Goal: Transaction & Acquisition: Subscribe to service/newsletter

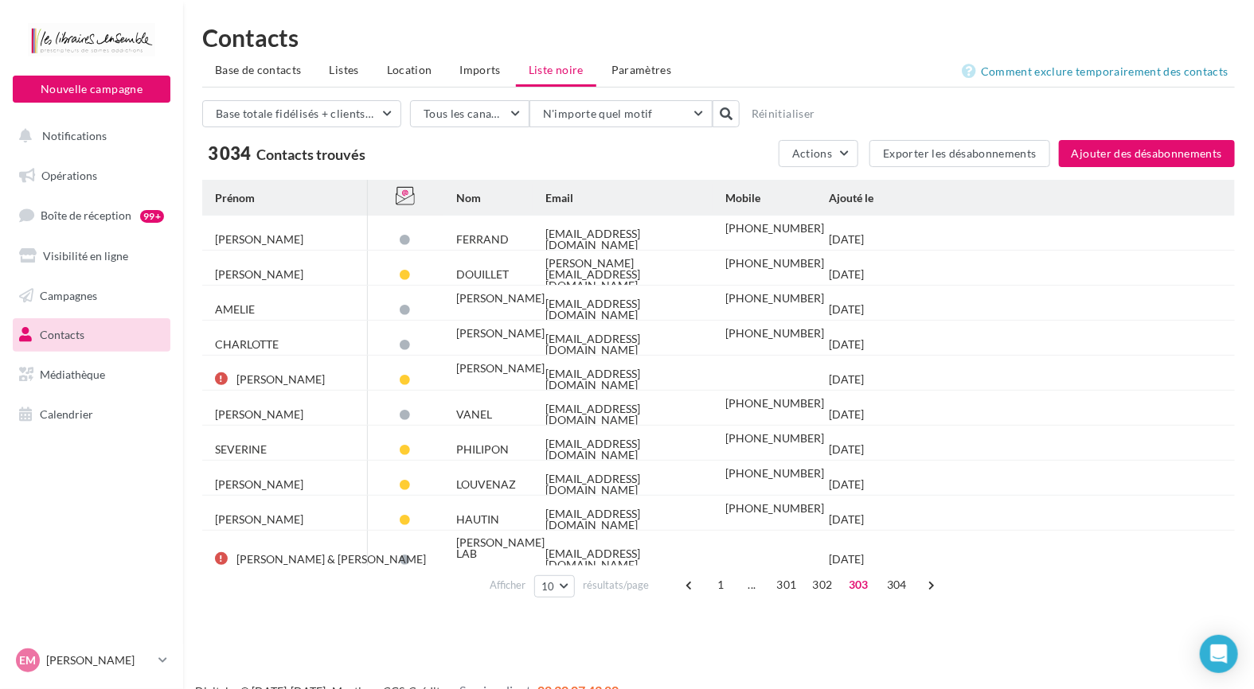
click at [478, 160] on div "3 034 Contacts trouvés" at bounding box center [439, 153] width 475 height 25
click at [283, 64] on span "Base de contacts" at bounding box center [258, 70] width 87 height 14
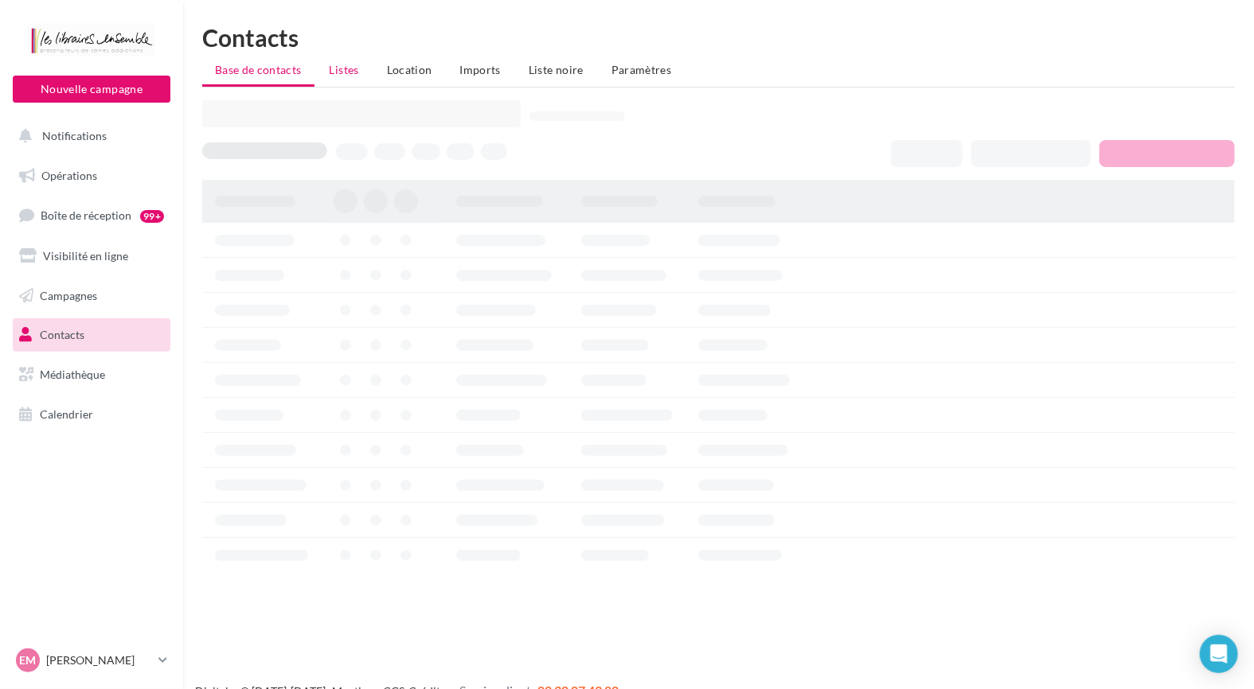
click at [345, 66] on span "Listes" at bounding box center [344, 70] width 29 height 14
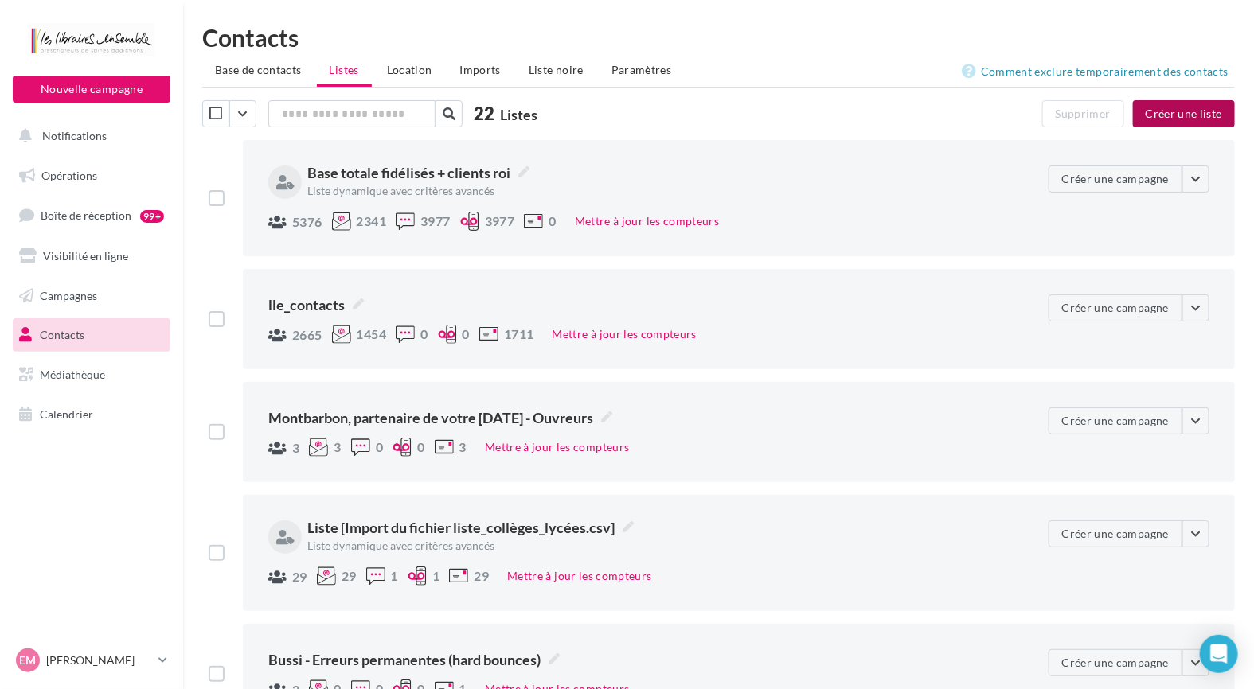
click at [1166, 112] on button "Créer une liste" at bounding box center [1184, 113] width 102 height 27
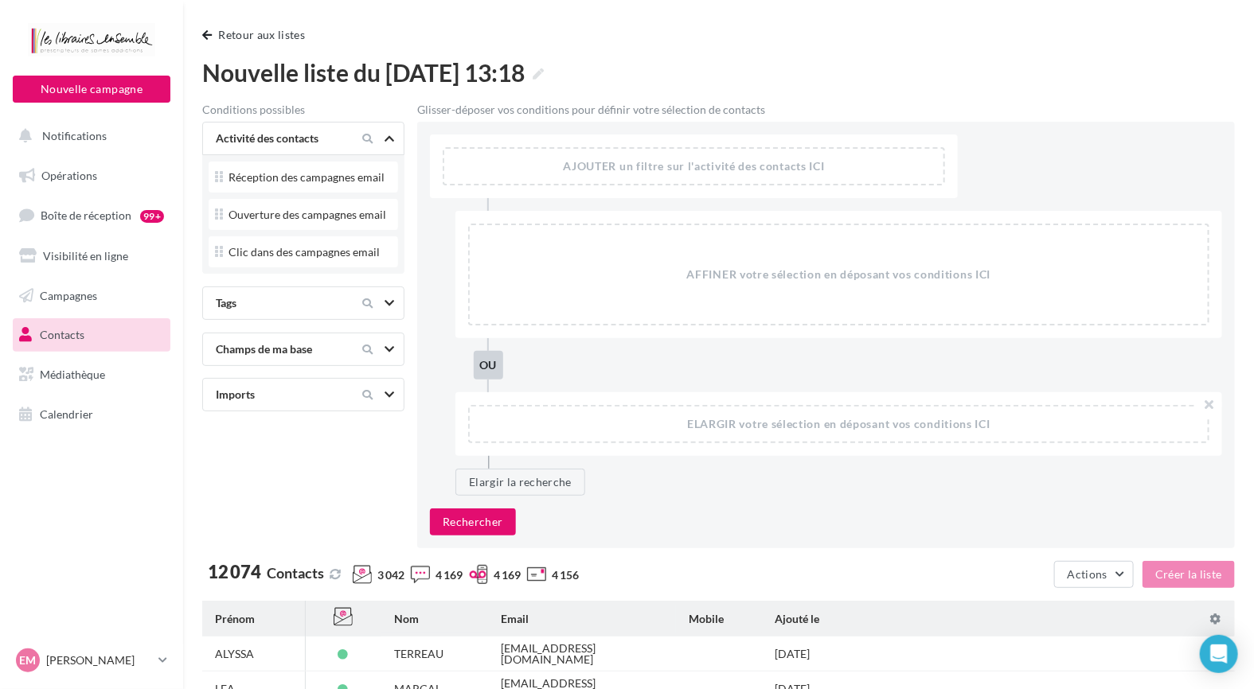
click at [72, 338] on span "Contacts" at bounding box center [62, 335] width 45 height 14
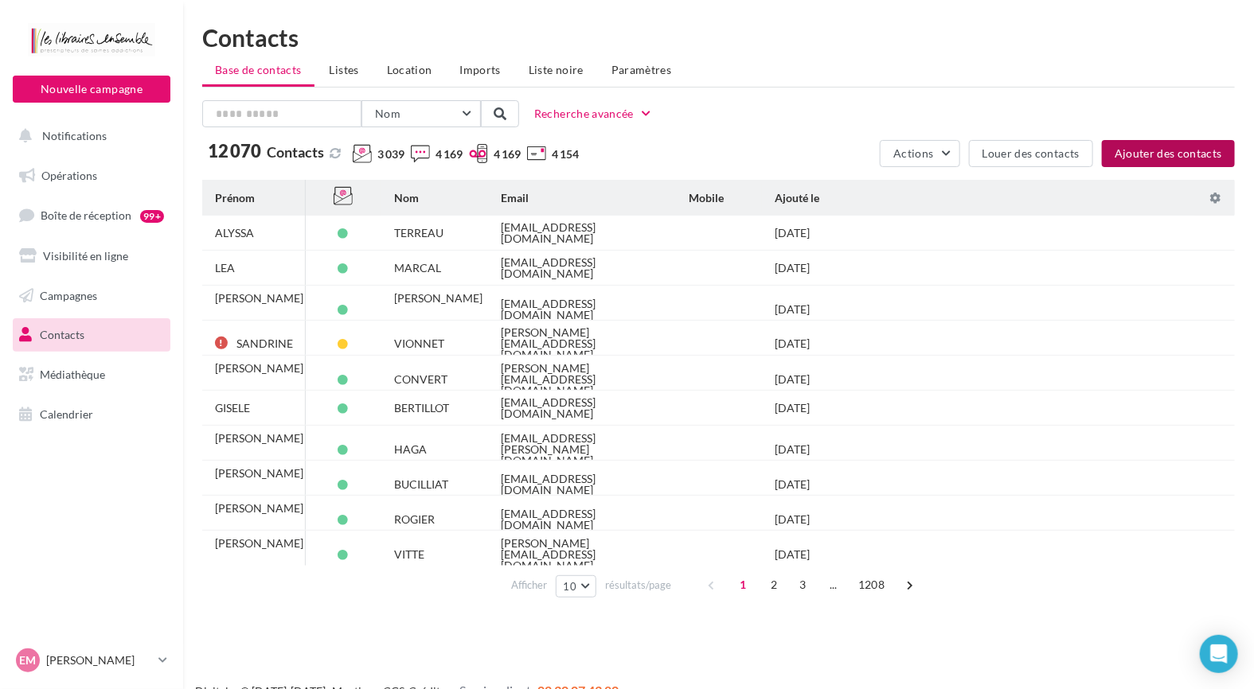
click at [1134, 150] on button "Ajouter des contacts" at bounding box center [1168, 153] width 133 height 27
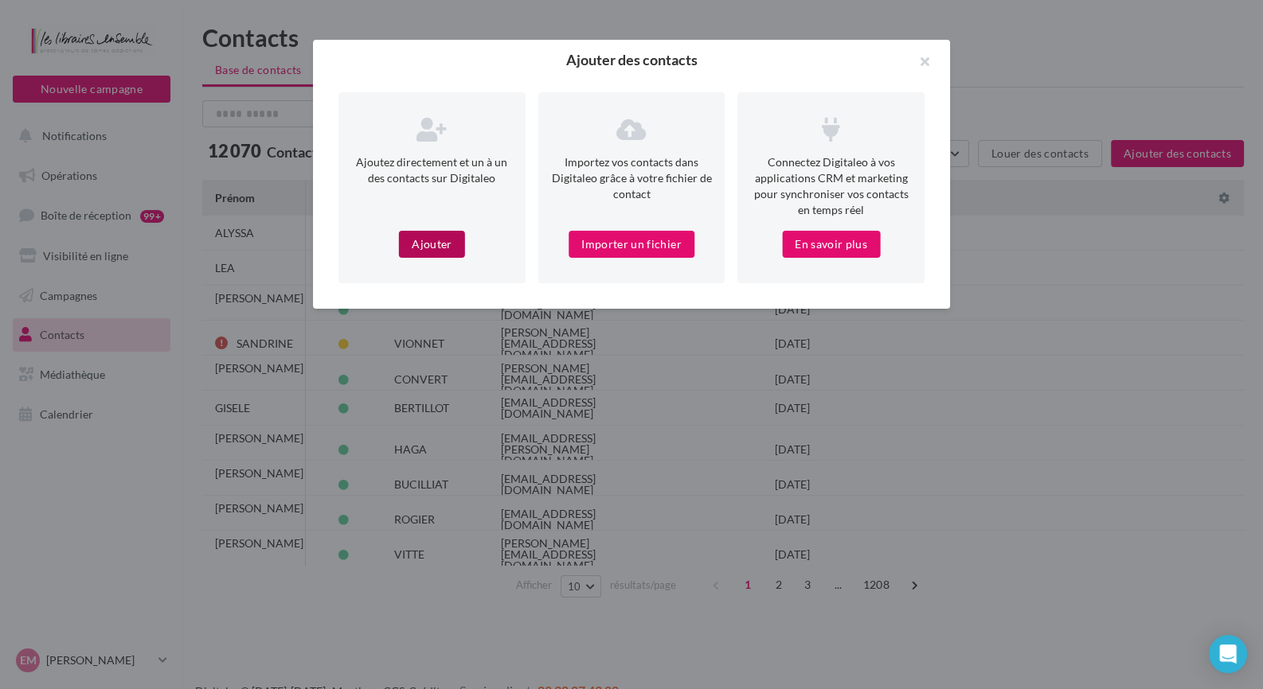
click at [451, 233] on button "Ajouter" at bounding box center [431, 244] width 65 height 27
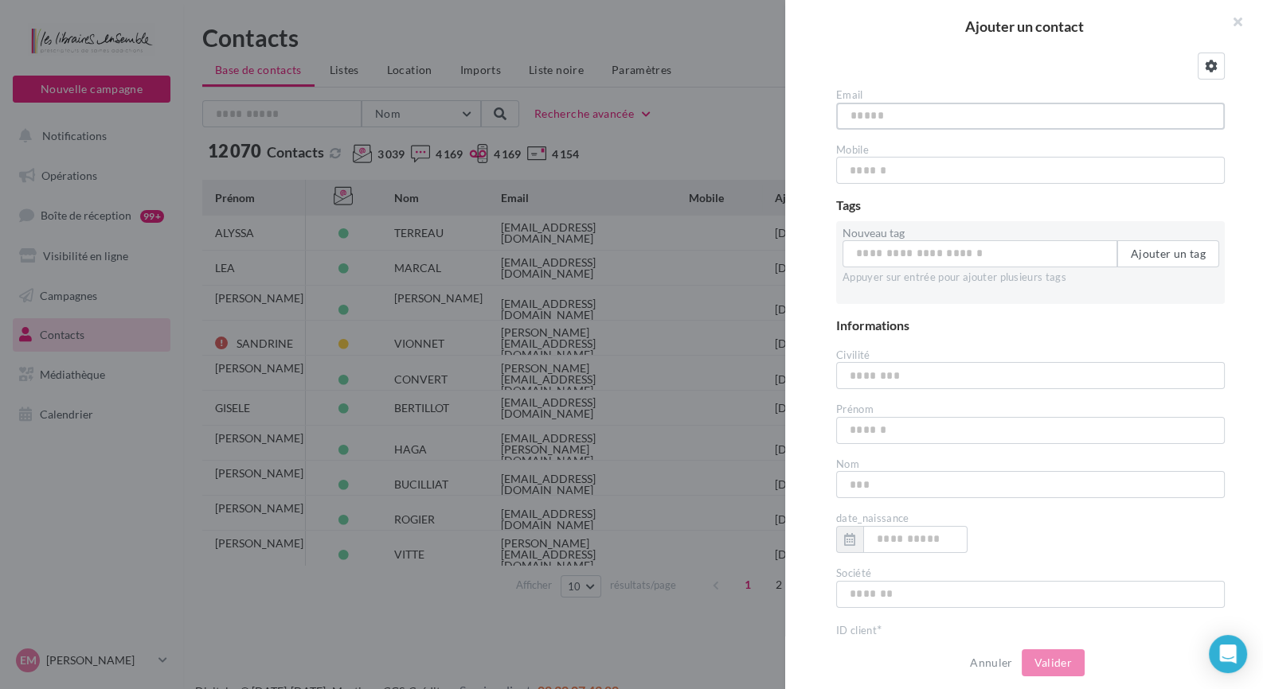
click at [904, 121] on input "text" at bounding box center [1030, 116] width 389 height 27
type input "**********"
type input "*"
type input "********"
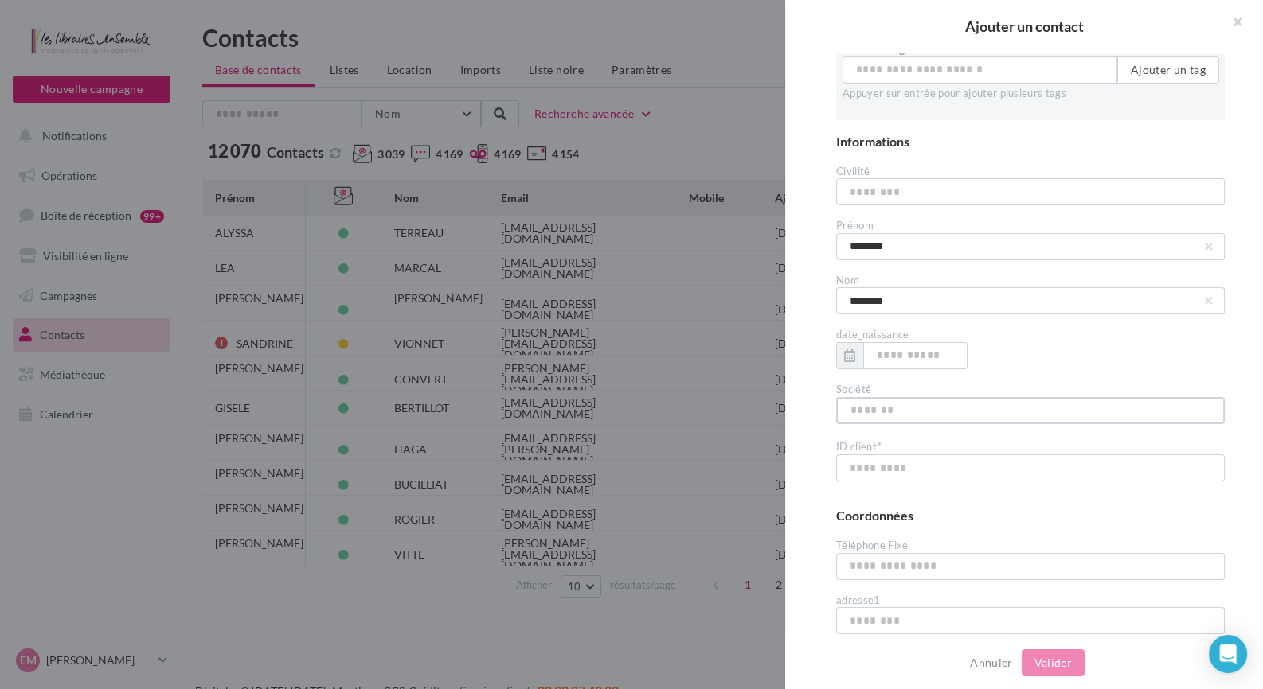
scroll to position [239, 0]
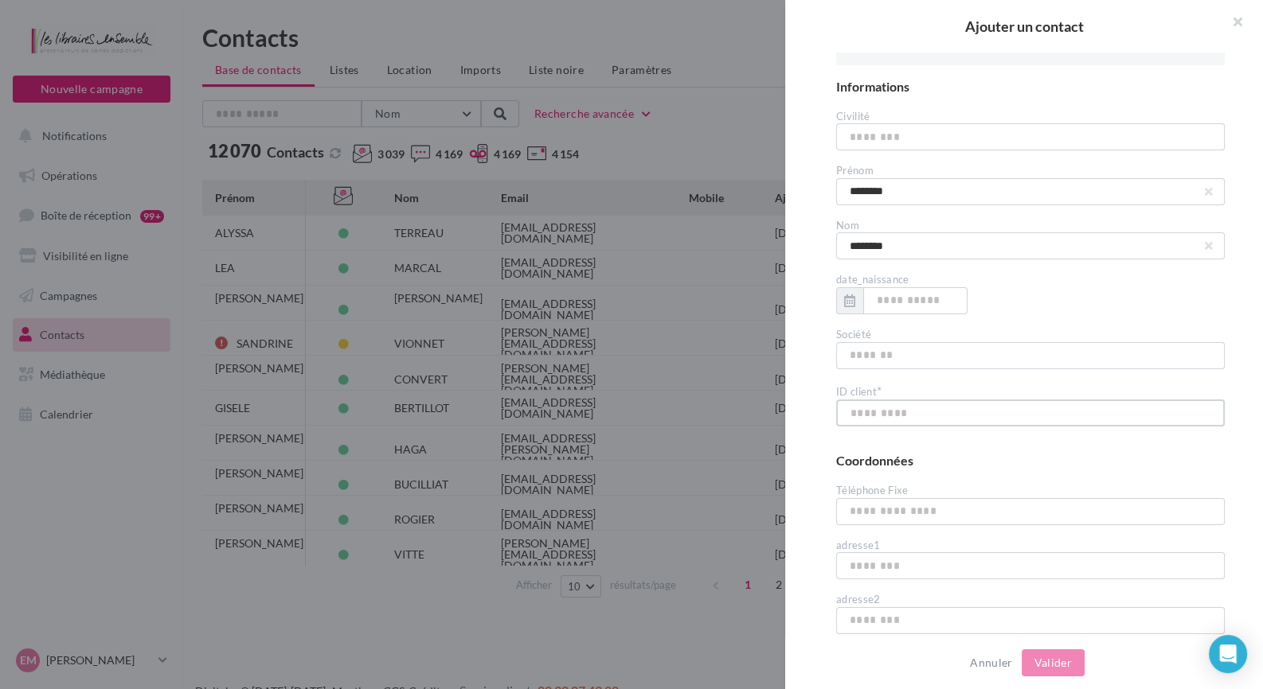
drag, startPoint x: 920, startPoint y: 412, endPoint x: 1111, endPoint y: 451, distance: 194.2
click at [920, 413] on input "text" at bounding box center [1030, 413] width 389 height 27
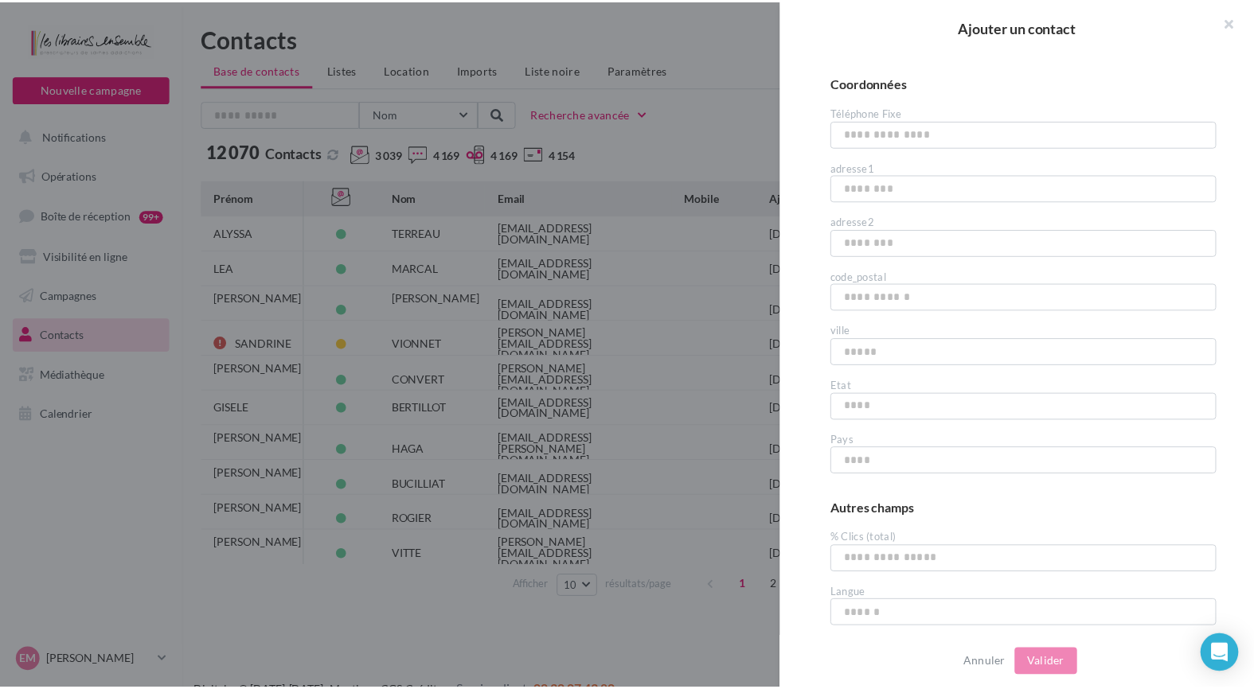
scroll to position [478, 0]
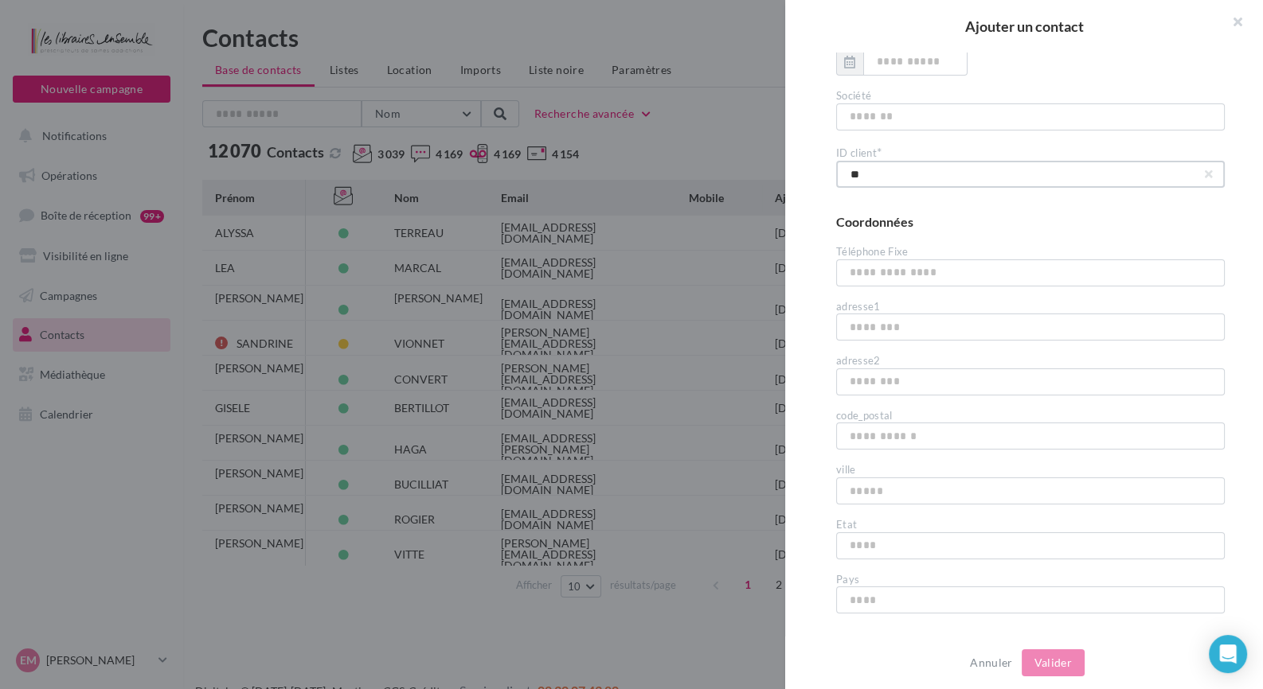
click at [966, 179] on input "**" at bounding box center [1030, 174] width 389 height 27
type input "**"
click at [922, 260] on form "Téléphone Fixe" at bounding box center [1030, 265] width 389 height 42
click at [1054, 665] on button "Valider" at bounding box center [1052, 663] width 63 height 27
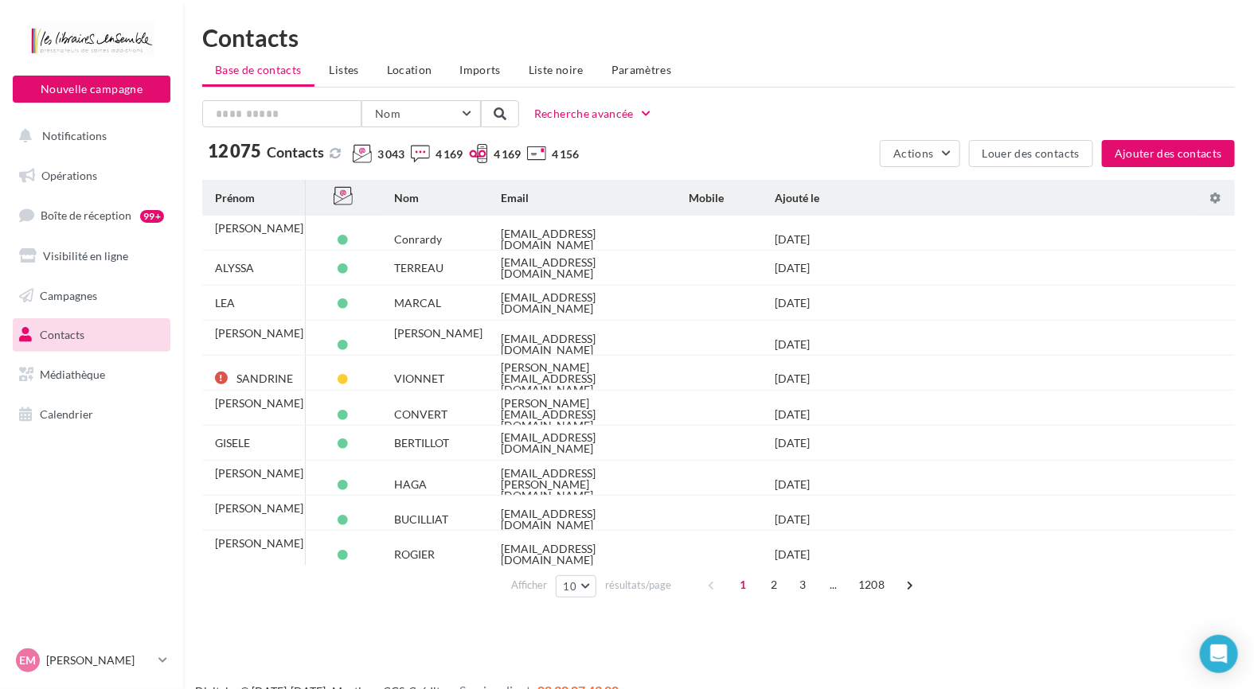
click at [91, 529] on nav "Nouvelle campagne Nouvelle campagne Notifications Opérations Boîte de réception…" at bounding box center [91, 344] width 183 height 689
click at [400, 64] on span "Location" at bounding box center [409, 70] width 45 height 14
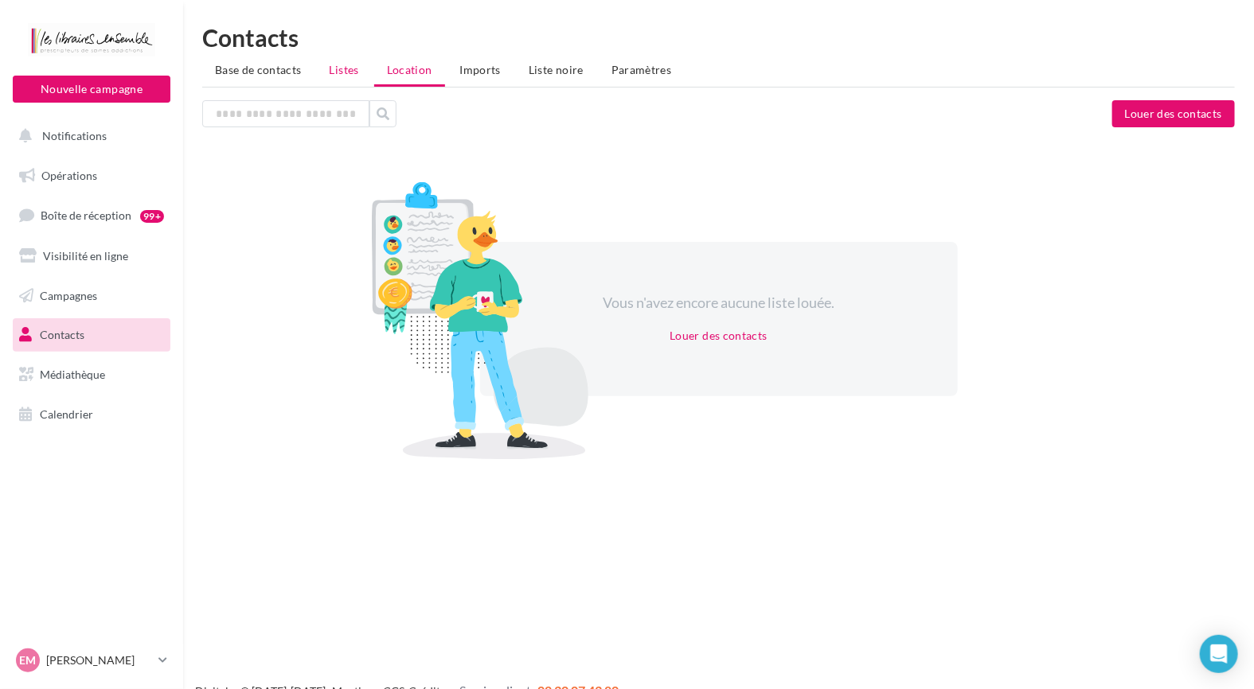
click at [350, 76] on span "Listes" at bounding box center [344, 70] width 29 height 14
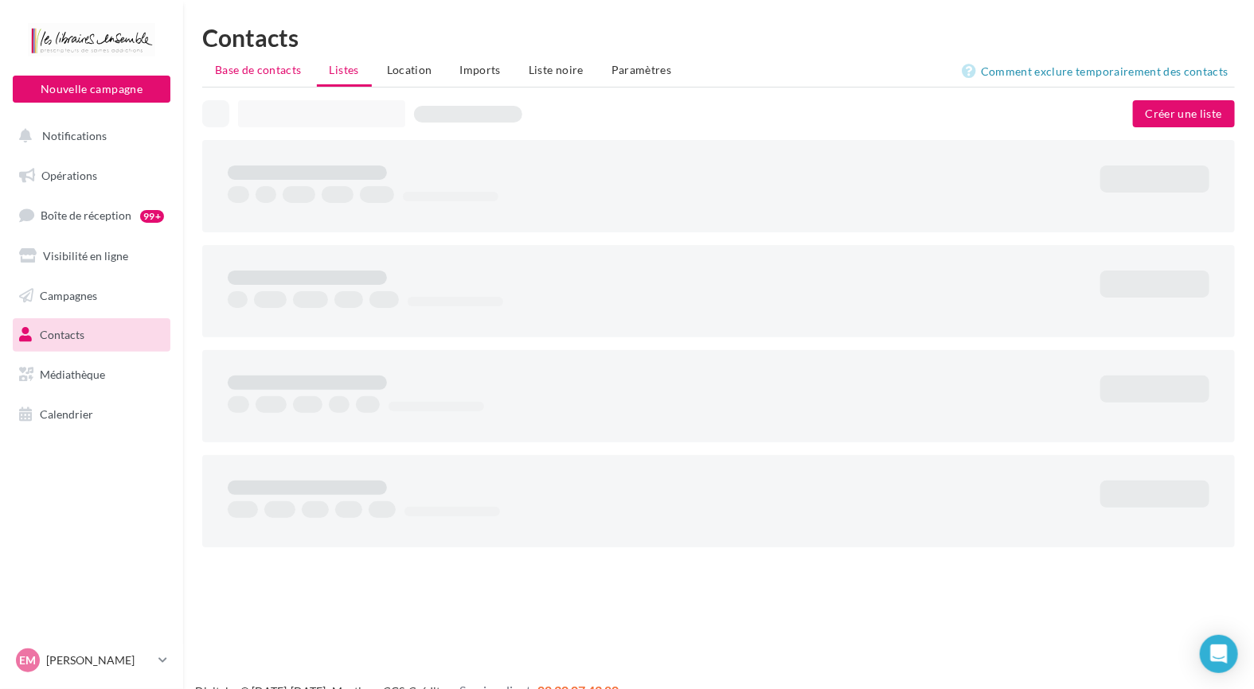
click at [271, 78] on li "Base de contacts" at bounding box center [258, 70] width 112 height 29
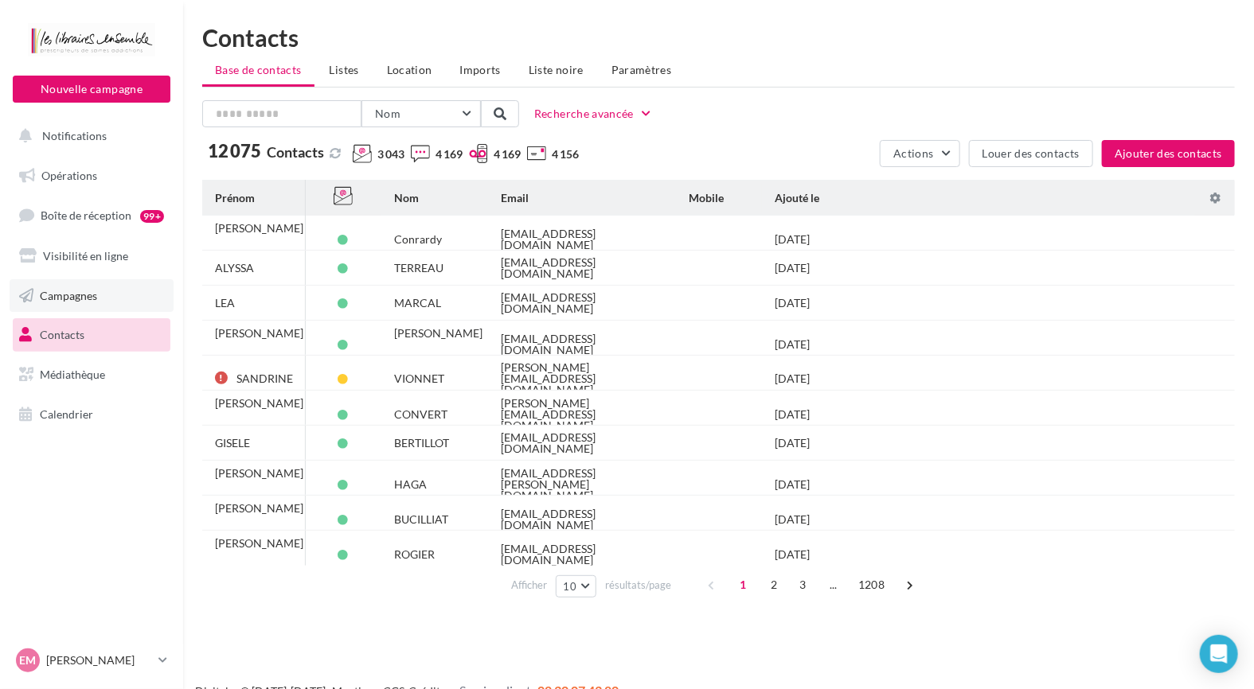
click at [56, 297] on span "Campagnes" at bounding box center [68, 295] width 57 height 14
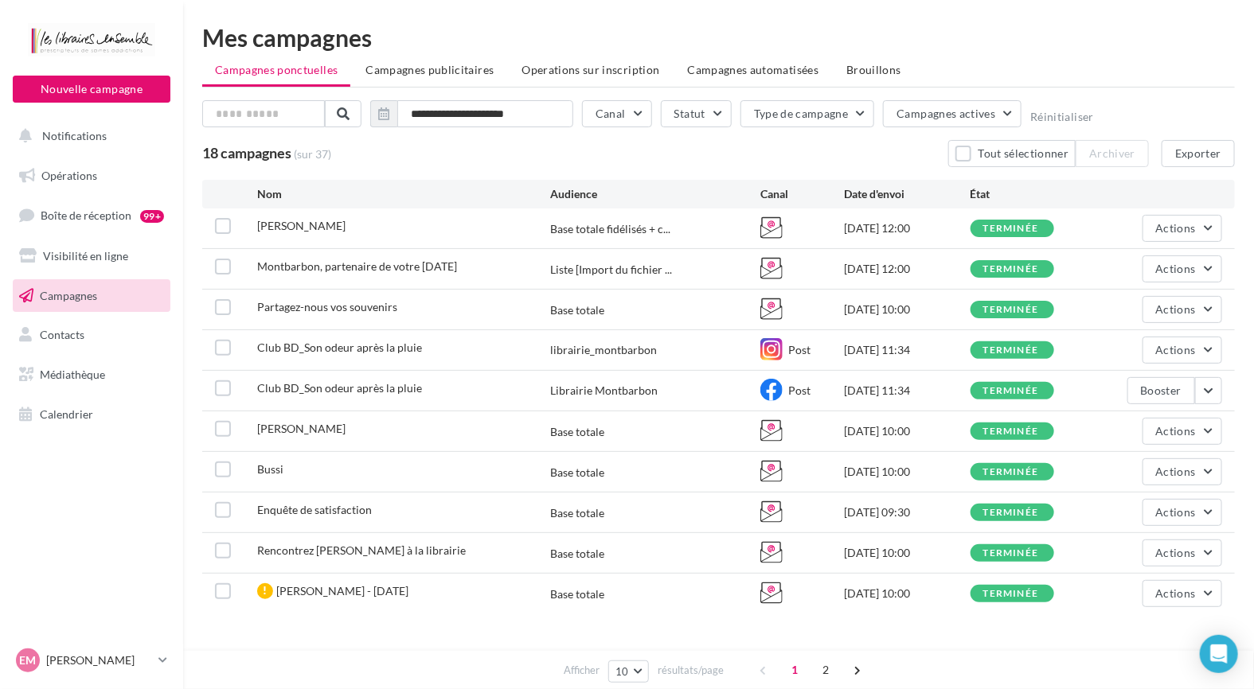
click at [77, 354] on ul "Opérations Boîte de réception 99+ Visibilité en ligne Campagnes Contacts Médiat…" at bounding box center [91, 295] width 170 height 285
click at [78, 341] on span "Contacts" at bounding box center [62, 335] width 45 height 14
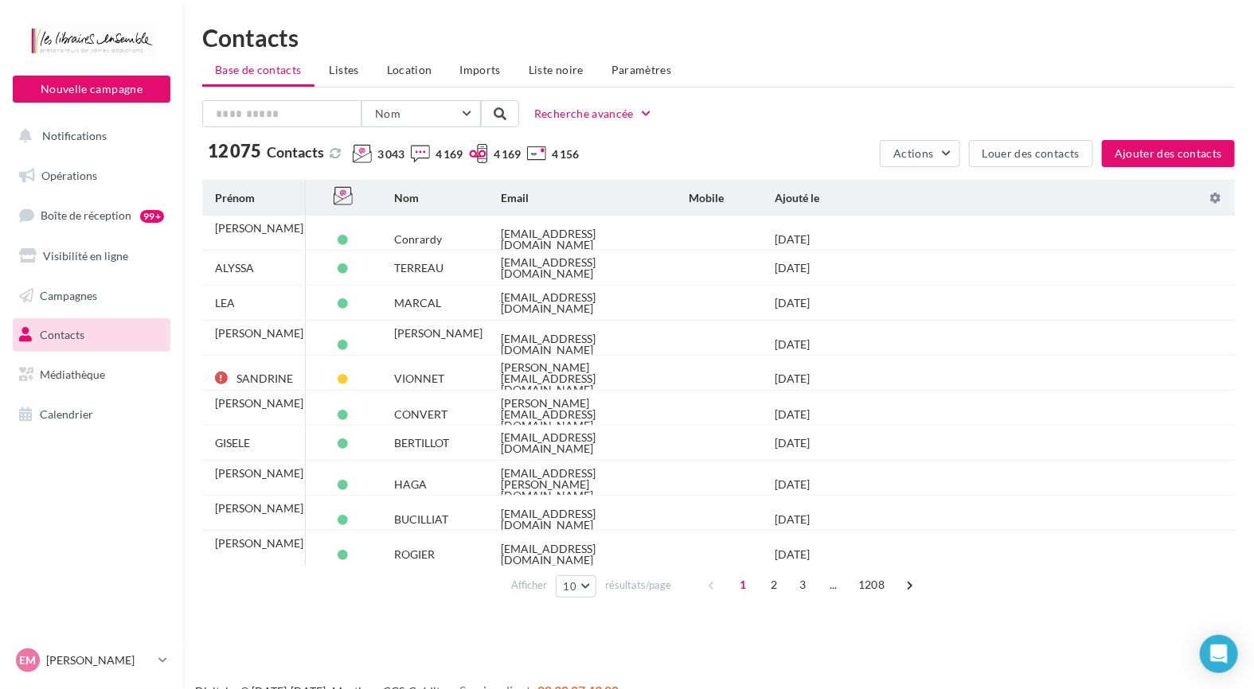
click at [345, 69] on span "Listes" at bounding box center [344, 70] width 29 height 14
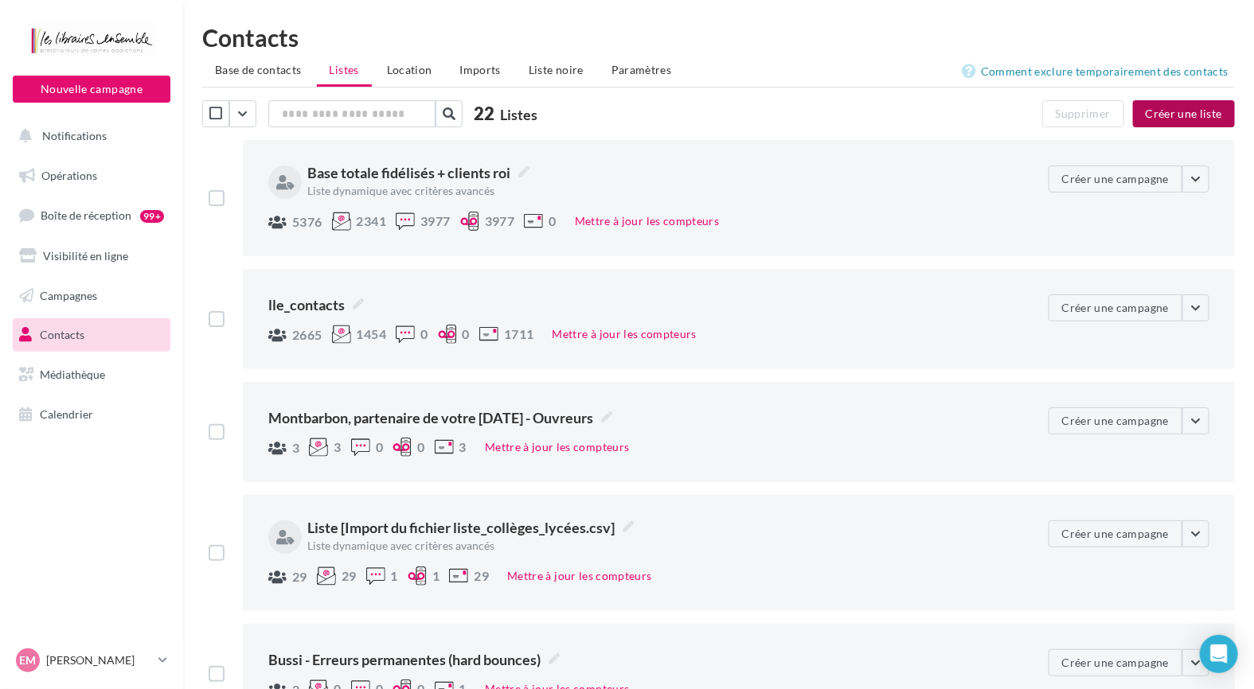
click at [1205, 115] on button "Créer une liste" at bounding box center [1184, 113] width 102 height 27
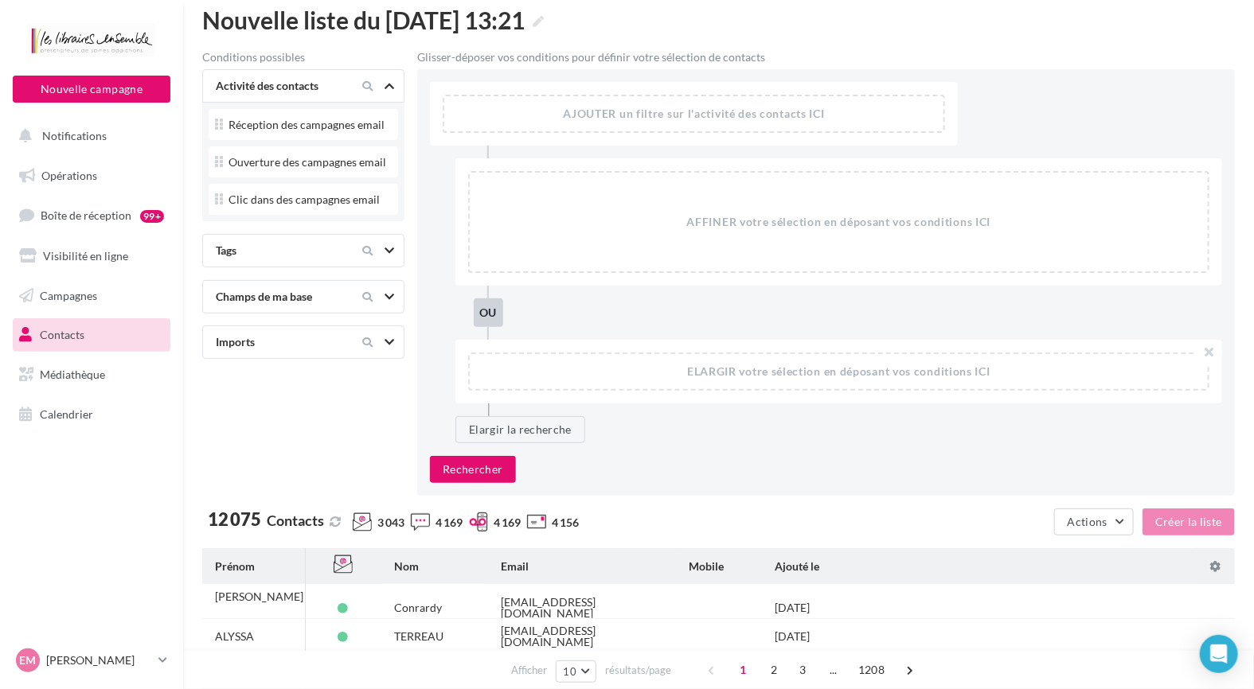
scroll to position [80, 0]
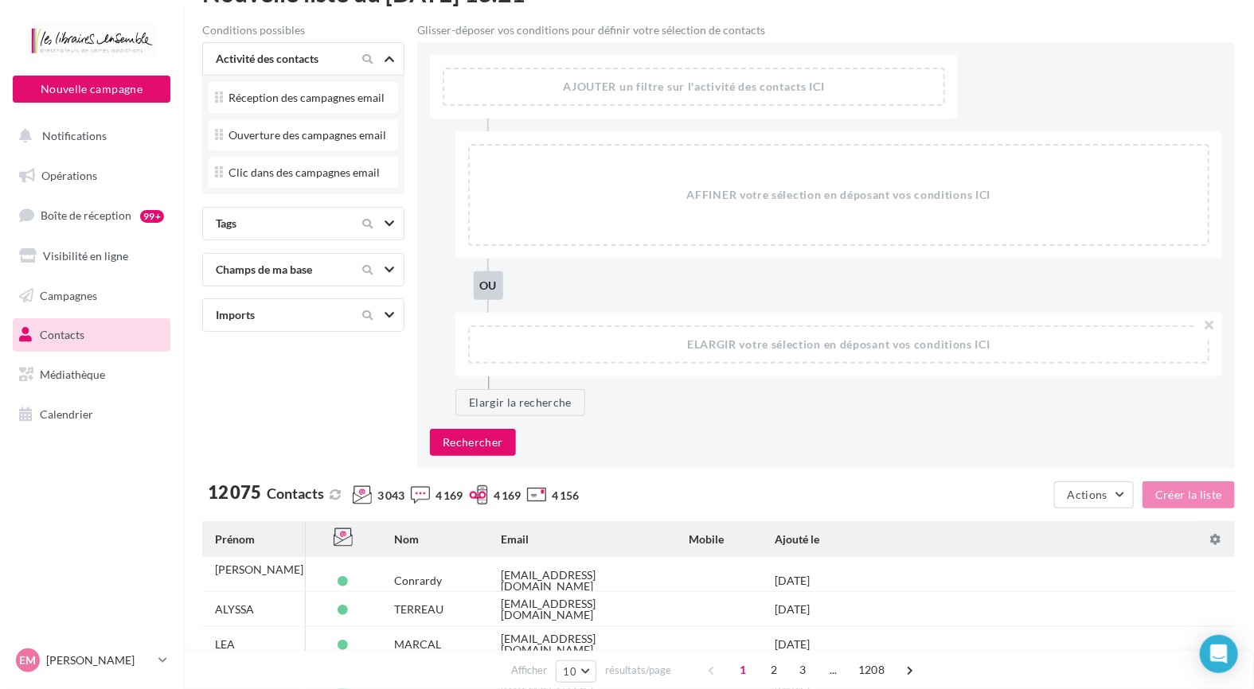
click at [386, 302] on div "Imports" at bounding box center [303, 315] width 202 height 33
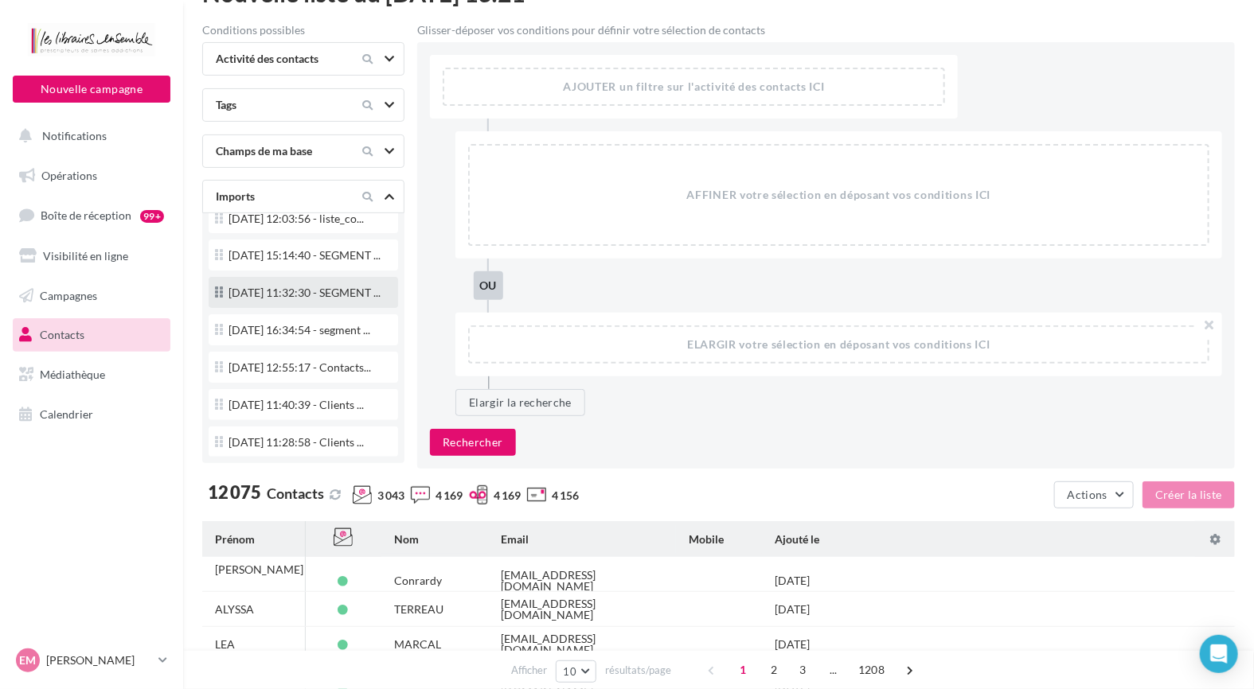
scroll to position [0, 0]
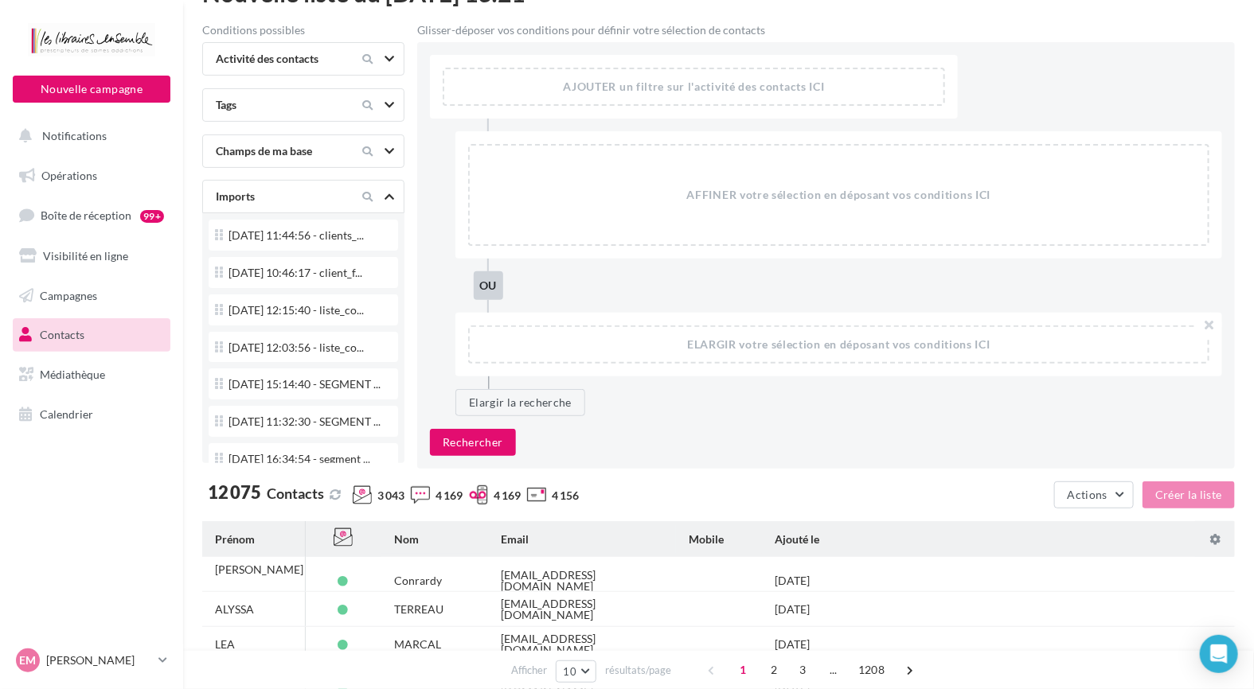
click at [286, 51] on div "Activité des contacts" at bounding box center [276, 59] width 134 height 16
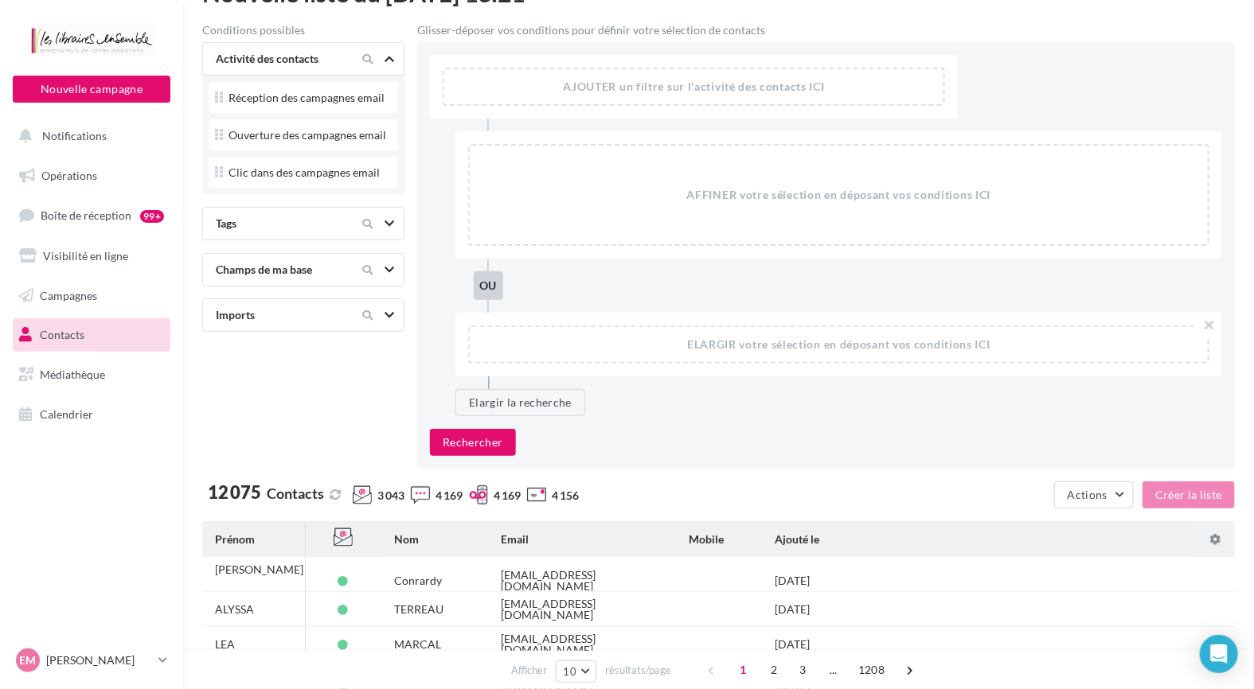
click at [286, 51] on div "Activité des contacts" at bounding box center [276, 59] width 134 height 16
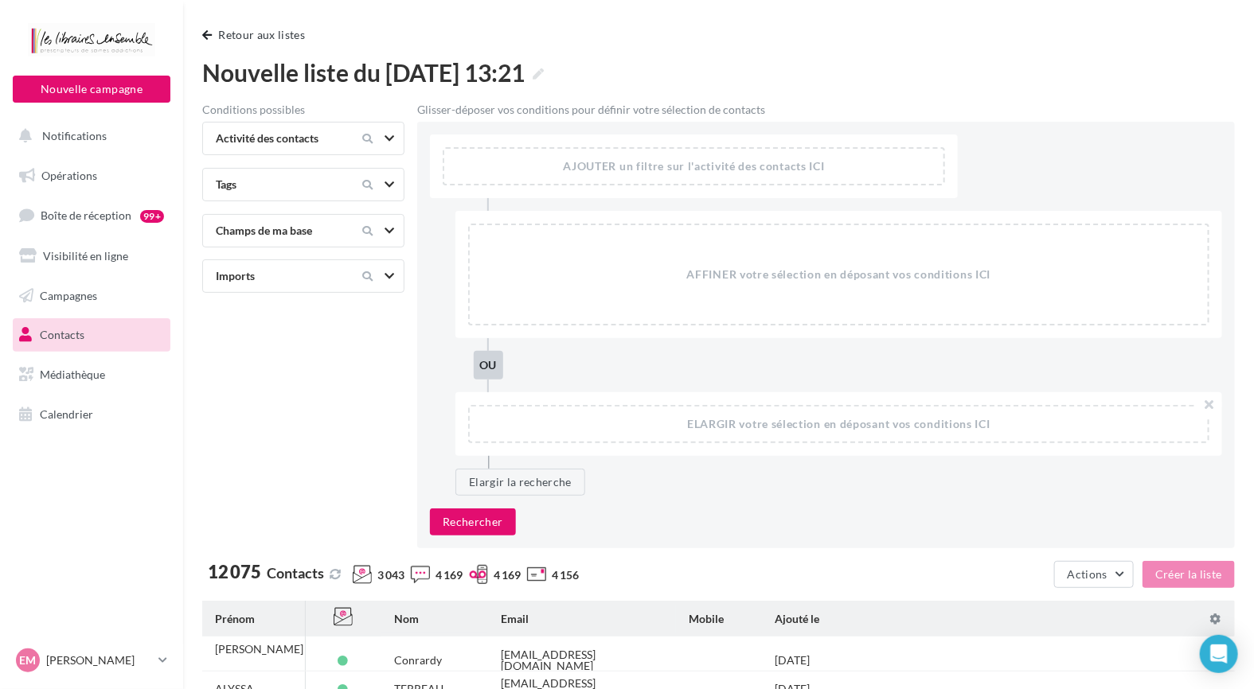
click at [366, 126] on div "Activité des contacts" at bounding box center [303, 138] width 202 height 33
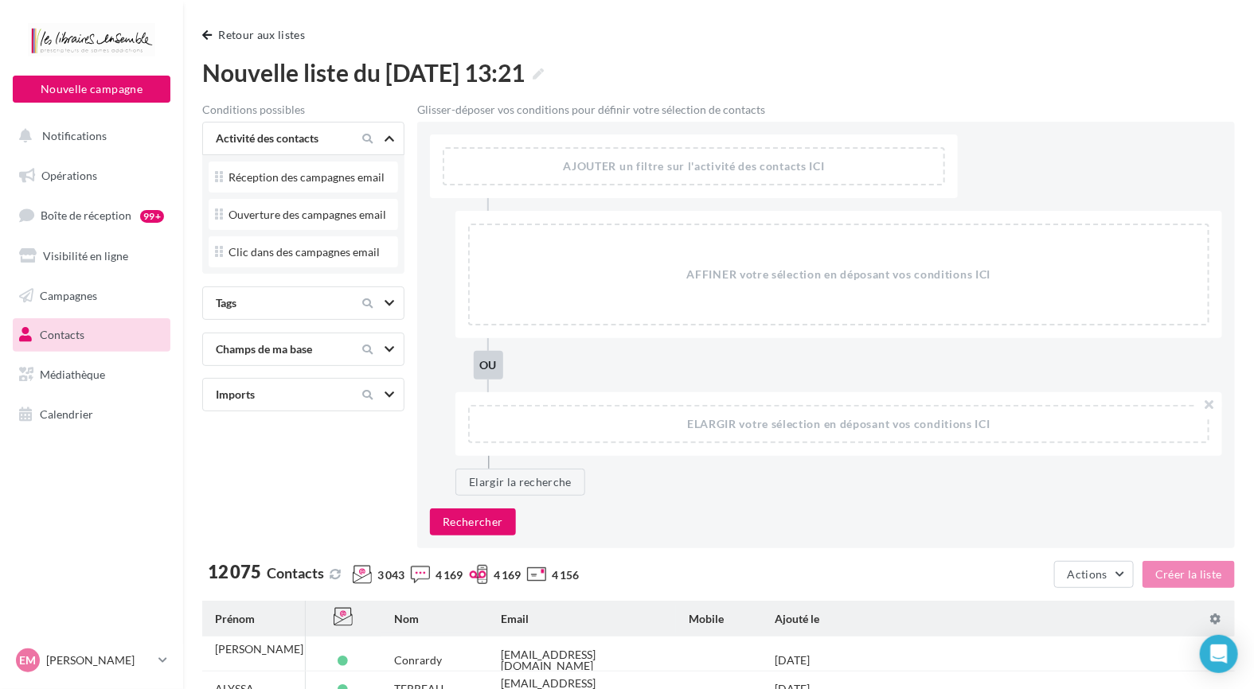
click at [390, 146] on div at bounding box center [376, 138] width 67 height 19
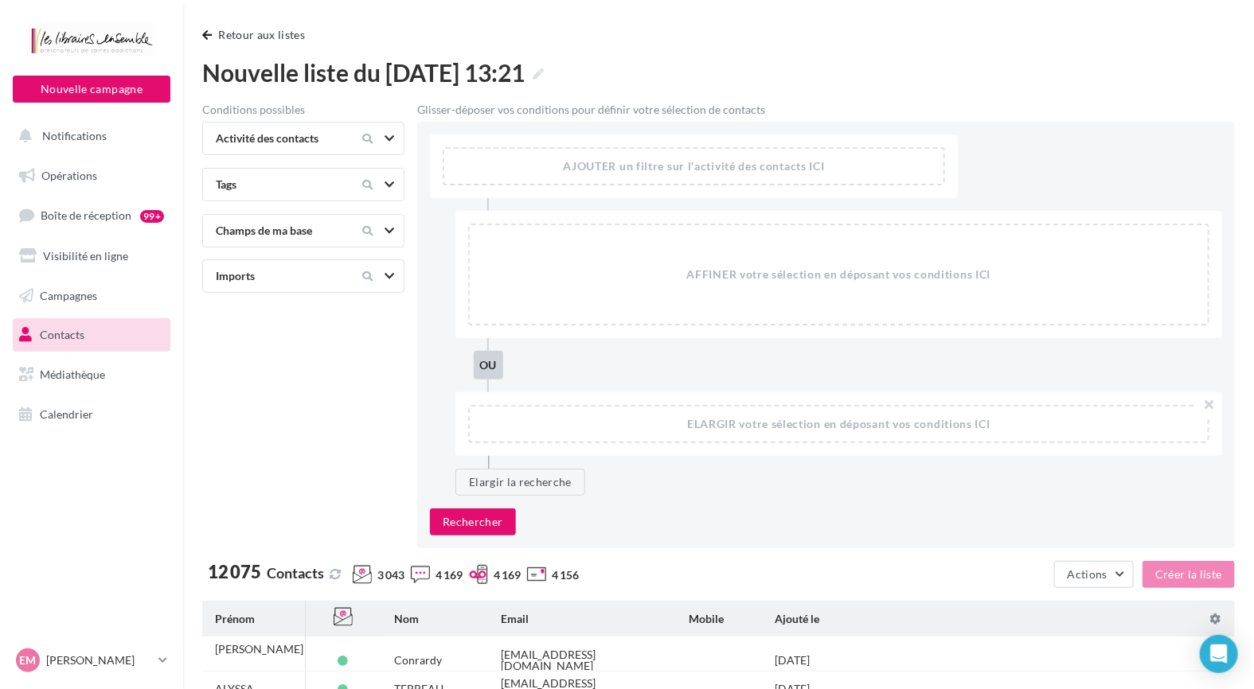
click at [618, 147] on div "AJOUTER un filtre sur l'activité des contacts ICI" at bounding box center [694, 166] width 502 height 38
click at [609, 170] on div "AJOUTER un filtre sur l'activité des contacts ICI" at bounding box center [693, 166] width 499 height 35
click at [809, 166] on div "AJOUTER un filtre sur l'activité des contacts ICI" at bounding box center [693, 166] width 499 height 35
drag, startPoint x: 959, startPoint y: 279, endPoint x: 916, endPoint y: 287, distance: 44.7
click at [916, 287] on div "AFFINER votre sélection en déposant vos conditions ICI" at bounding box center [839, 274] width 738 height 99
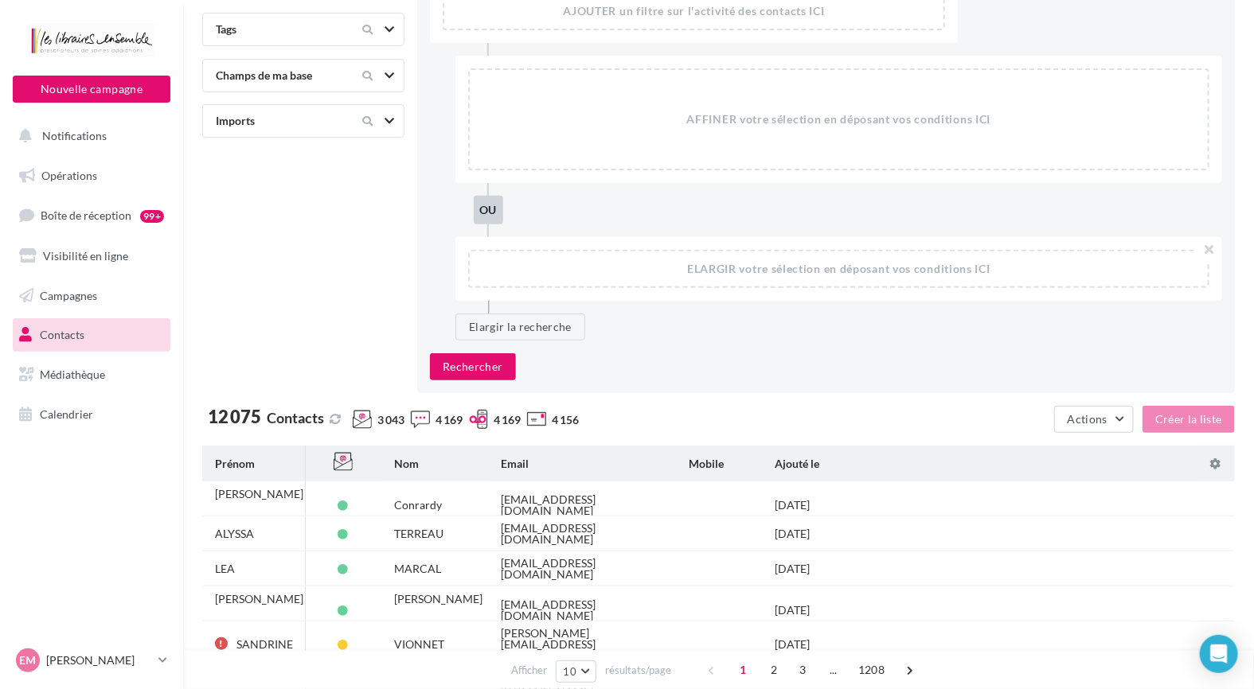
scroll to position [159, 0]
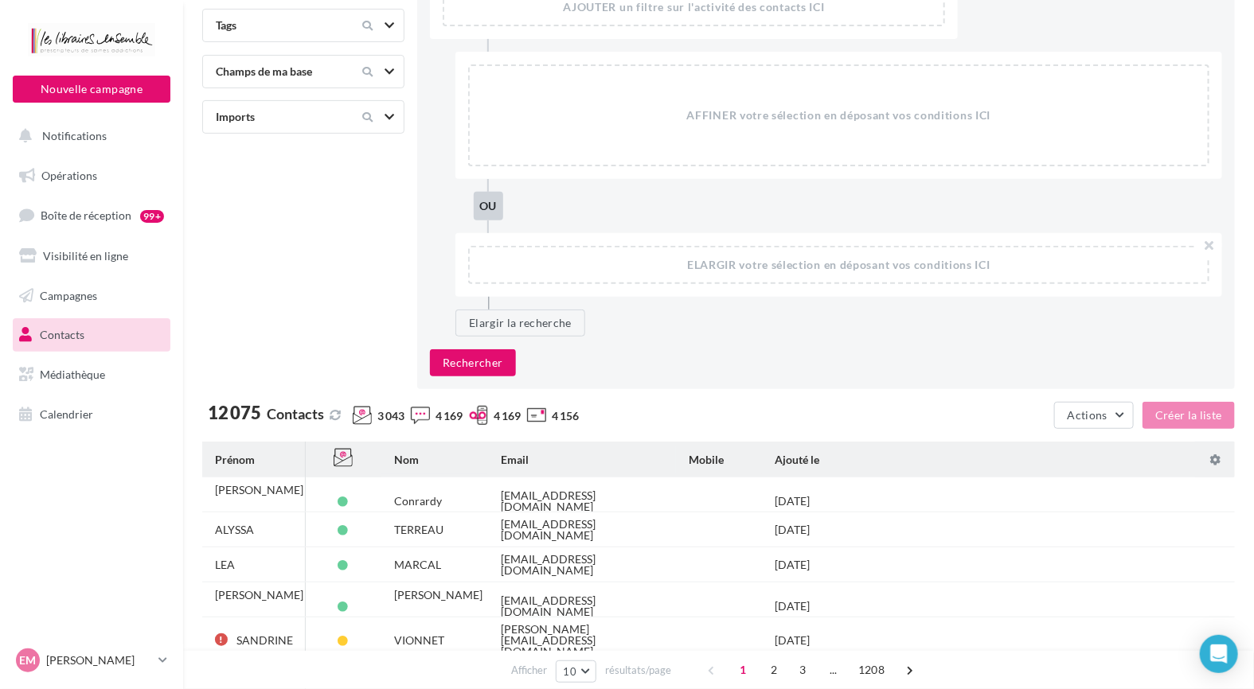
drag, startPoint x: 495, startPoint y: 501, endPoint x: 586, endPoint y: 249, distance: 267.4
click at [599, 240] on div "**********" at bounding box center [718, 382] width 1033 height 968
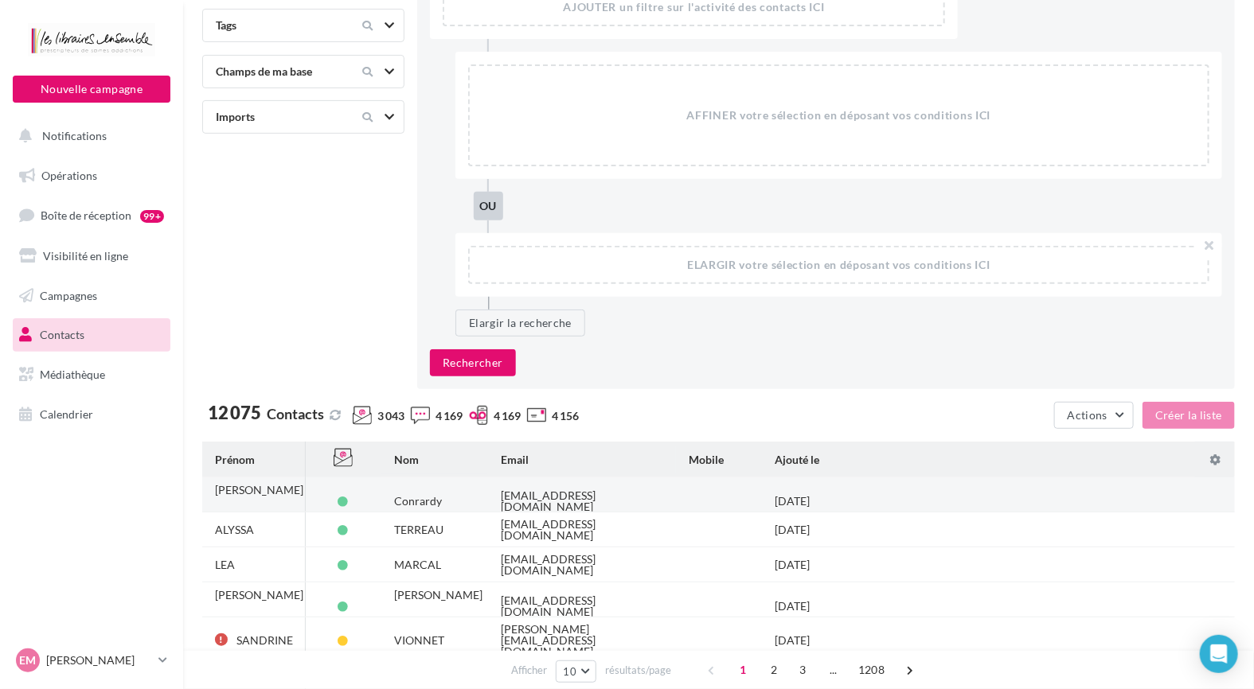
click at [619, 498] on td "[EMAIL_ADDRESS][DOMAIN_NAME]" at bounding box center [582, 501] width 188 height 35
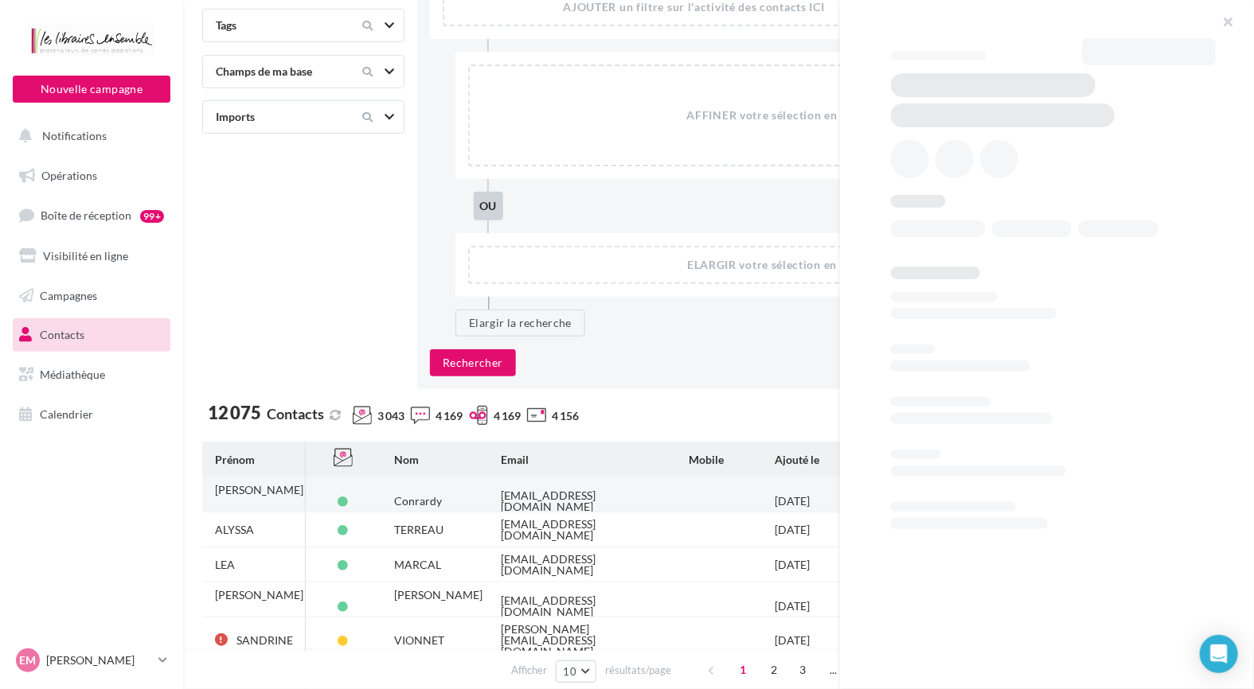
click at [619, 498] on td "[EMAIL_ADDRESS][DOMAIN_NAME]" at bounding box center [582, 501] width 188 height 35
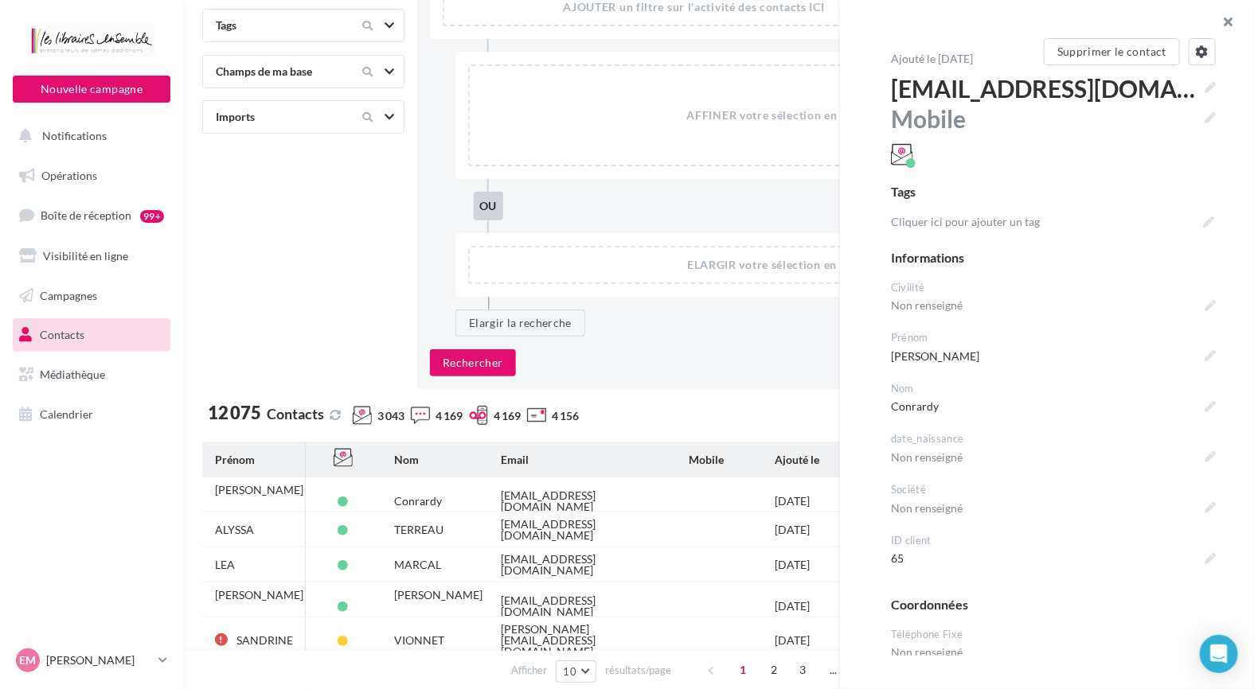
click at [1236, 18] on button "button" at bounding box center [1222, 24] width 64 height 48
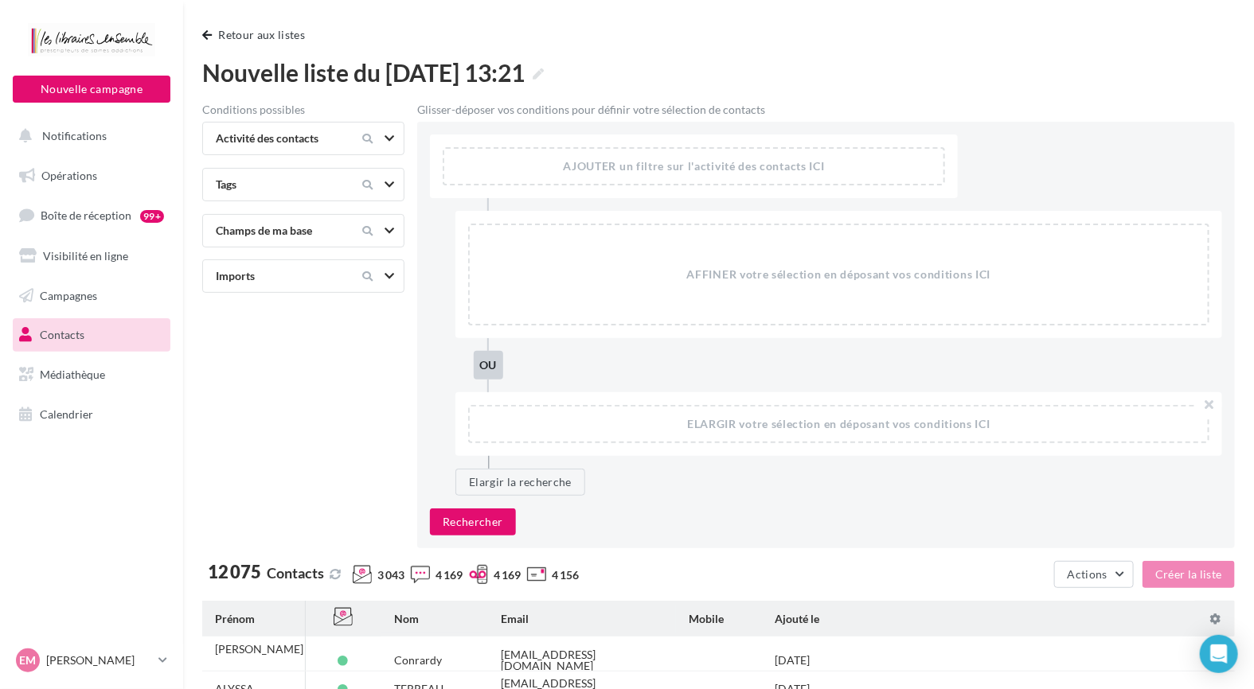
scroll to position [0, 0]
click at [584, 150] on div "AJOUTER un filtre sur l'activité des contacts ICI" at bounding box center [693, 166] width 499 height 35
click at [481, 497] on div "AJOUTER un filtre sur l'activité des contacts ICI AFFINER votre sélection en dé…" at bounding box center [826, 335] width 818 height 427
click at [299, 183] on div "Tags" at bounding box center [276, 185] width 134 height 16
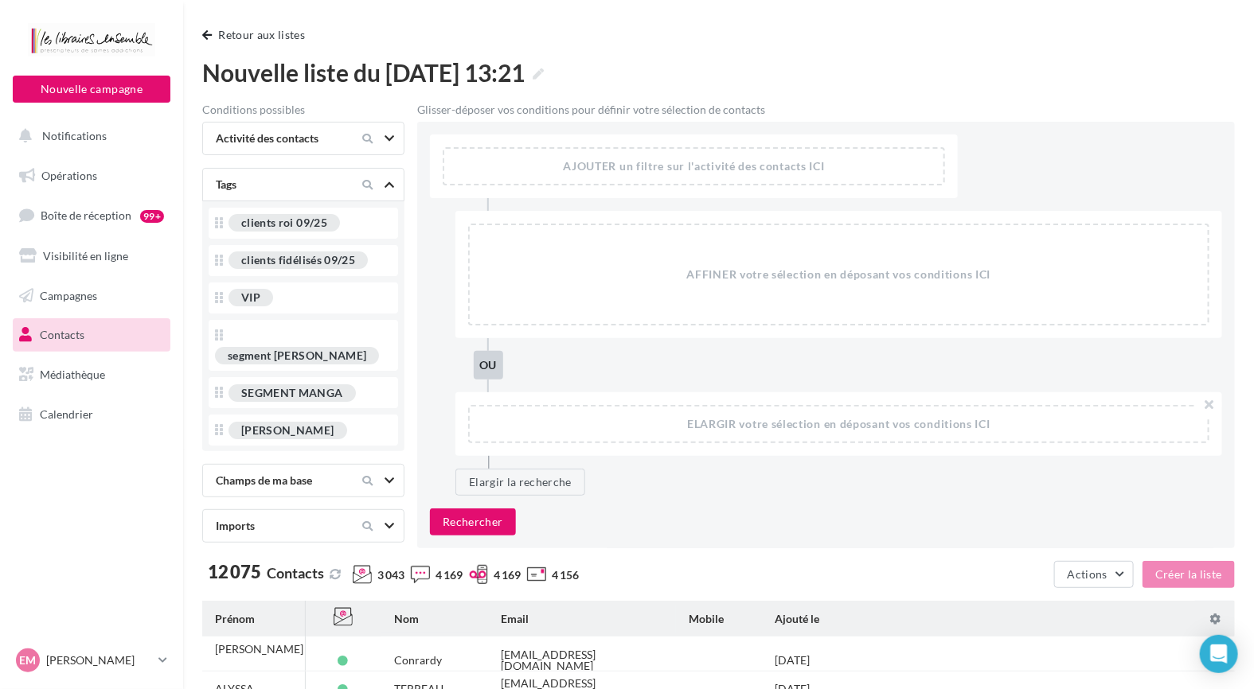
click at [81, 547] on nav "Nouvelle campagne Nouvelle campagne Notifications Opérations Boîte de réception…" at bounding box center [91, 344] width 183 height 689
click at [133, 523] on nav "Nouvelle campagne Nouvelle campagne Notifications Opérations Boîte de réception…" at bounding box center [91, 344] width 183 height 689
click at [668, 580] on div "12 075 Contacts 3 043 4 169 4 169 4 156" at bounding box center [559, 578] width 714 height 29
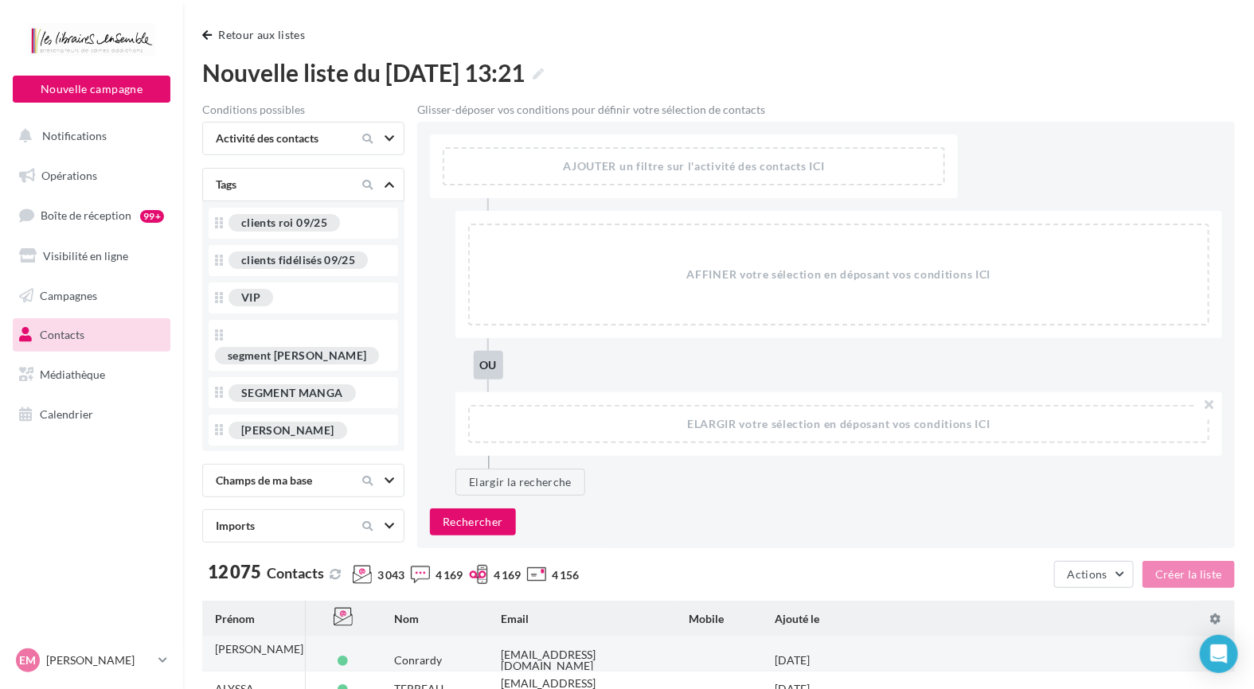
click at [570, 656] on div "[EMAIL_ADDRESS][DOMAIN_NAME]" at bounding box center [582, 661] width 162 height 22
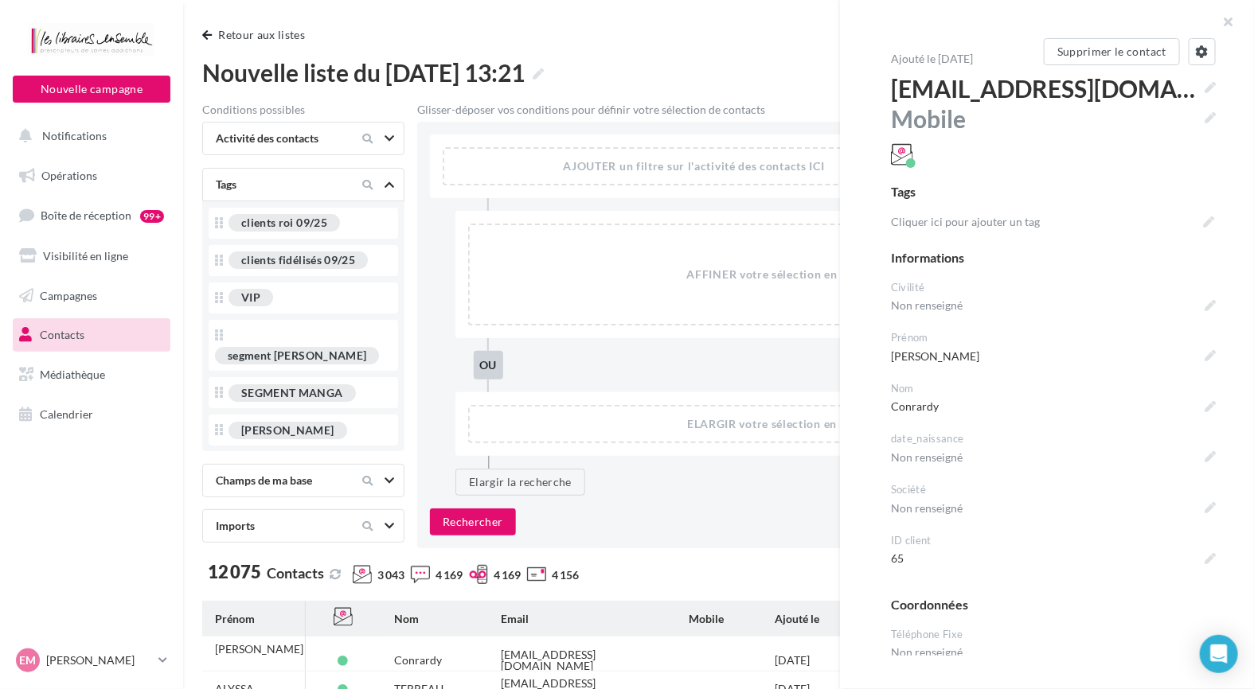
click at [616, 512] on div "Rechercher" at bounding box center [826, 522] width 792 height 27
click at [1236, 23] on button "button" at bounding box center [1222, 24] width 64 height 48
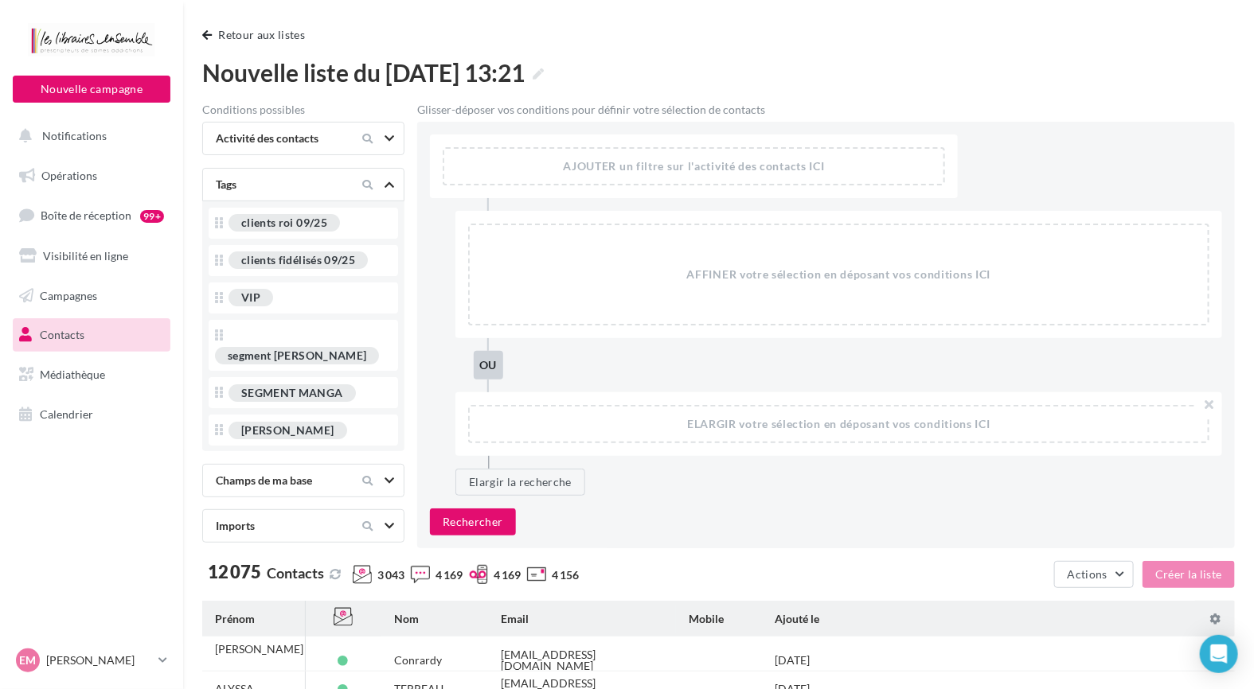
click at [299, 143] on div "Activité des contacts" at bounding box center [276, 139] width 134 height 16
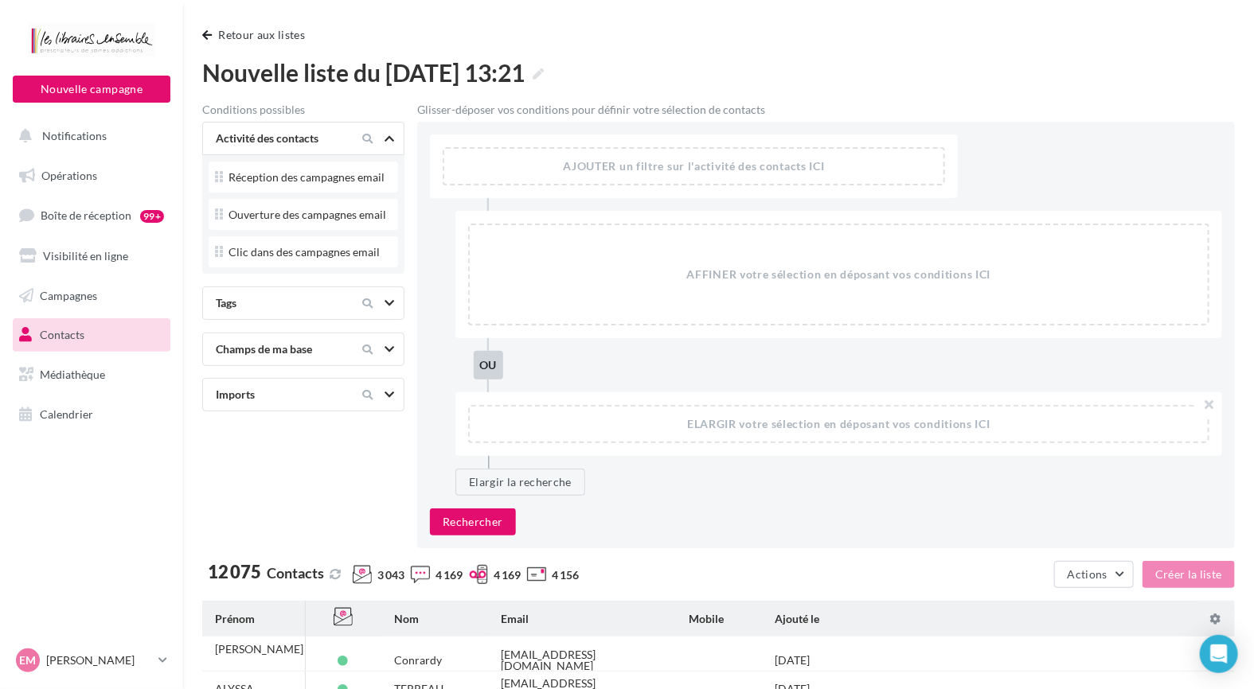
click at [299, 143] on div "Activité des contacts" at bounding box center [276, 139] width 134 height 16
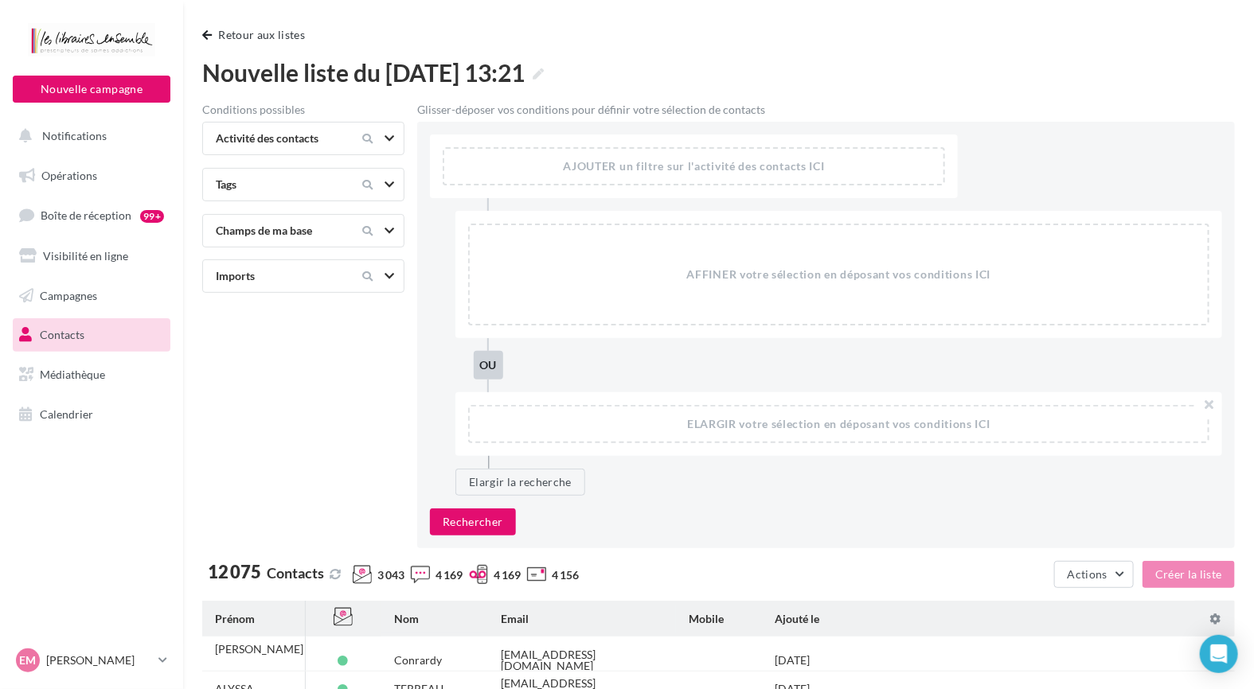
click at [287, 232] on div "Champs de ma base" at bounding box center [276, 231] width 134 height 16
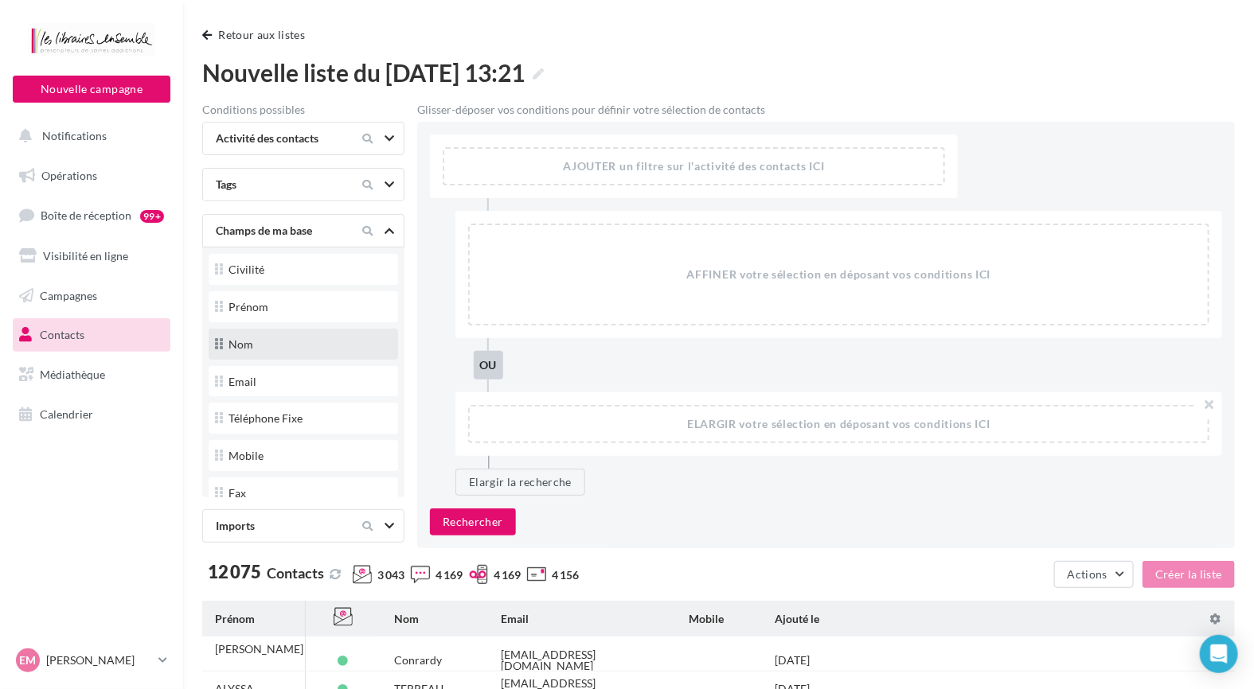
click at [250, 353] on div "Nom" at bounding box center [303, 345] width 177 height 21
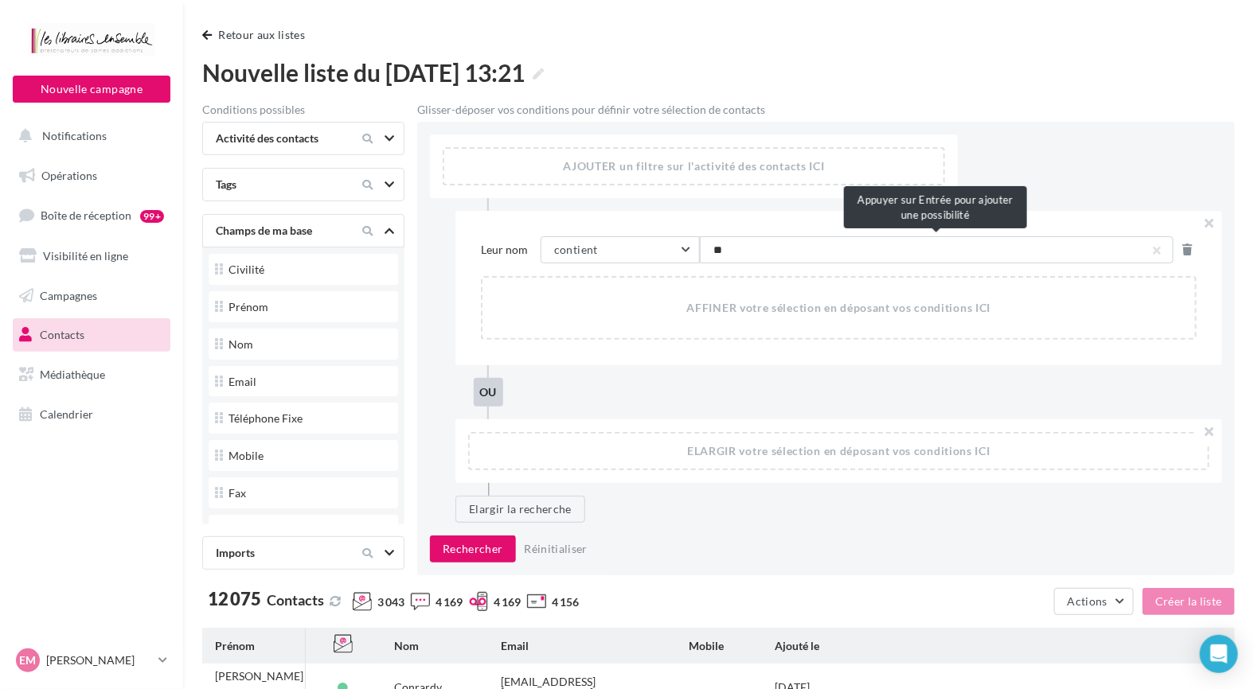
type input "*"
click at [106, 533] on nav "Nouvelle campagne Nouvelle campagne Notifications Opérations Boîte de réception…" at bounding box center [91, 344] width 183 height 689
click at [77, 334] on span "Contacts" at bounding box center [62, 335] width 45 height 14
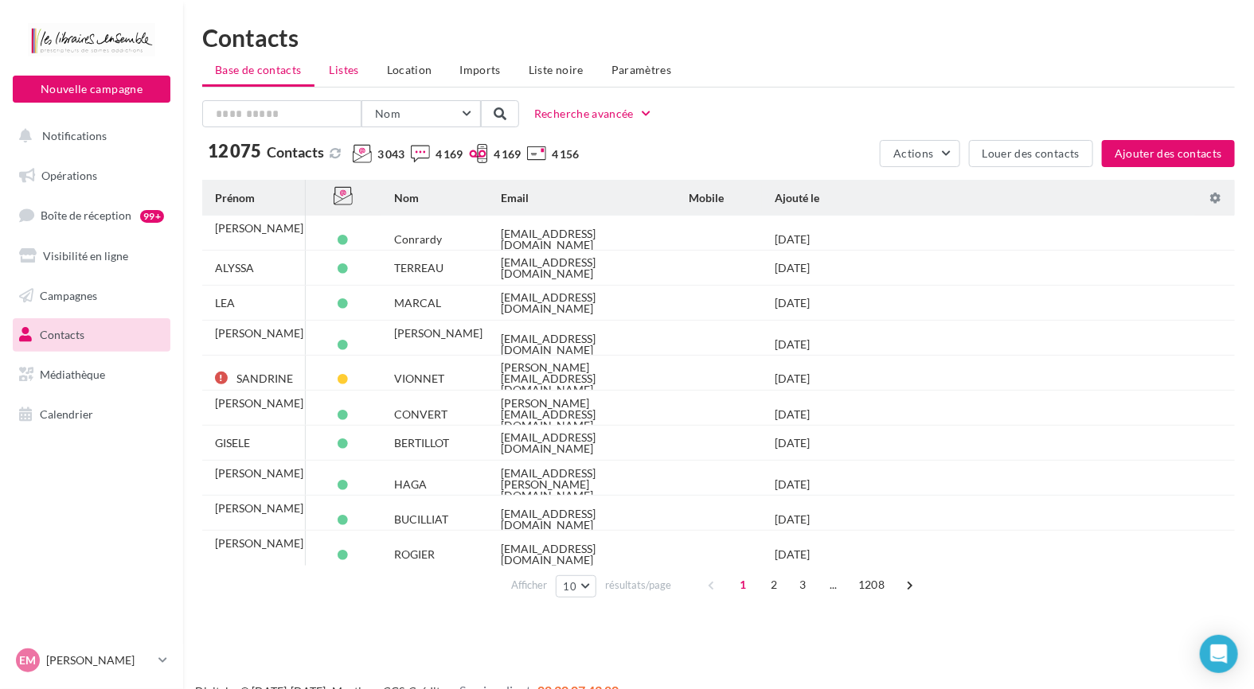
click at [338, 69] on span "Listes" at bounding box center [344, 70] width 29 height 14
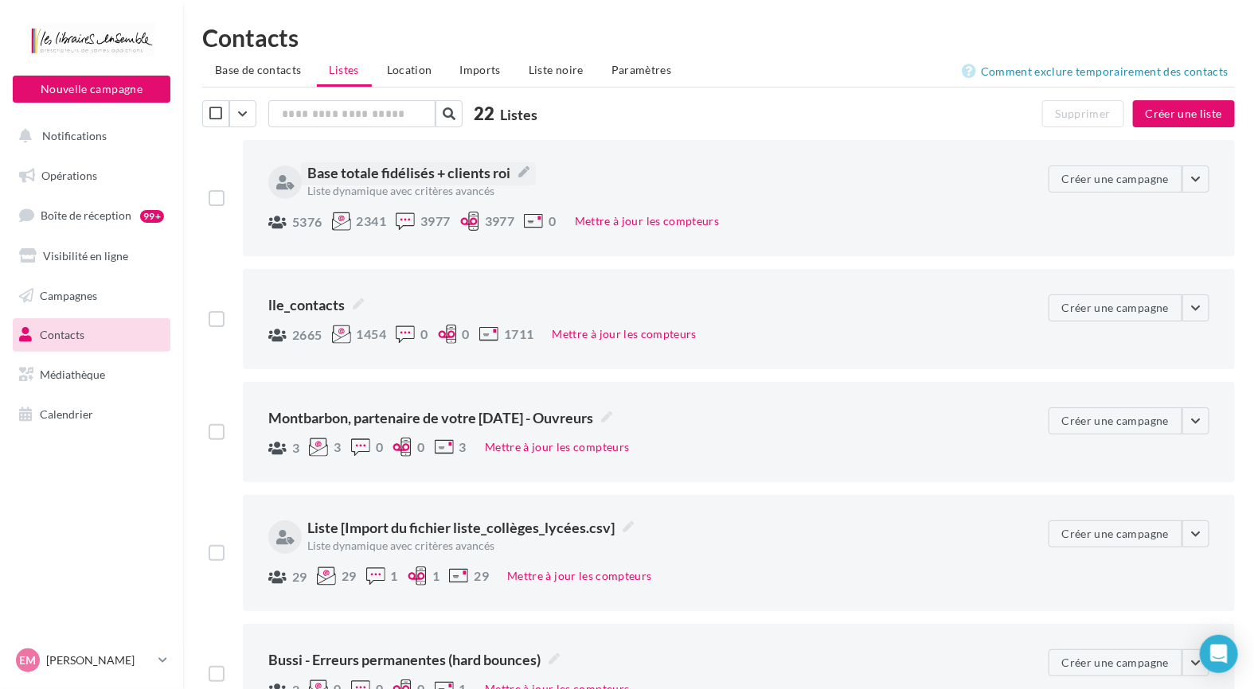
click at [432, 170] on span "Base totale fidélisés + clients roi" at bounding box center [418, 172] width 222 height 21
click at [0, 0] on textarea "**********" at bounding box center [0, 0] width 0 height 0
click at [820, 243] on div "**********" at bounding box center [739, 198] width 992 height 116
click at [69, 333] on span "Contacts" at bounding box center [62, 335] width 45 height 14
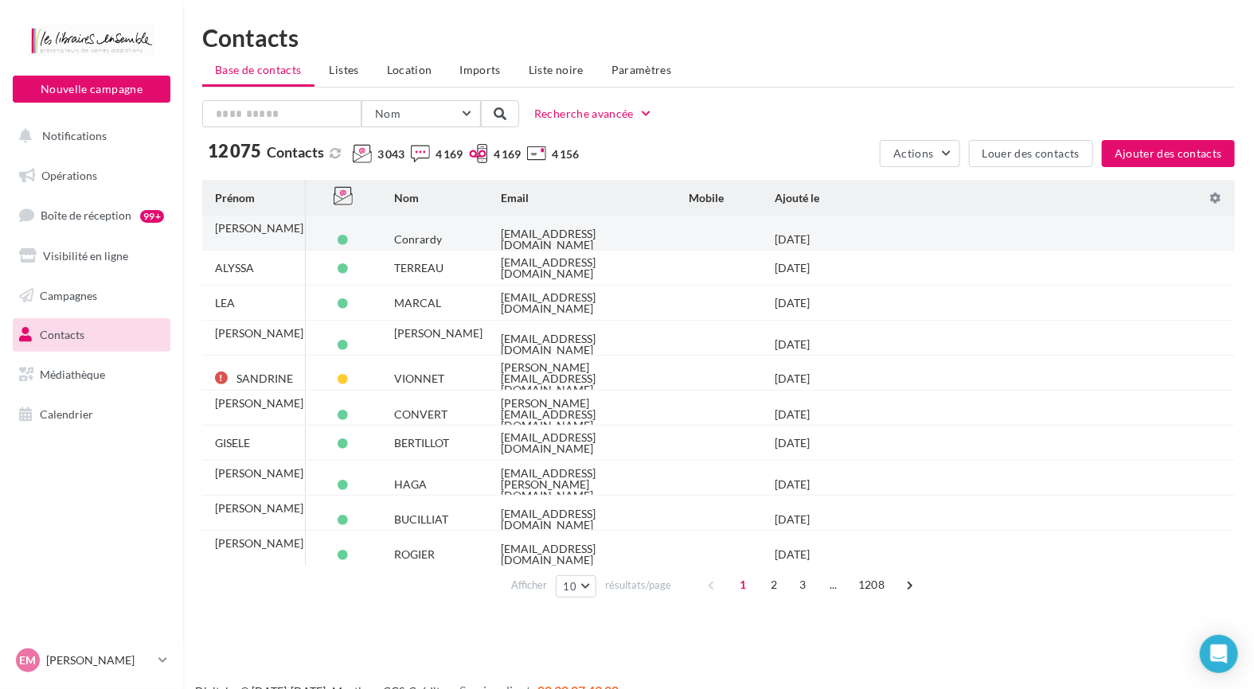
click at [526, 228] on div "[EMAIL_ADDRESS][DOMAIN_NAME]" at bounding box center [582, 239] width 162 height 22
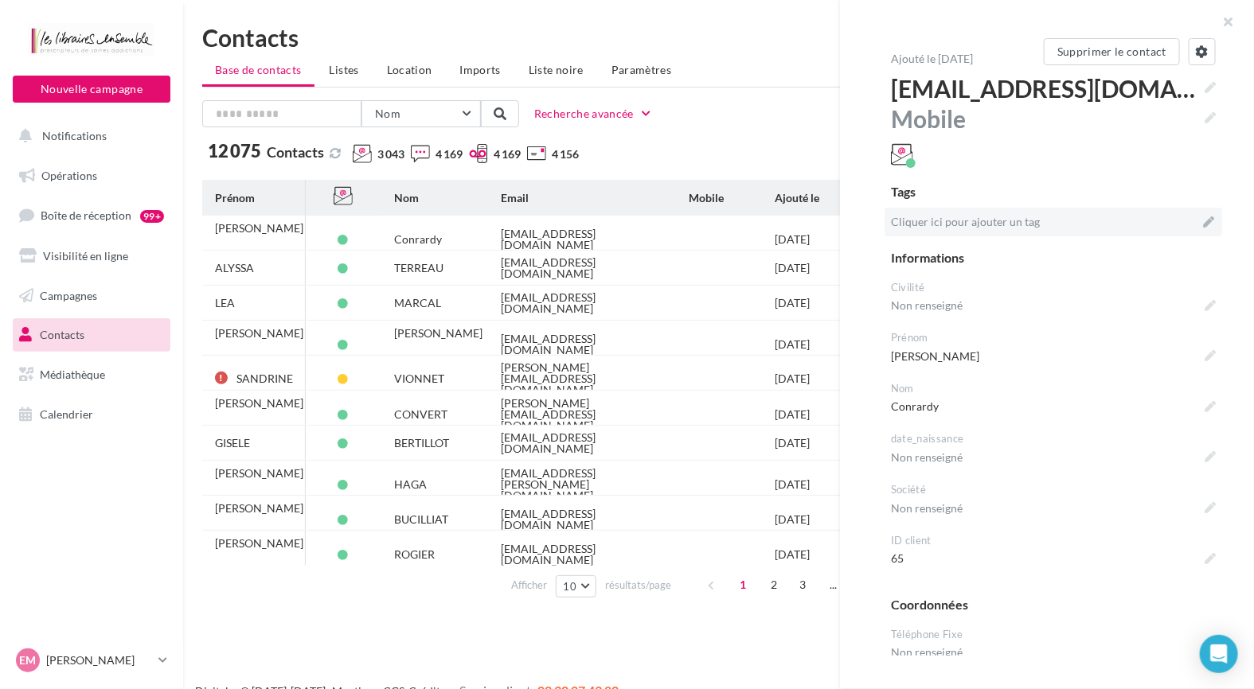
click at [1047, 217] on p "Cliquer ici pour ajouter un tag" at bounding box center [1044, 222] width 306 height 16
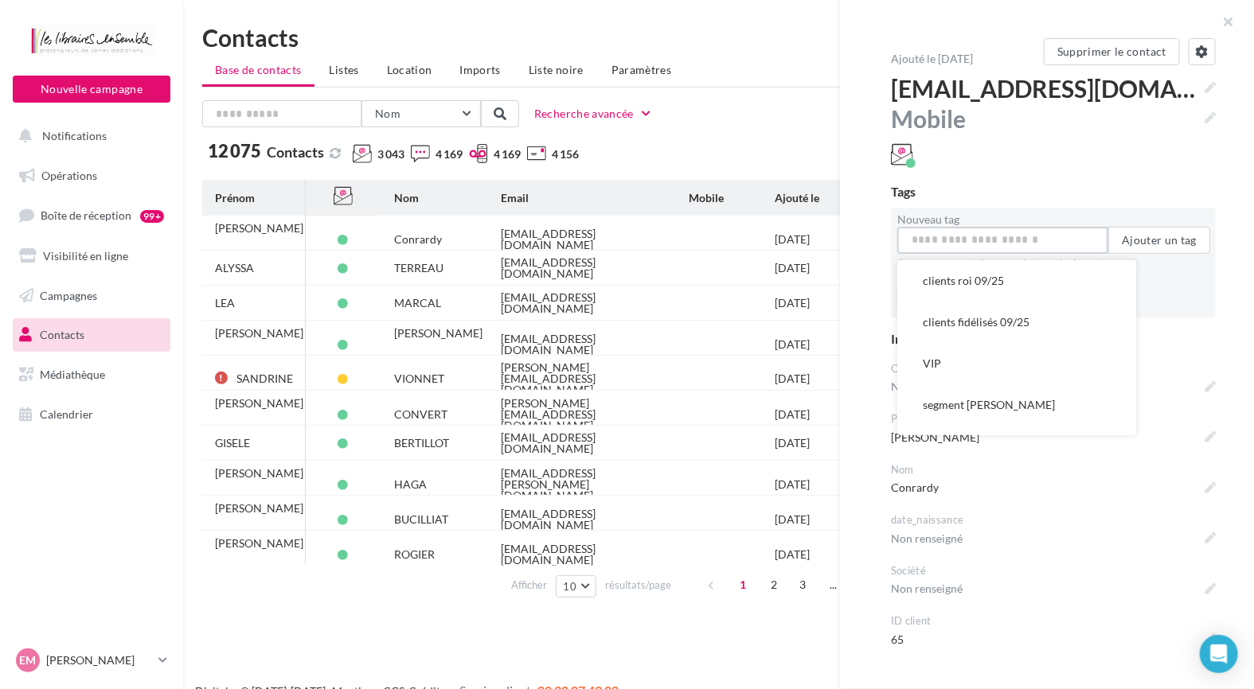
click at [1051, 236] on input "Nouveau tag" at bounding box center [1002, 240] width 211 height 27
drag, startPoint x: 990, startPoint y: 325, endPoint x: 955, endPoint y: 215, distance: 115.3
click at [955, 215] on div "Nouveau tag clients roi 09/25 clients fidélisés 09/25 VIP segment [PERSON_NAME]…" at bounding box center [1053, 242] width 312 height 57
click at [956, 322] on button "clients fidélisés 09/25" at bounding box center [1016, 322] width 239 height 41
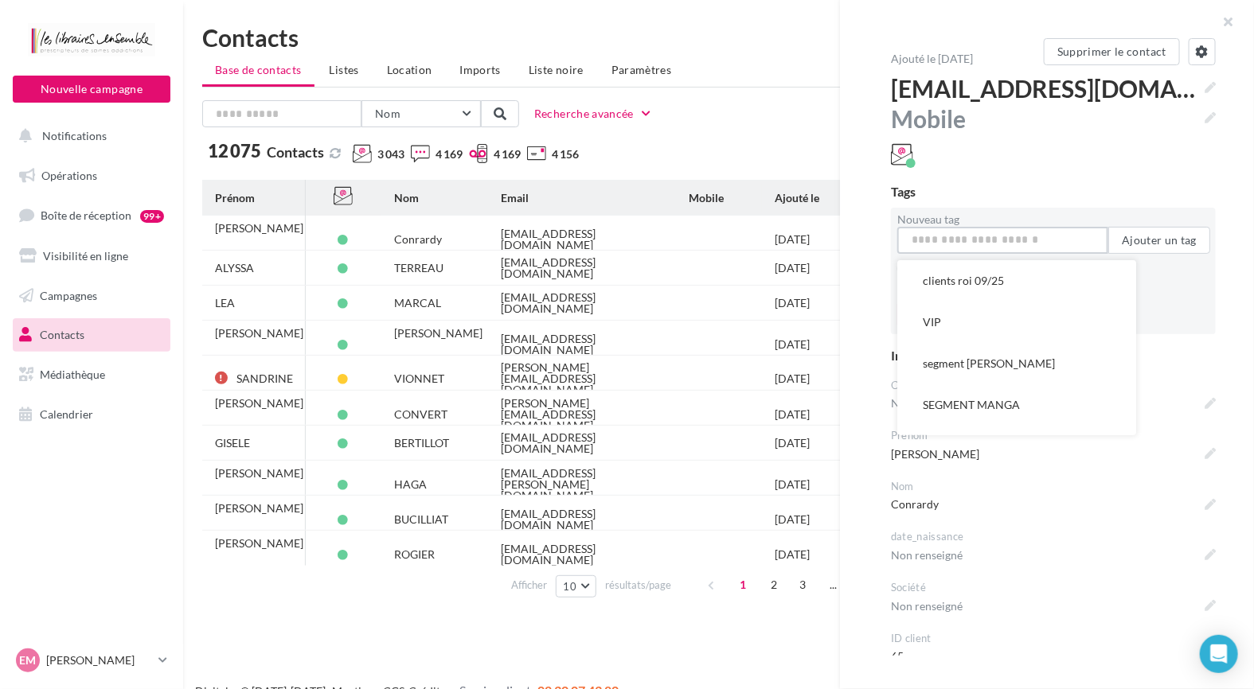
click at [997, 240] on input "Nouveau tag" at bounding box center [1002, 240] width 211 height 27
click at [983, 294] on button "clients roi 09/25" at bounding box center [1016, 280] width 239 height 41
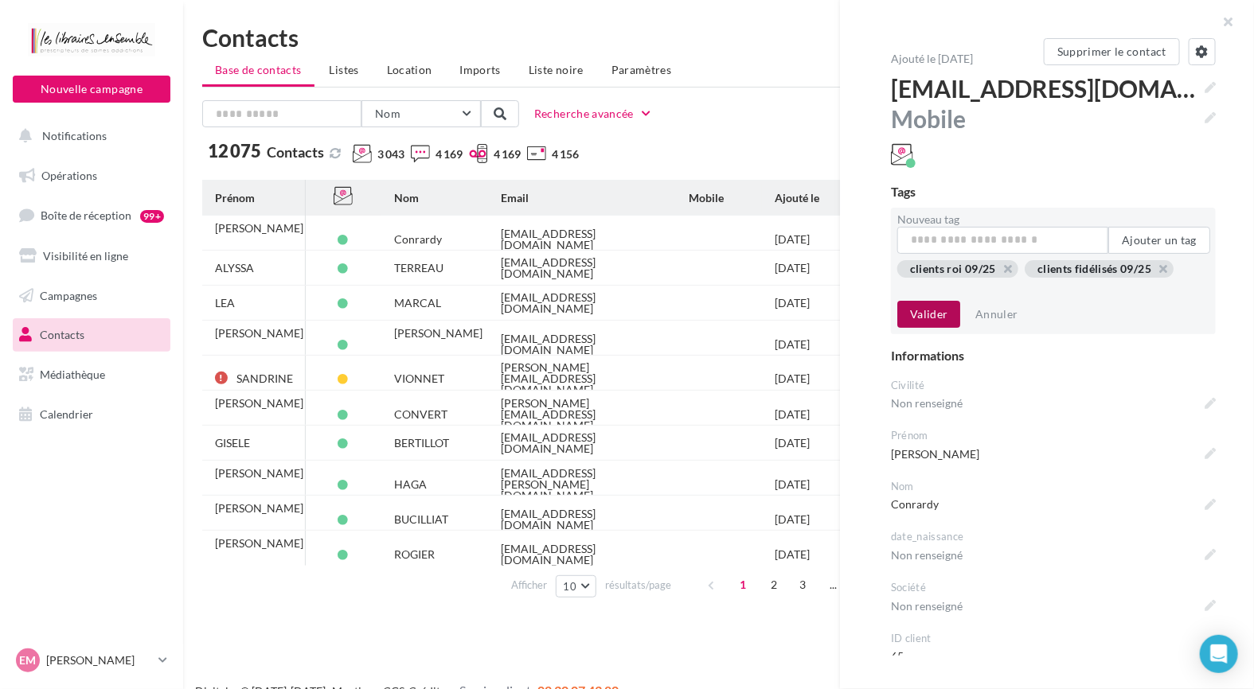
click at [942, 314] on button "Valider" at bounding box center [928, 314] width 63 height 27
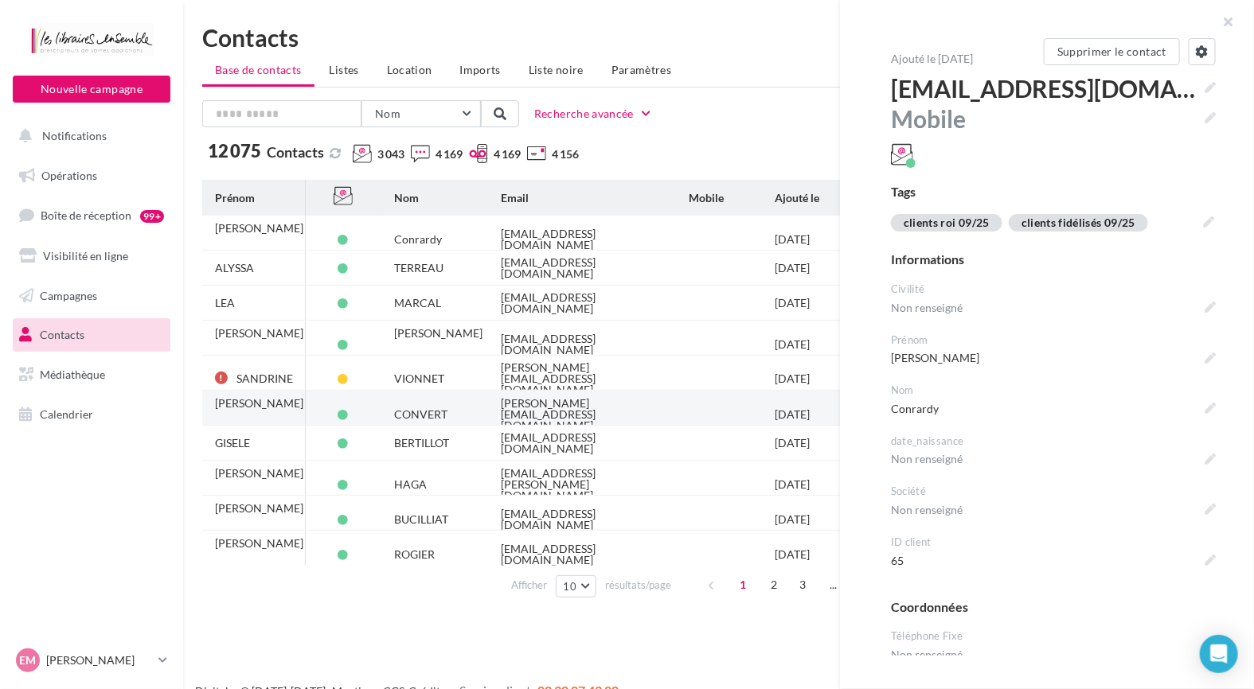
click at [447, 412] on td "CONVERT" at bounding box center [434, 414] width 107 height 35
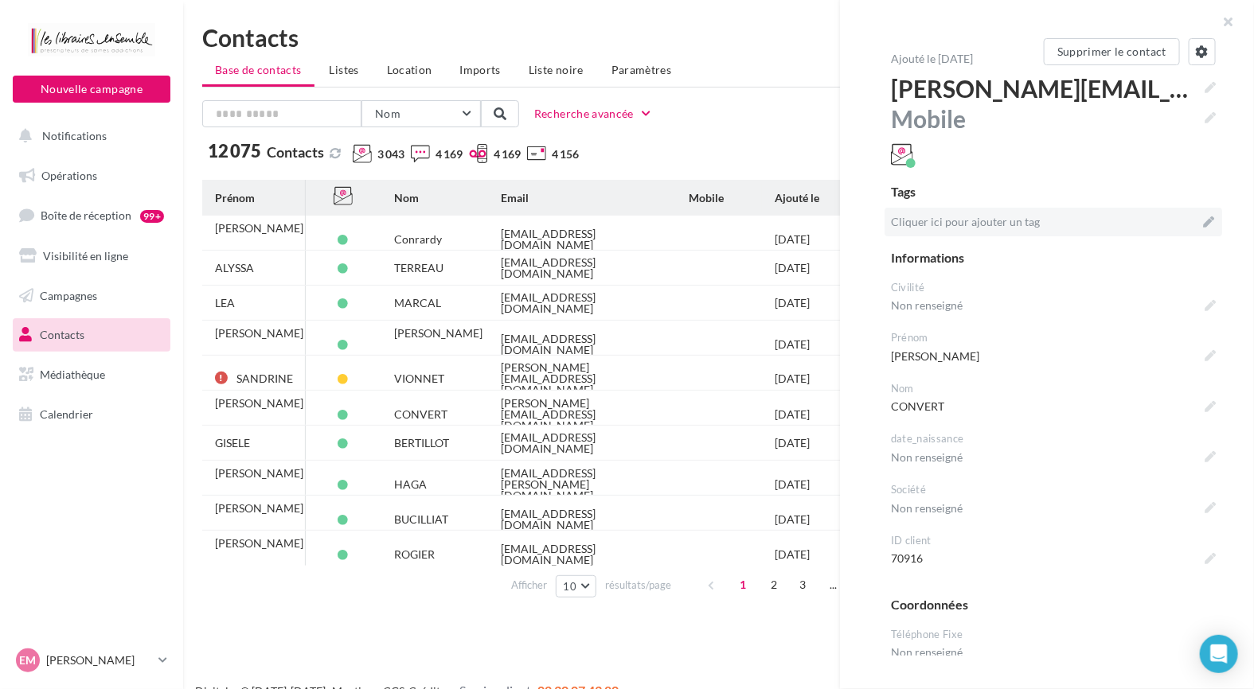
click at [1203, 220] on icon at bounding box center [1208, 222] width 11 height 11
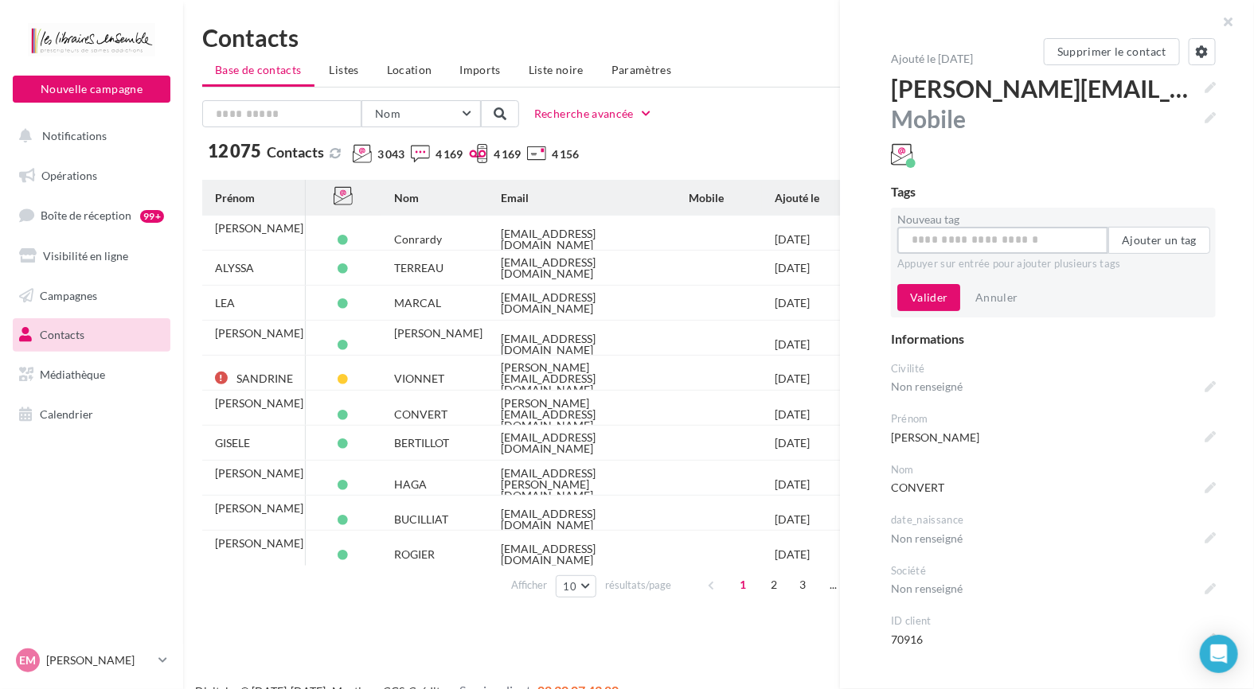
click at [971, 249] on input "Nouveau tag" at bounding box center [1002, 240] width 211 height 27
click at [963, 276] on button "clients roi 09/25" at bounding box center [1016, 280] width 239 height 41
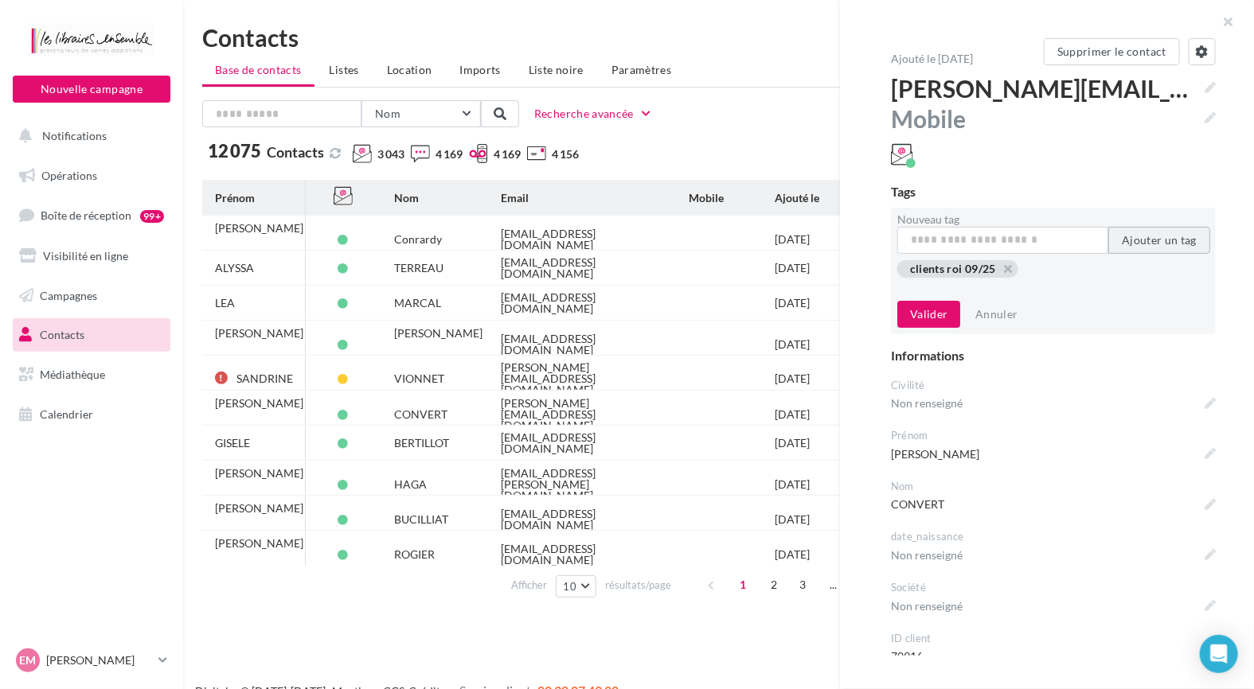
click at [1138, 242] on button "Ajouter un tag" at bounding box center [1159, 240] width 102 height 27
click at [1013, 240] on input "Nouveau tag" at bounding box center [1002, 240] width 211 height 27
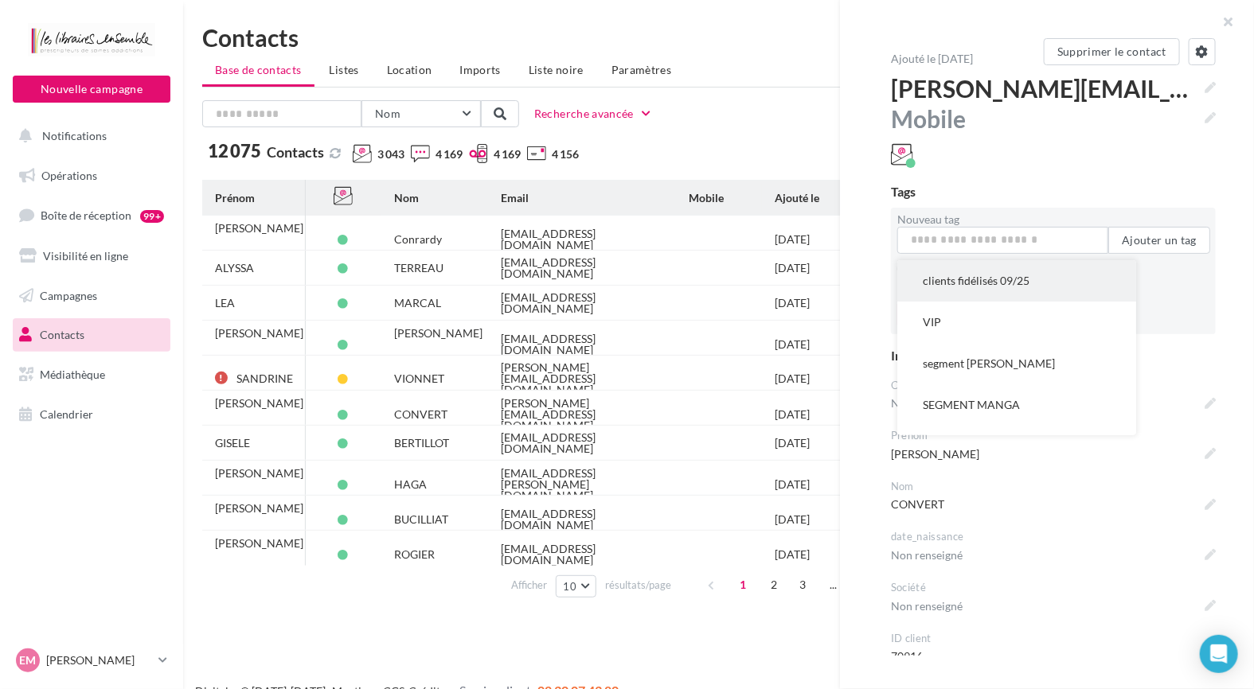
click at [1008, 265] on button "clients fidélisés 09/25" at bounding box center [1016, 280] width 239 height 41
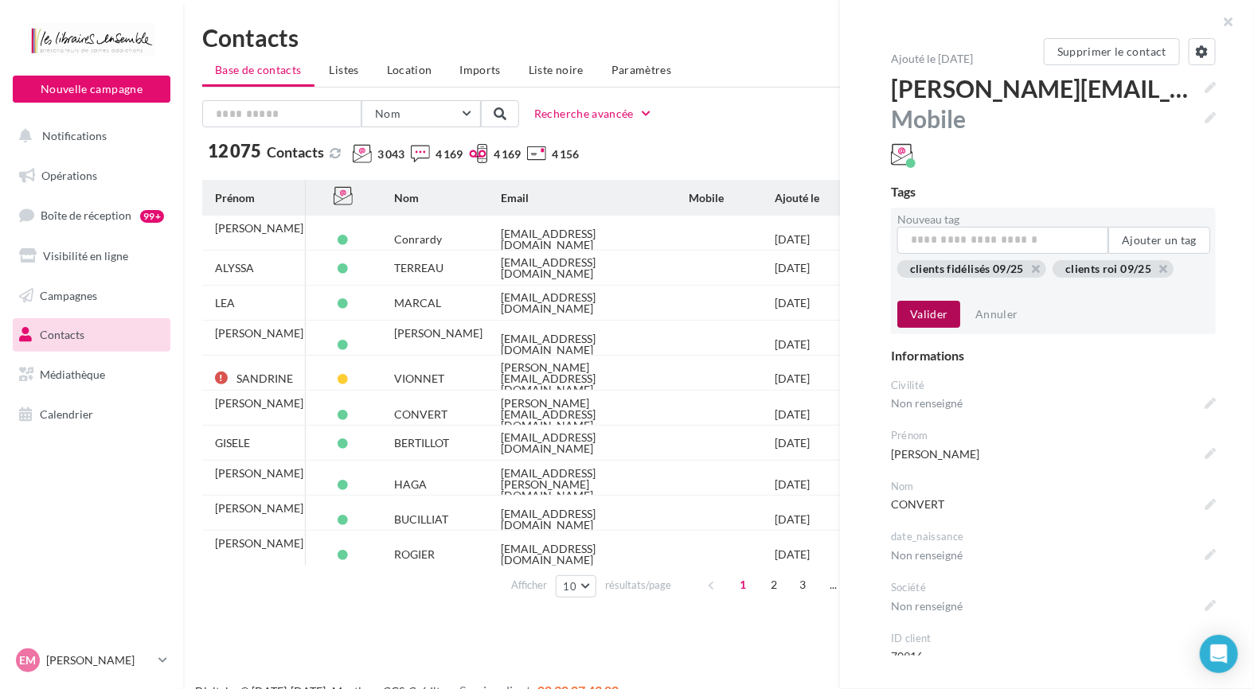
click at [922, 319] on button "Valider" at bounding box center [928, 314] width 63 height 27
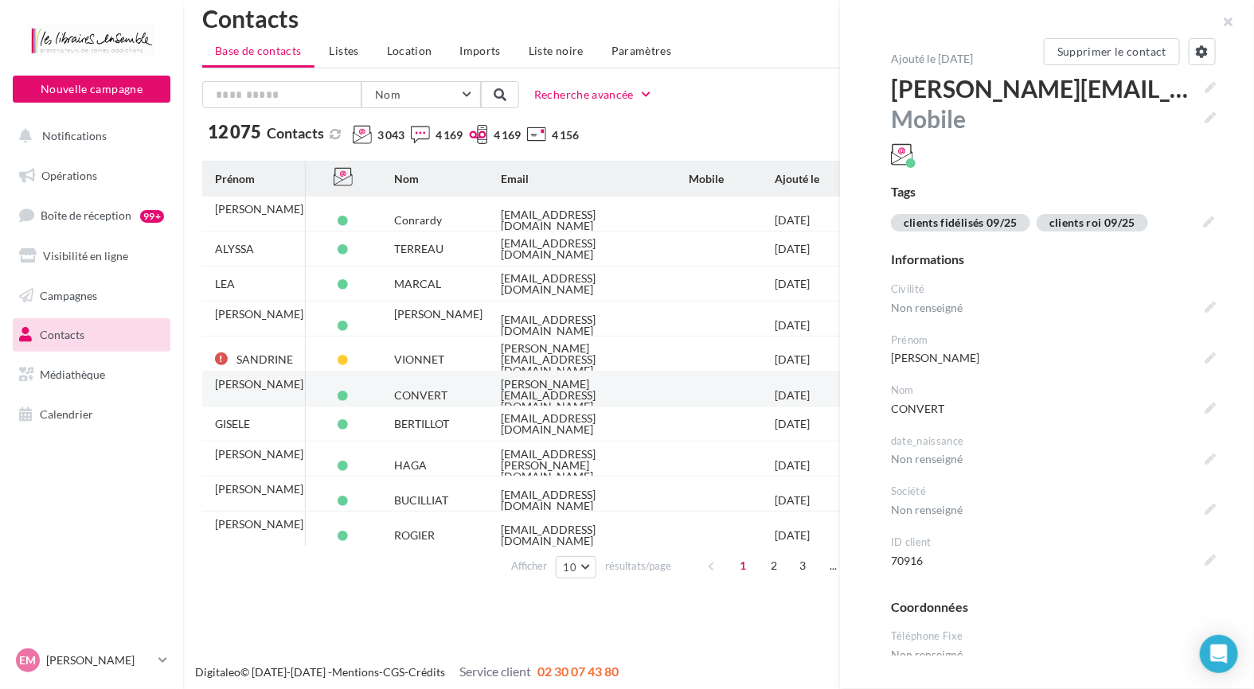
scroll to position [25, 0]
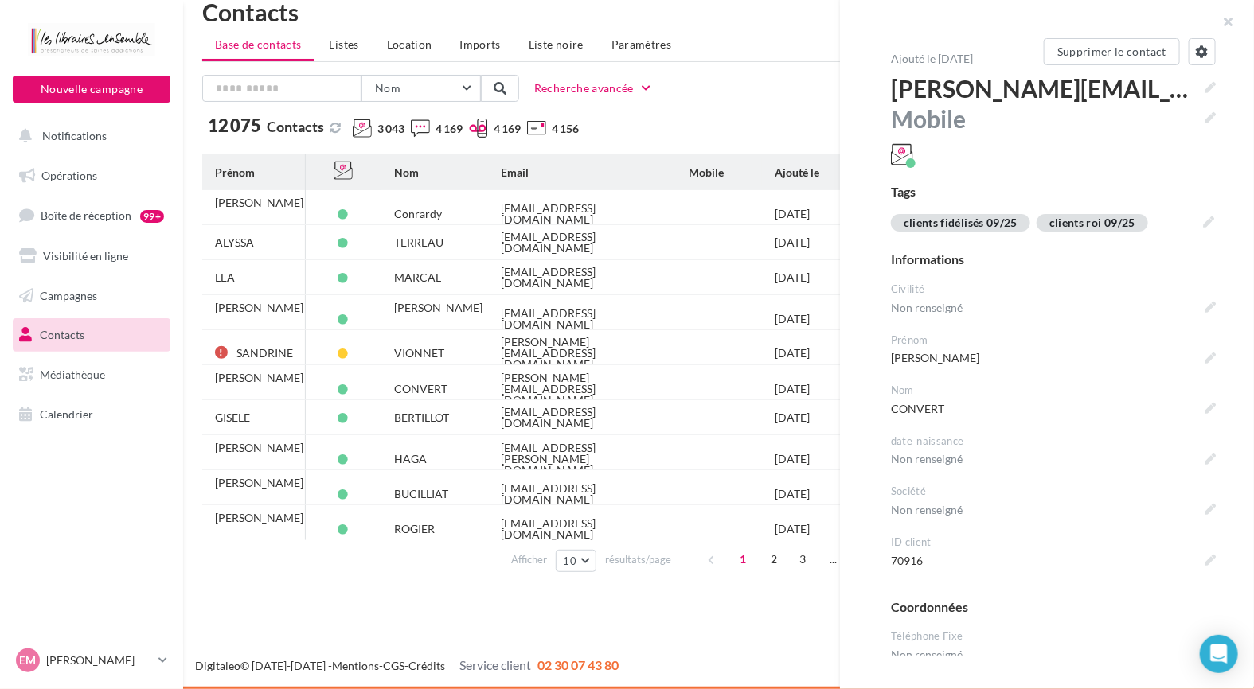
click at [92, 338] on link "Contacts" at bounding box center [92, 334] width 164 height 33
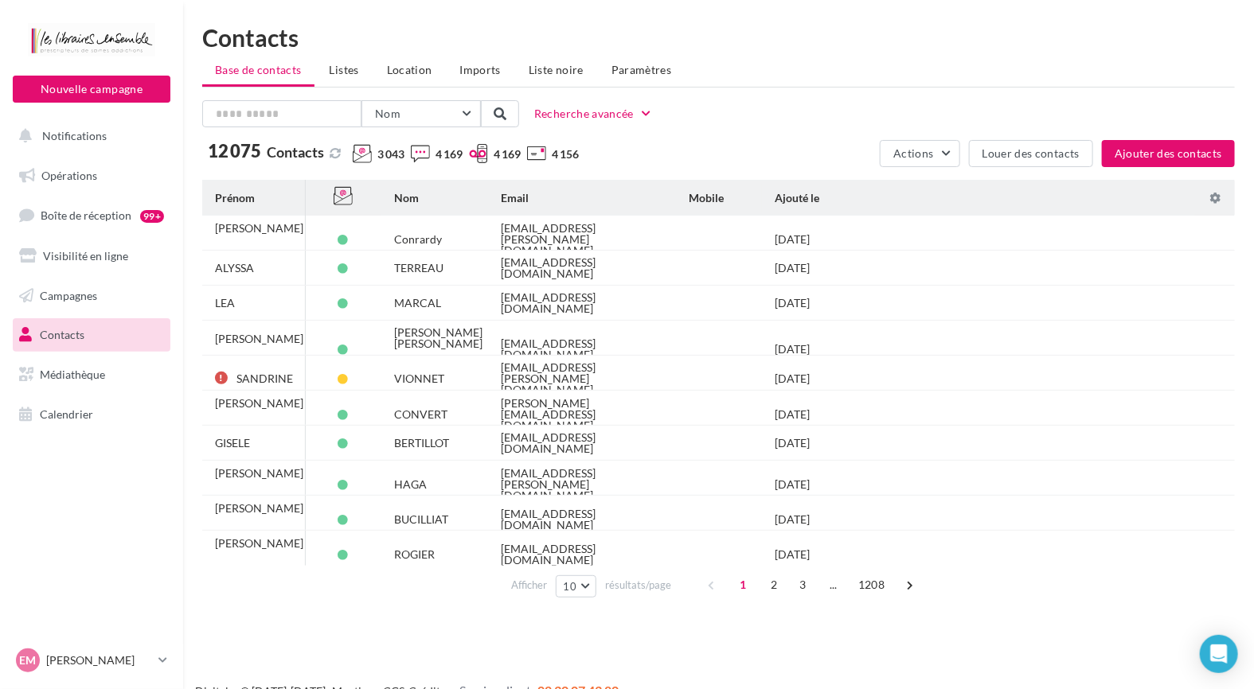
click at [351, 61] on li "Listes" at bounding box center [344, 70] width 55 height 29
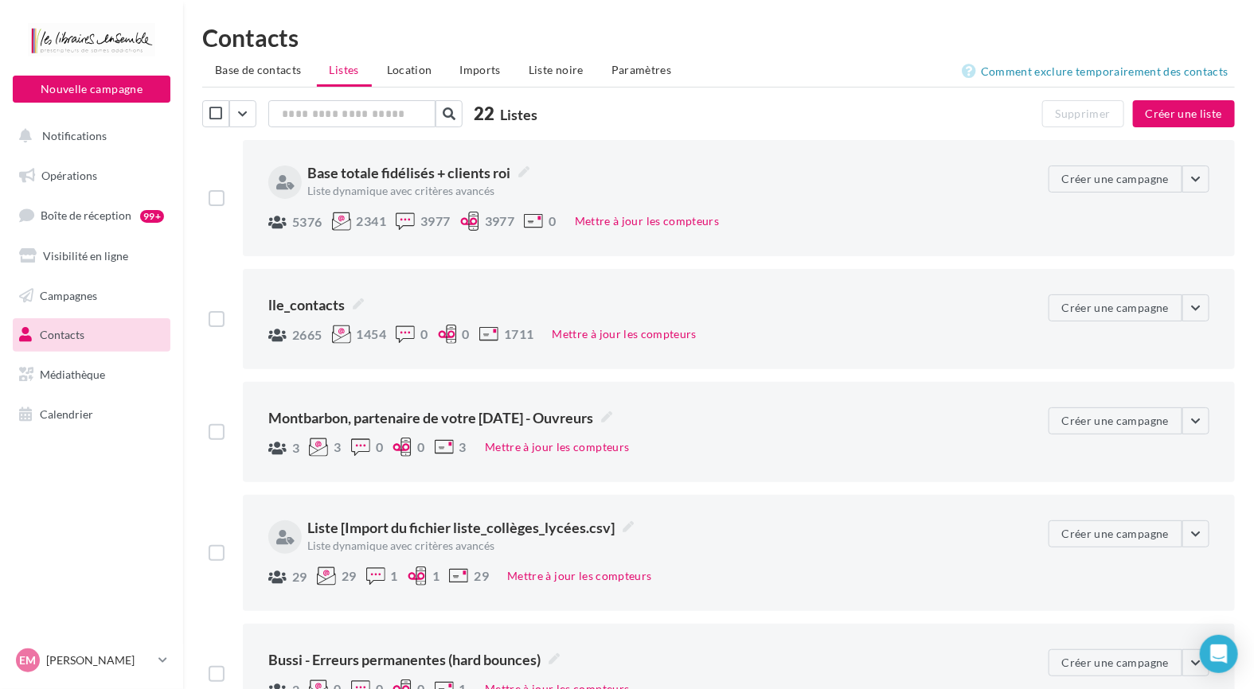
click at [911, 199] on div "**********" at bounding box center [658, 198] width 780 height 65
click at [653, 217] on button "Mettre à jour les compteurs" at bounding box center [646, 221] width 157 height 19
click at [387, 170] on span "Base totale fidélisés + clients roi" at bounding box center [418, 172] width 222 height 21
click at [0, 0] on textarea "**********" at bounding box center [0, 0] width 0 height 0
click at [775, 220] on div "5376 2341 3977 3977 0 Mettre à jour les compteurs" at bounding box center [651, 223] width 767 height 22
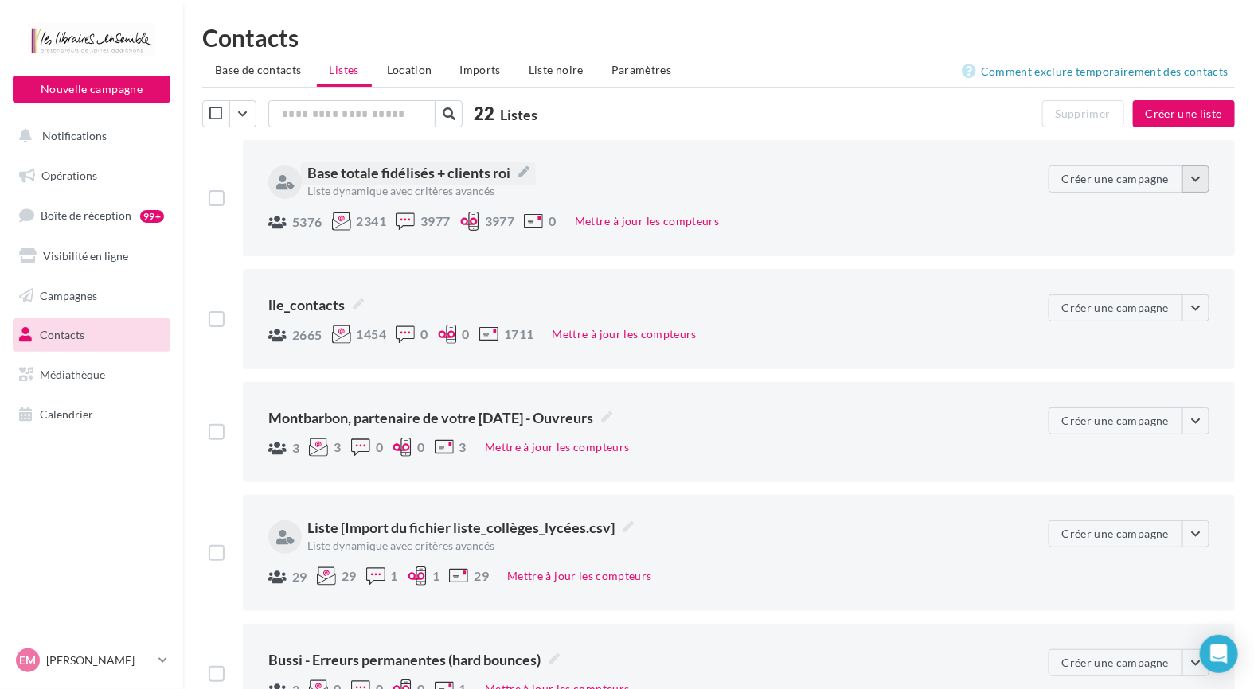
click at [1205, 172] on button "button" at bounding box center [1195, 179] width 27 height 27
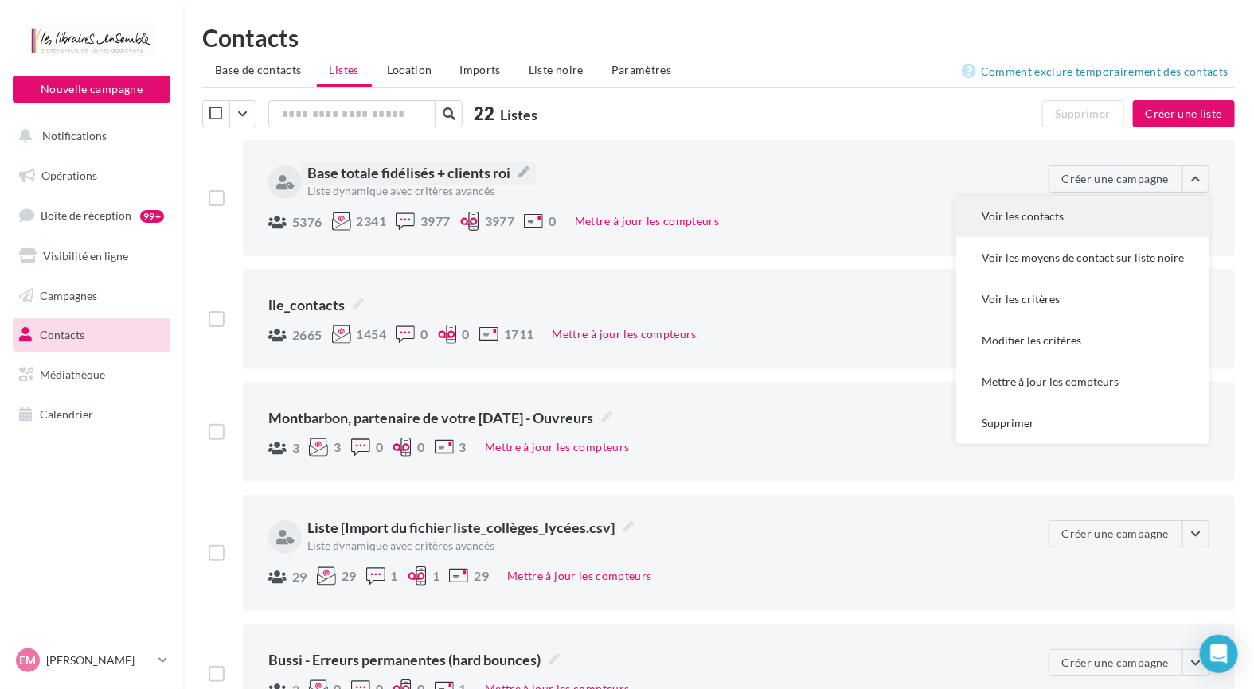
click at [1137, 218] on button "Voir les contacts" at bounding box center [1082, 216] width 253 height 41
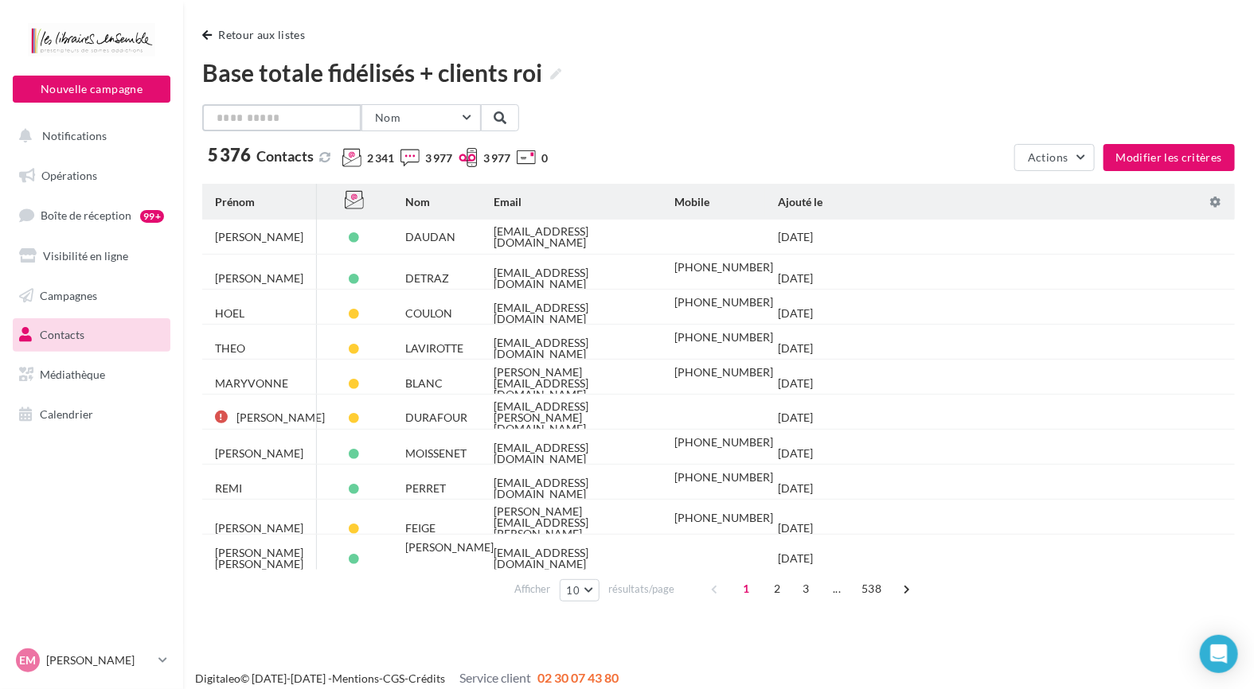
click at [245, 130] on input "text" at bounding box center [281, 117] width 159 height 27
type input "*******"
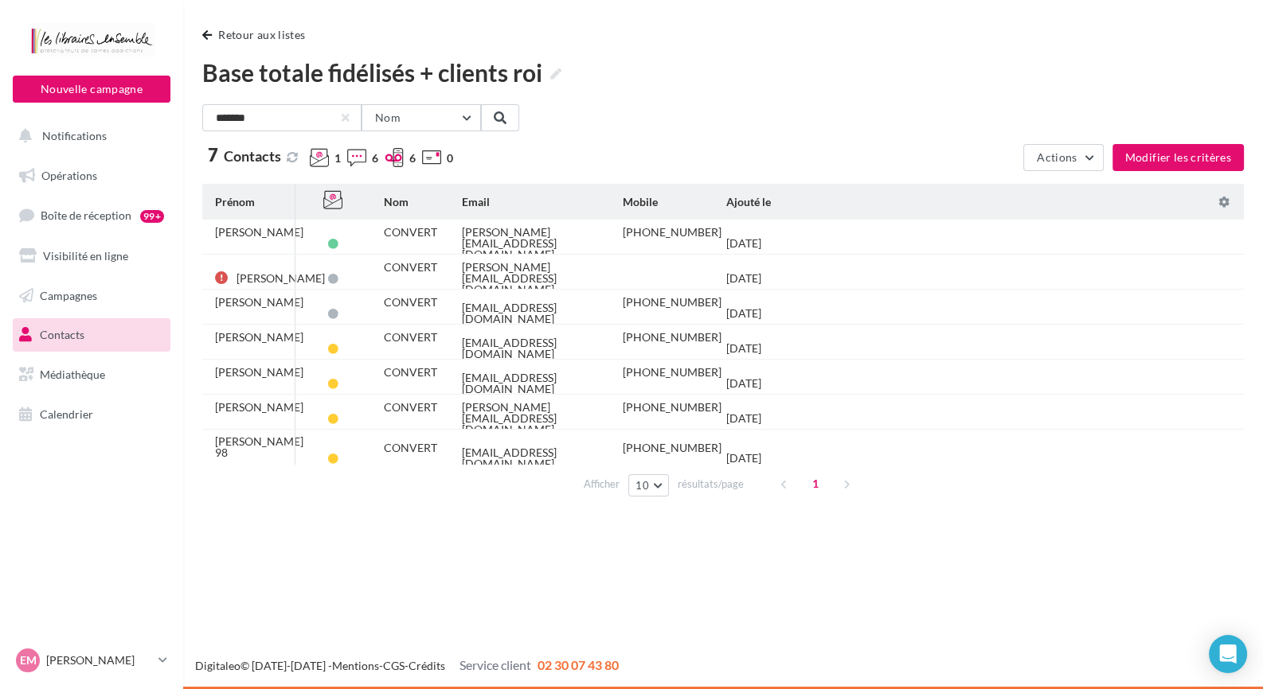
click at [560, 580] on div "Nouvelle campagne Nouvelle campagne Notifications Opérations Boîte de réception…" at bounding box center [631, 344] width 1263 height 689
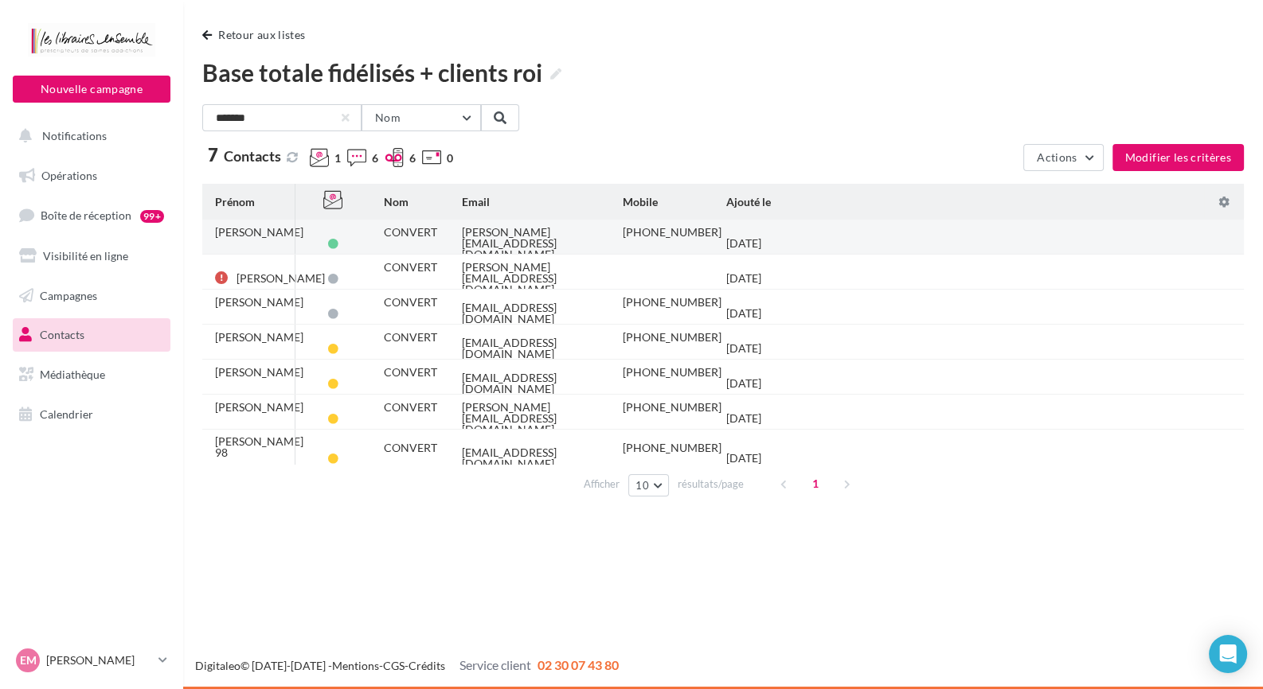
click at [529, 237] on div "joel.convert@wanadoo.fr" at bounding box center [529, 243] width 135 height 33
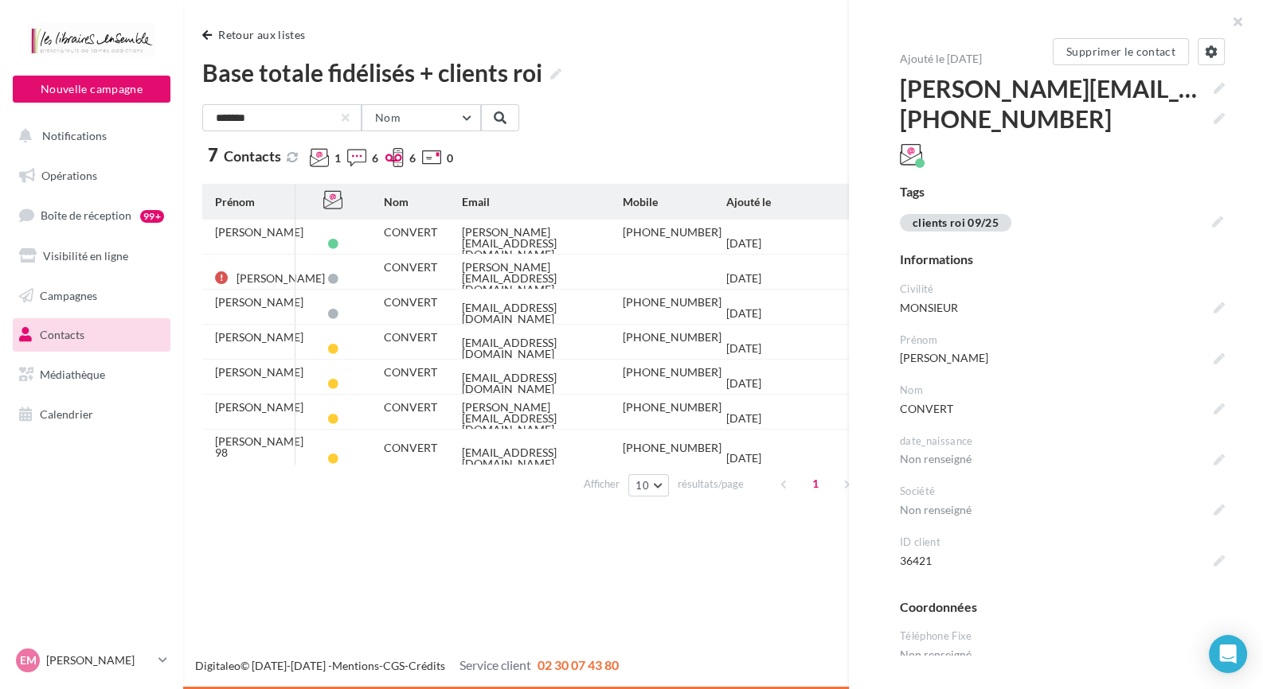
click at [691, 536] on div "**********" at bounding box center [723, 277] width 1080 height 554
click at [689, 537] on div "**********" at bounding box center [723, 277] width 1080 height 554
click at [72, 338] on span "Contacts" at bounding box center [62, 335] width 45 height 14
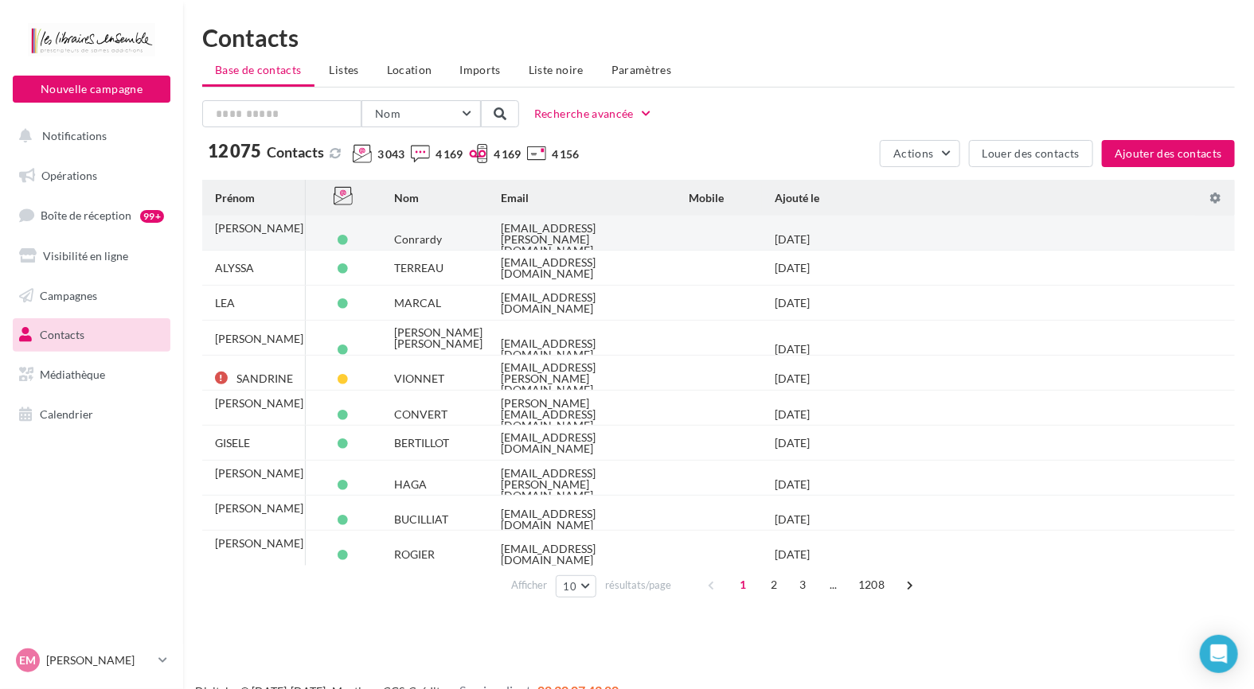
click at [405, 234] on div "Conrardy" at bounding box center [418, 239] width 48 height 11
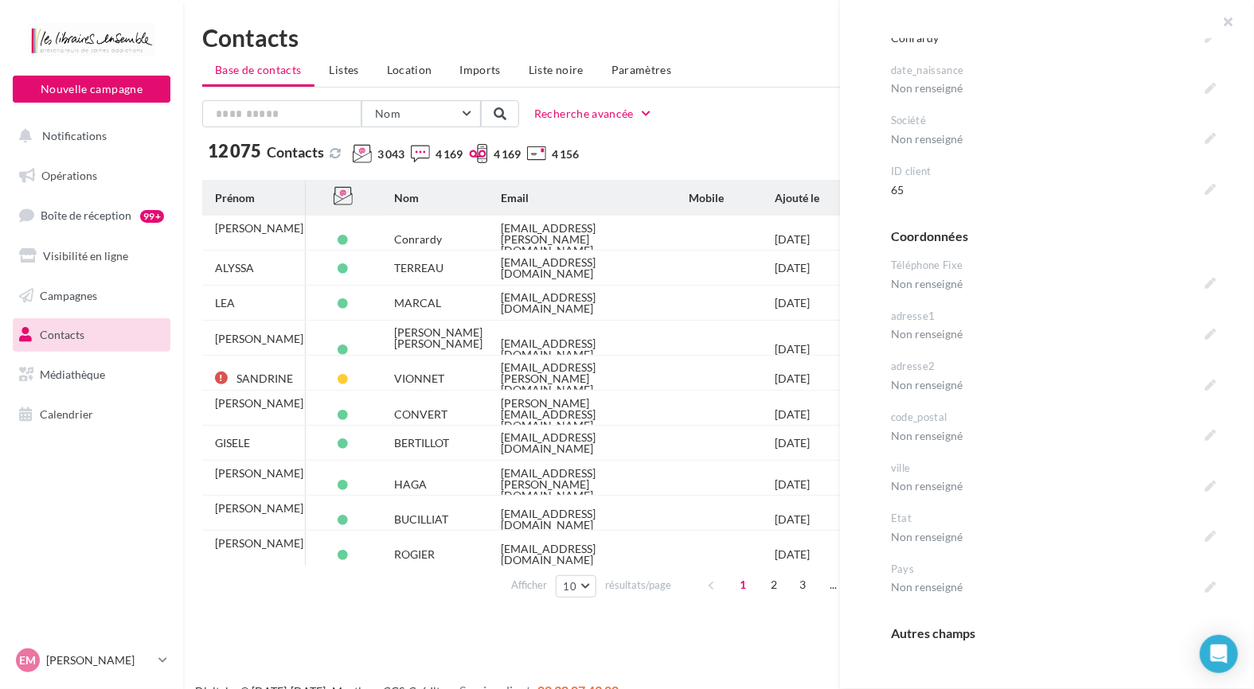
scroll to position [80, 0]
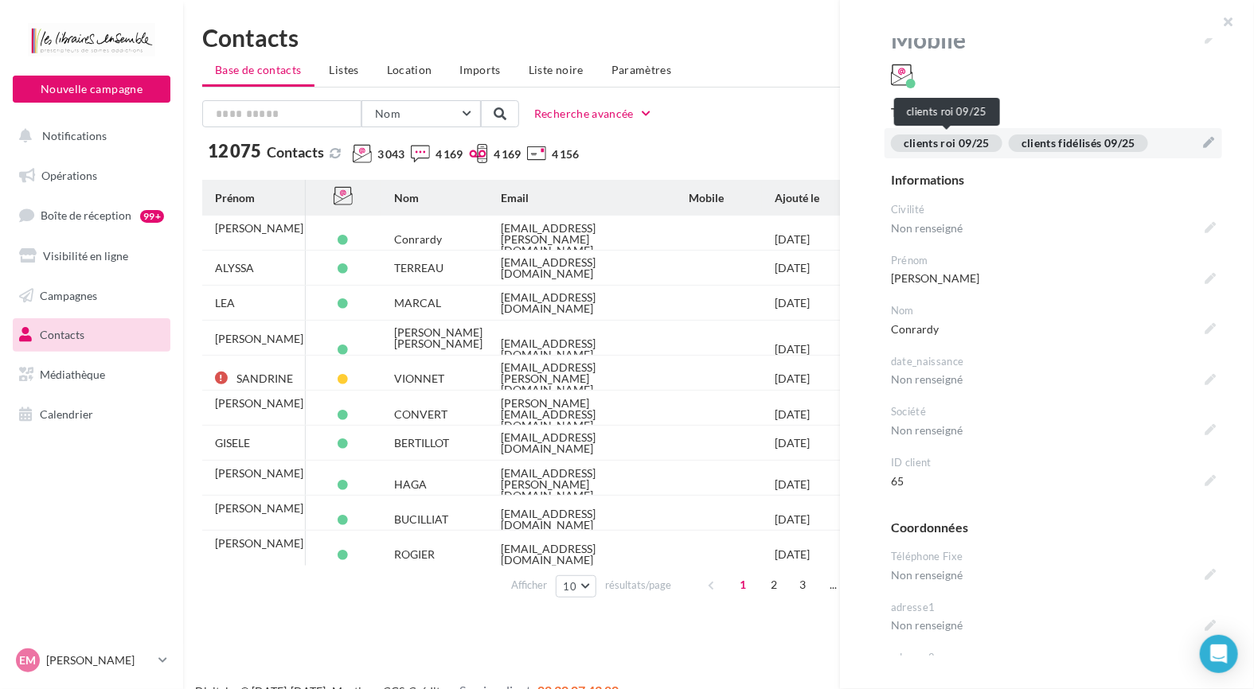
click at [946, 143] on div "clients roi 09/25" at bounding box center [946, 144] width 111 height 18
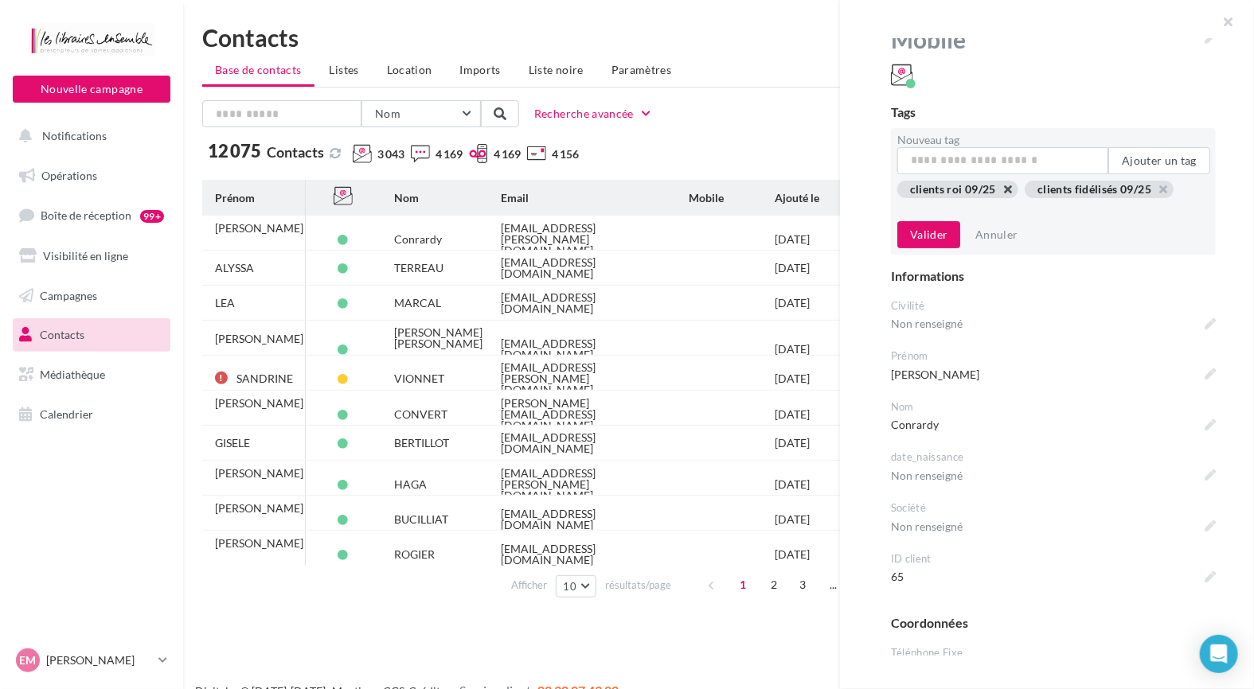
click at [910, 207] on button "button" at bounding box center [910, 207] width 0 height 0
click at [690, 129] on div "Nom Prénom Nom Email Mobile Téléphone Fixe Recherche avancée 12 075 Contacts 3 …" at bounding box center [718, 133] width 1033 height 67
click at [906, 222] on button "Valider" at bounding box center [928, 234] width 63 height 27
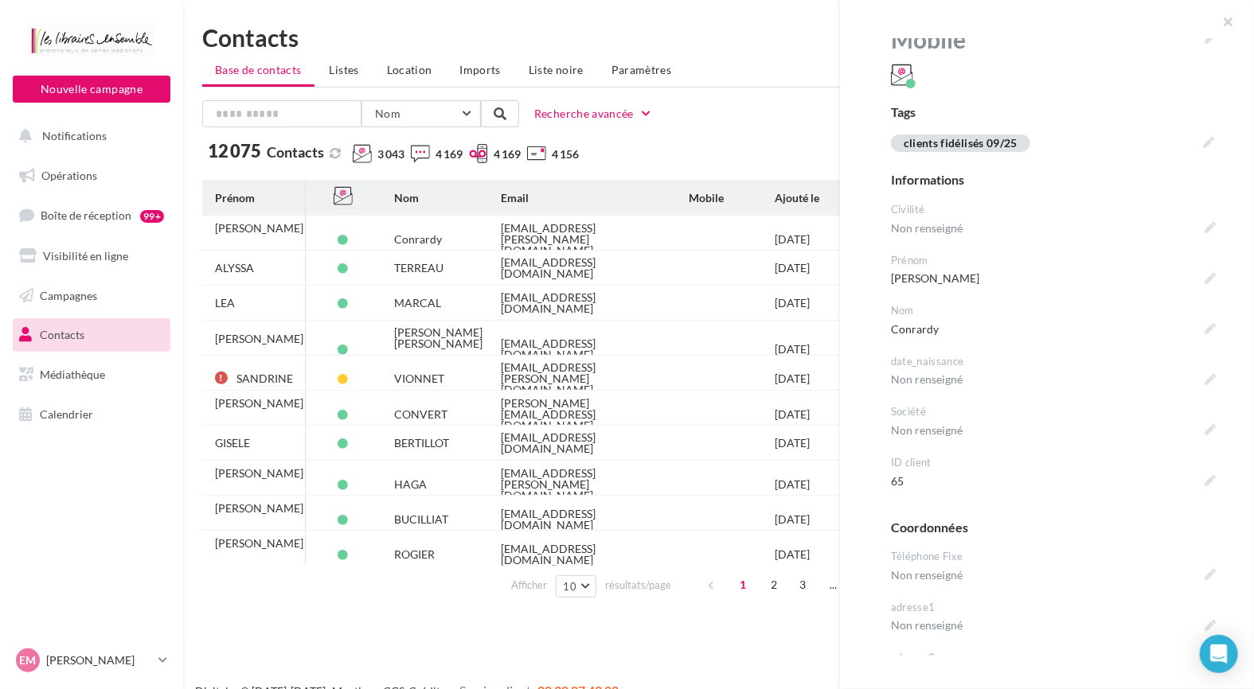
click at [353, 69] on span "Listes" at bounding box center [344, 70] width 29 height 14
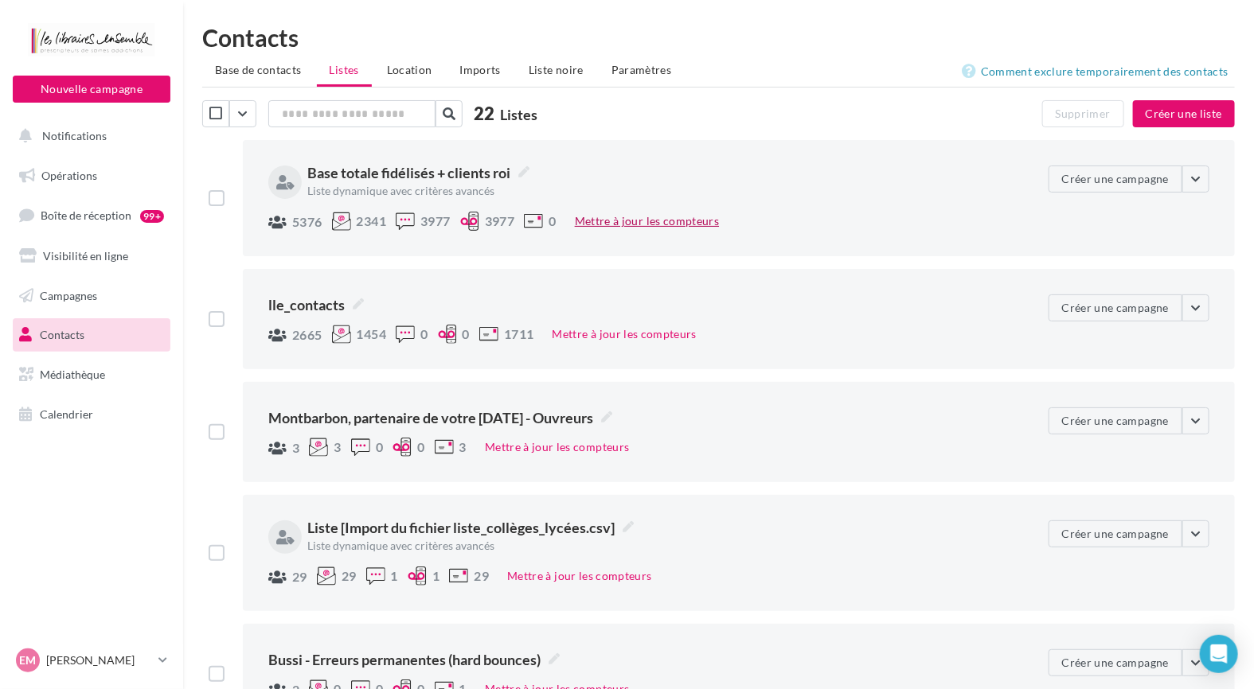
click at [643, 214] on button "Mettre à jour les compteurs" at bounding box center [646, 221] width 157 height 19
click at [648, 218] on button "Mettre à jour les compteurs" at bounding box center [646, 221] width 157 height 19
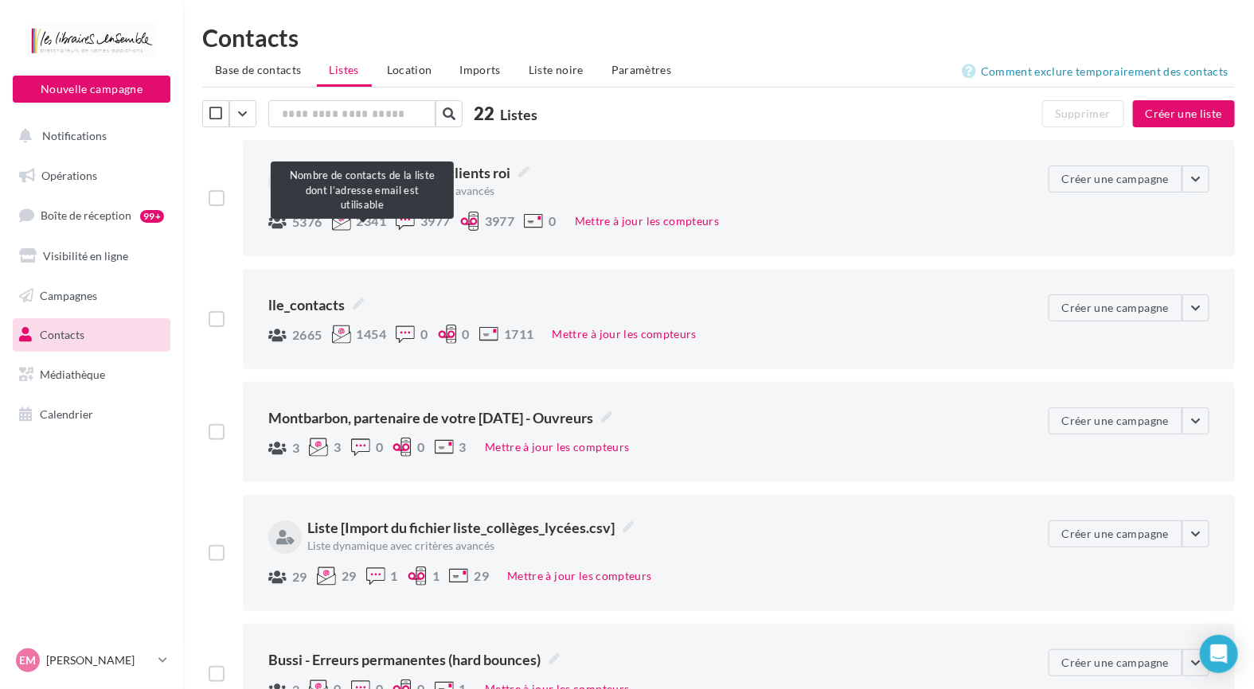
click at [334, 216] on div at bounding box center [341, 221] width 19 height 19
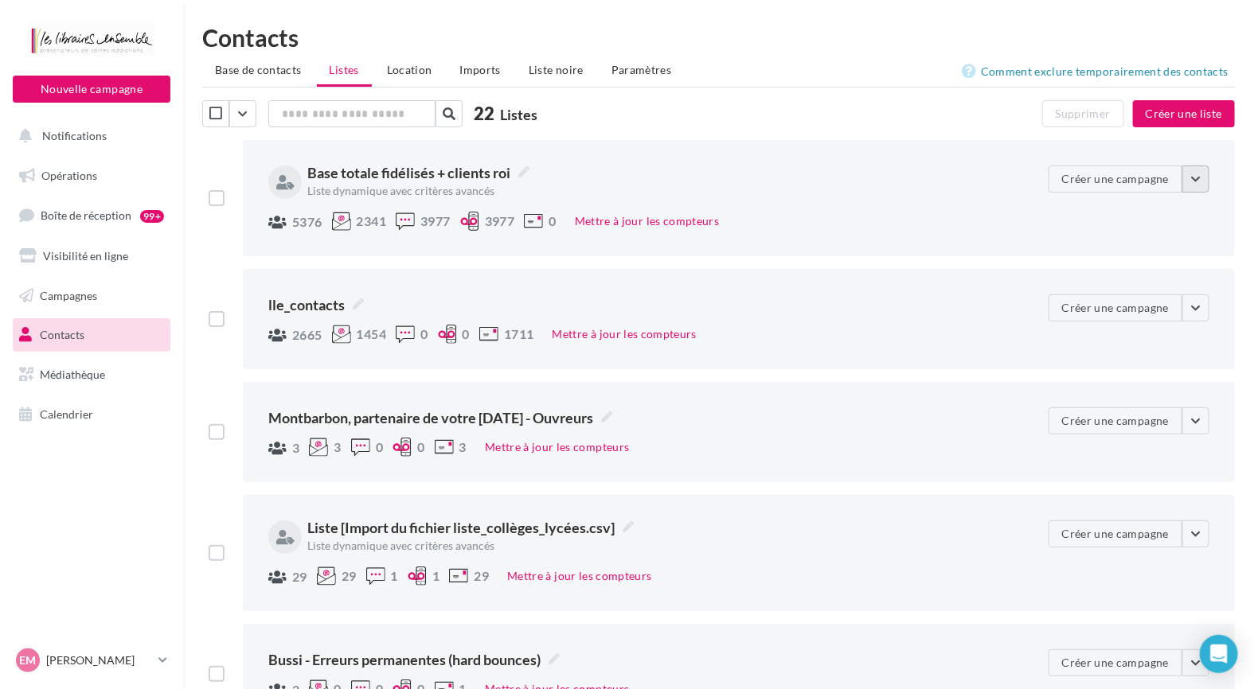
click at [1201, 177] on button "button" at bounding box center [1195, 179] width 27 height 27
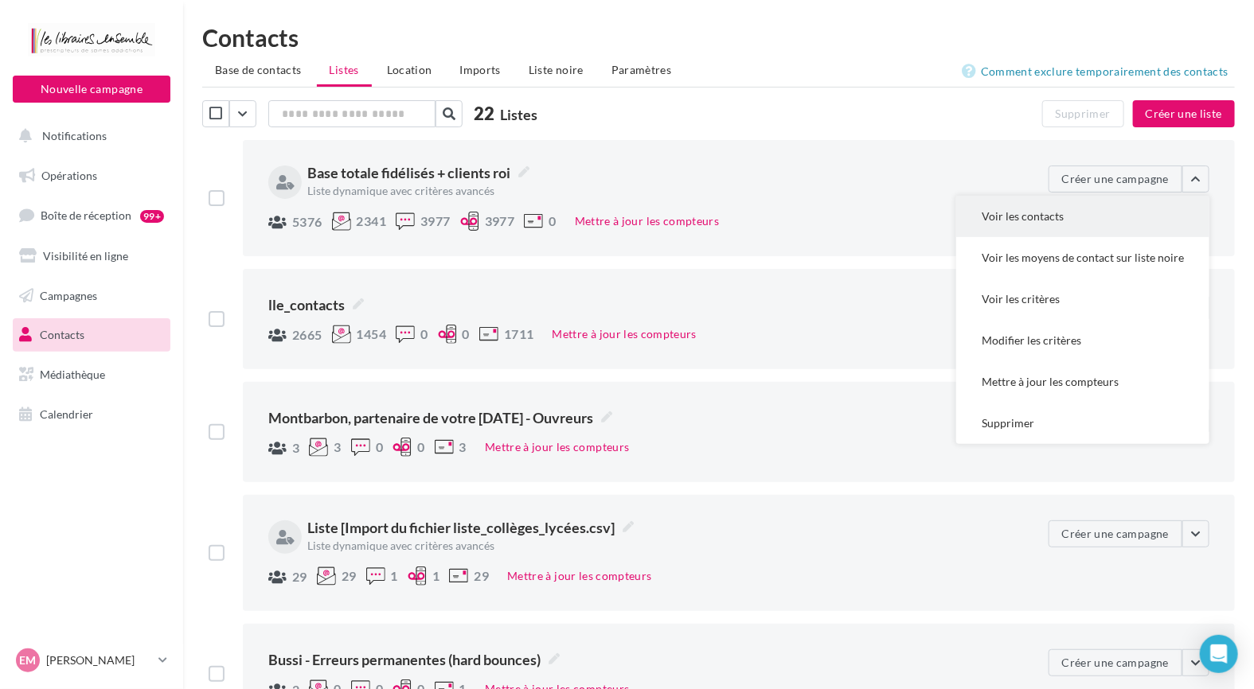
click at [1130, 223] on button "Voir les contacts" at bounding box center [1082, 216] width 253 height 41
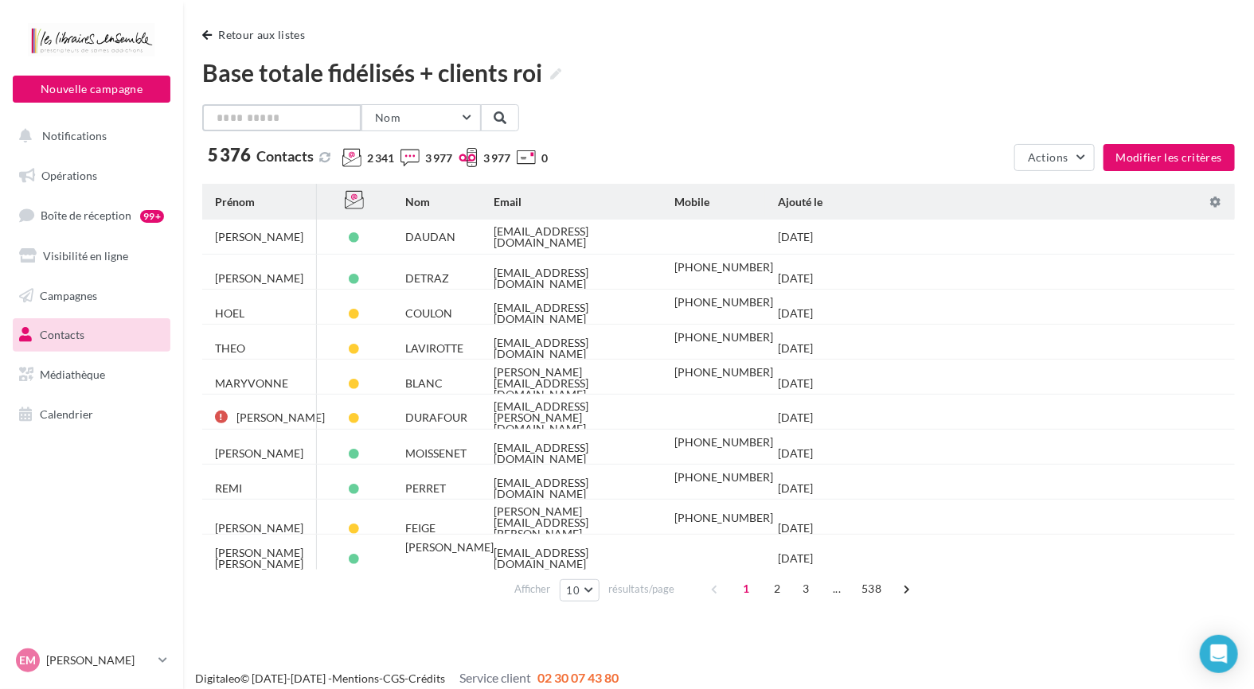
click at [289, 116] on input "text" at bounding box center [281, 117] width 159 height 27
type input "********"
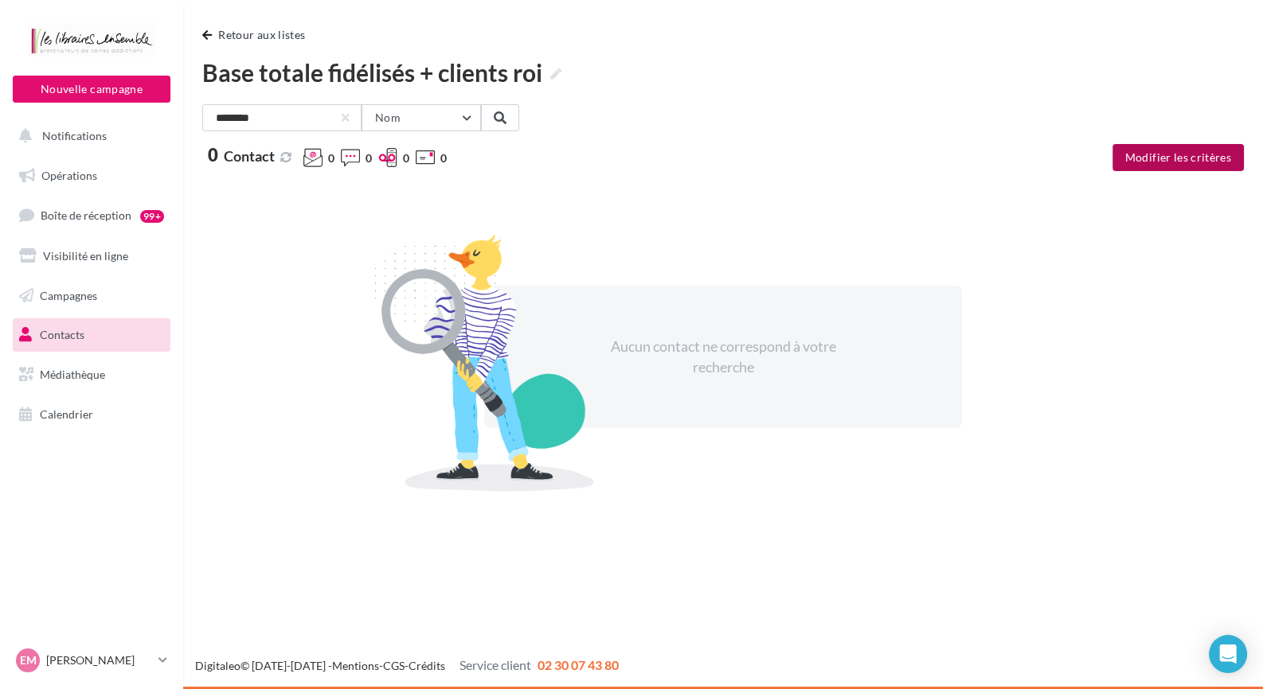
click at [1172, 158] on button "Modifier les critères" at bounding box center [1177, 157] width 131 height 27
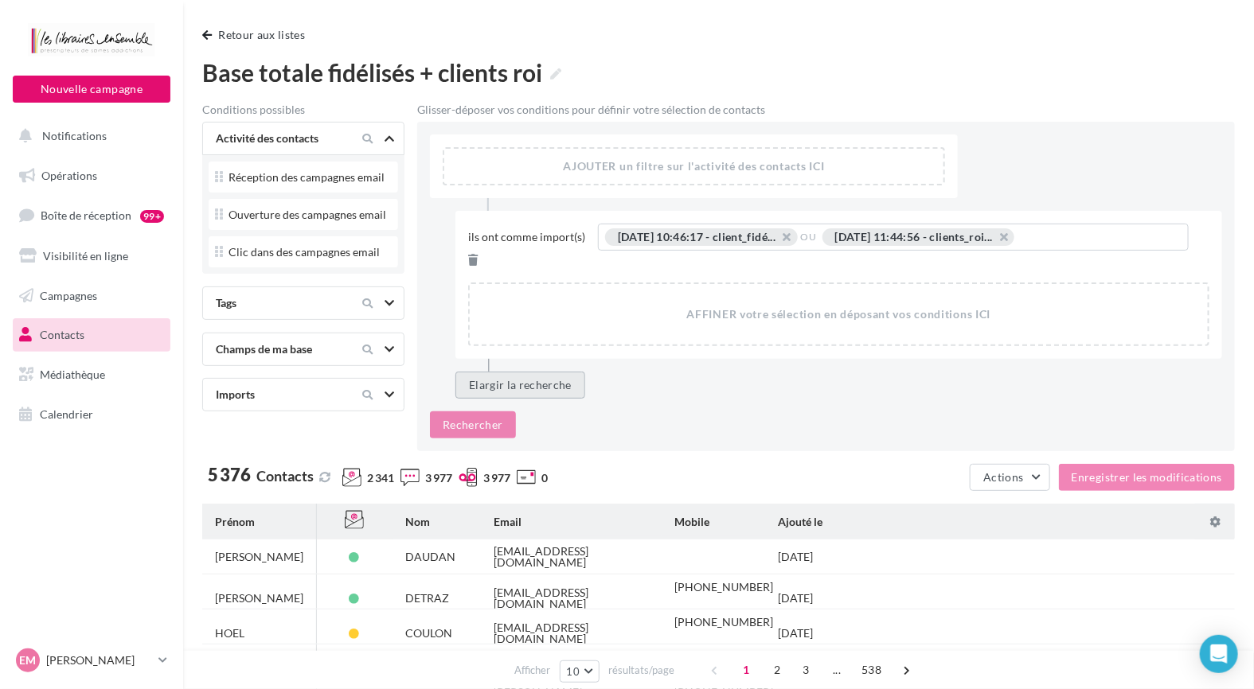
click at [501, 372] on button "Elargir la recherche" at bounding box center [520, 385] width 130 height 27
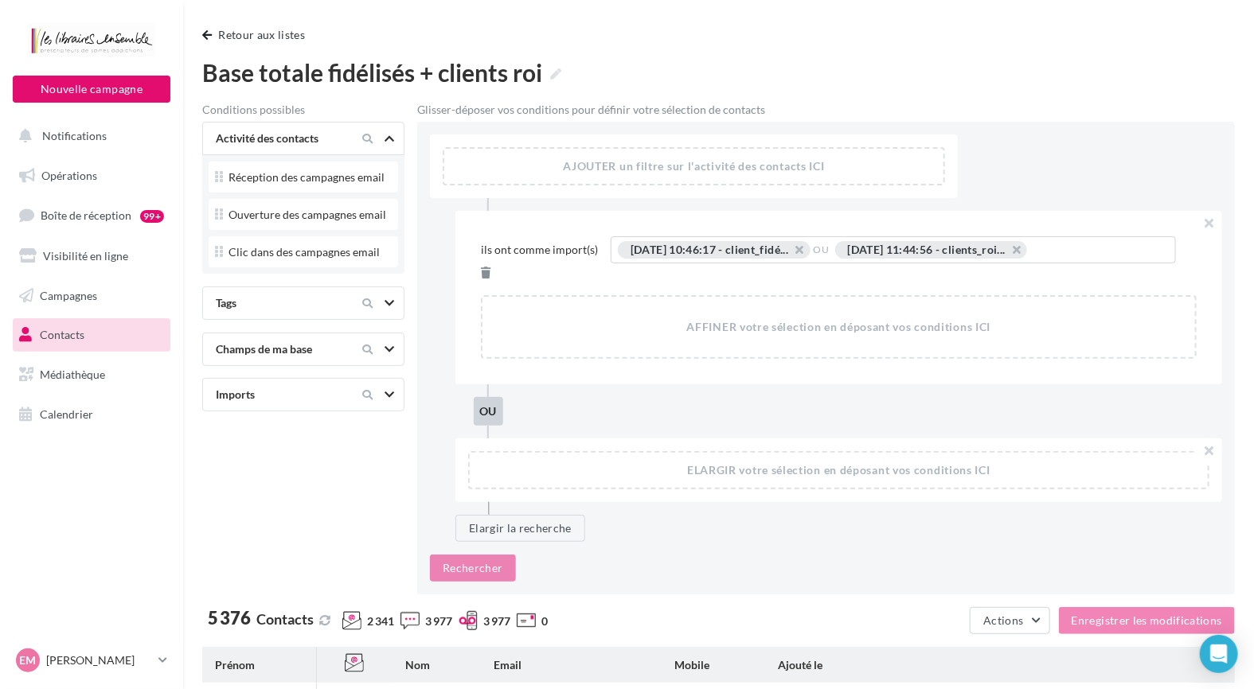
click at [382, 304] on div at bounding box center [376, 303] width 67 height 19
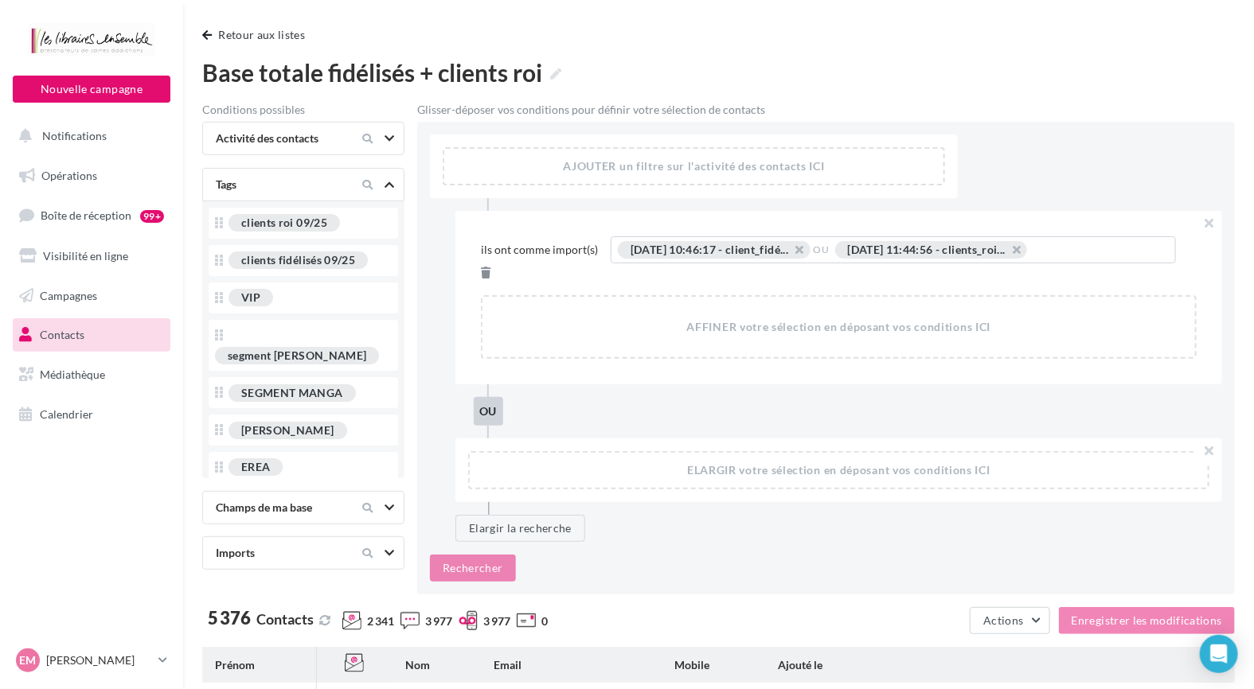
click at [41, 328] on span "Contacts" at bounding box center [62, 335] width 45 height 14
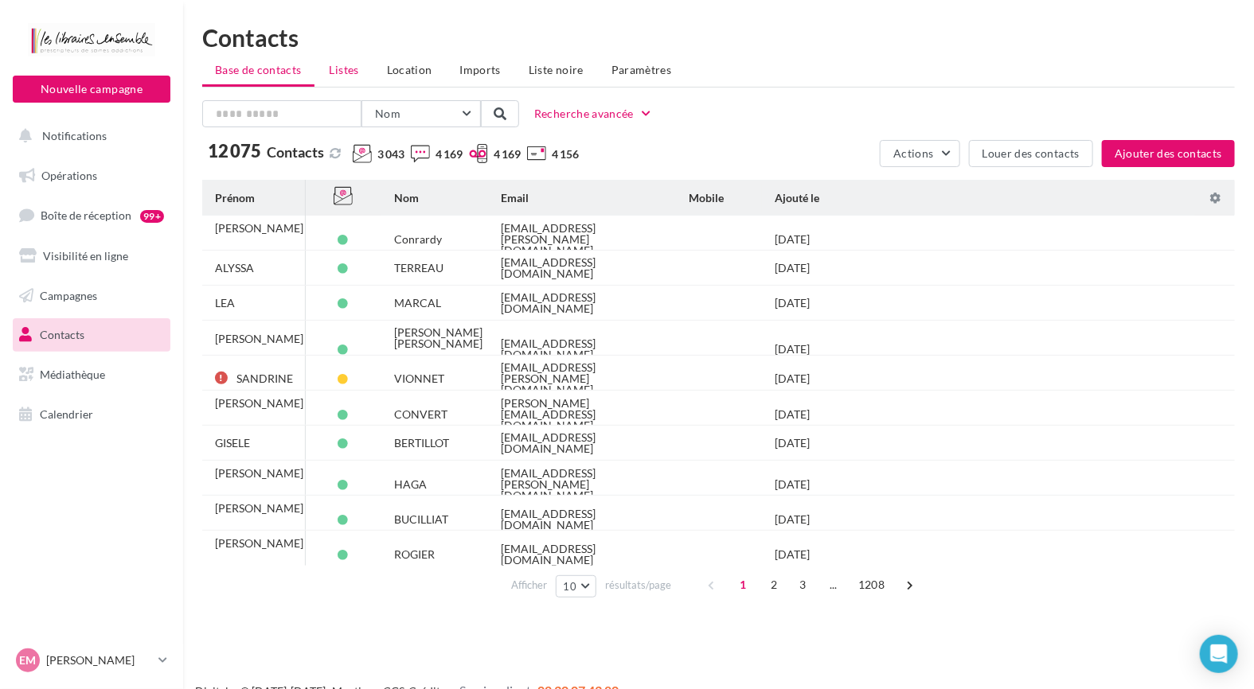
click at [352, 68] on span "Listes" at bounding box center [344, 70] width 29 height 14
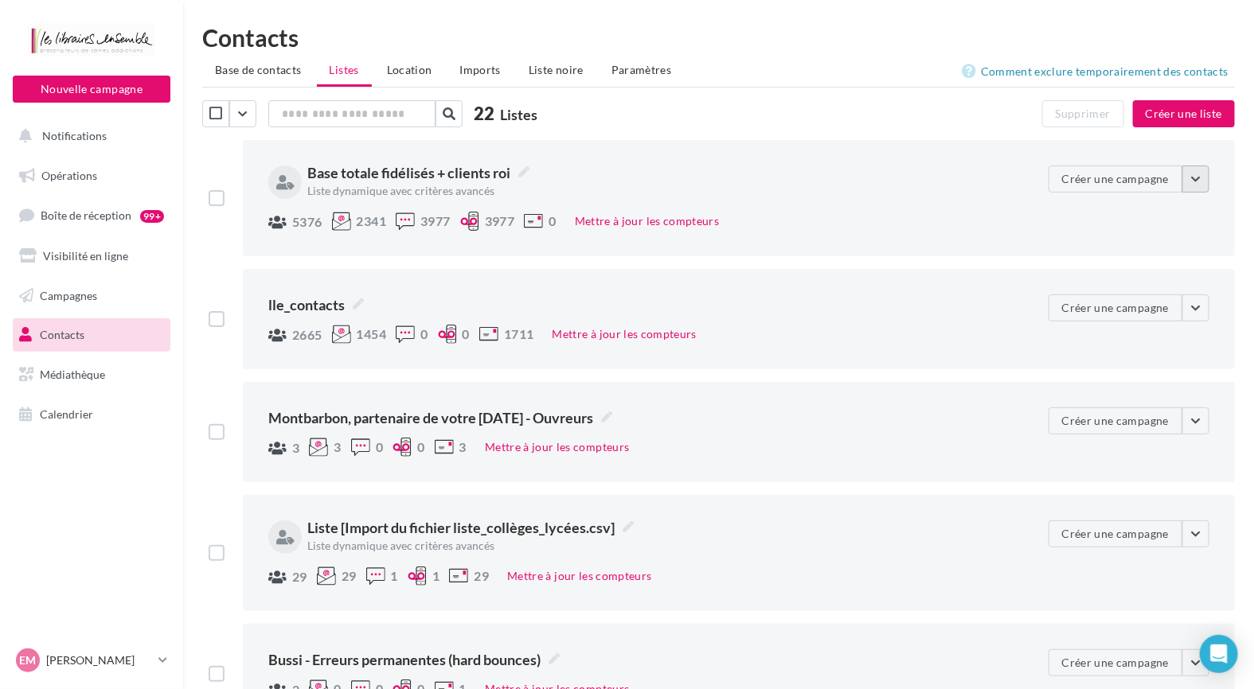
click at [1197, 175] on button "button" at bounding box center [1195, 179] width 27 height 27
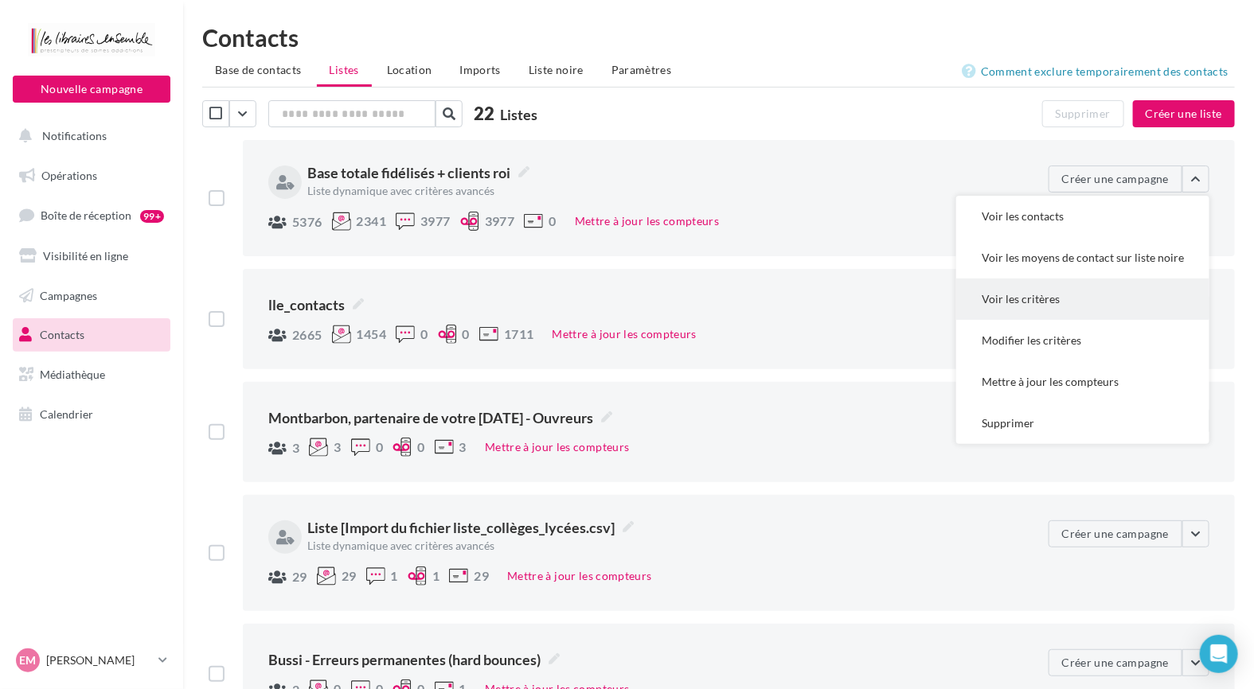
click at [1064, 310] on button "Voir les critères" at bounding box center [1082, 299] width 253 height 41
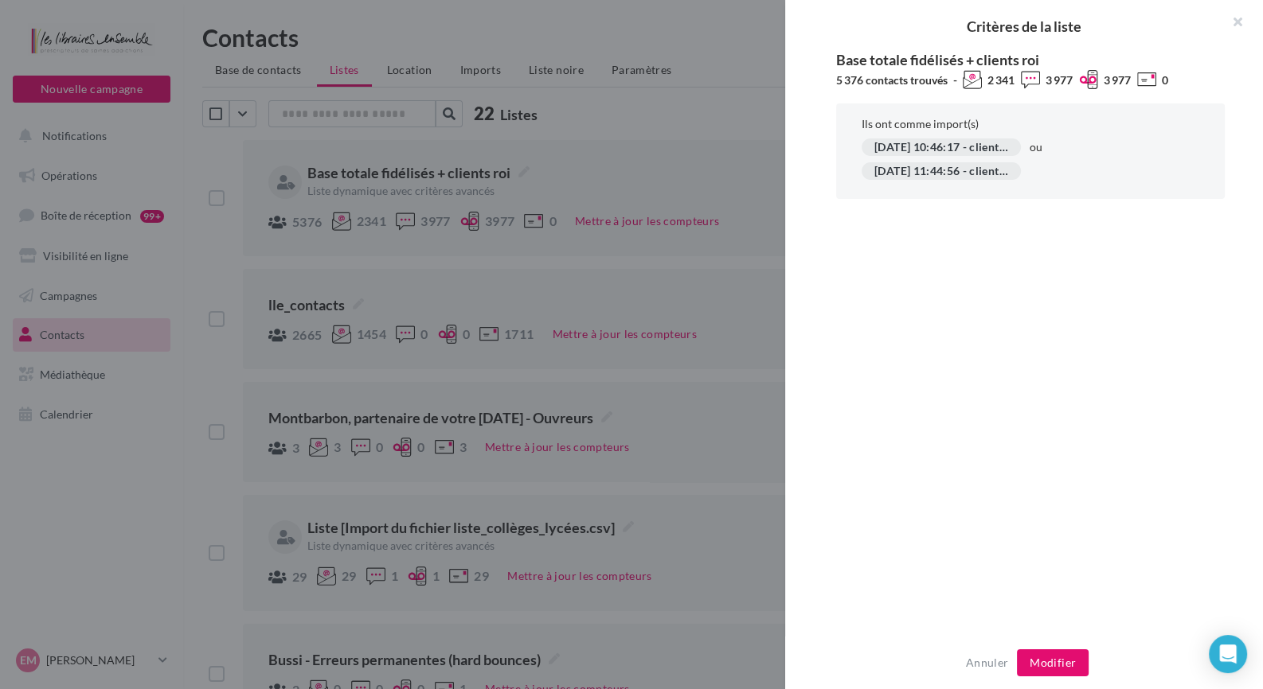
click at [243, 256] on div "Critères de la liste Base totale fidélisés + clients roi 5 376 contacts trouvés…" at bounding box center [743, 256] width 1001 height 0
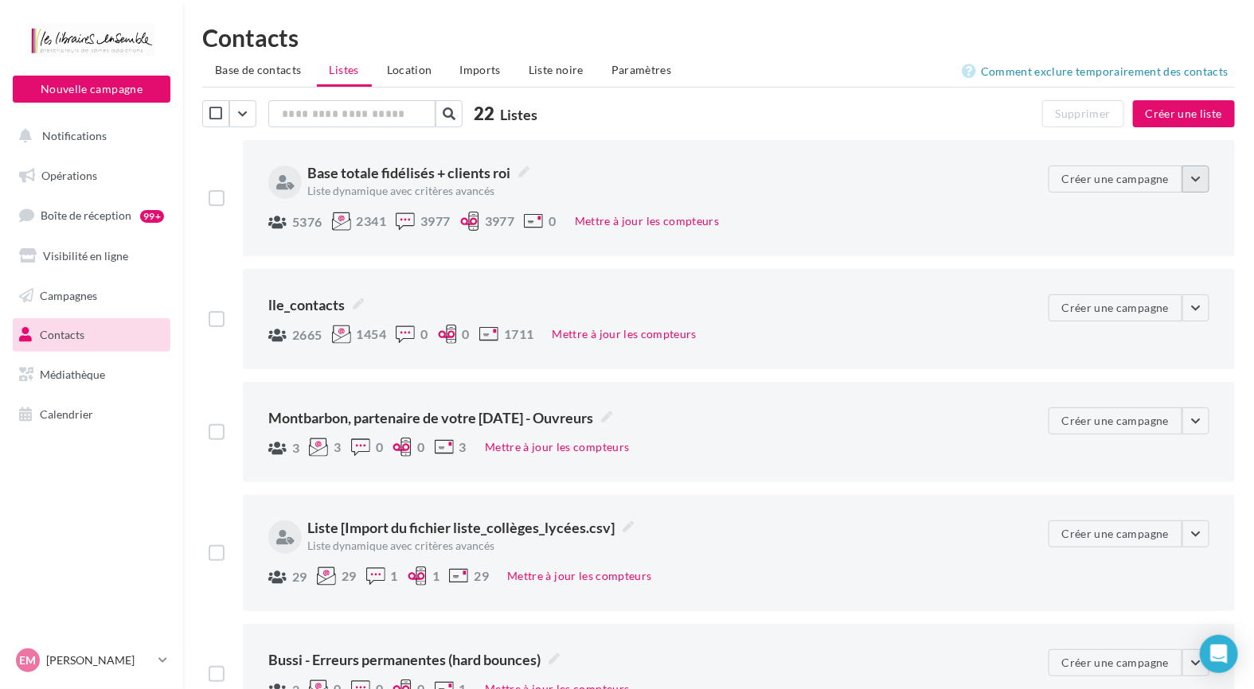
click at [1207, 182] on button "button" at bounding box center [1195, 179] width 27 height 27
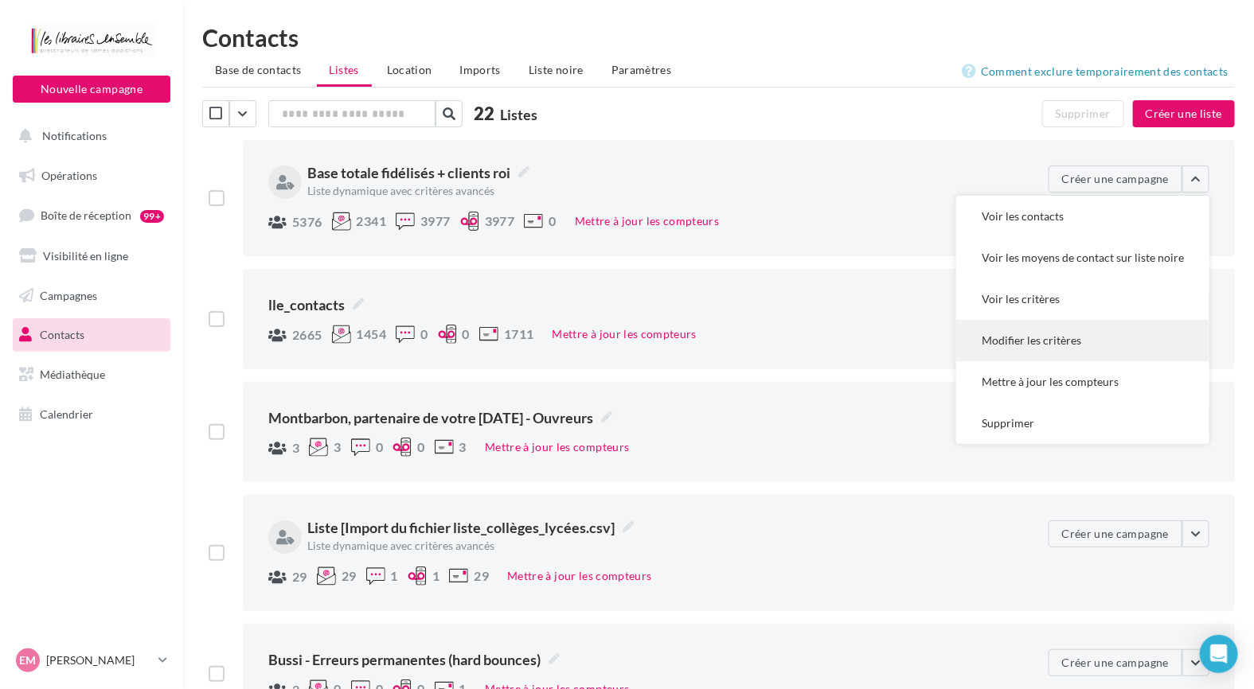
click at [1063, 339] on button "Modifier les critères" at bounding box center [1082, 340] width 253 height 41
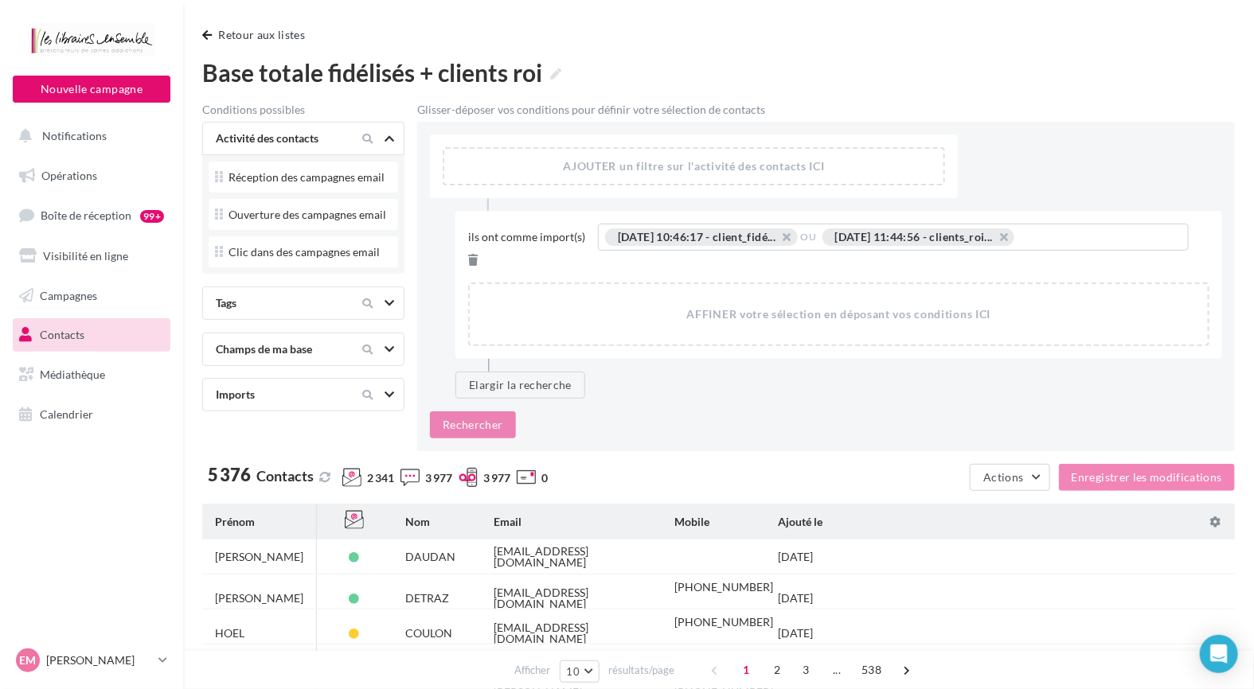
click at [399, 295] on div "Tags" at bounding box center [303, 303] width 202 height 33
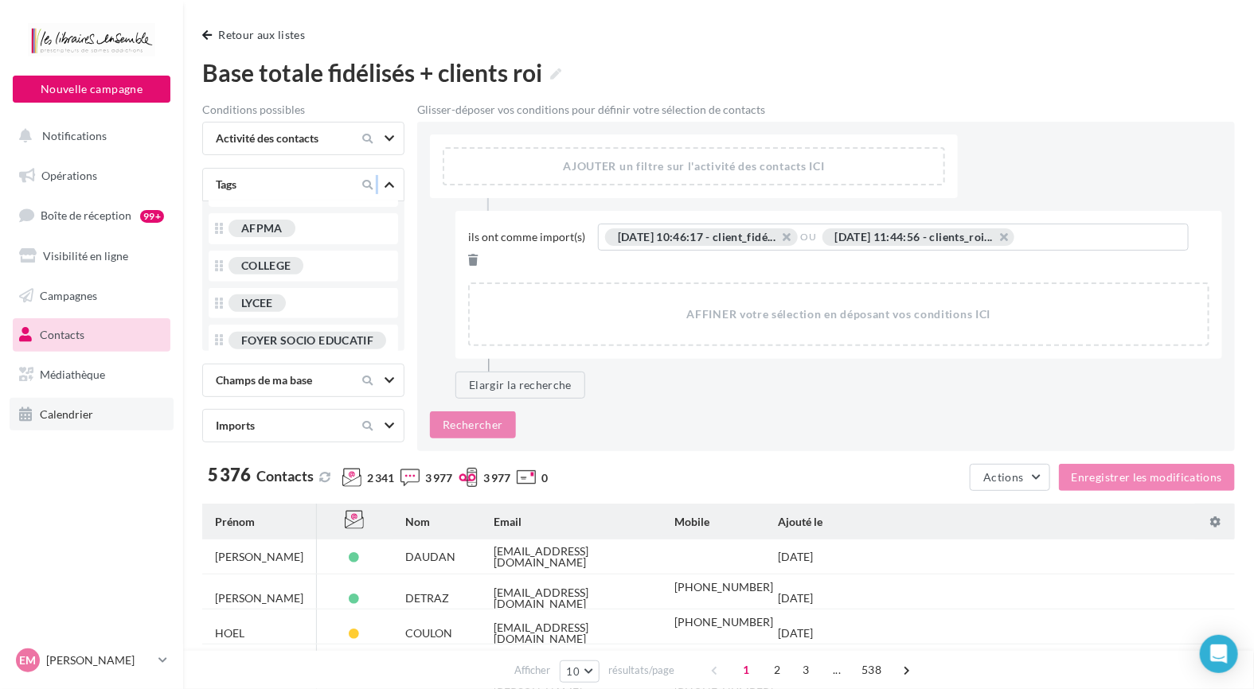
scroll to position [202, 0]
click at [97, 533] on nav "Nouvelle campagne Nouvelle campagne Notifications Opérations Boîte de réception…" at bounding box center [91, 344] width 183 height 689
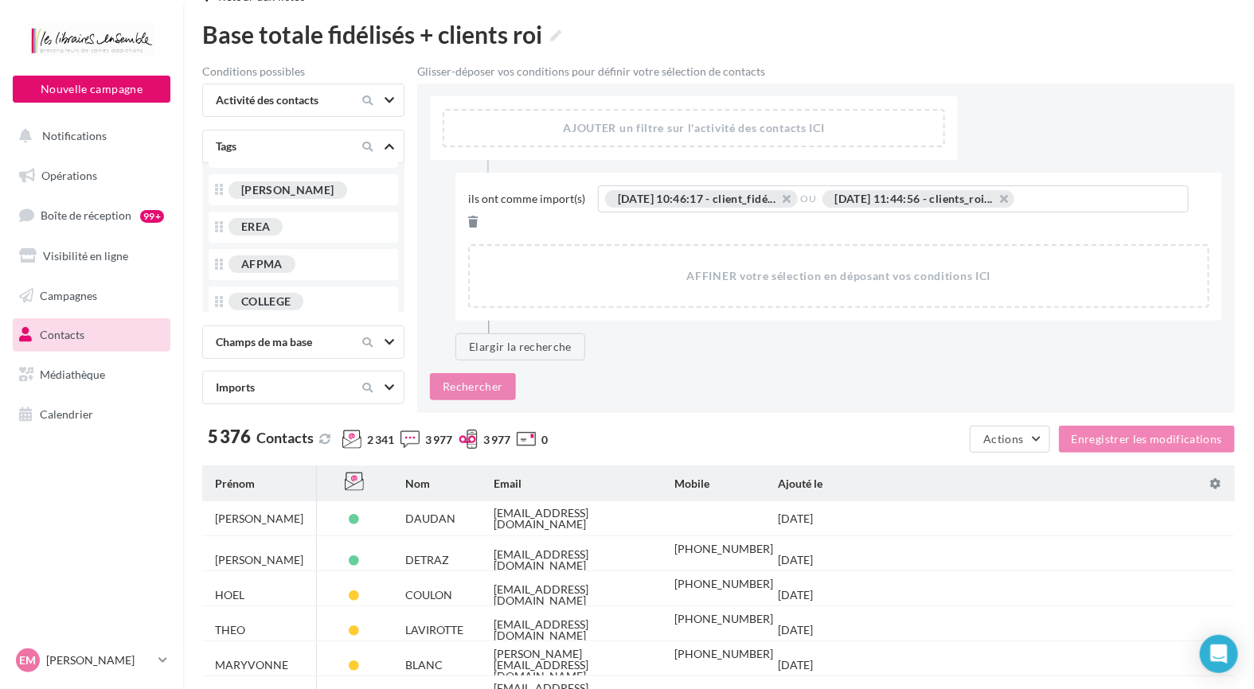
scroll to position [10, 0]
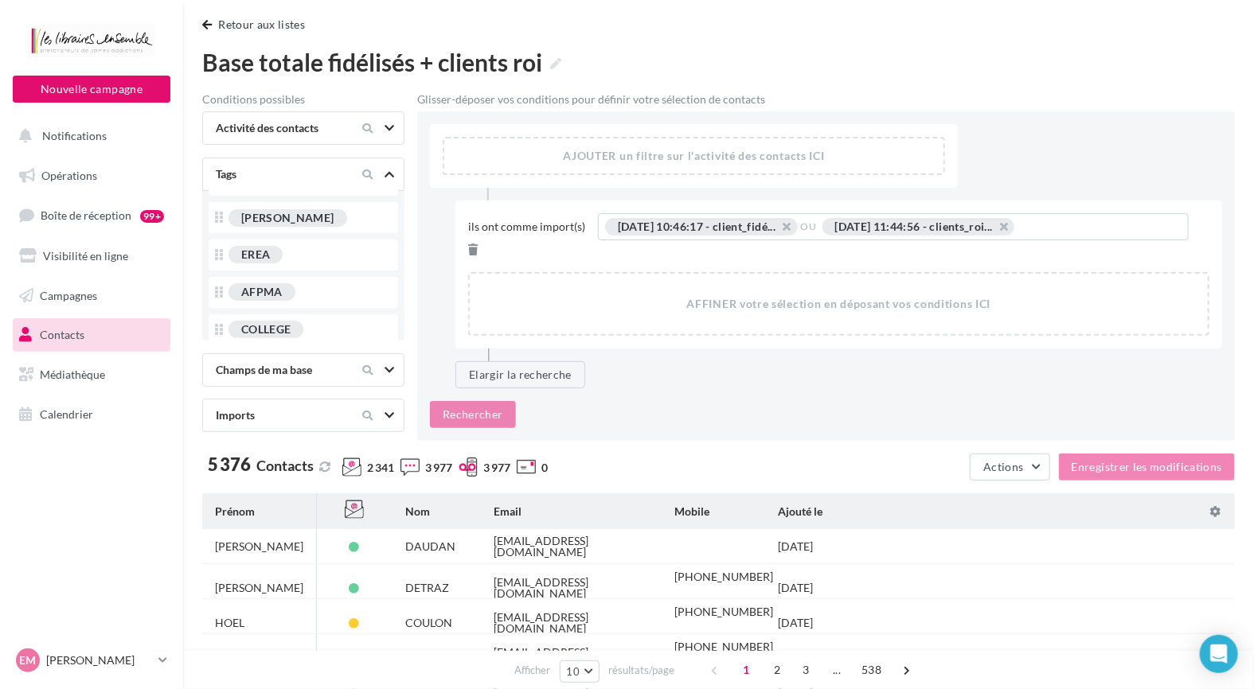
click at [382, 416] on div at bounding box center [376, 415] width 67 height 19
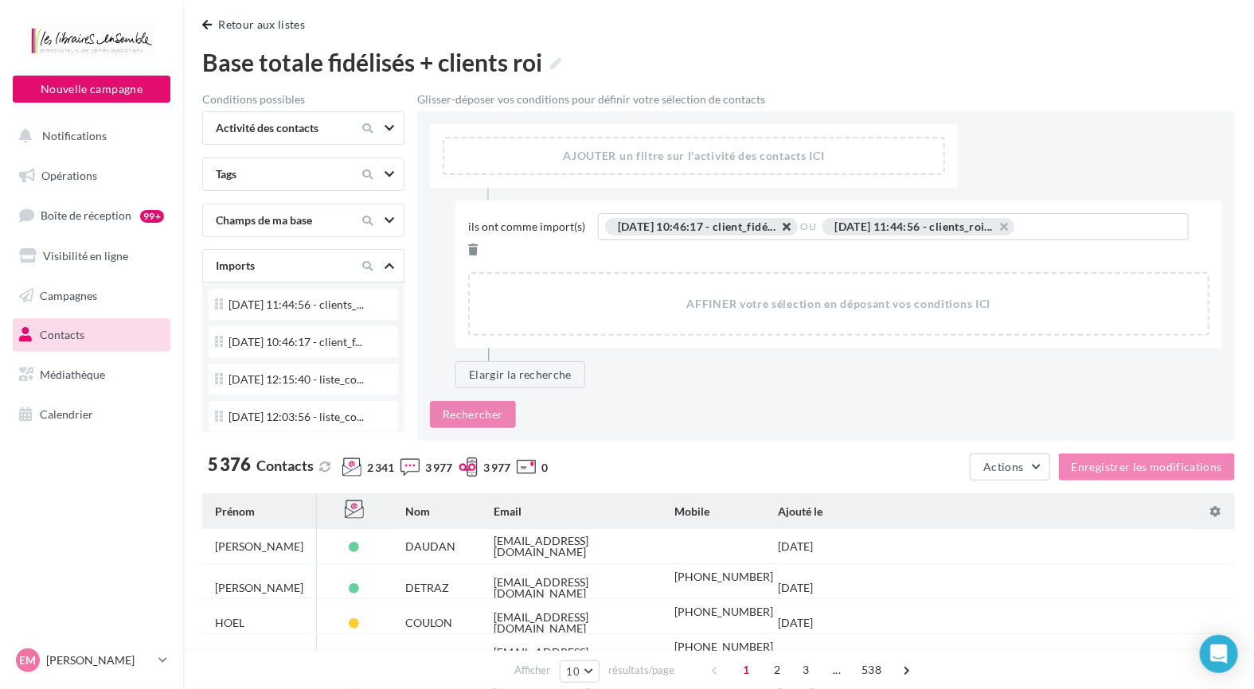
click at [779, 231] on button "button" at bounding box center [779, 231] width 0 height 0
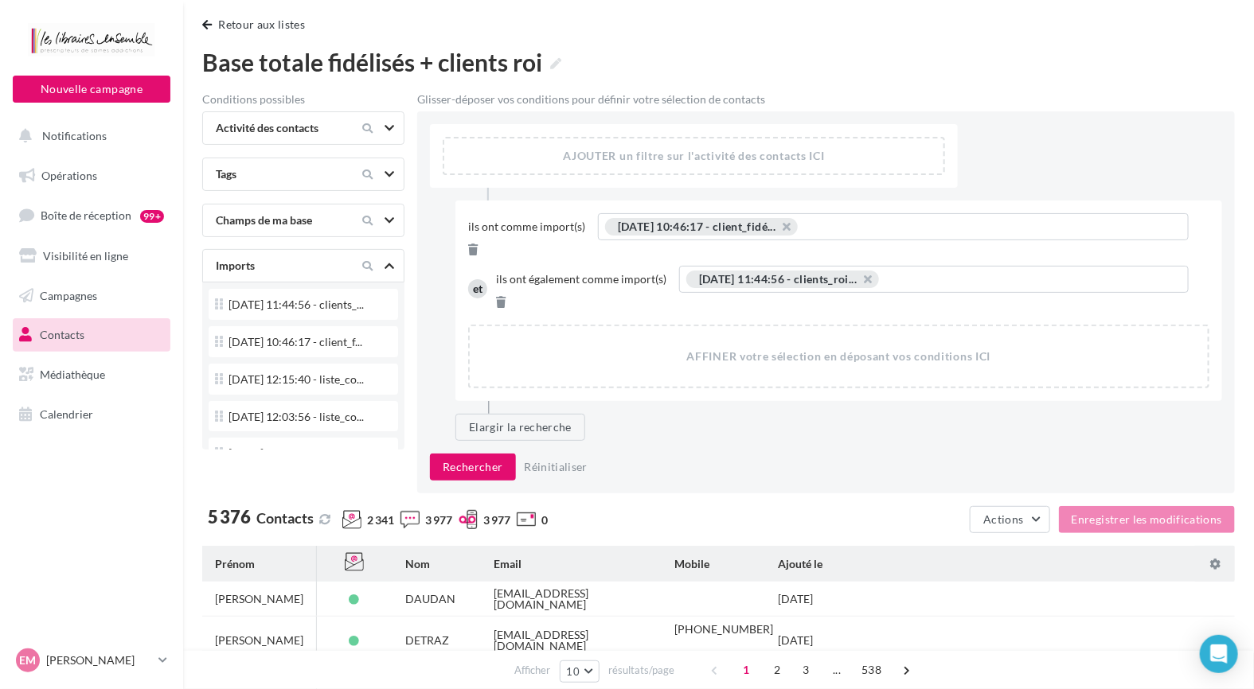
drag, startPoint x: 781, startPoint y: 257, endPoint x: 855, endPoint y: 212, distance: 86.8
click at [854, 213] on div "Ils ont comme import(s) 03/09/2025 10:46:17 - client_fidé... ... 03/09/2025 10:…" at bounding box center [838, 265] width 741 height 105
click at [860, 283] on button "button" at bounding box center [860, 283] width 0 height 0
click at [885, 224] on div "03/09/2025 10:46:17 - client_fidé... ..." at bounding box center [893, 228] width 576 height 21
click at [475, 454] on button "Rechercher" at bounding box center [473, 467] width 86 height 27
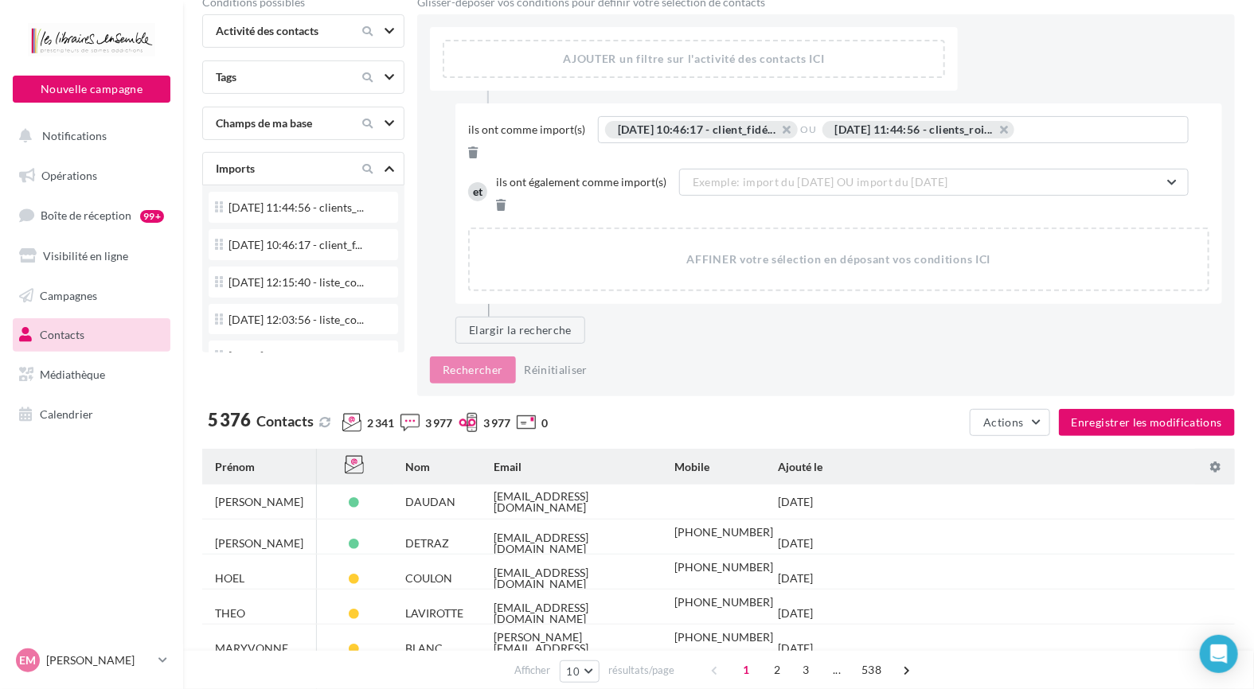
scroll to position [249, 0]
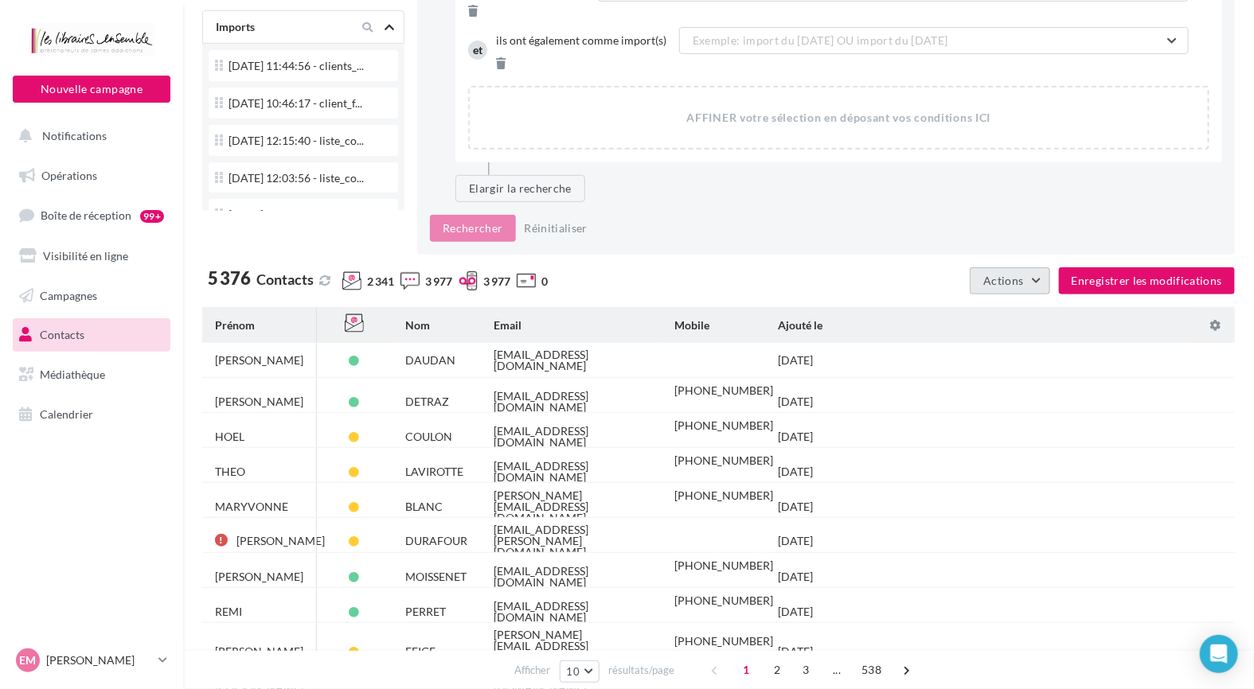
click at [1026, 267] on button "Actions" at bounding box center [1010, 280] width 80 height 27
click at [635, 270] on div "5 376 Contacts 2 341 3 977 3 977 0" at bounding box center [559, 284] width 714 height 29
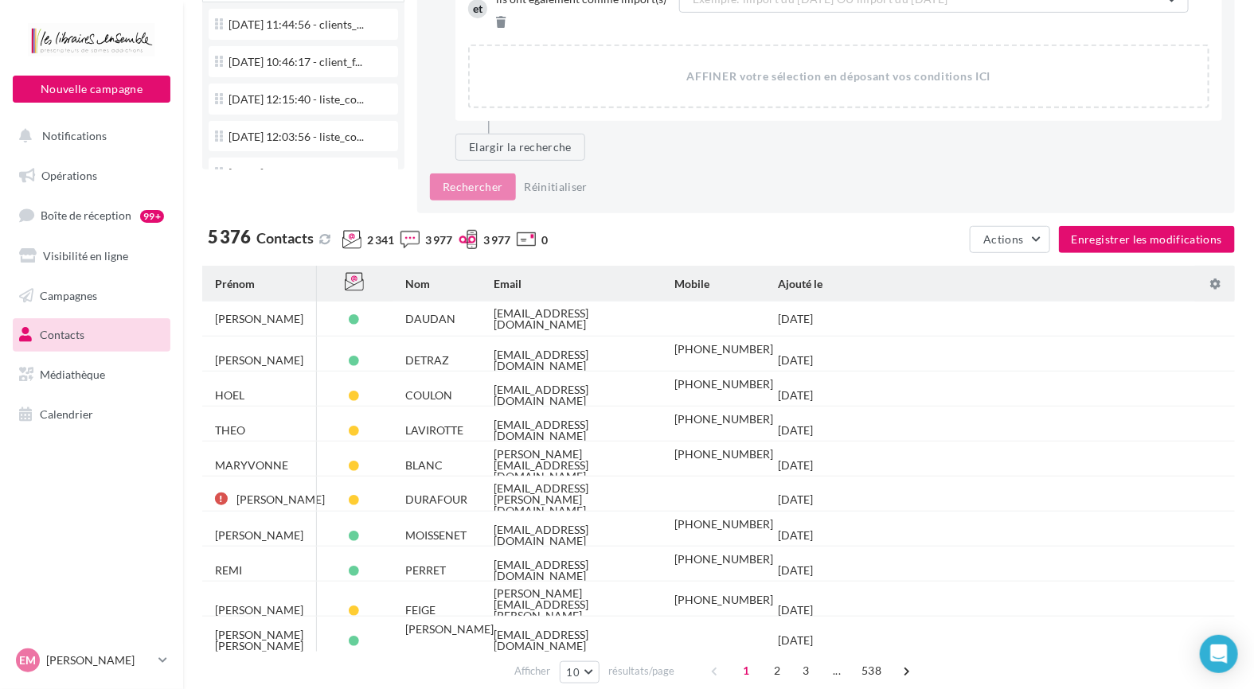
scroll to position [0, 0]
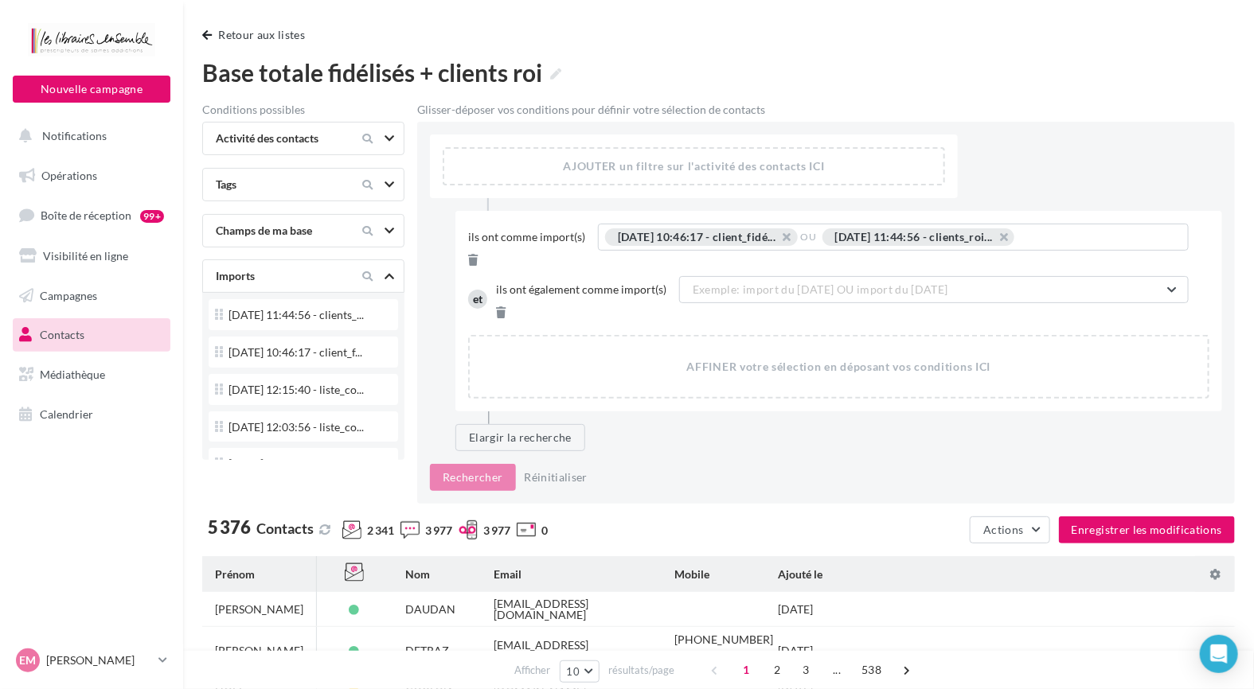
click at [57, 324] on link "Contacts" at bounding box center [92, 334] width 164 height 33
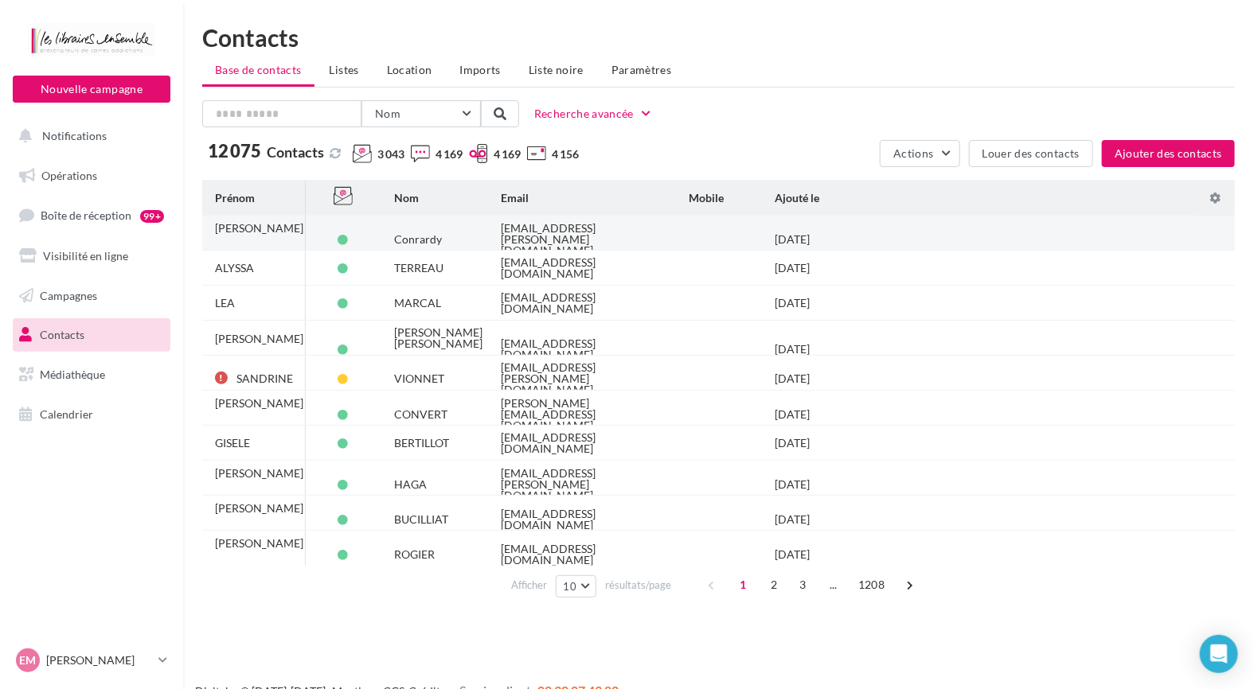
click at [413, 234] on div "Conrardy" at bounding box center [418, 239] width 48 height 11
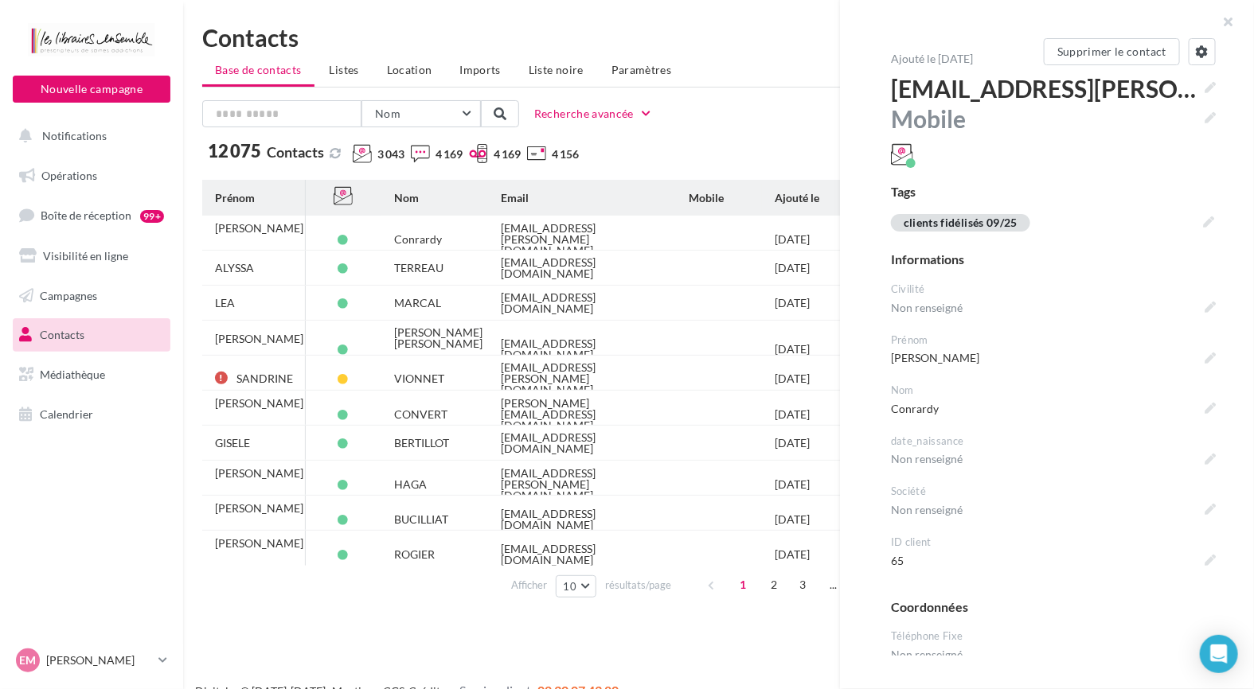
click at [755, 143] on div "12 075 Contacts 3 043 4 169 4 169 4 156" at bounding box center [537, 157] width 671 height 29
click at [344, 63] on span "Listes" at bounding box center [344, 70] width 29 height 14
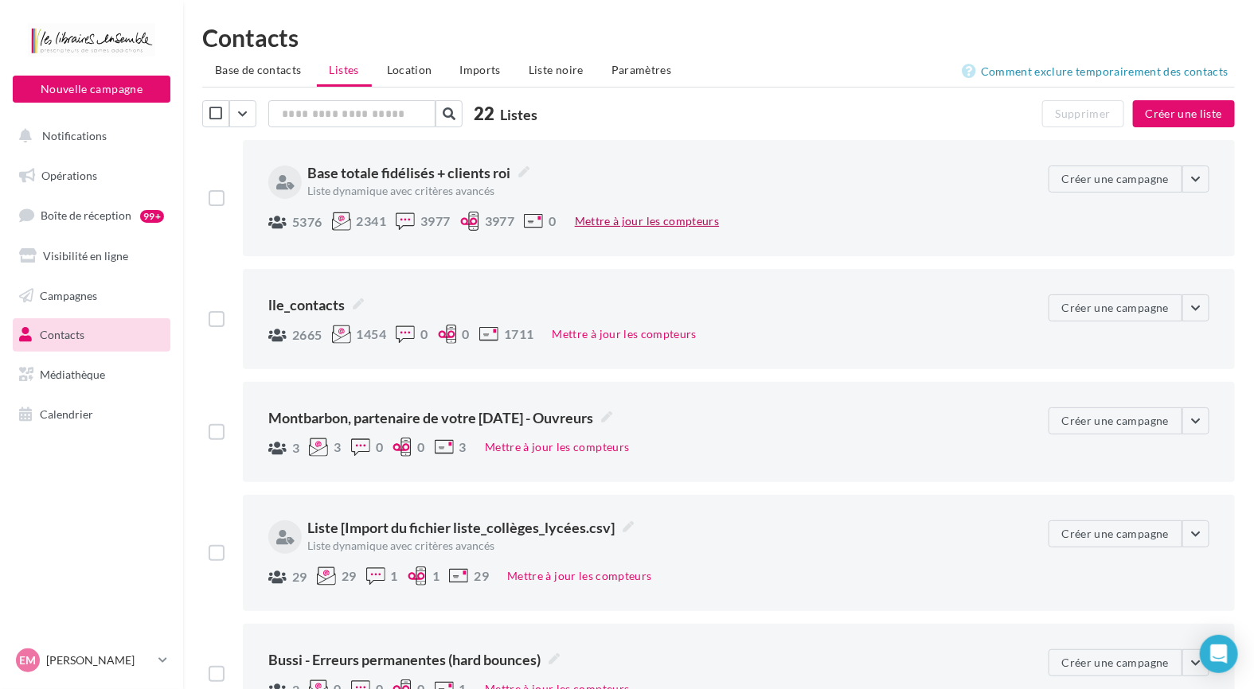
click at [661, 224] on button "Mettre à jour les compteurs" at bounding box center [646, 221] width 157 height 19
click at [396, 170] on span "Base totale fidélisés + clients roi" at bounding box center [418, 172] width 222 height 21
click at [0, 0] on textarea "**********" at bounding box center [0, 0] width 0 height 0
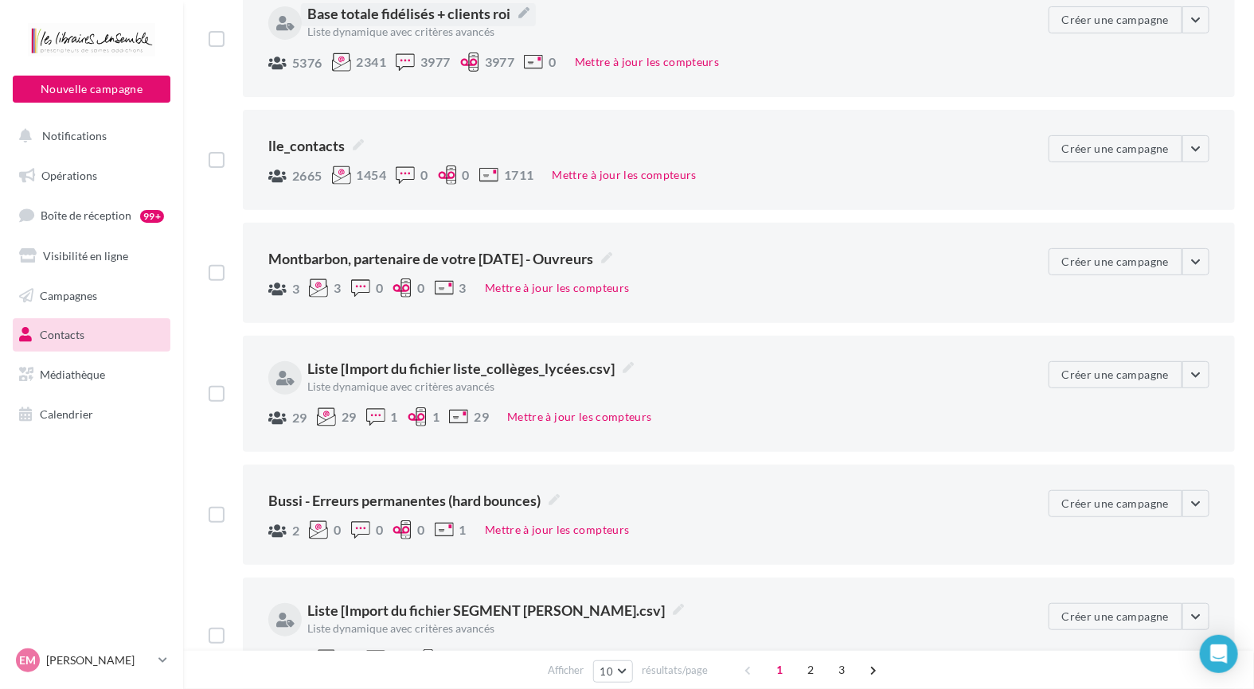
click at [887, 99] on div "**********" at bounding box center [718, 597] width 1033 height 1232
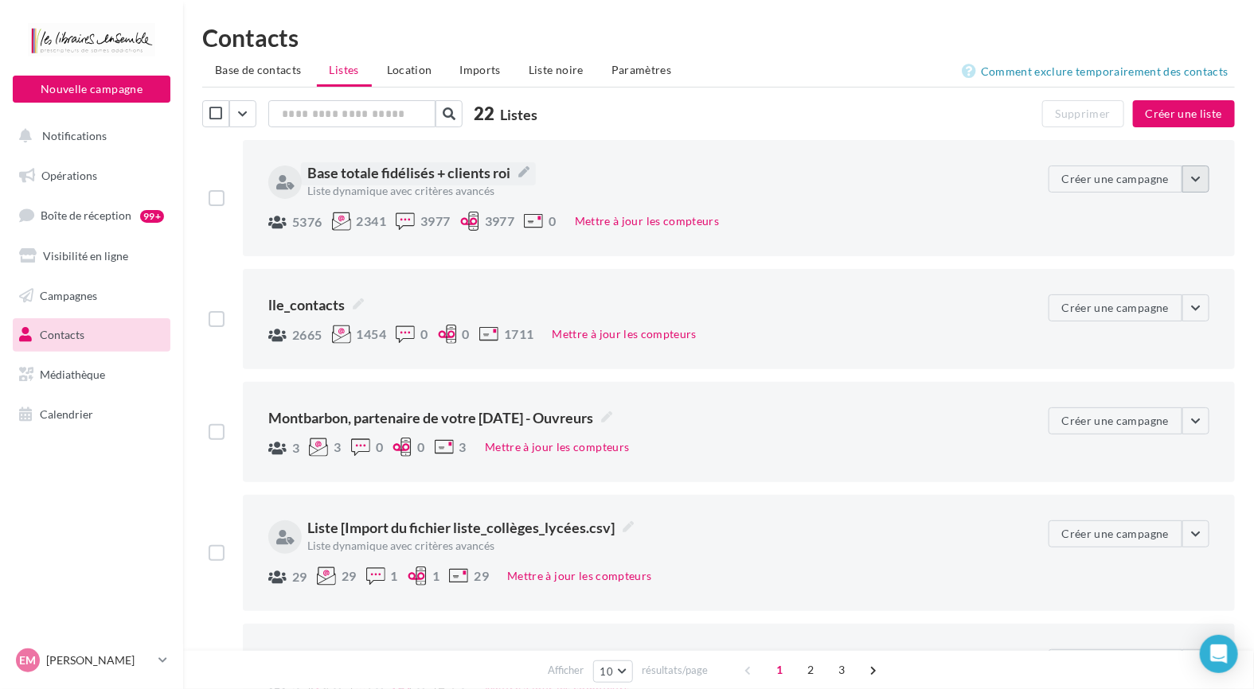
click at [1205, 182] on button "button" at bounding box center [1195, 179] width 27 height 27
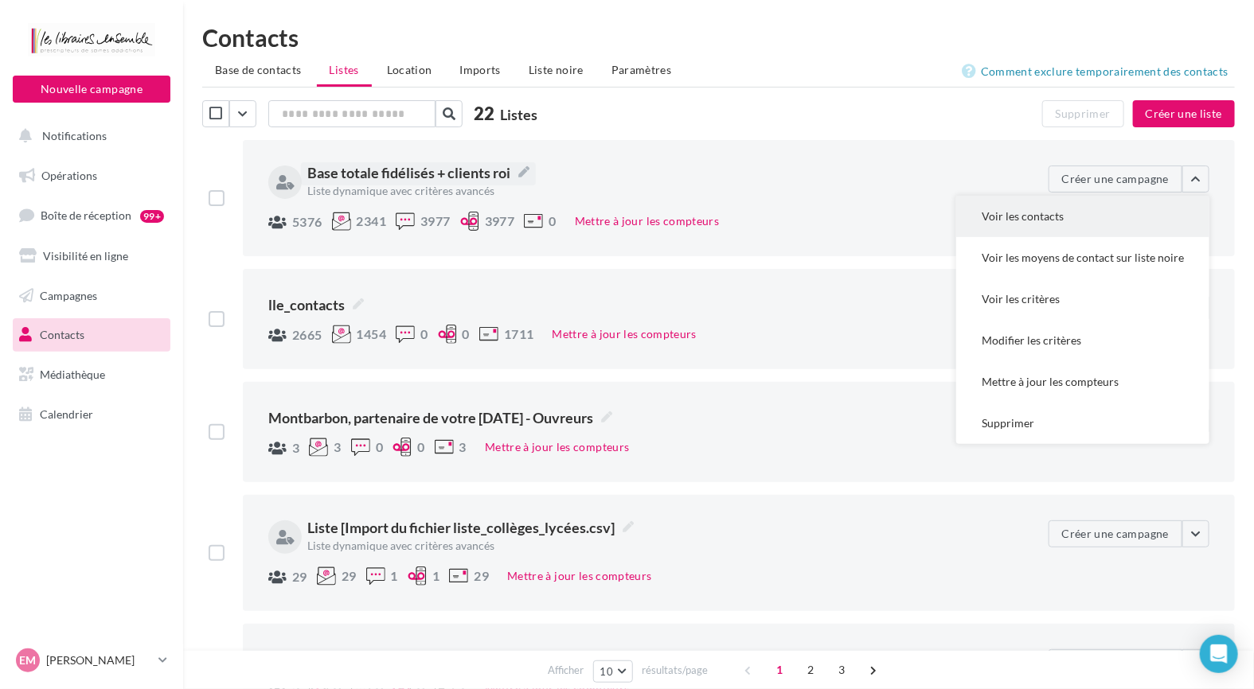
click at [1096, 209] on button "Voir les contacts" at bounding box center [1082, 216] width 253 height 41
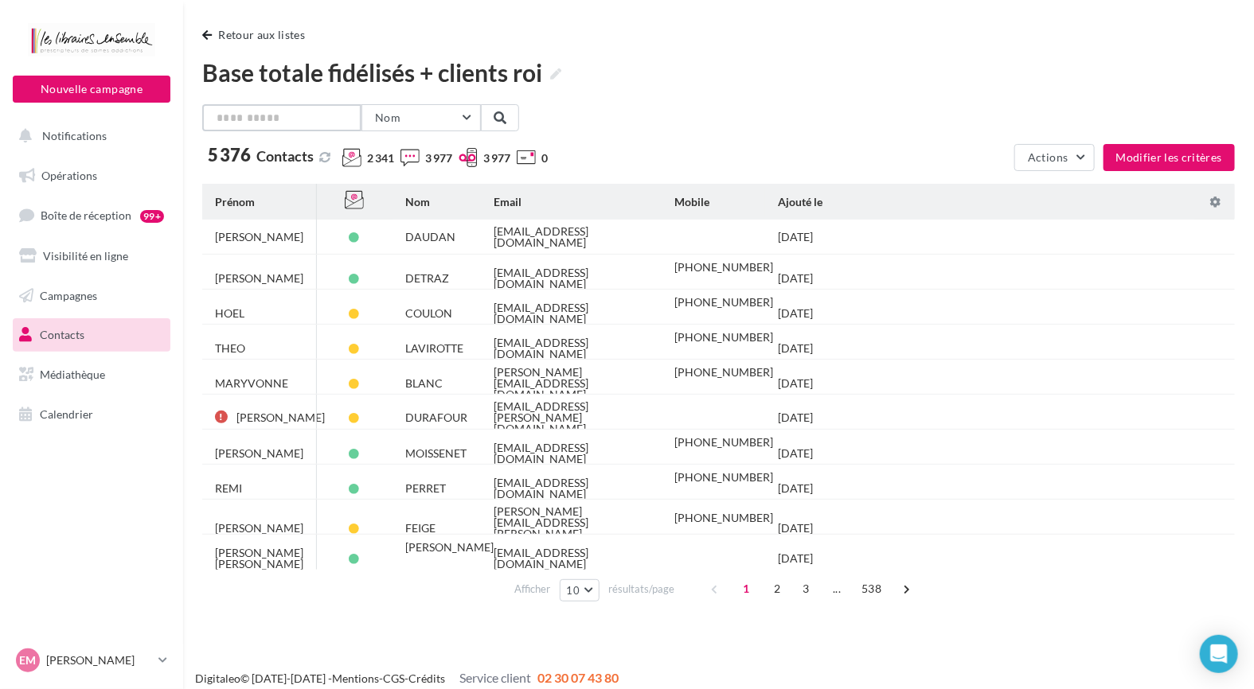
click at [294, 118] on input "text" at bounding box center [281, 117] width 159 height 27
type input "*******"
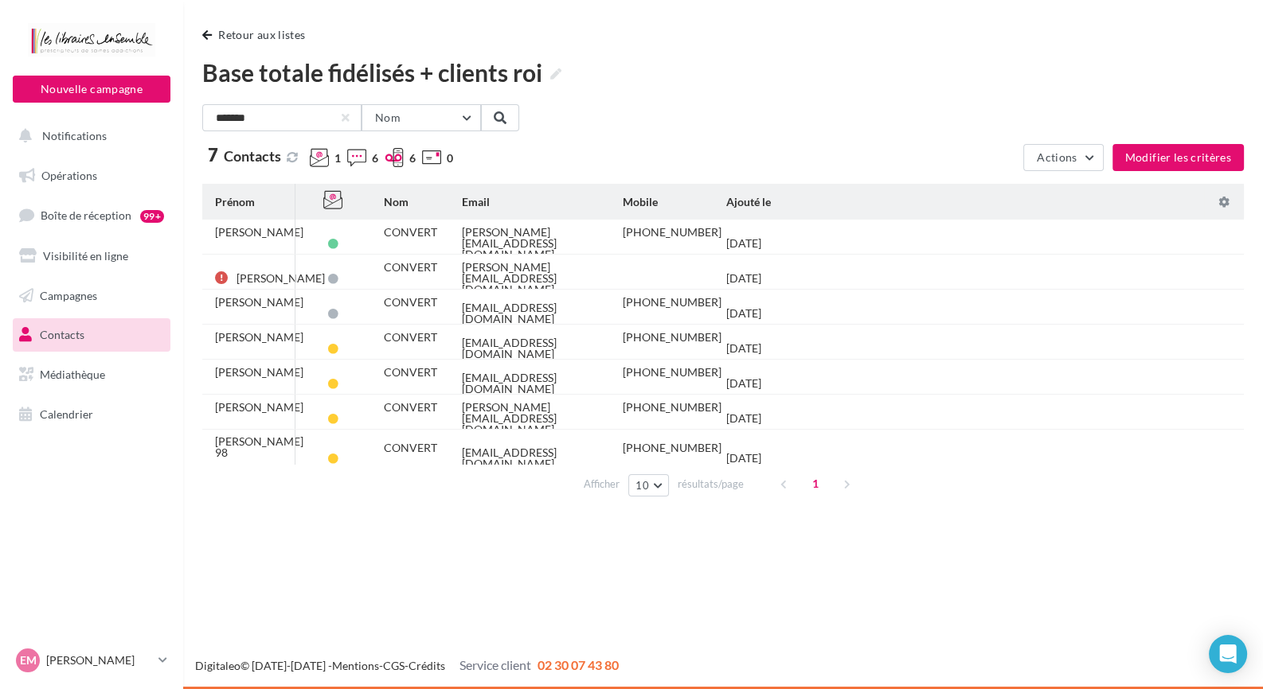
click at [347, 119] on div at bounding box center [345, 118] width 6 height 6
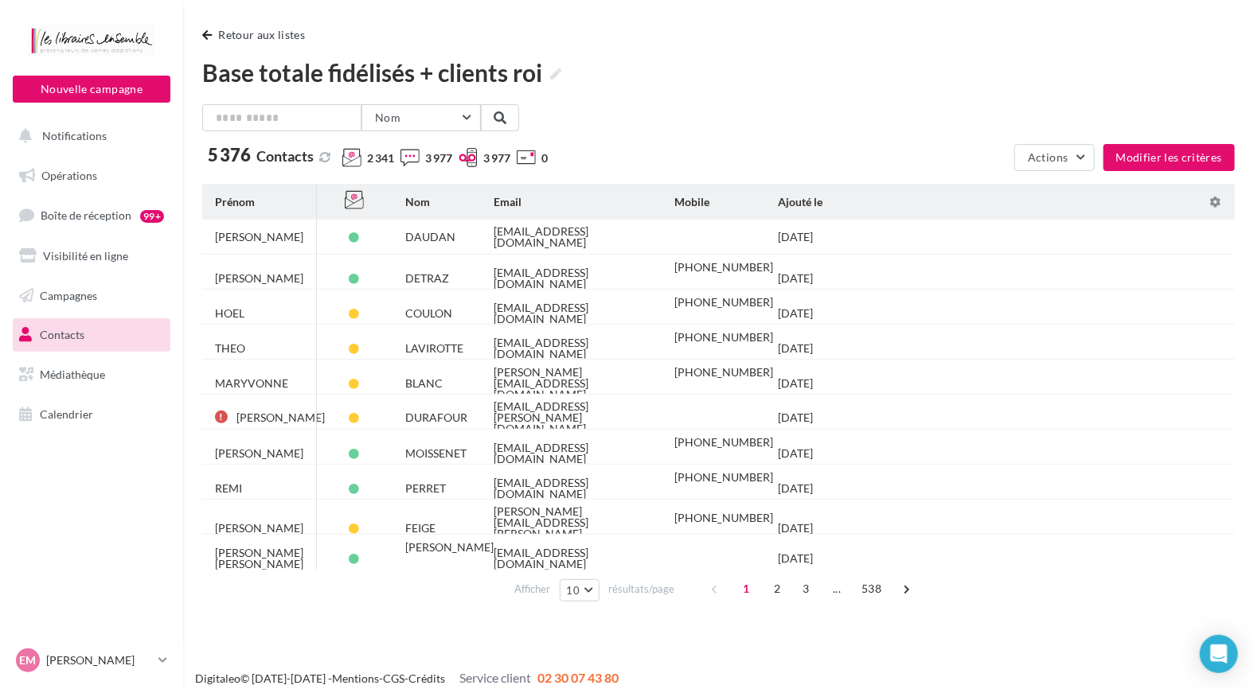
click at [93, 330] on link "Contacts" at bounding box center [92, 334] width 164 height 33
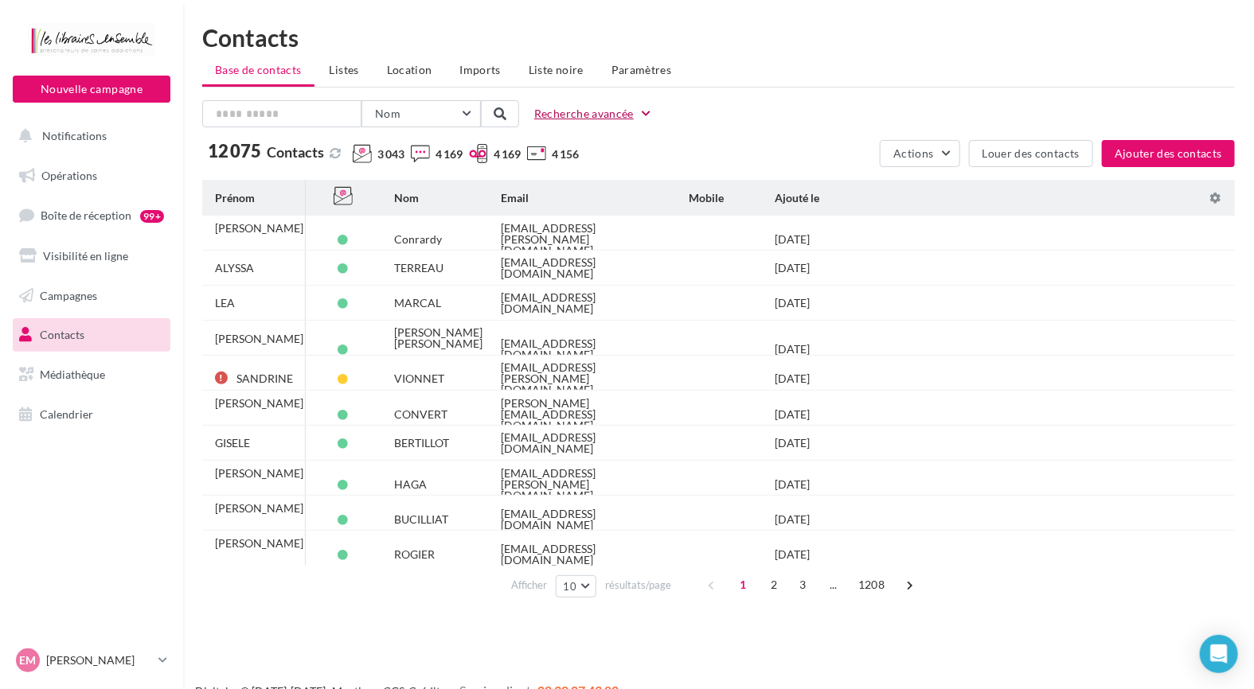
click at [587, 113] on button "Recherche avancée" at bounding box center [593, 113] width 131 height 19
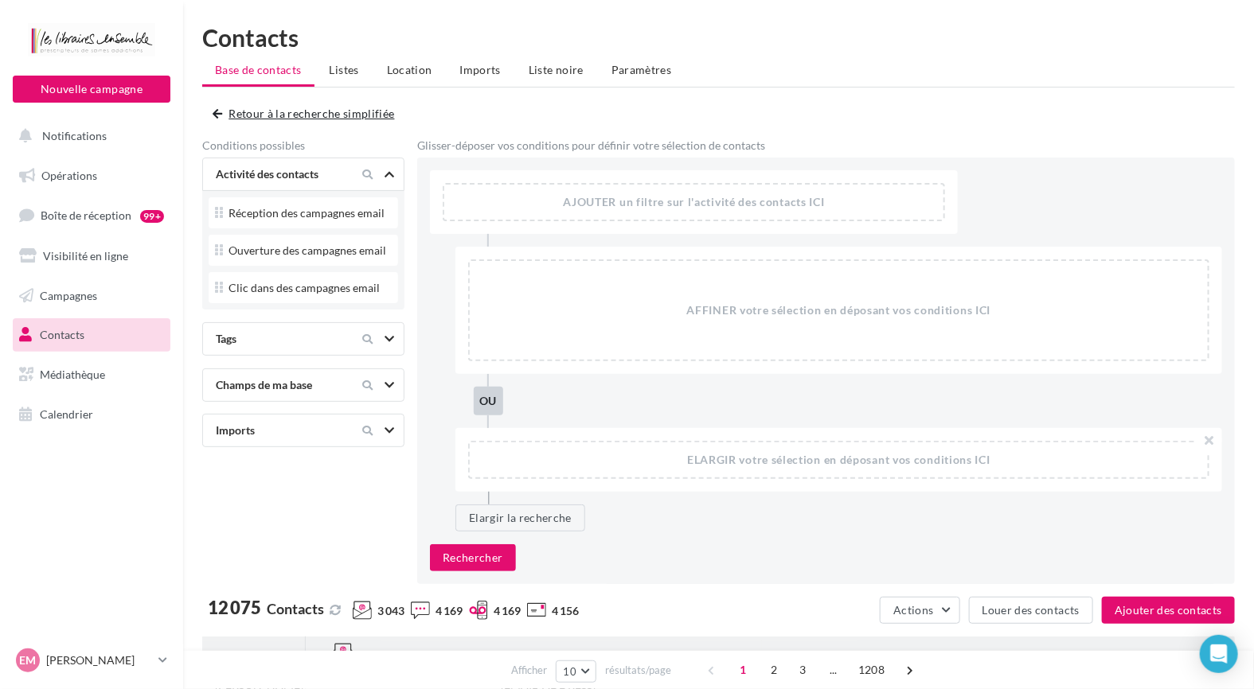
click at [287, 107] on button "Retour à la recherche simplifiée" at bounding box center [307, 113] width 189 height 19
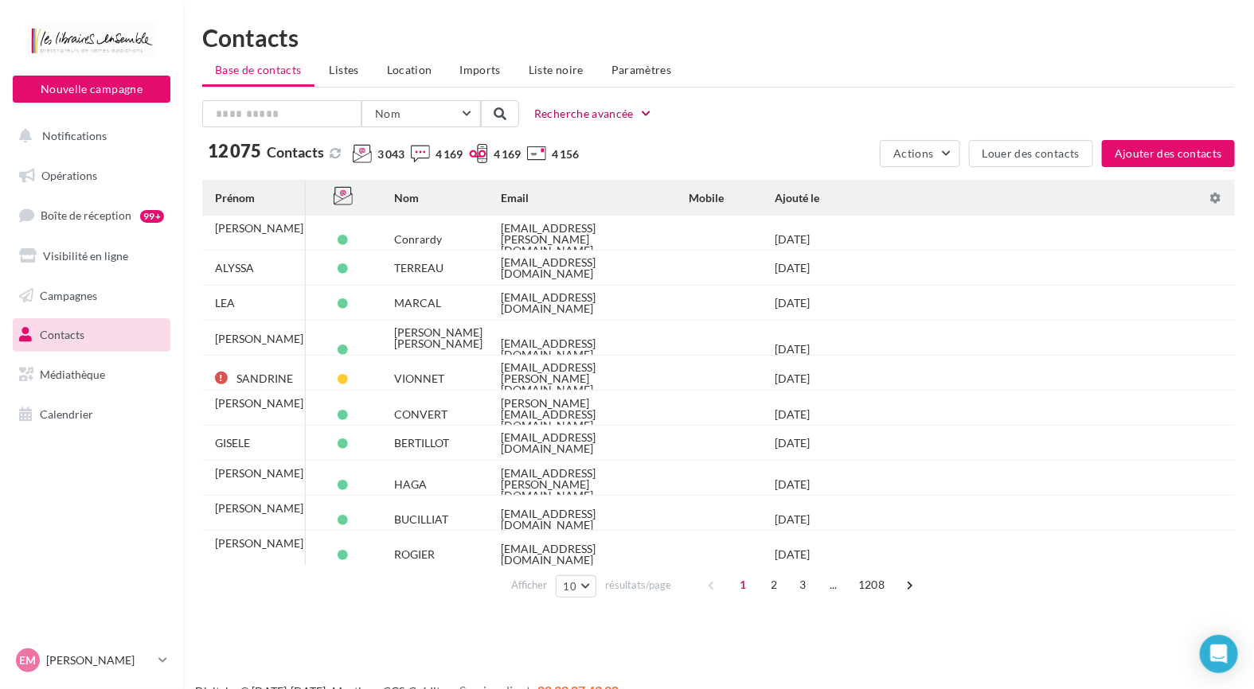
click at [593, 115] on button "Recherche avancée" at bounding box center [593, 113] width 131 height 19
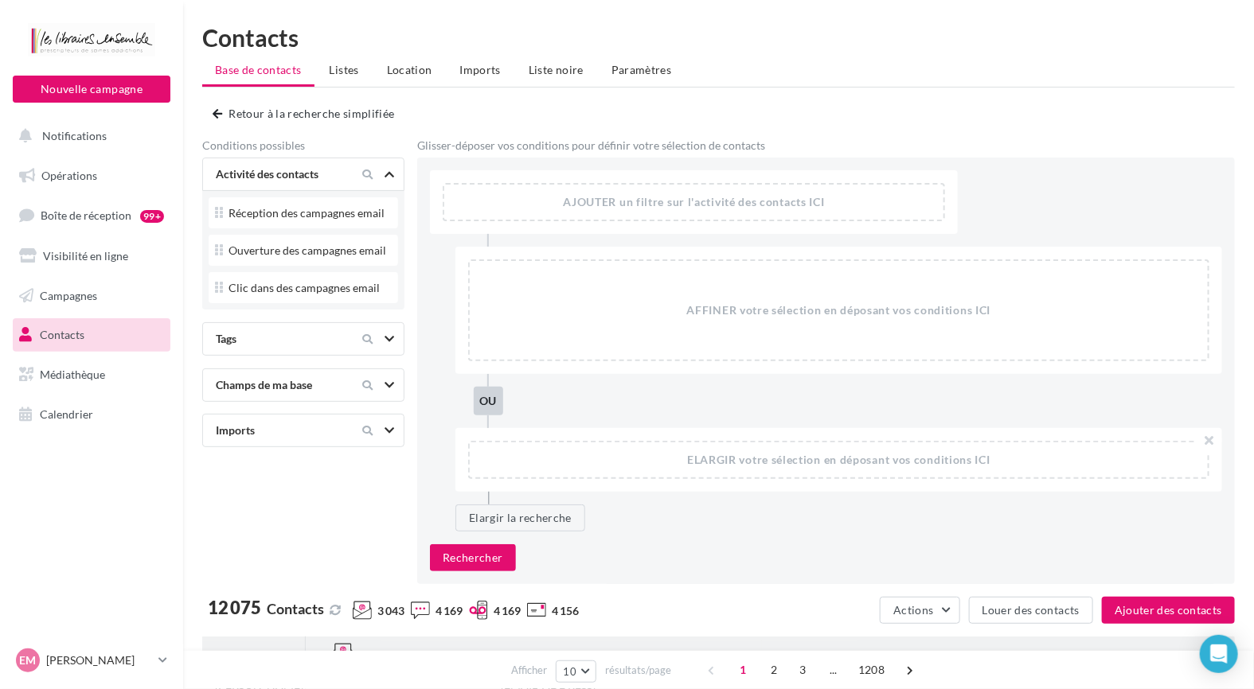
click at [211, 109] on div "Nom Prénom Nom Email Mobile Téléphone Fixe Retour à la recherche simplifiée Con…" at bounding box center [718, 342] width 1033 height 484
click at [212, 110] on div "Nom Prénom Nom Email Mobile Téléphone Fixe Retour à la recherche simplifiée Con…" at bounding box center [718, 342] width 1033 height 484
click at [263, 122] on button "Retour à la recherche simplifiée" at bounding box center [307, 113] width 189 height 19
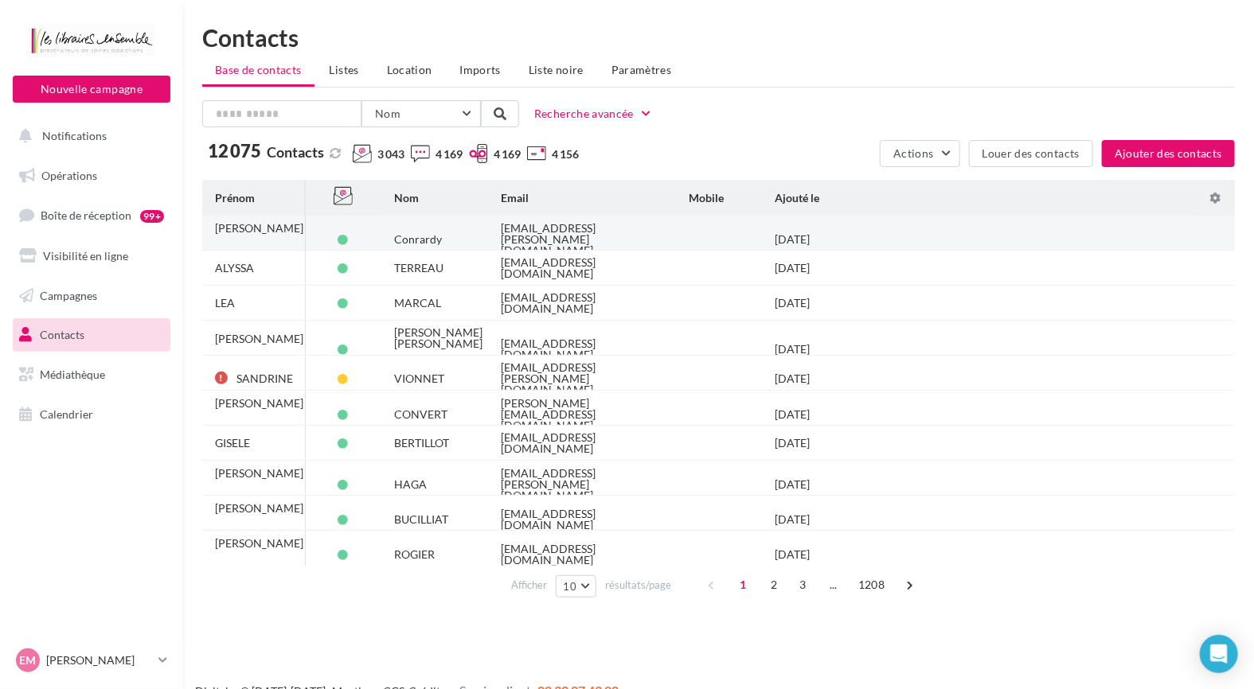
click at [428, 234] on div "Conrardy" at bounding box center [418, 239] width 48 height 11
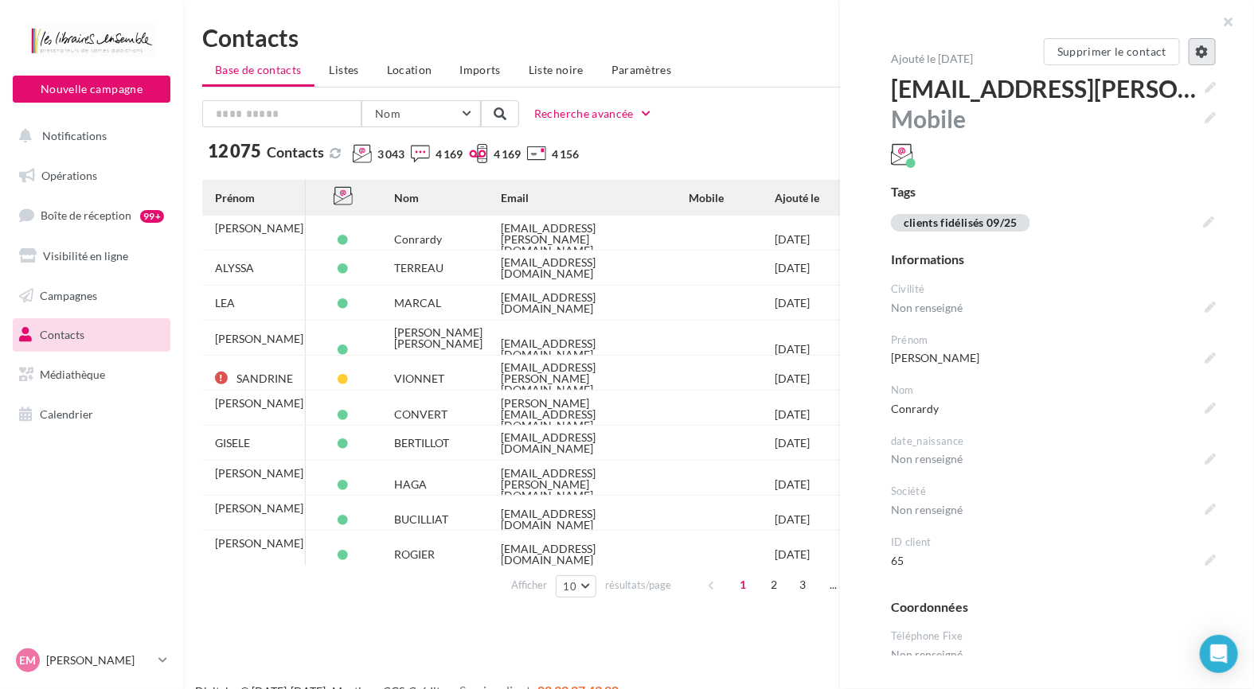
click at [1199, 47] on icon at bounding box center [1202, 51] width 13 height 13
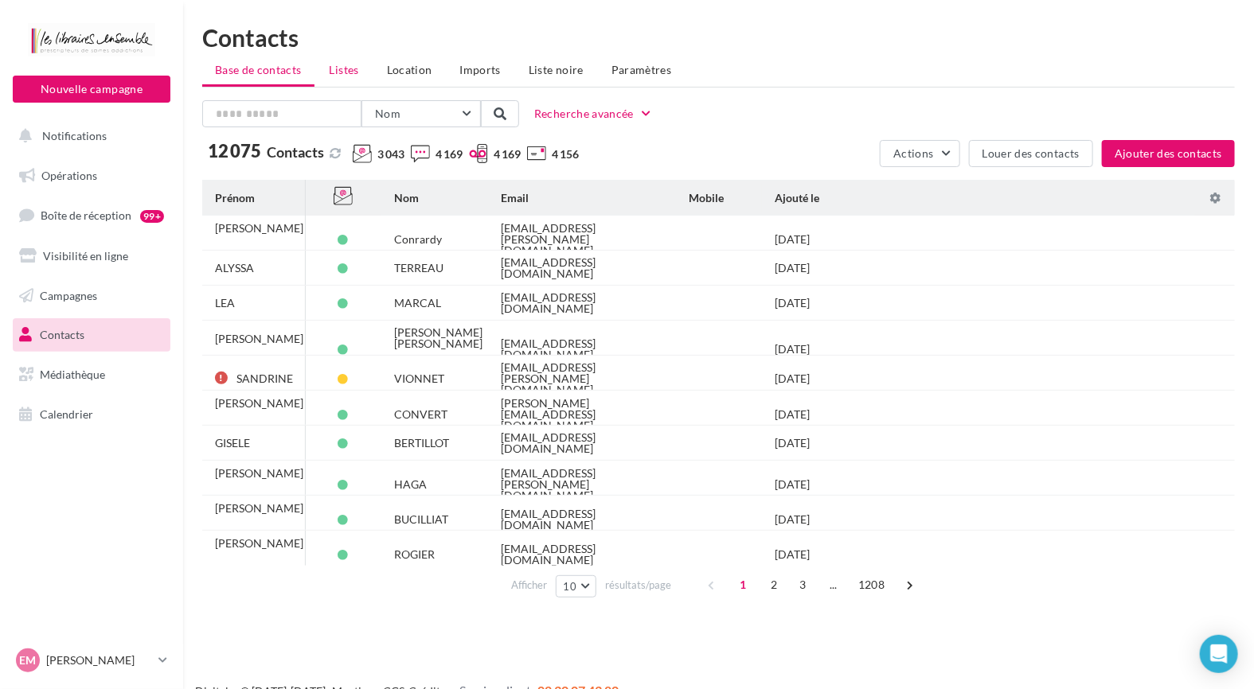
click at [347, 72] on span "Listes" at bounding box center [344, 70] width 29 height 14
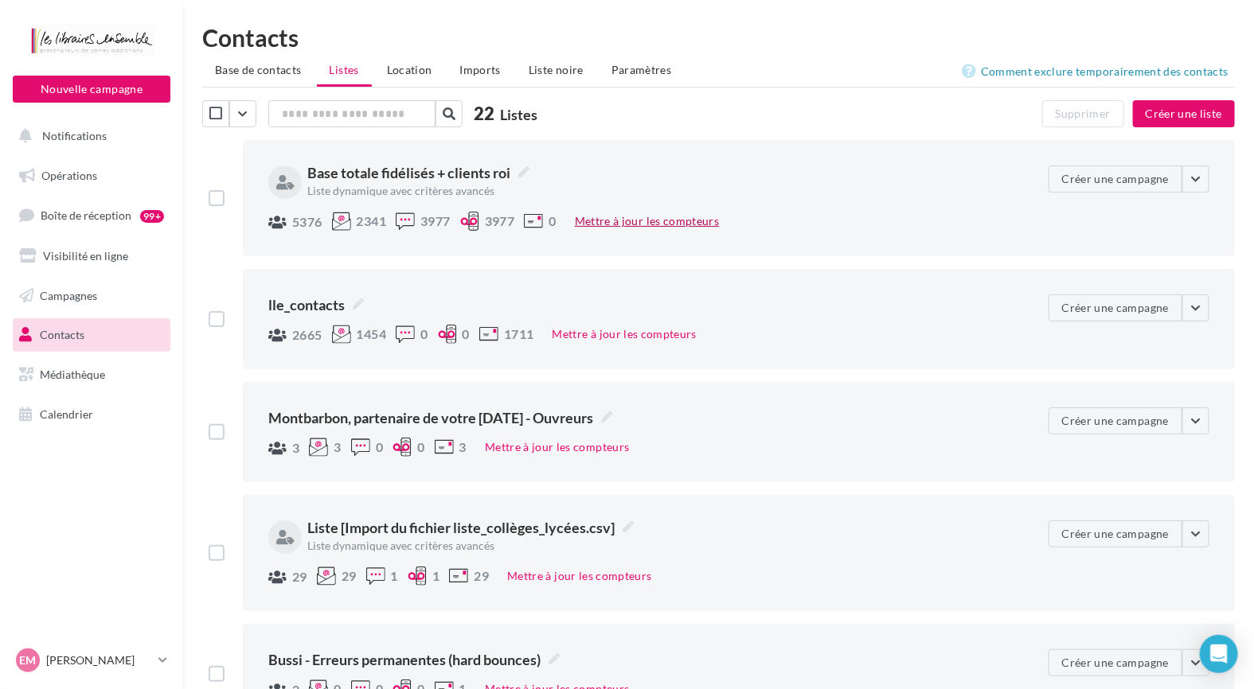
click at [631, 221] on button "Mettre à jour les compteurs" at bounding box center [646, 221] width 157 height 19
click at [428, 175] on span "Base totale fidélisés + clients roi" at bounding box center [418, 172] width 222 height 21
click at [0, 0] on textarea "**********" at bounding box center [0, 0] width 0 height 0
click at [642, 197] on div "**********" at bounding box center [523, 180] width 511 height 43
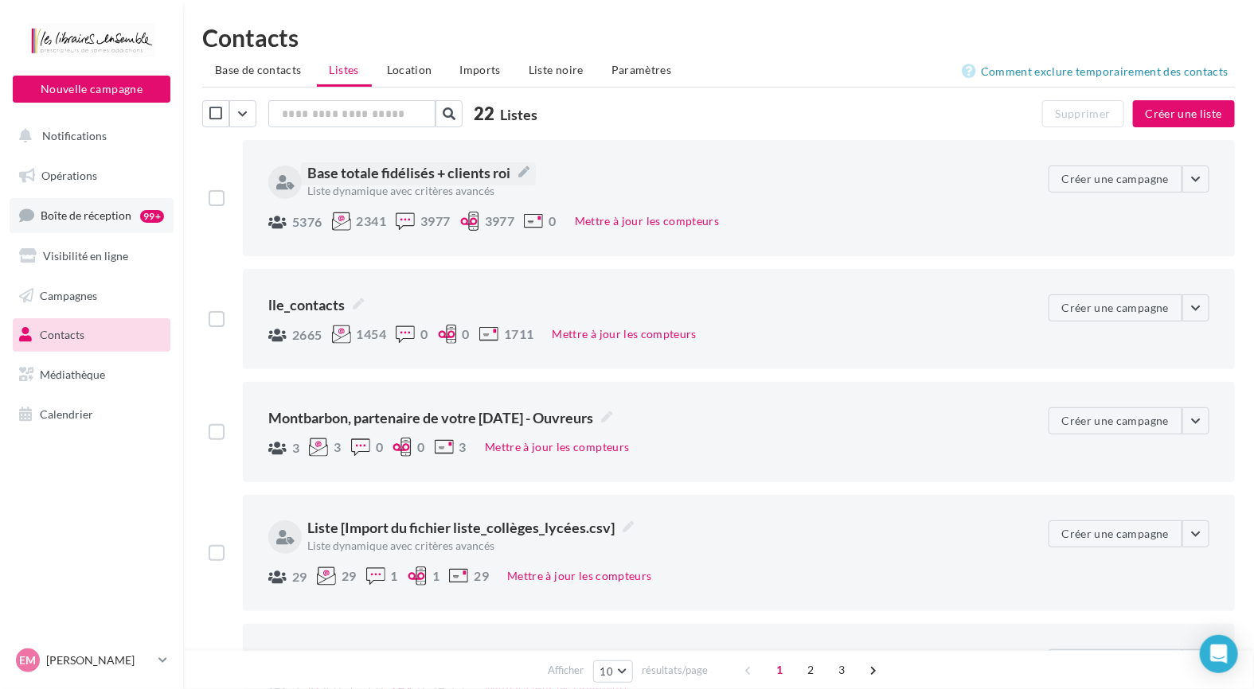
click at [119, 217] on span "Boîte de réception" at bounding box center [86, 216] width 91 height 14
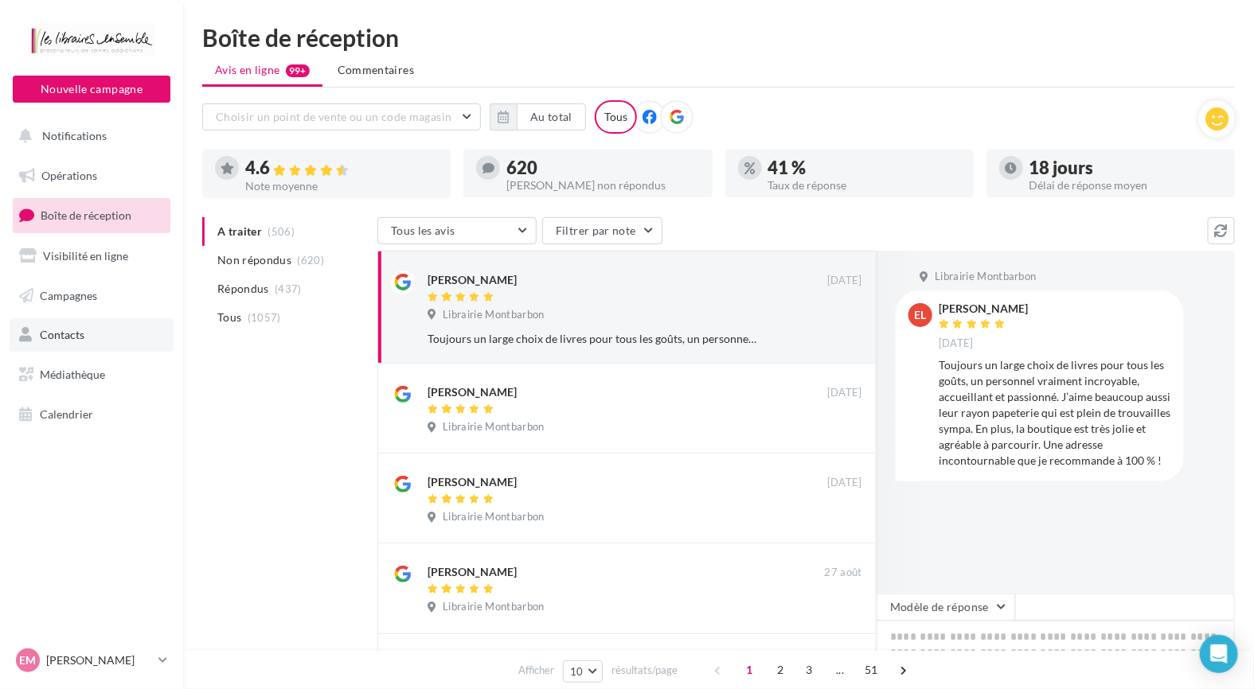
click at [108, 338] on link "Contacts" at bounding box center [92, 334] width 164 height 33
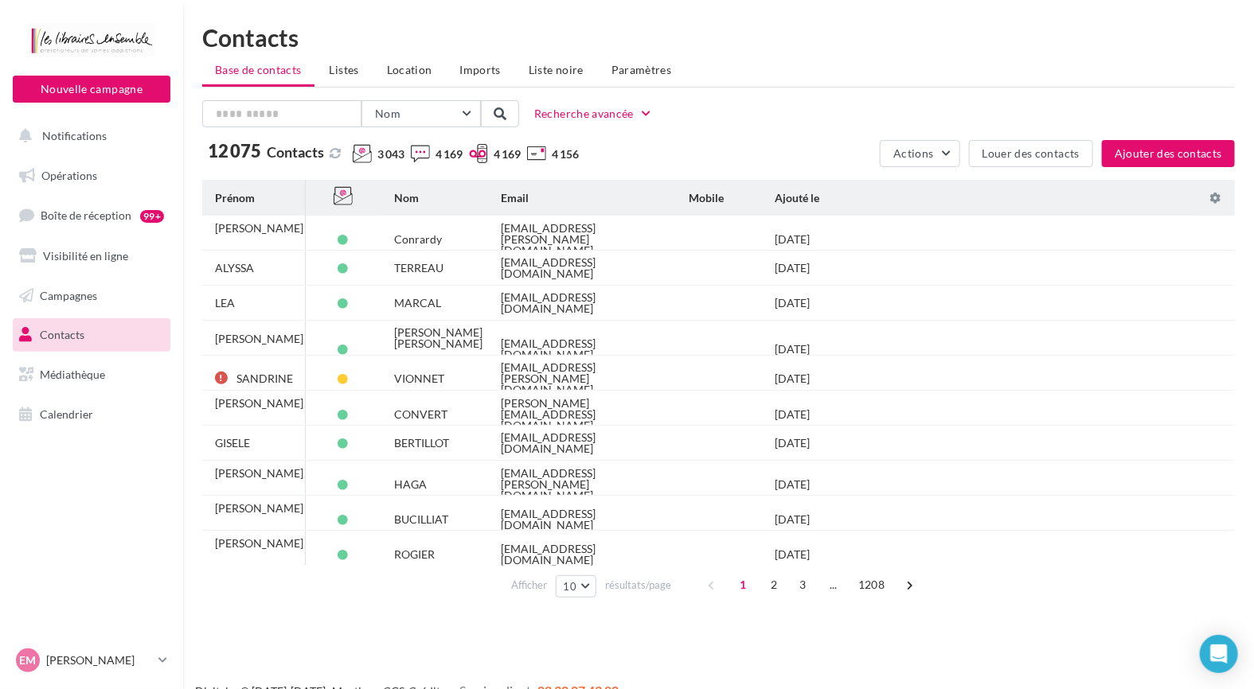
click at [76, 337] on span "Contacts" at bounding box center [62, 335] width 45 height 14
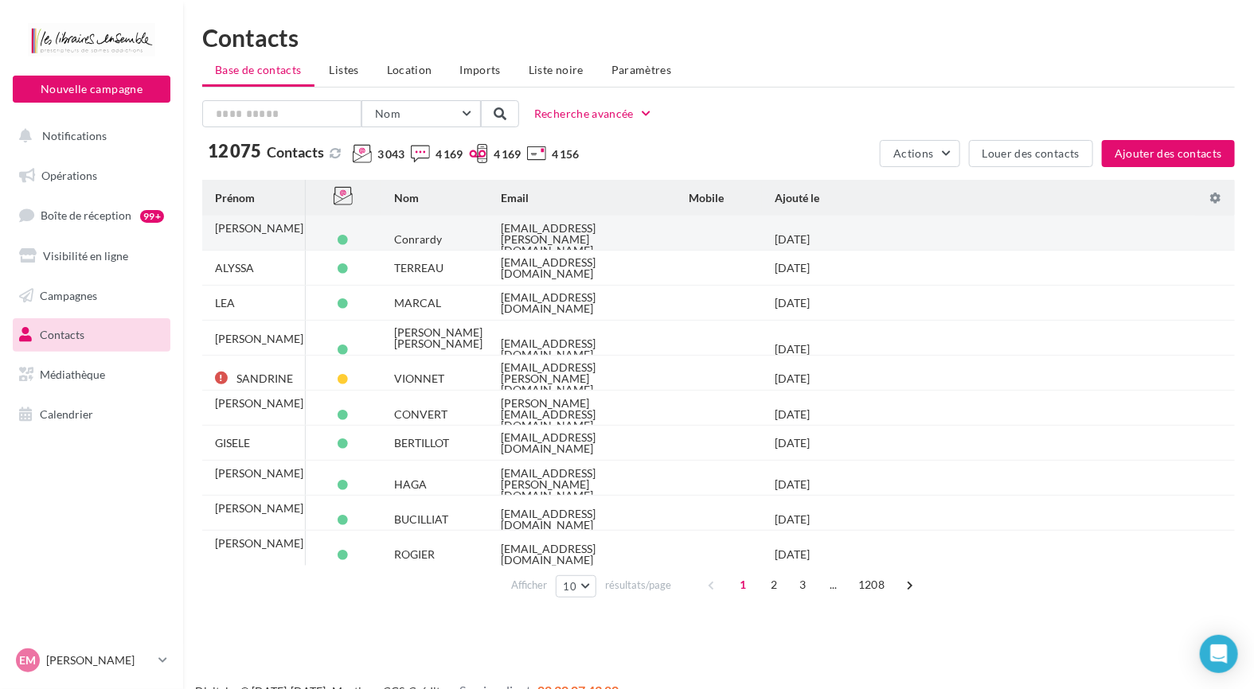
click at [465, 235] on td "Conrardy" at bounding box center [434, 239] width 107 height 35
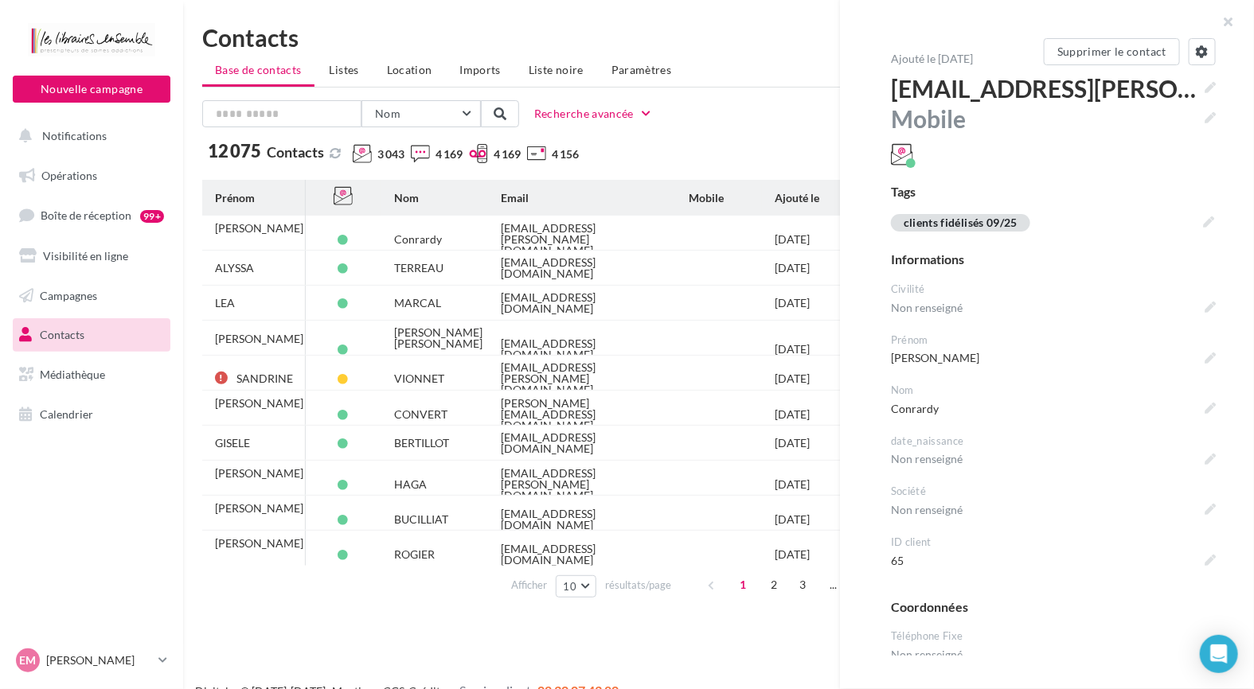
scroll to position [80, 0]
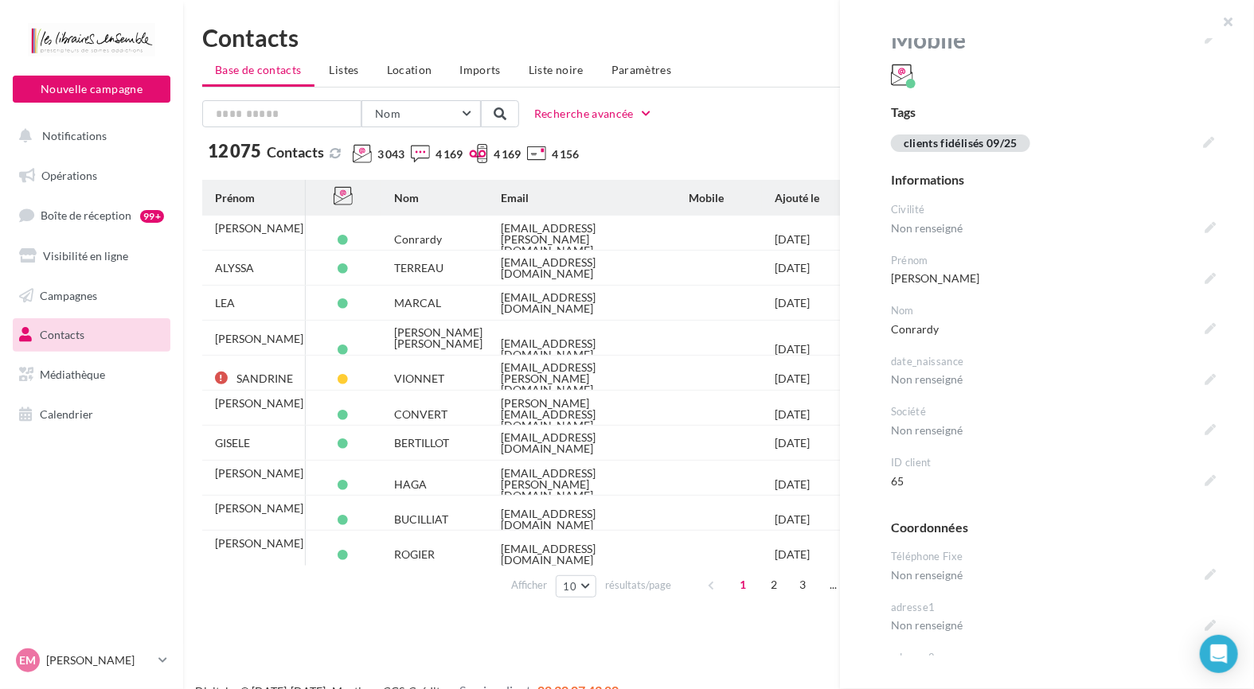
click at [791, 124] on div "Nom Prénom Nom Email Mobile Téléphone Fixe Recherche avancée" at bounding box center [718, 113] width 1033 height 27
click at [610, 408] on div "[PERSON_NAME][EMAIL_ADDRESS][DOMAIN_NAME]" at bounding box center [582, 414] width 162 height 33
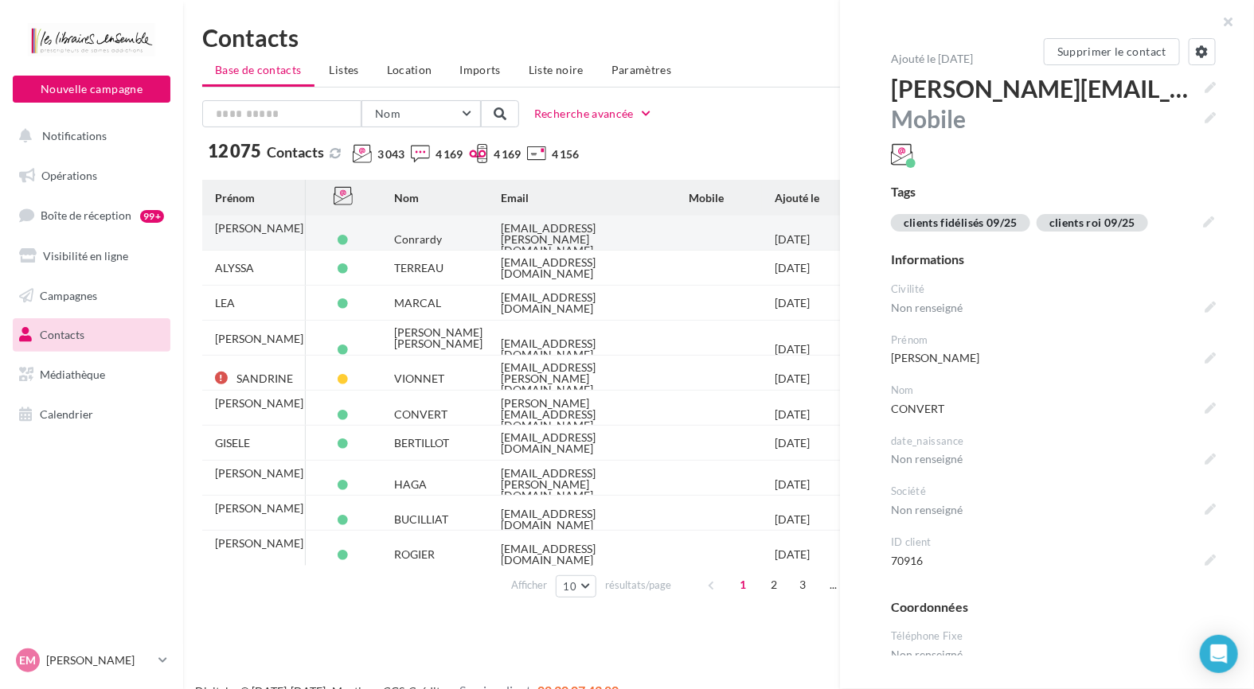
click at [578, 226] on div "[EMAIL_ADDRESS][PERSON_NAME][DOMAIN_NAME]" at bounding box center [582, 239] width 162 height 33
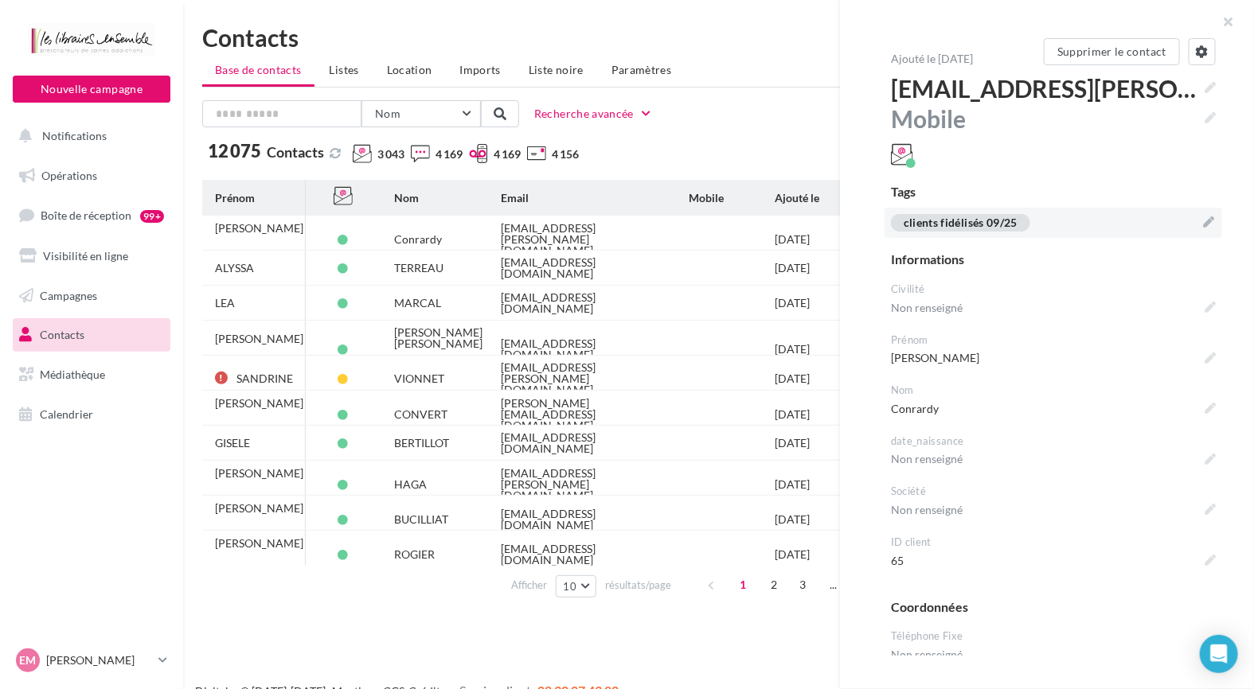
click at [1203, 220] on icon at bounding box center [1208, 222] width 11 height 11
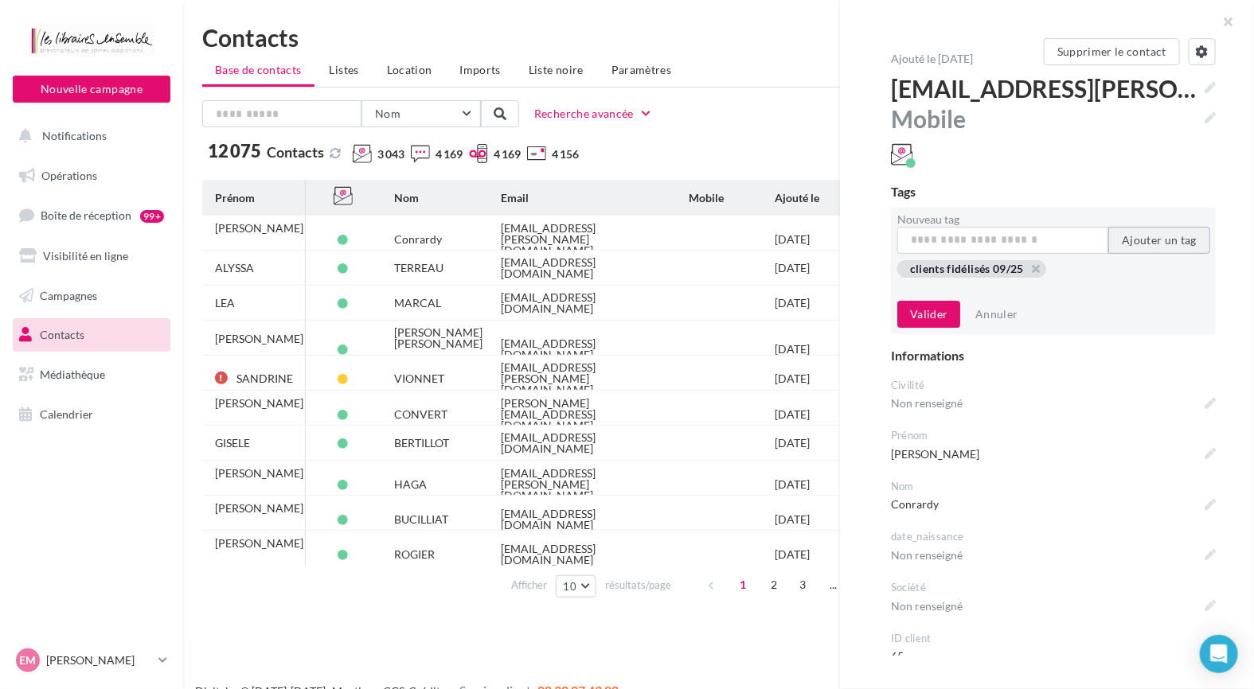
click at [1128, 240] on button "Ajouter un tag" at bounding box center [1159, 240] width 102 height 27
click at [1041, 240] on input "Nouveau tag" at bounding box center [1002, 240] width 211 height 27
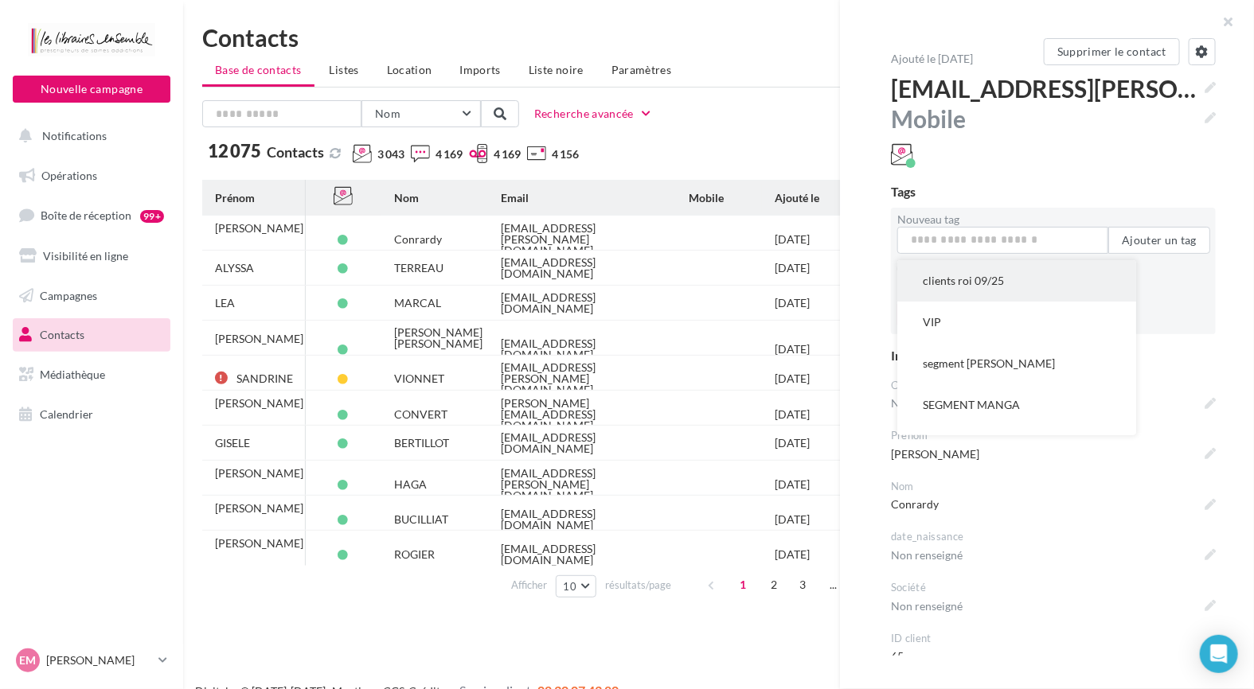
click at [1007, 281] on button "clients roi 09/25" at bounding box center [1016, 280] width 239 height 41
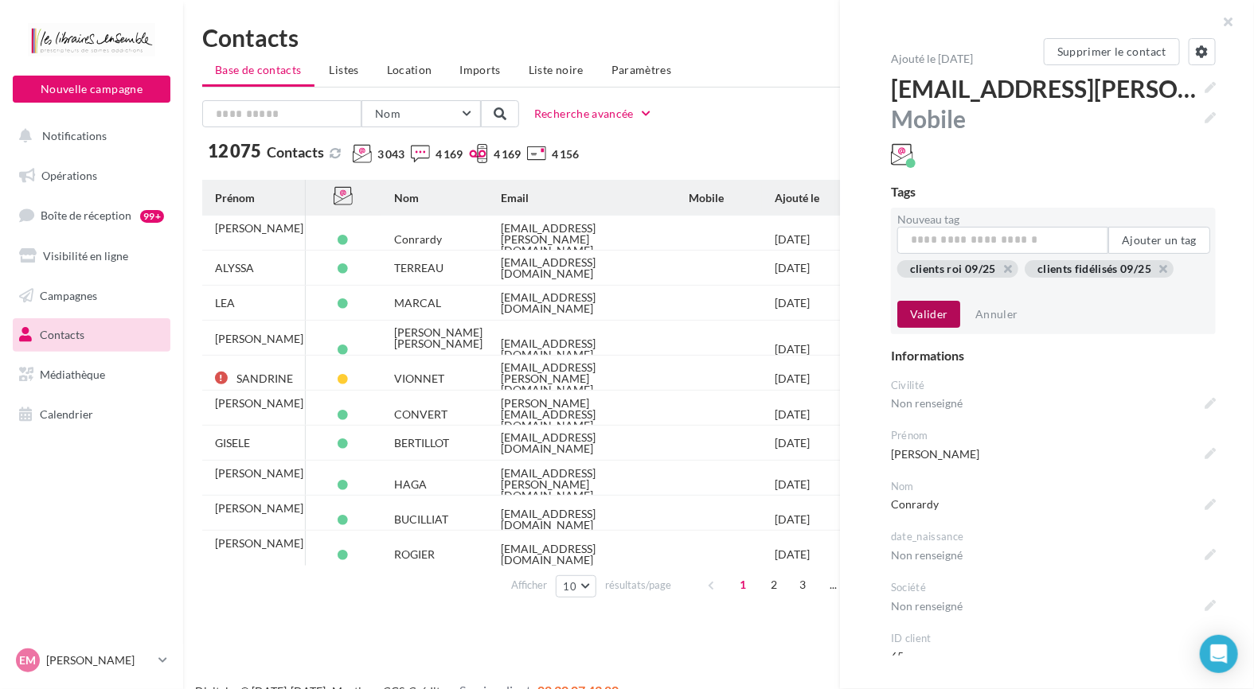
click at [938, 312] on button "Valider" at bounding box center [928, 314] width 63 height 27
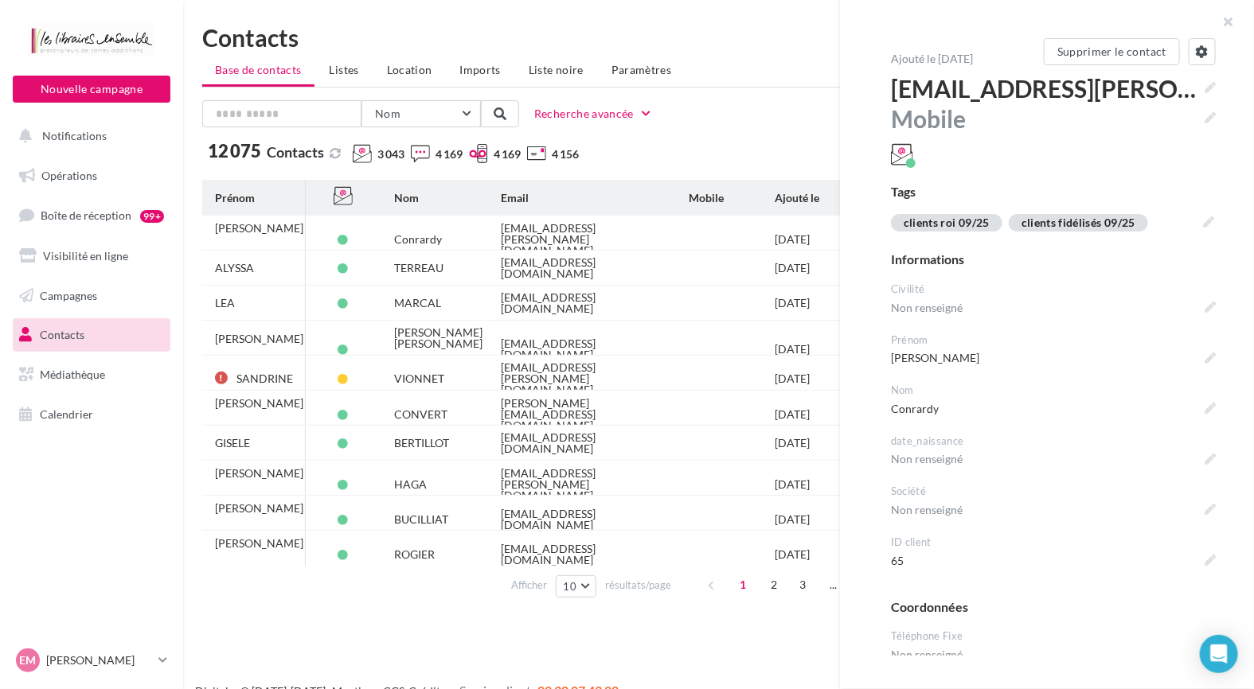
click at [451, 601] on div "Afficher 10 10 25 50 100 résultats/page 1 2 3 ... 1208" at bounding box center [718, 585] width 1033 height 38
click at [291, 607] on div "Nouvelle campagne Nouvelle campagne Notifications Opérations Boîte de réception…" at bounding box center [627, 369] width 1254 height 689
click at [96, 339] on link "Contacts" at bounding box center [92, 334] width 164 height 33
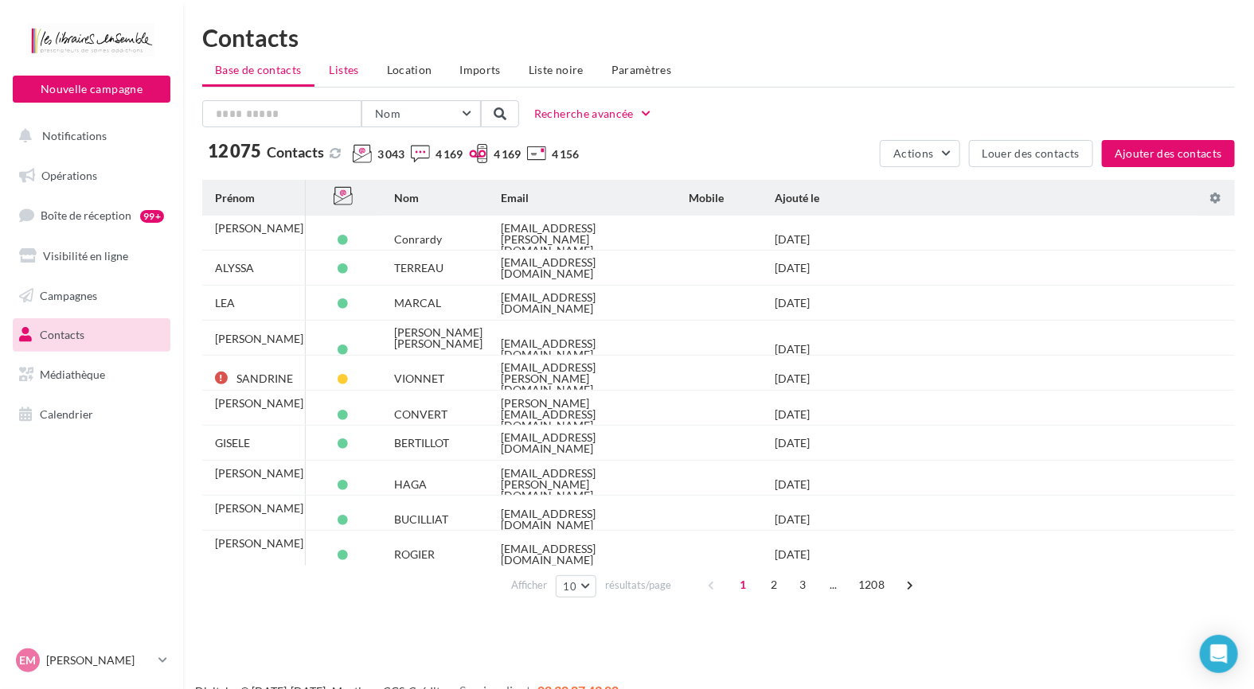
click at [336, 68] on span "Listes" at bounding box center [344, 70] width 29 height 14
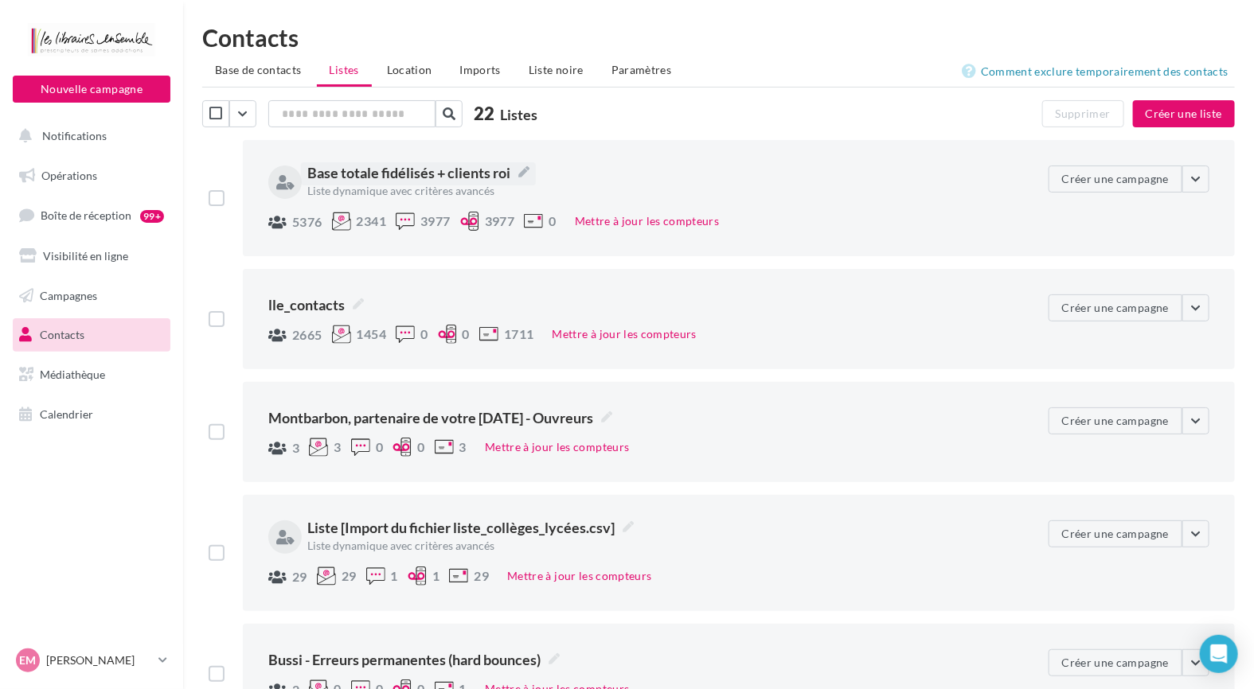
click at [462, 175] on span "Base totale fidélisés + clients roi" at bounding box center [418, 172] width 222 height 21
click at [0, 0] on textarea "**********" at bounding box center [0, 0] width 0 height 0
click at [213, 190] on label at bounding box center [217, 198] width 16 height 16
click at [1194, 174] on button "button" at bounding box center [1195, 179] width 27 height 27
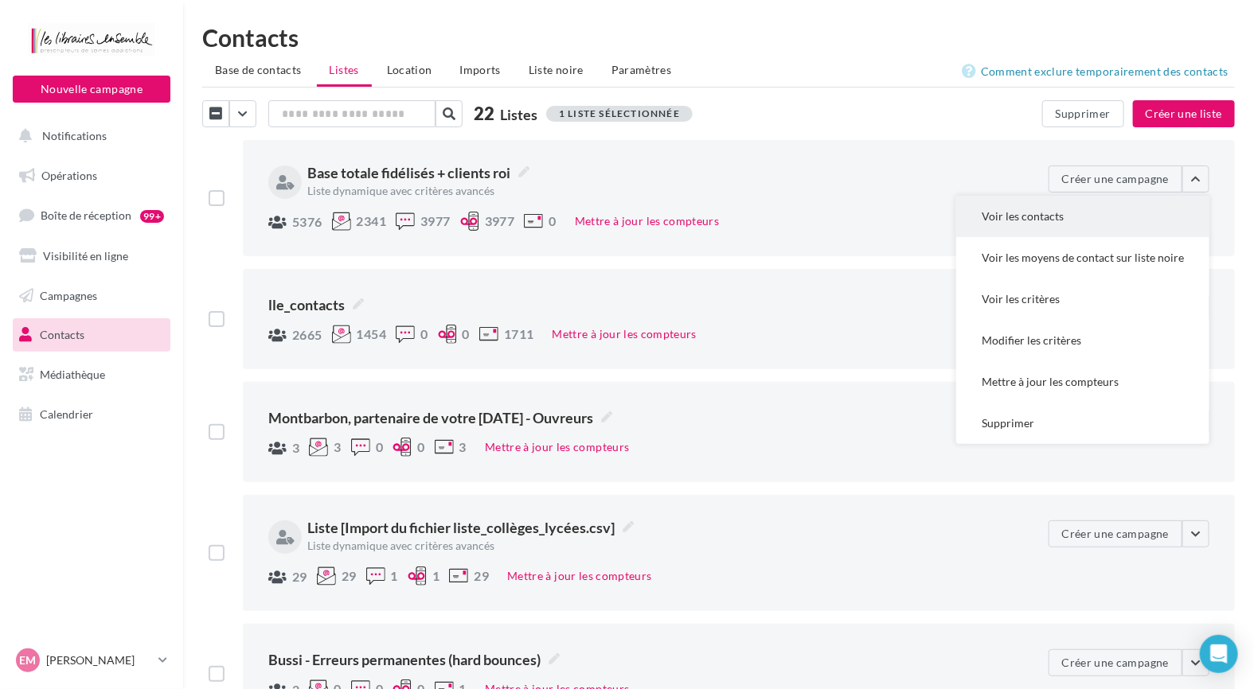
click at [1075, 221] on button "Voir les contacts" at bounding box center [1082, 216] width 253 height 41
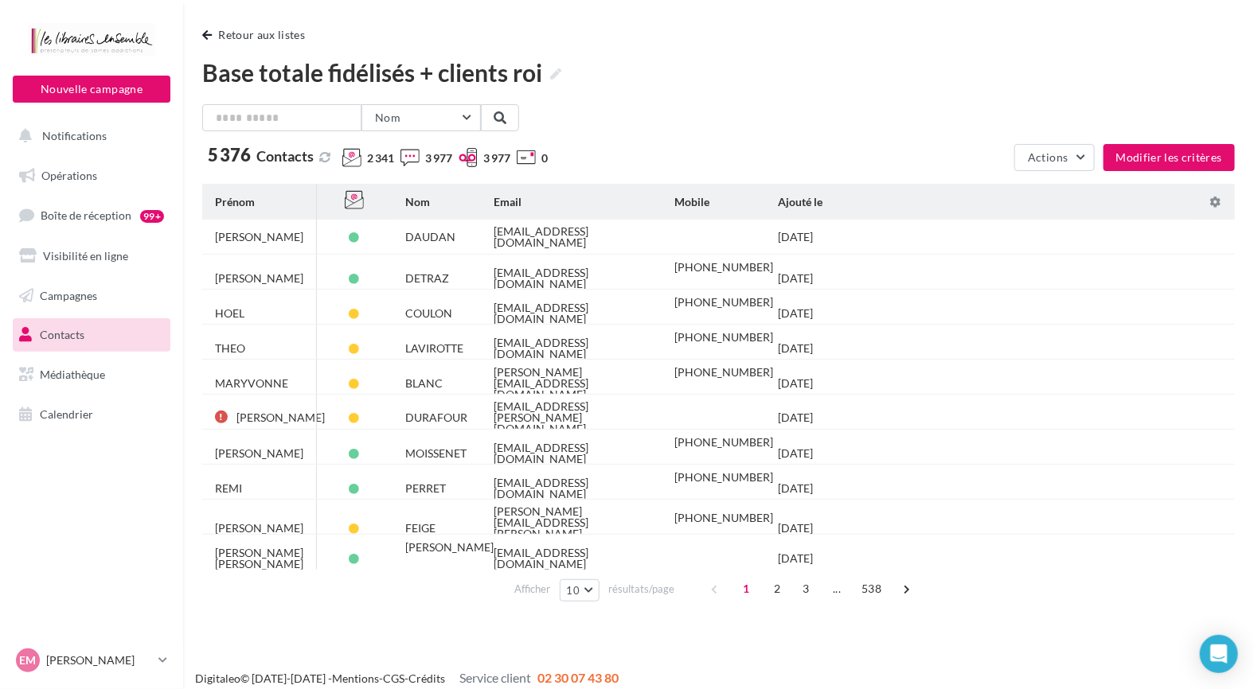
click at [259, 21] on div "**********" at bounding box center [718, 329] width 1071 height 659
click at [259, 27] on button "Retour aux listes" at bounding box center [256, 34] width 109 height 19
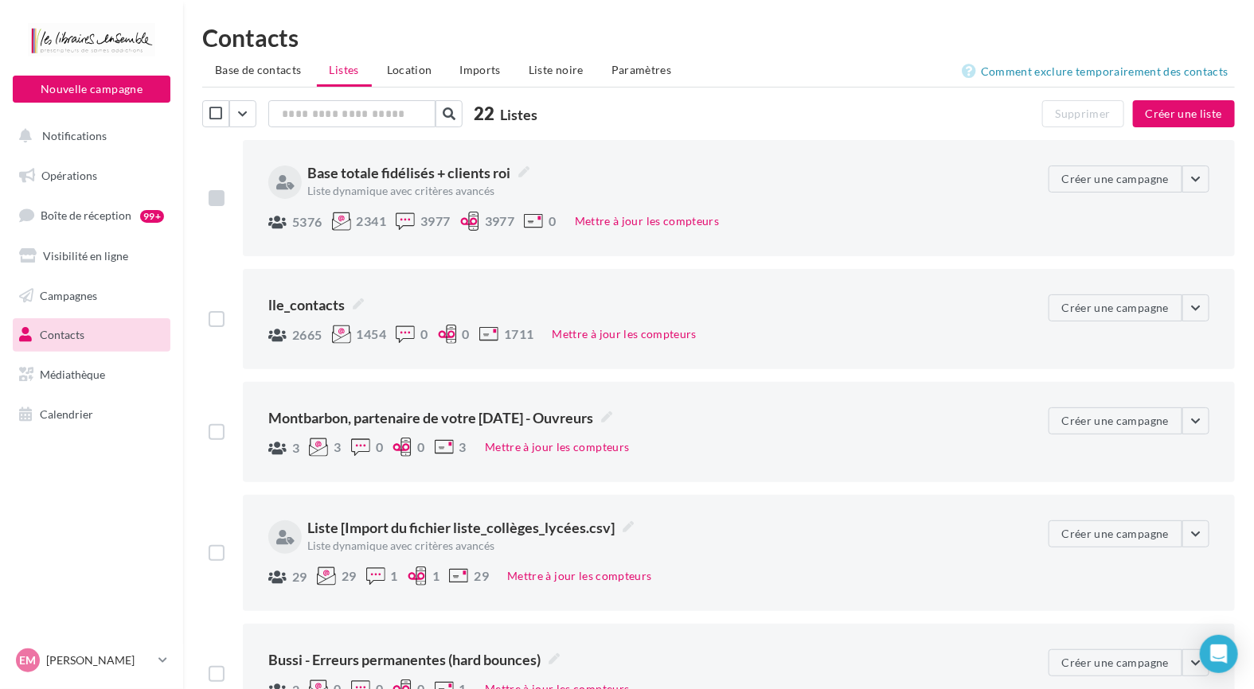
click at [215, 197] on label at bounding box center [217, 198] width 16 height 16
click at [257, 68] on span "Base de contacts" at bounding box center [258, 70] width 87 height 14
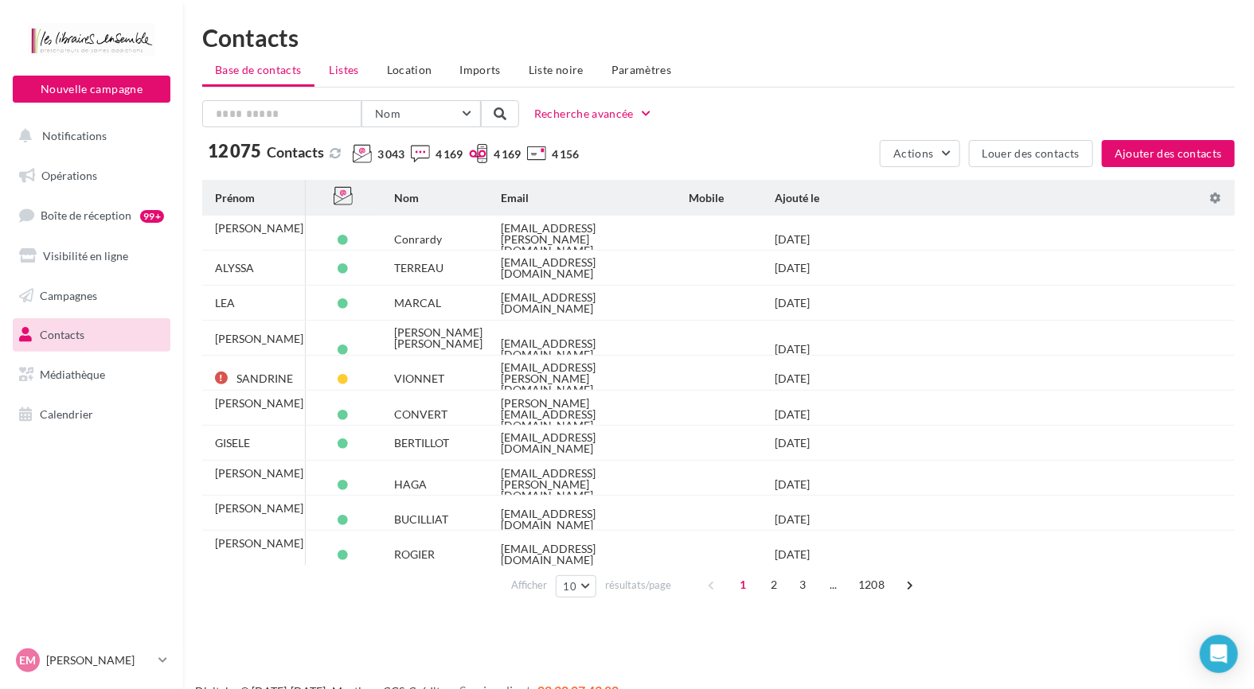
click at [369, 76] on li "Listes" at bounding box center [344, 70] width 55 height 29
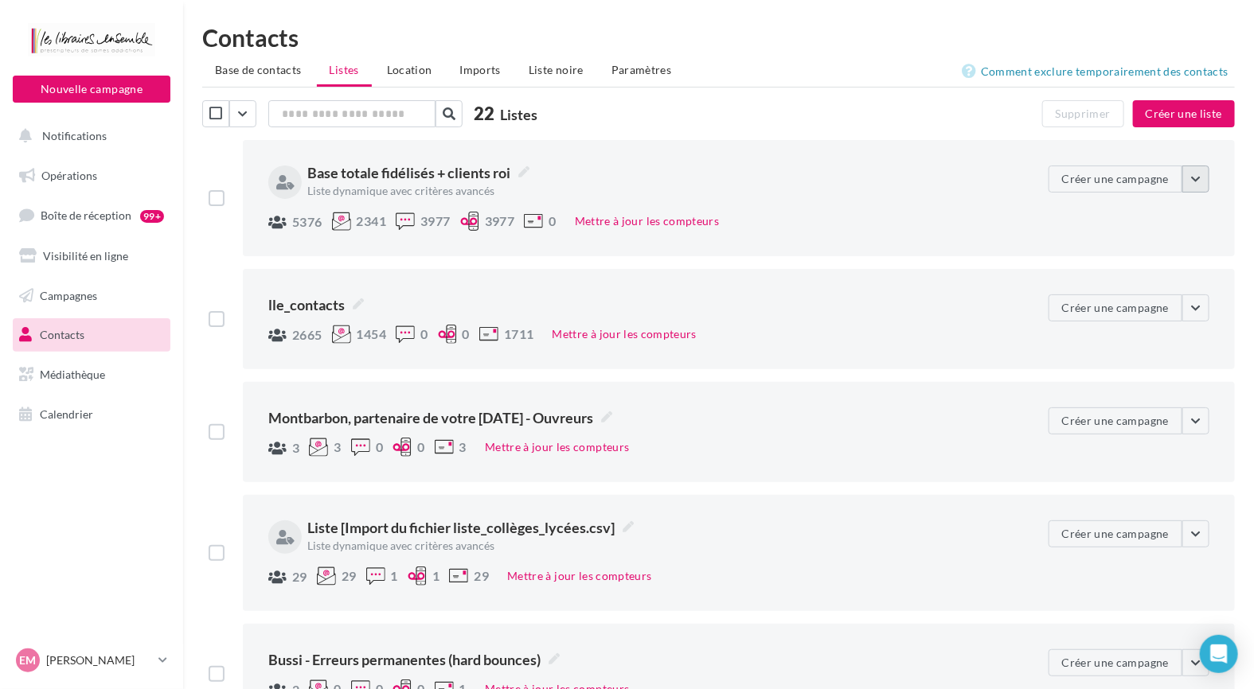
click at [1196, 188] on button "button" at bounding box center [1195, 179] width 27 height 27
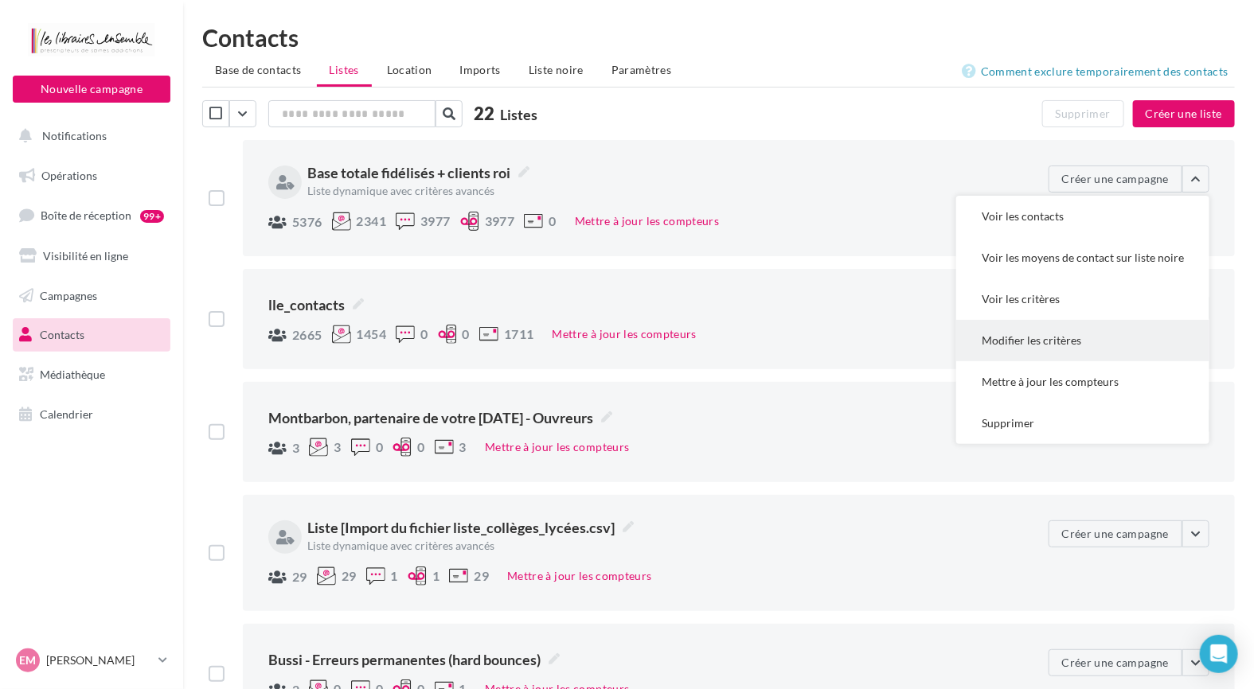
click at [1041, 326] on button "Modifier les critères" at bounding box center [1082, 340] width 253 height 41
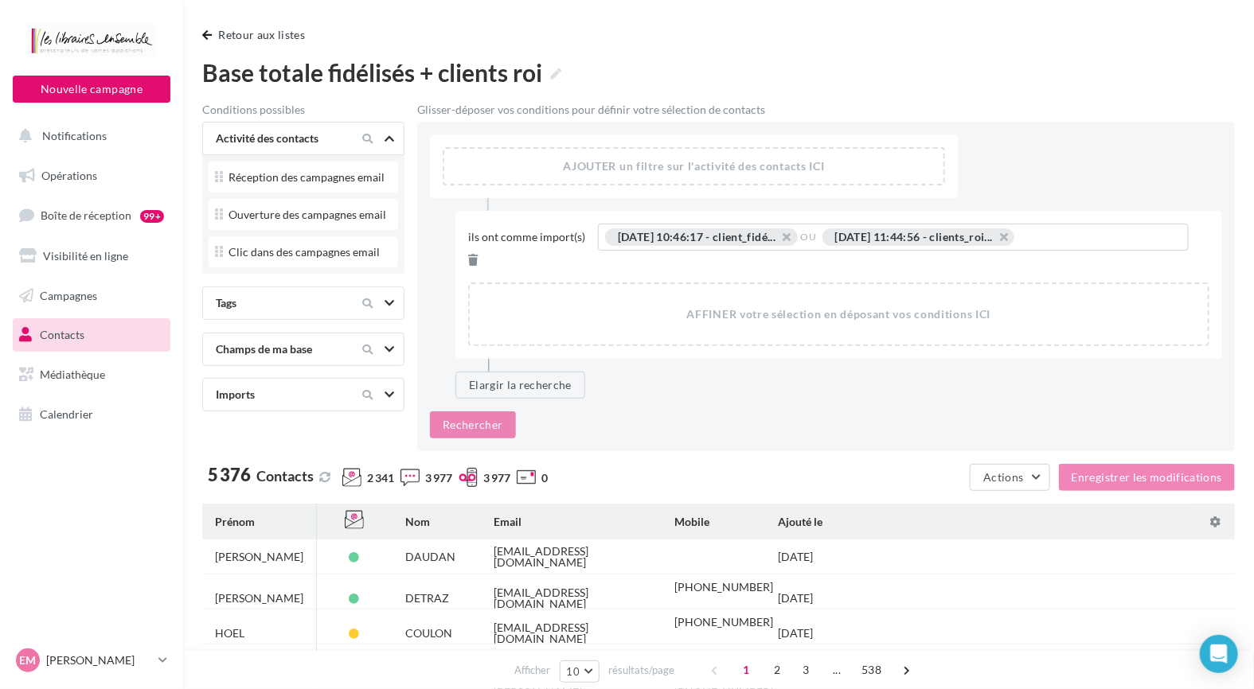
click at [392, 304] on icon at bounding box center [390, 303] width 10 height 8
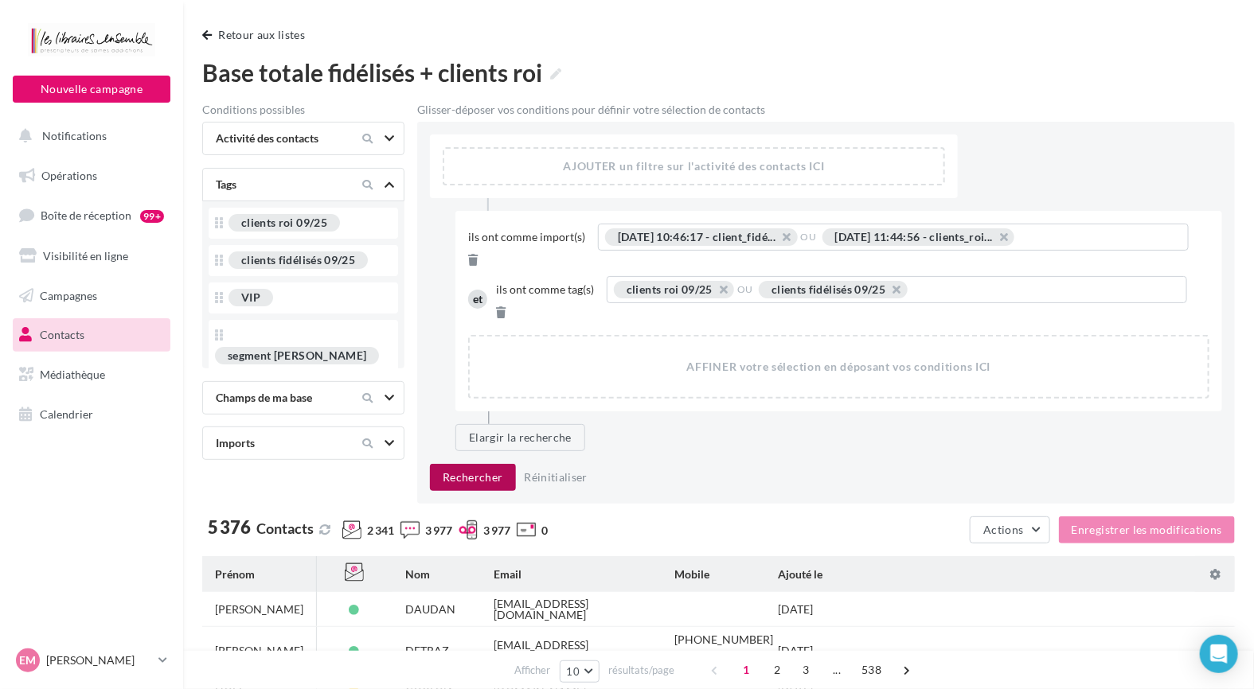
click at [461, 464] on button "Rechercher" at bounding box center [473, 477] width 86 height 27
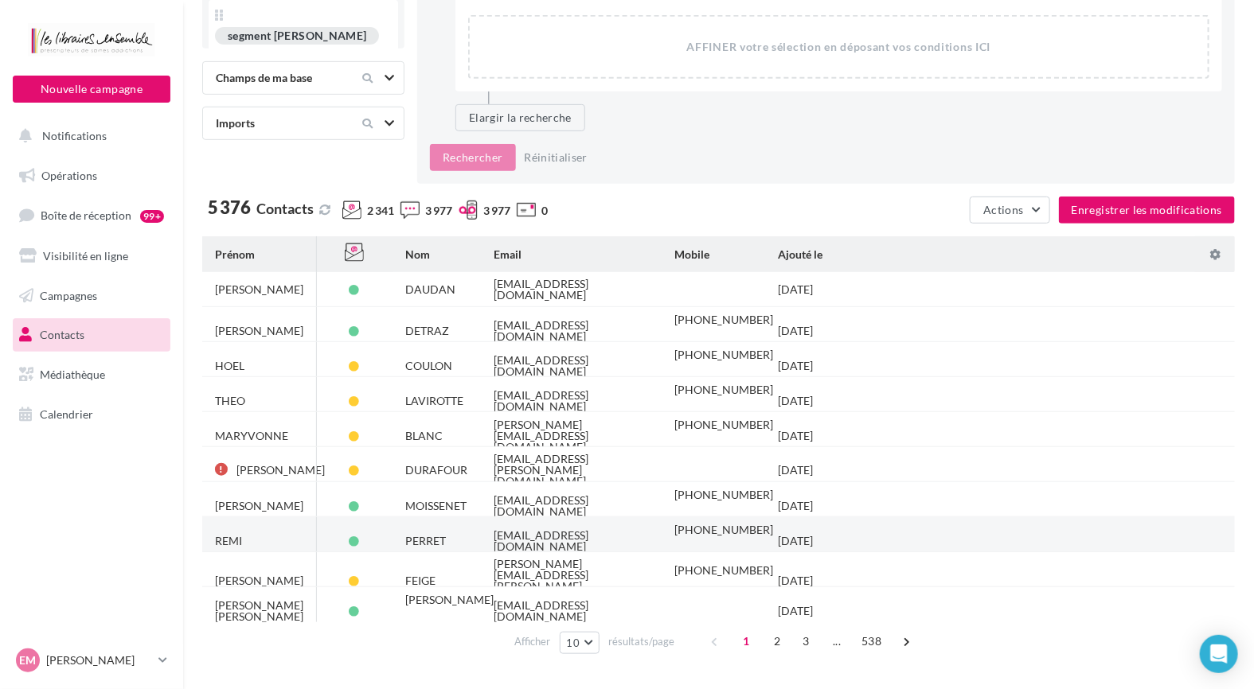
scroll to position [346, 0]
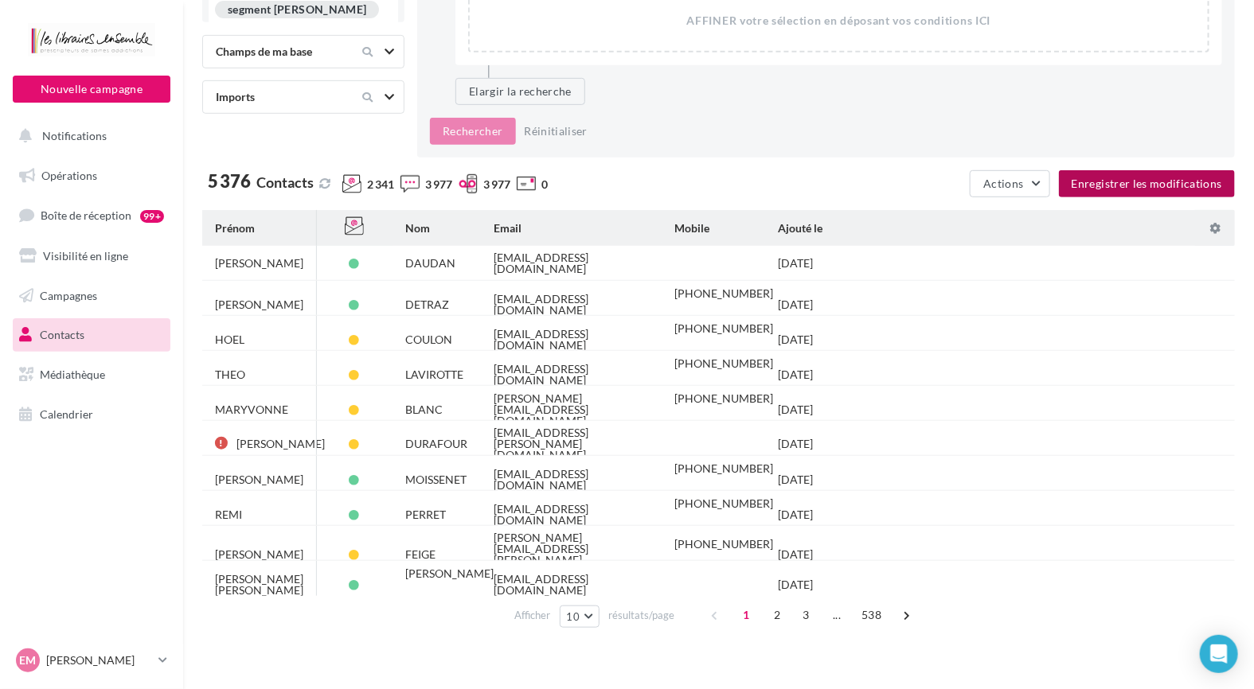
click at [1097, 170] on button "Enregistrer les modifications" at bounding box center [1147, 183] width 176 height 27
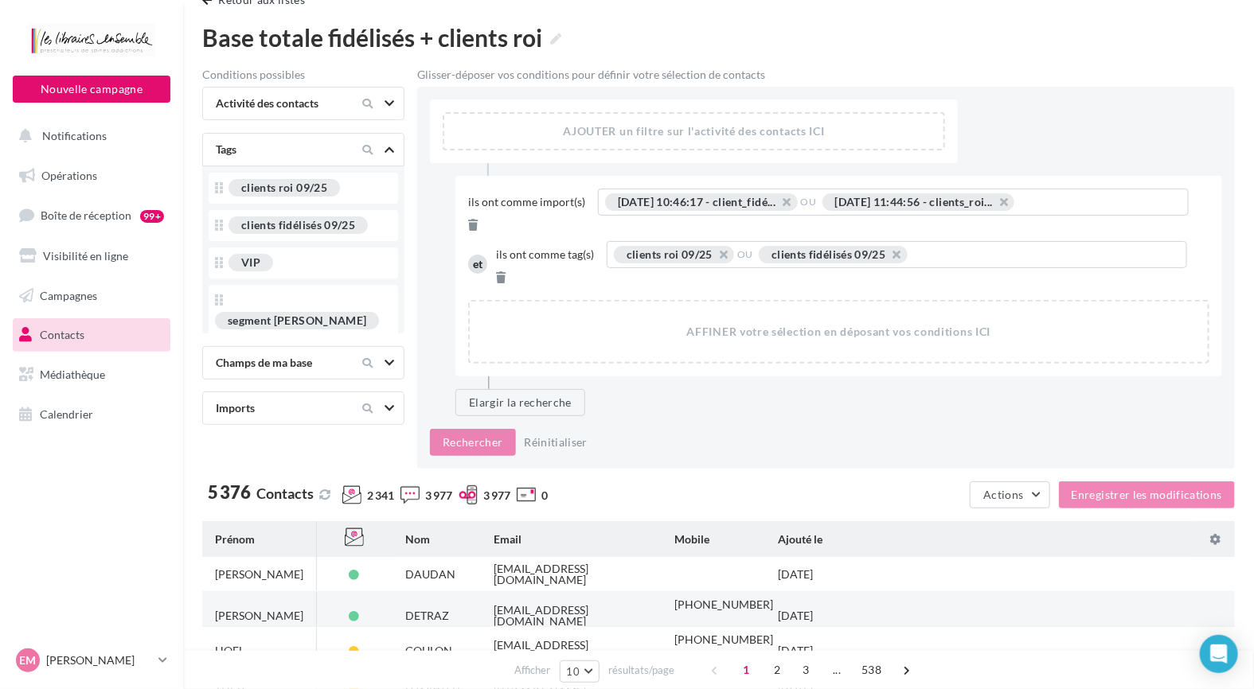
scroll to position [0, 0]
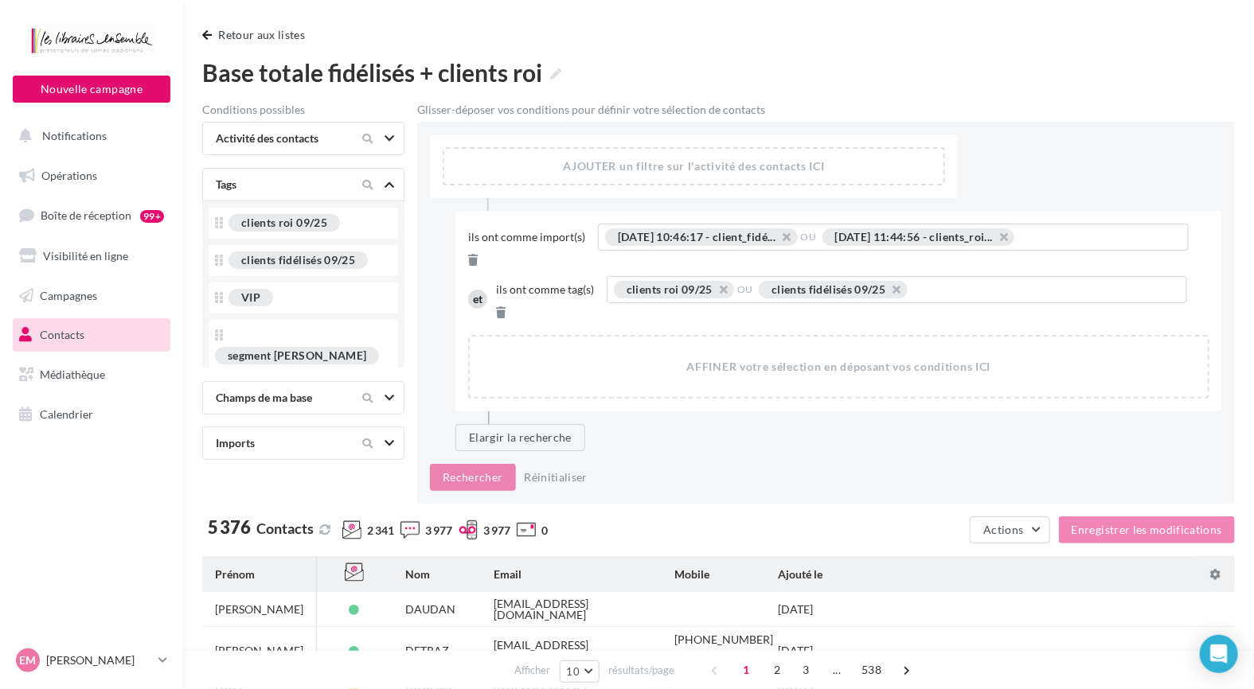
click at [658, 424] on div "Elargir la recherche" at bounding box center [838, 437] width 767 height 27
click at [214, 29] on button "Retour aux listes" at bounding box center [256, 34] width 109 height 19
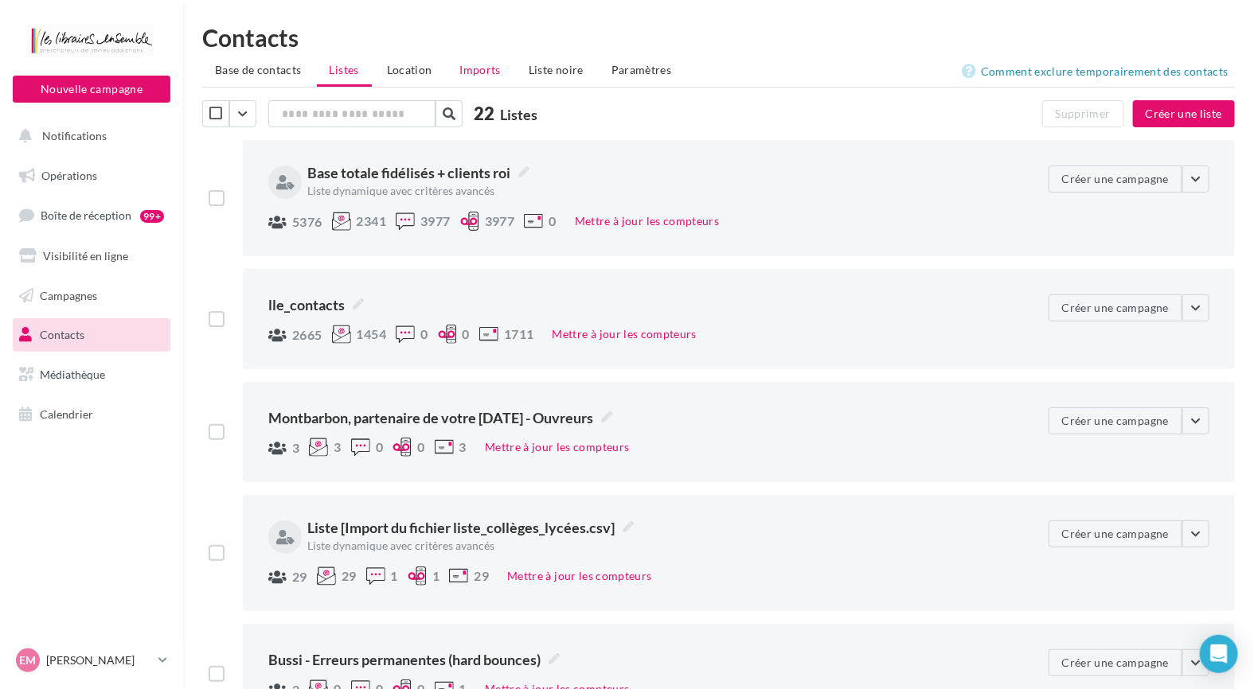
click at [499, 64] on li "Imports" at bounding box center [480, 70] width 66 height 29
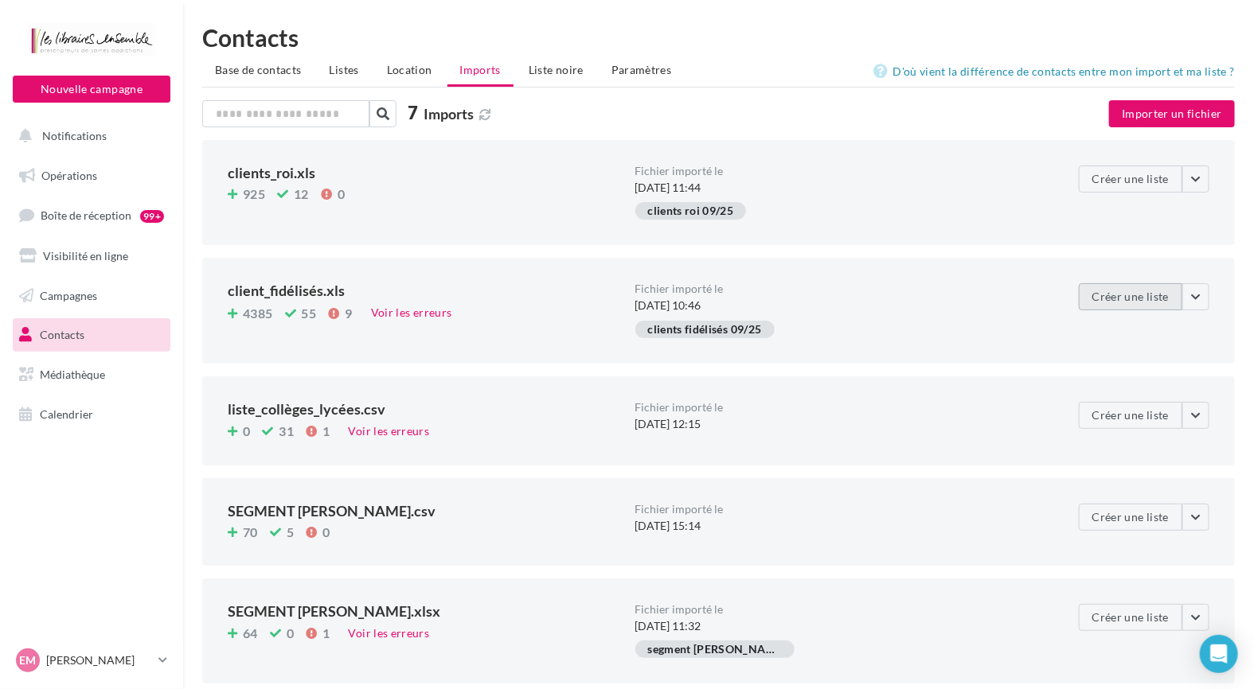
click at [1122, 299] on button "Créer une liste" at bounding box center [1130, 296] width 103 height 27
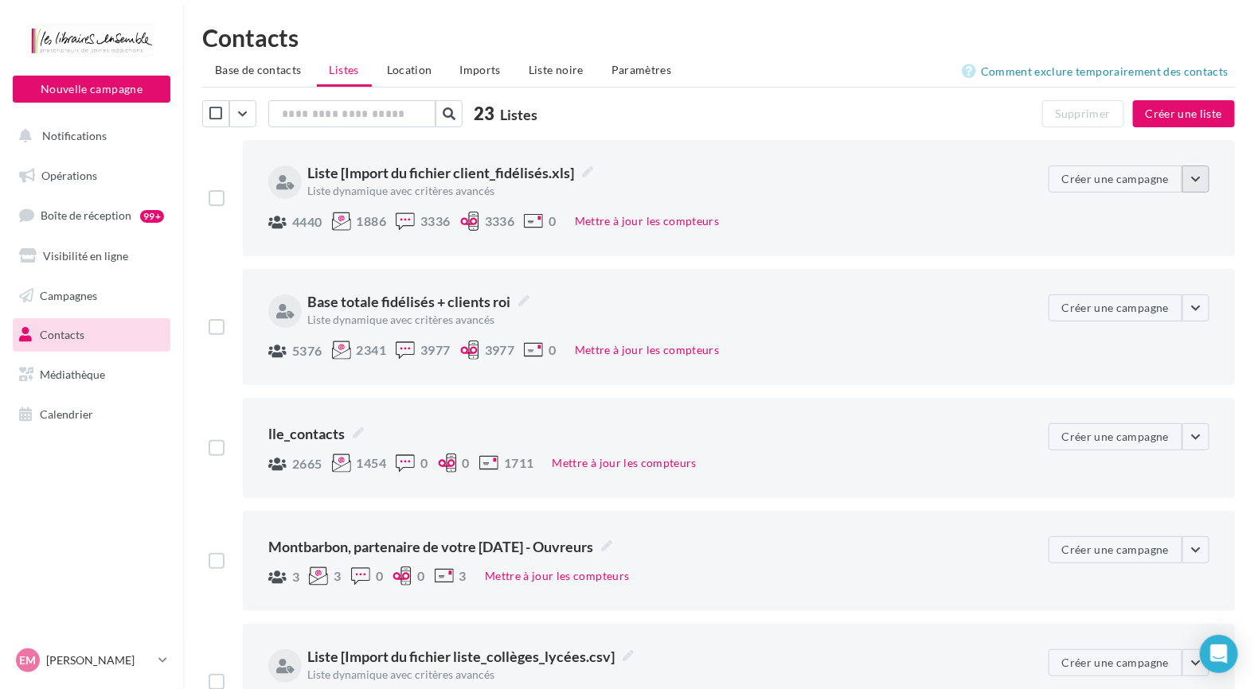
click at [1205, 182] on button "button" at bounding box center [1195, 179] width 27 height 27
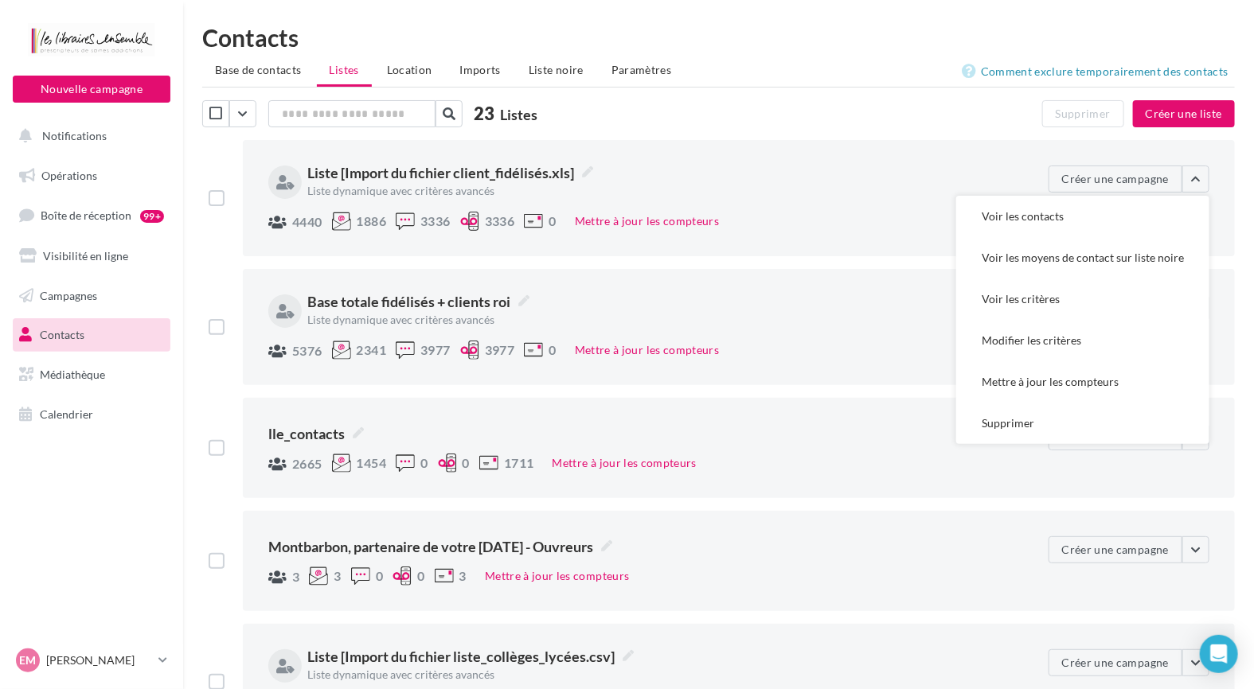
click at [726, 212] on div "4440 1886 3336 3336 0 Mettre à jour les compteurs" at bounding box center [651, 223] width 767 height 22
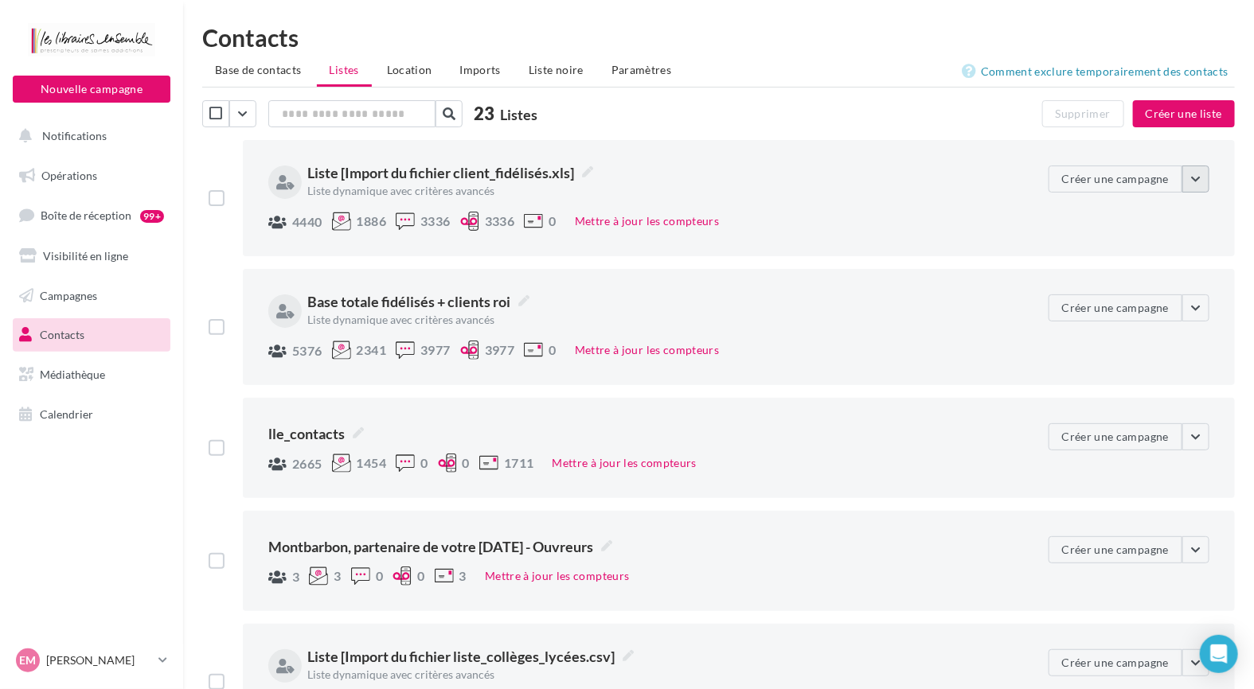
click at [1209, 186] on button "button" at bounding box center [1195, 179] width 27 height 27
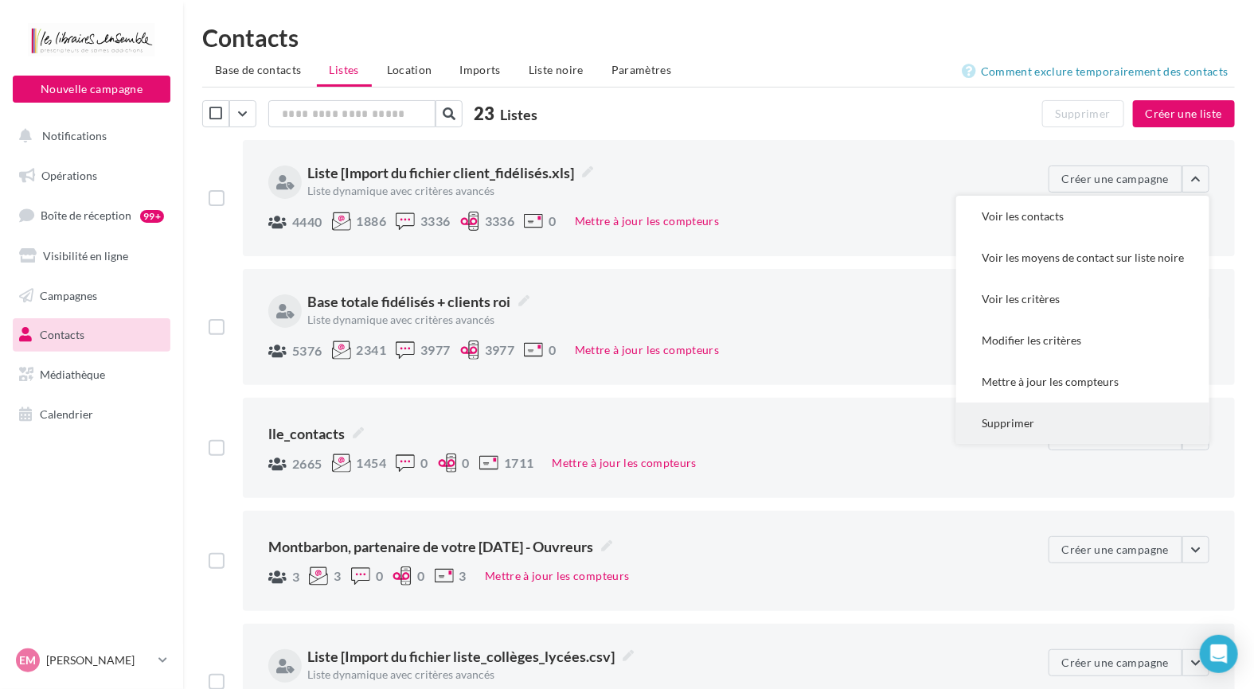
click at [1022, 425] on button "Supprimer" at bounding box center [1082, 423] width 253 height 41
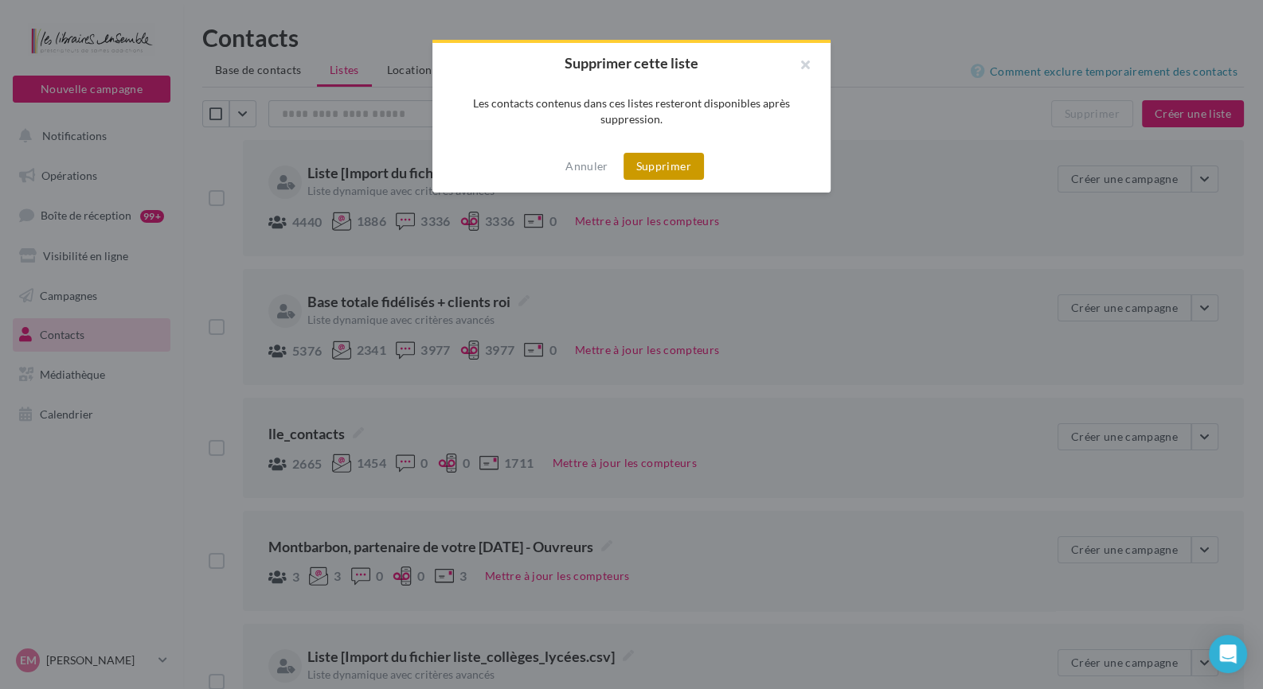
click at [659, 170] on button "Supprimer" at bounding box center [663, 166] width 80 height 27
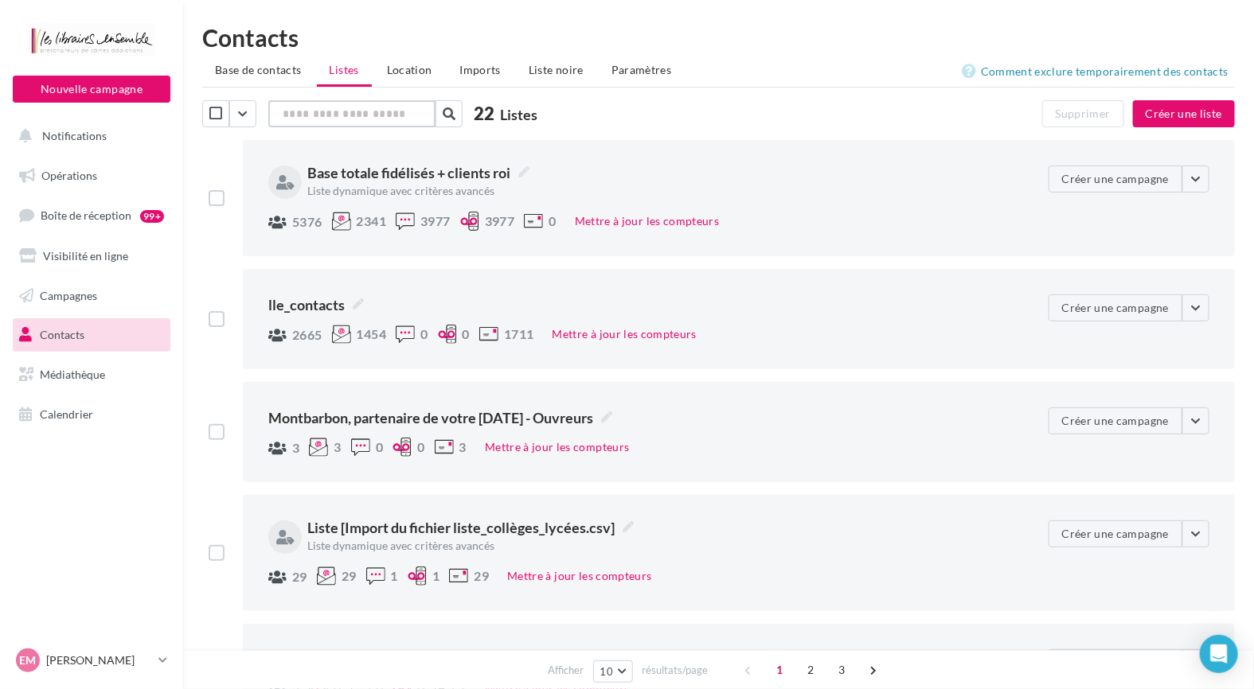
click at [325, 116] on input "text" at bounding box center [351, 113] width 167 height 27
click at [646, 213] on button "Mettre à jour les compteurs" at bounding box center [646, 221] width 157 height 19
click at [353, 178] on span "Base totale fidélisés + clients roi" at bounding box center [418, 172] width 222 height 21
click at [0, 0] on textarea "**********" at bounding box center [0, 0] width 0 height 0
click at [939, 217] on div "5376 2341 3977 3977 0 Mettre à jour les compteurs" at bounding box center [651, 223] width 767 height 22
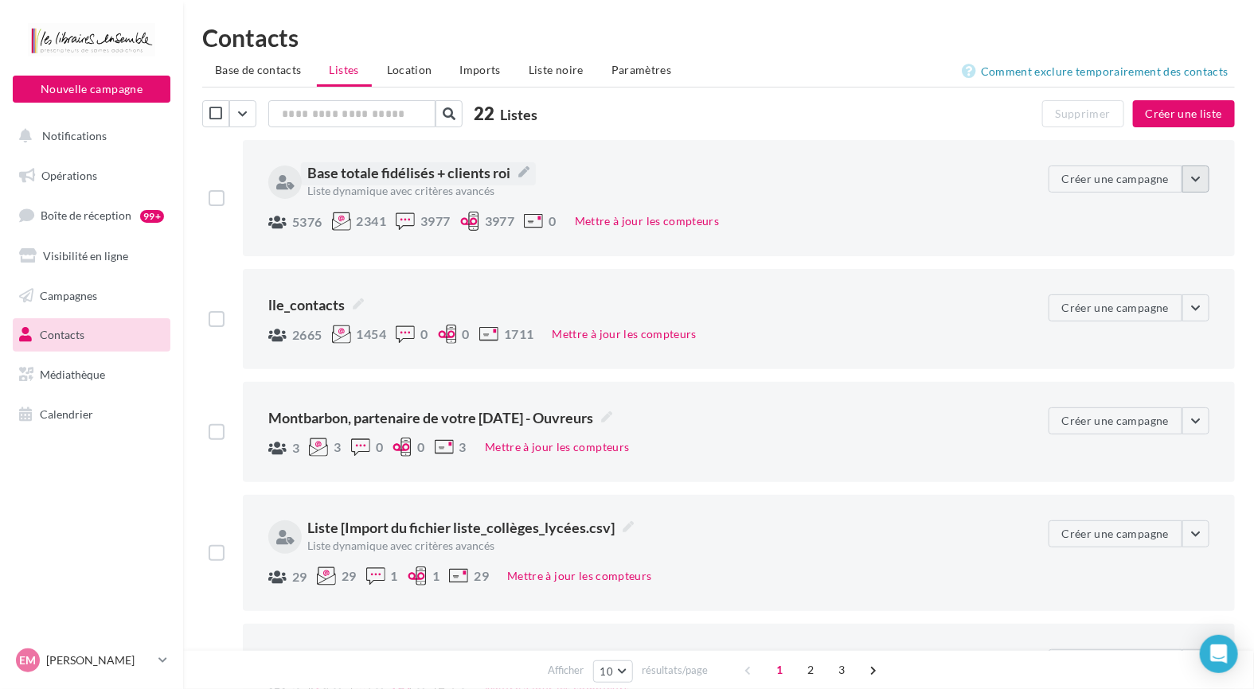
click at [1189, 179] on button "button" at bounding box center [1195, 179] width 27 height 27
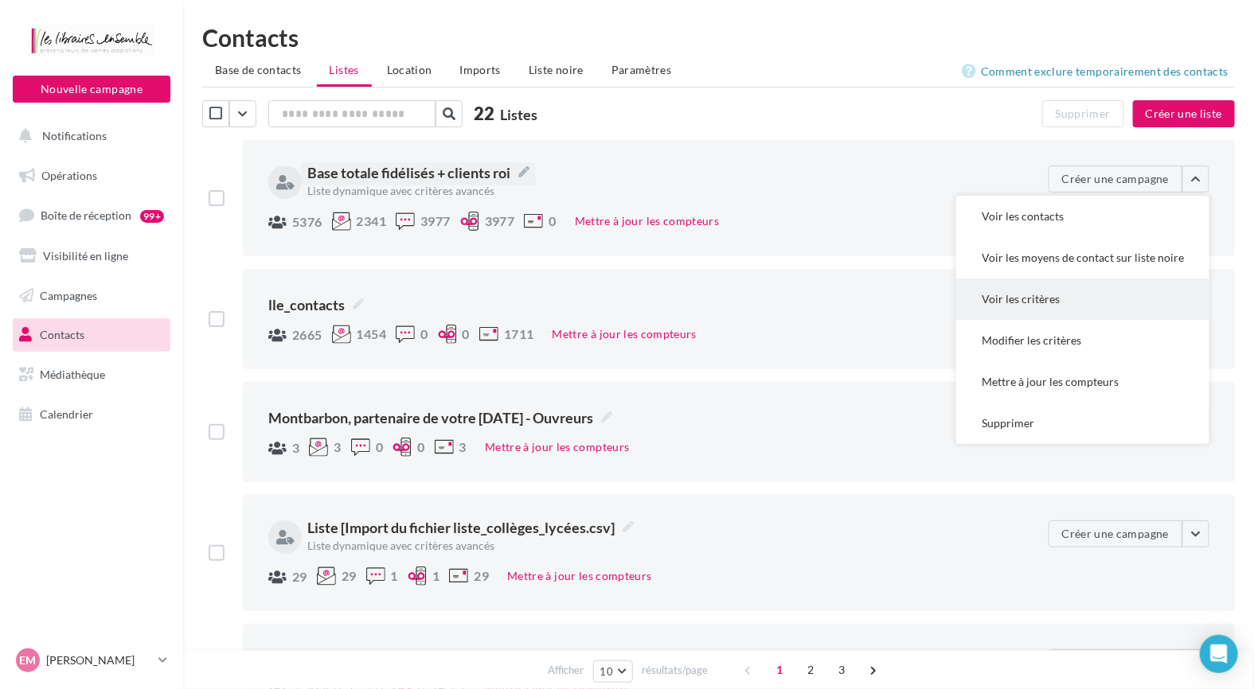
click at [1021, 300] on button "Voir les critères" at bounding box center [1082, 299] width 253 height 41
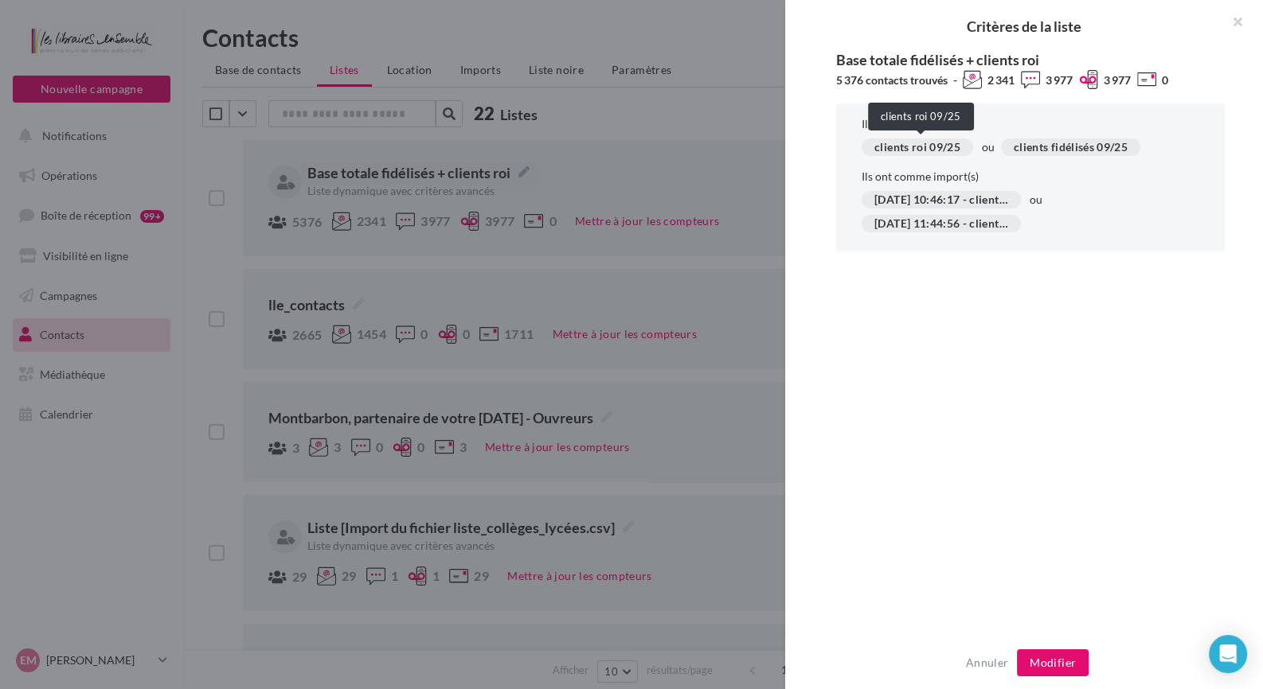
click at [924, 146] on div "clients roi 09/25" at bounding box center [916, 148] width 111 height 18
drag, startPoint x: 924, startPoint y: 146, endPoint x: 936, endPoint y: 147, distance: 12.8
click at [924, 146] on div "clients roi 09/25" at bounding box center [916, 148] width 111 height 18
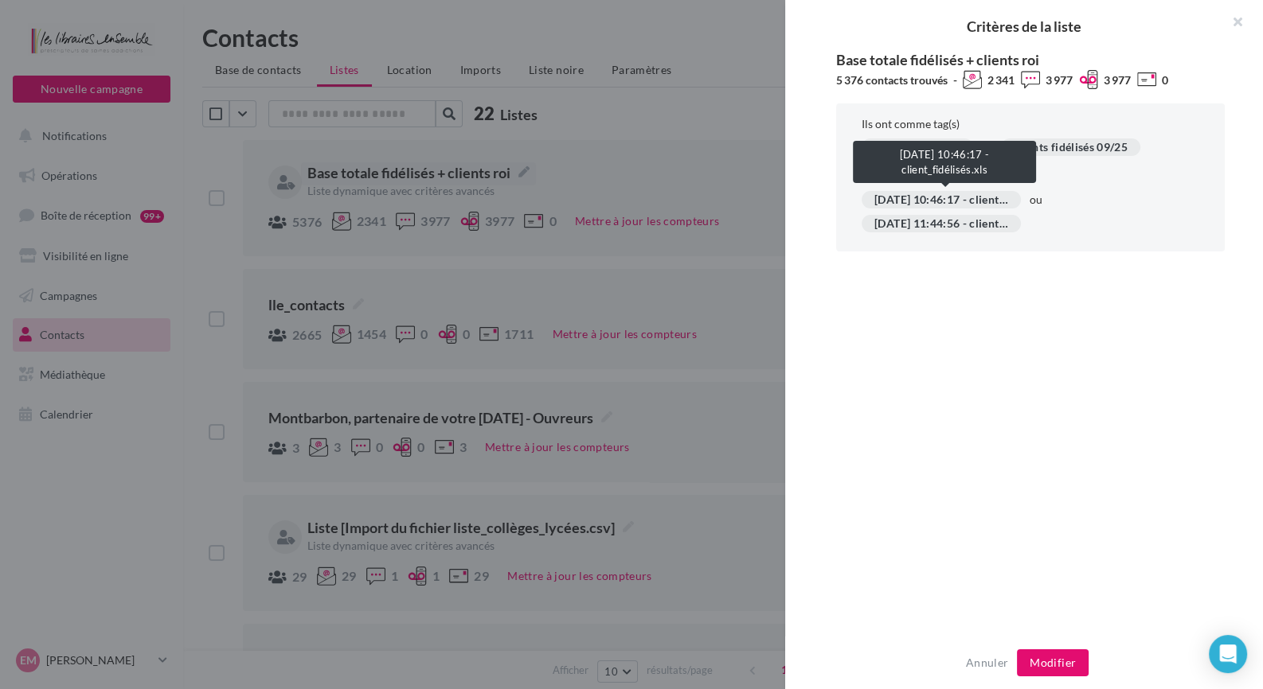
click at [939, 202] on div "03/09/2025 10:46:17 - client_fidélisés.xls" at bounding box center [940, 200] width 159 height 18
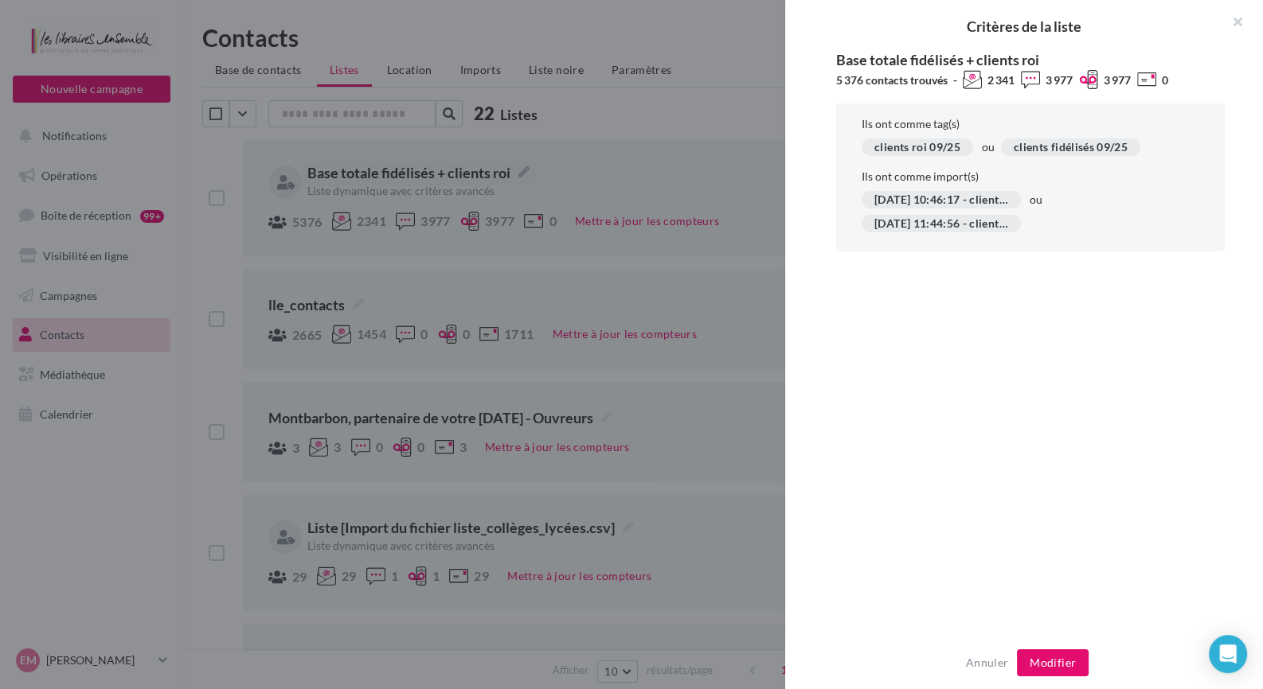
click at [961, 244] on div "Ils ont comme tag(s) clients roi 09/25 ou clients fidélisés 09/25 Ils ont comme…" at bounding box center [1030, 177] width 389 height 148
click at [1048, 202] on div "03/09/2025 10:46:17 - client_fidélisés.xls ou 03/09/2025 11:44:56 - clients_roi…" at bounding box center [1030, 215] width 338 height 48
click at [1061, 663] on button "Modifier" at bounding box center [1053, 663] width 72 height 27
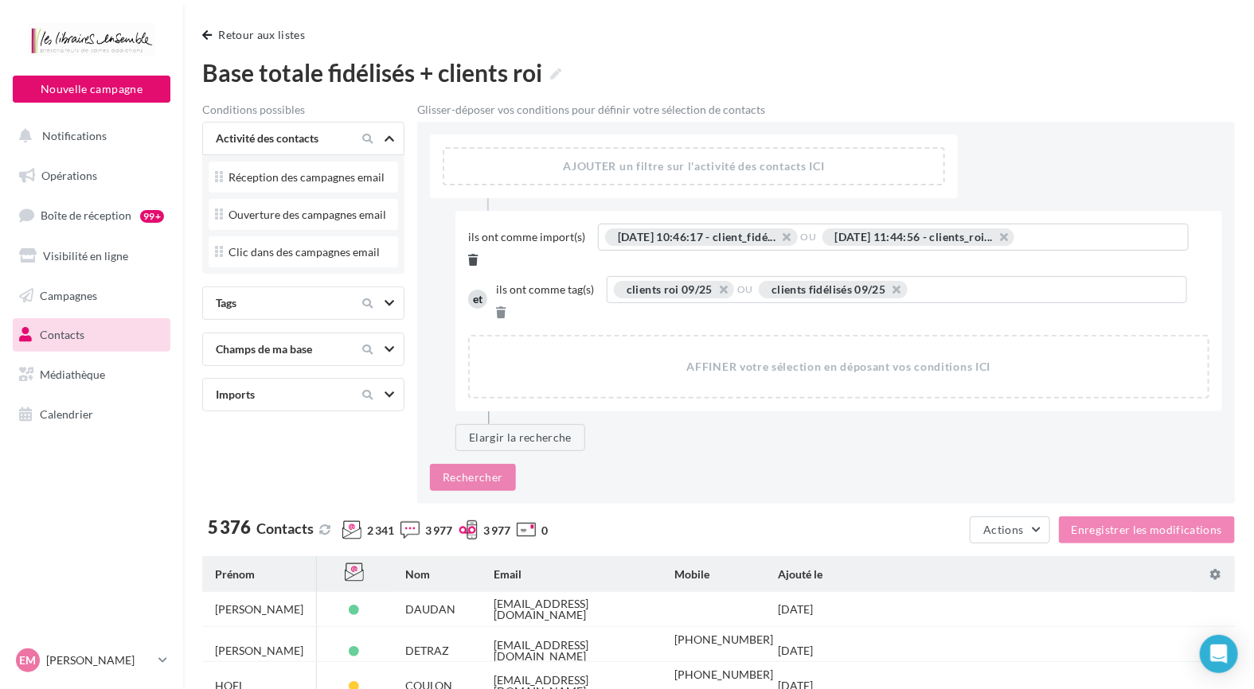
click at [478, 255] on icon at bounding box center [473, 260] width 10 height 11
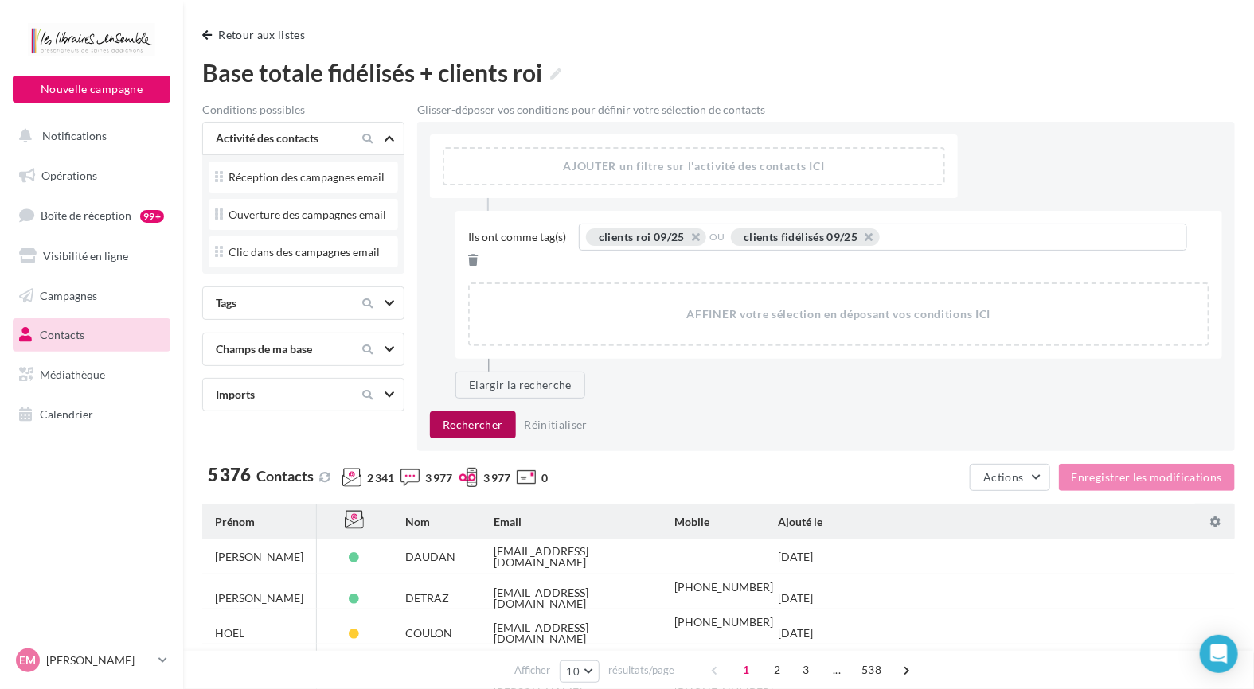
click at [486, 412] on button "Rechercher" at bounding box center [473, 425] width 86 height 27
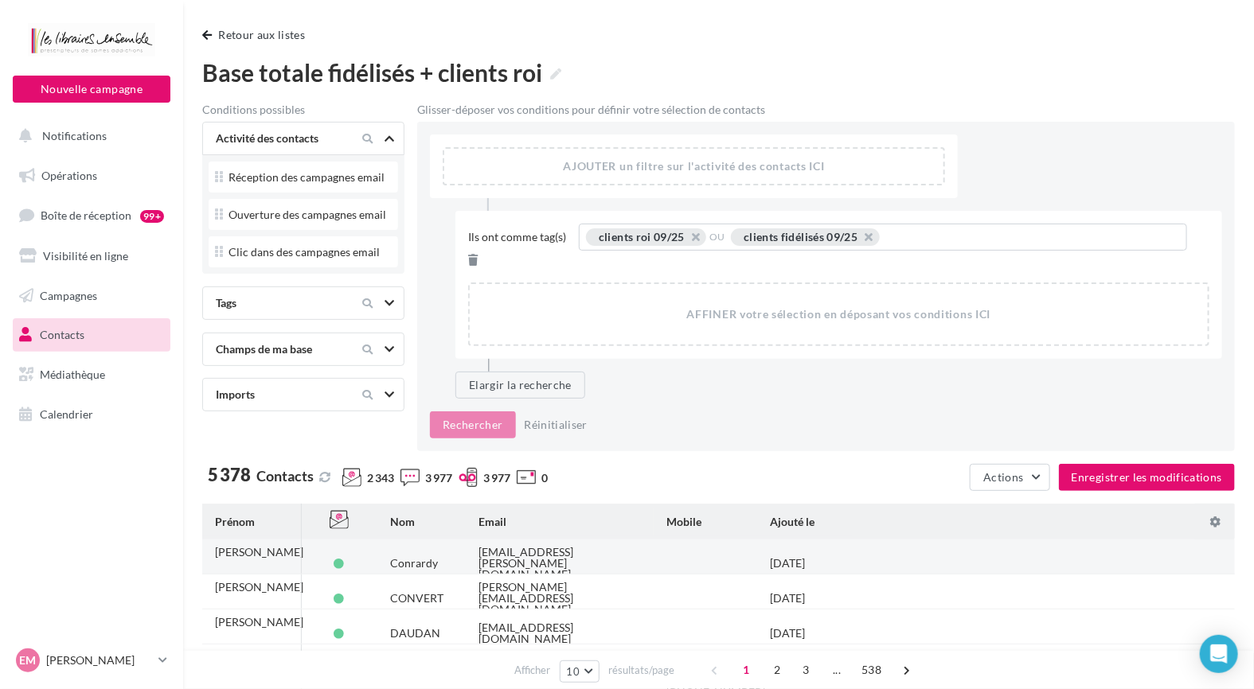
scroll to position [80, 0]
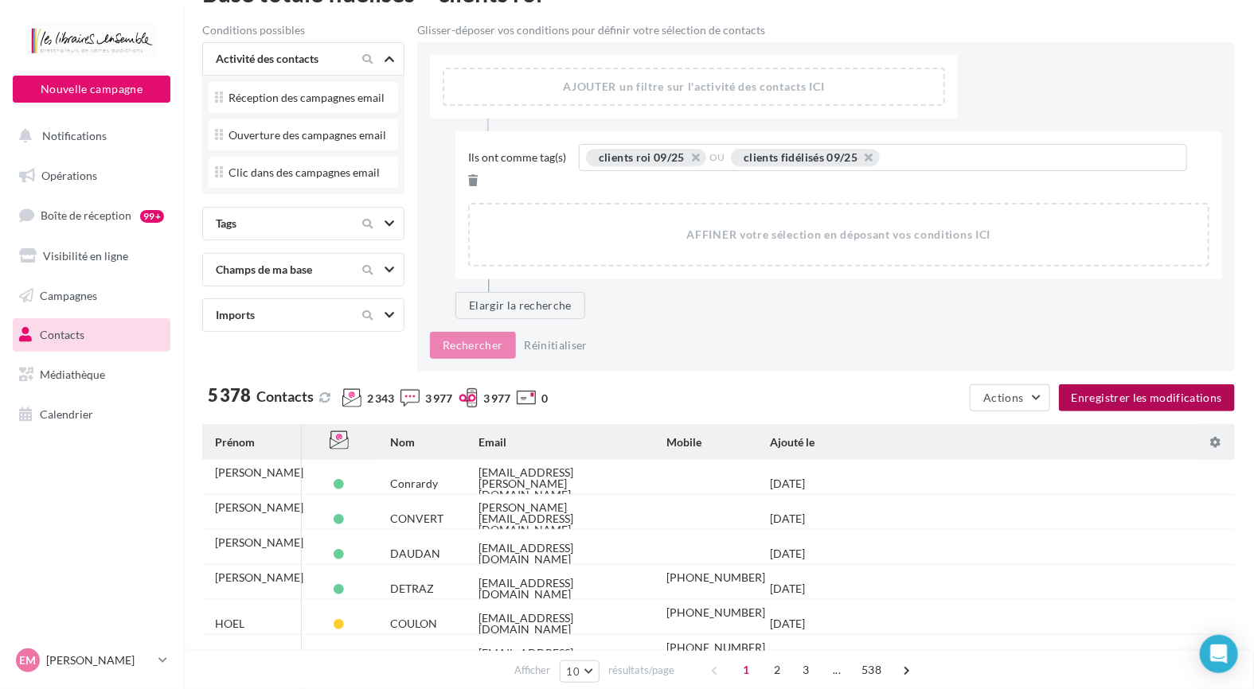
click at [1065, 385] on button "Enregistrer les modifications" at bounding box center [1147, 398] width 176 height 27
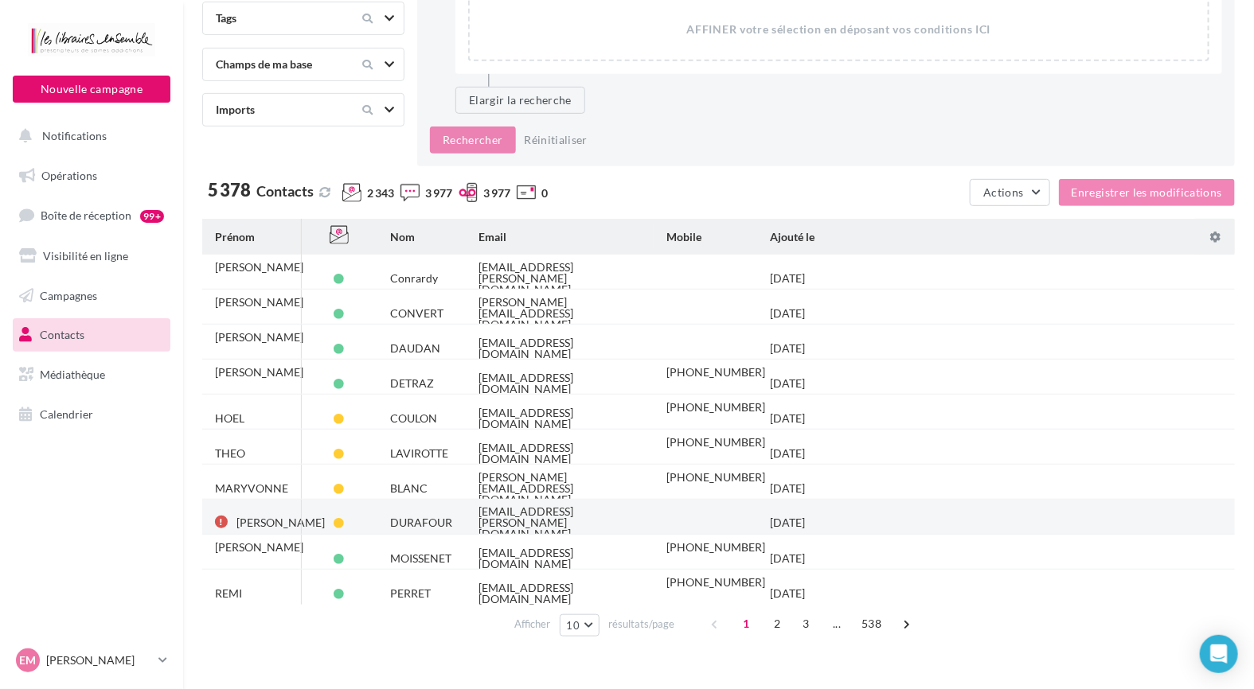
scroll to position [313, 0]
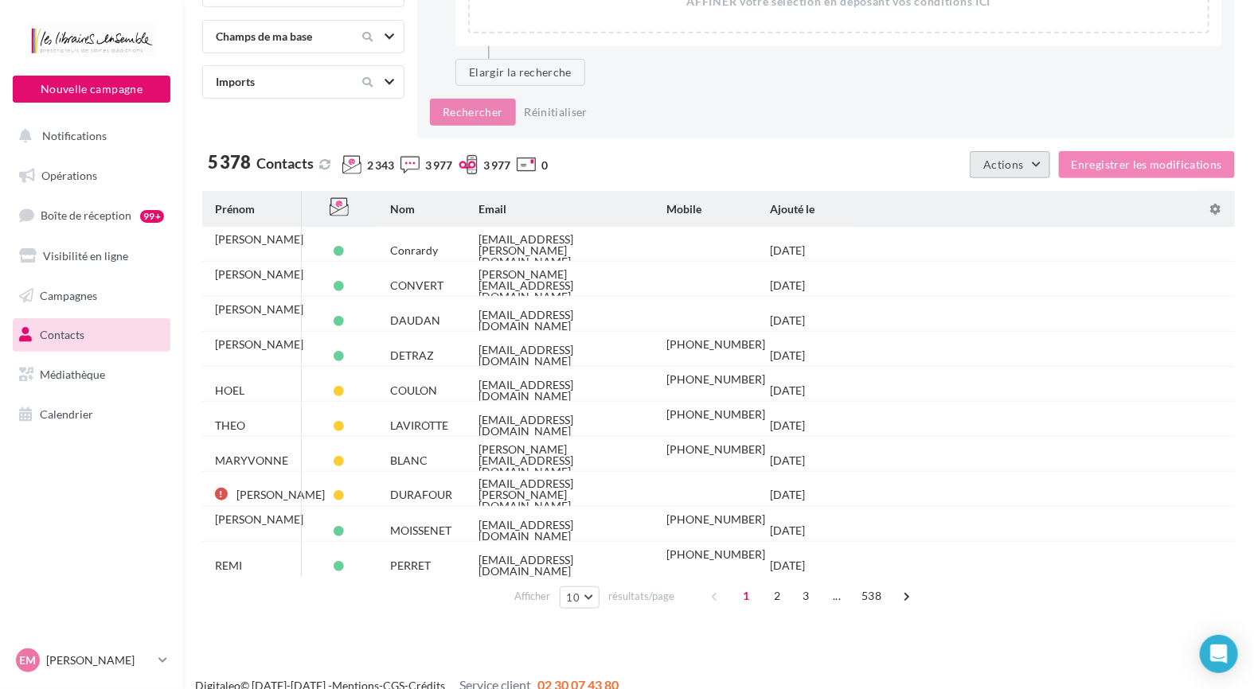
click at [1015, 158] on span "Actions" at bounding box center [1003, 165] width 40 height 14
click at [660, 154] on div "5 378 Contacts 2 343 3 977 3 977 0" at bounding box center [559, 168] width 714 height 29
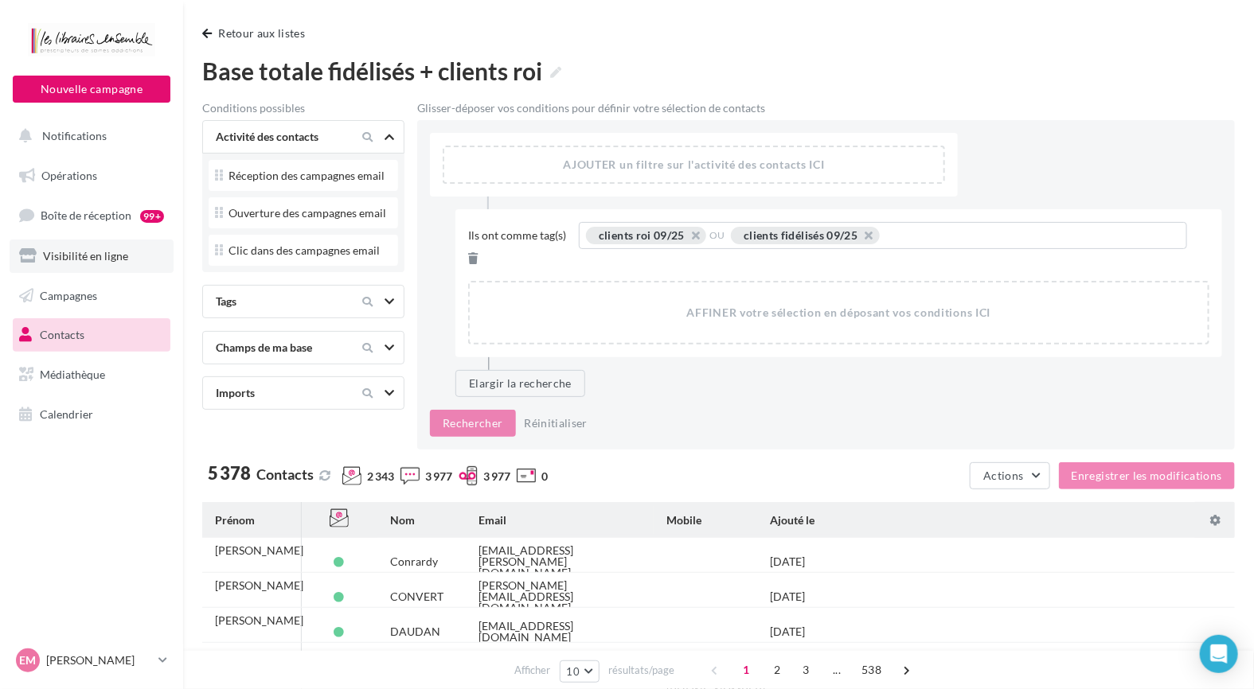
scroll to position [0, 0]
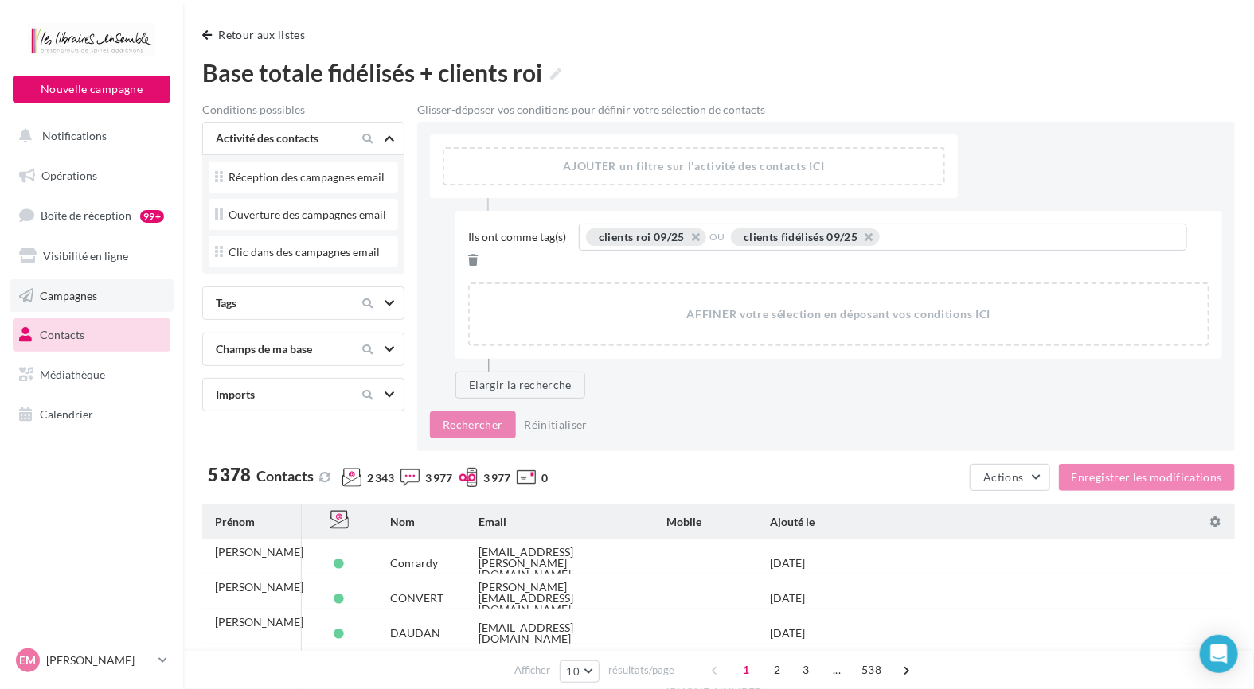
click at [94, 298] on span "Campagnes" at bounding box center [68, 295] width 57 height 14
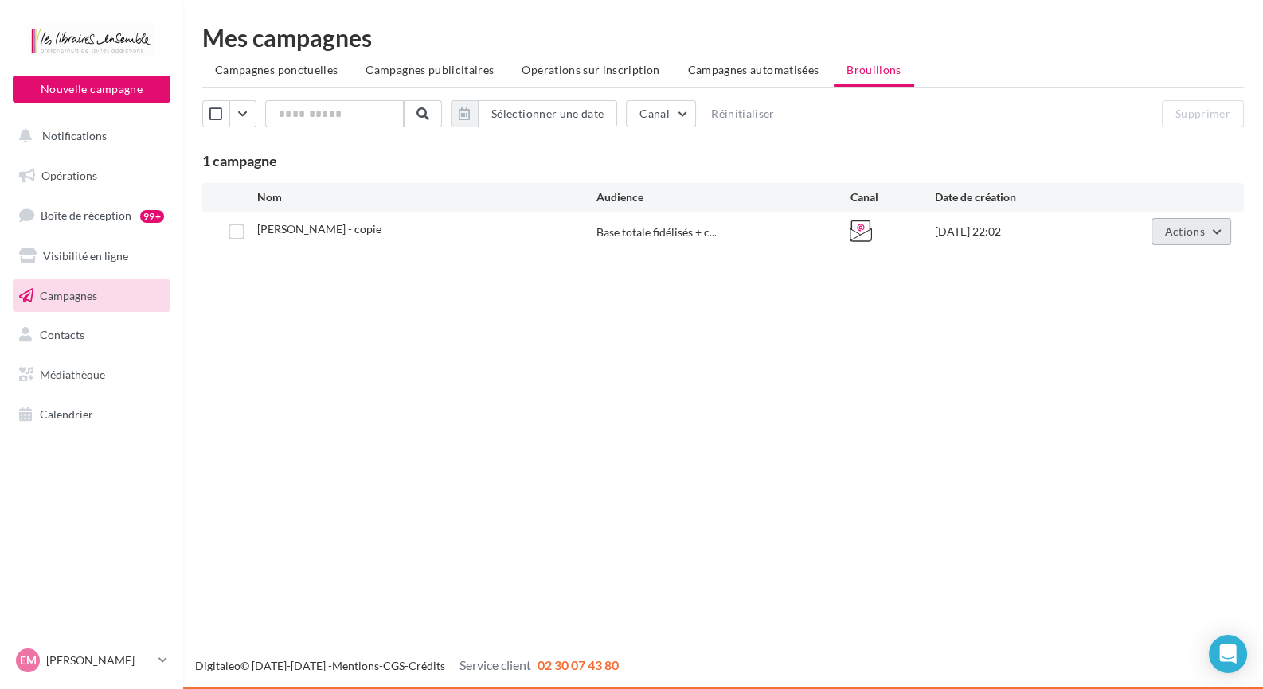
click at [1196, 225] on span "Actions" at bounding box center [1185, 232] width 40 height 14
click at [1130, 318] on button "Renommer" at bounding box center [1151, 310] width 159 height 41
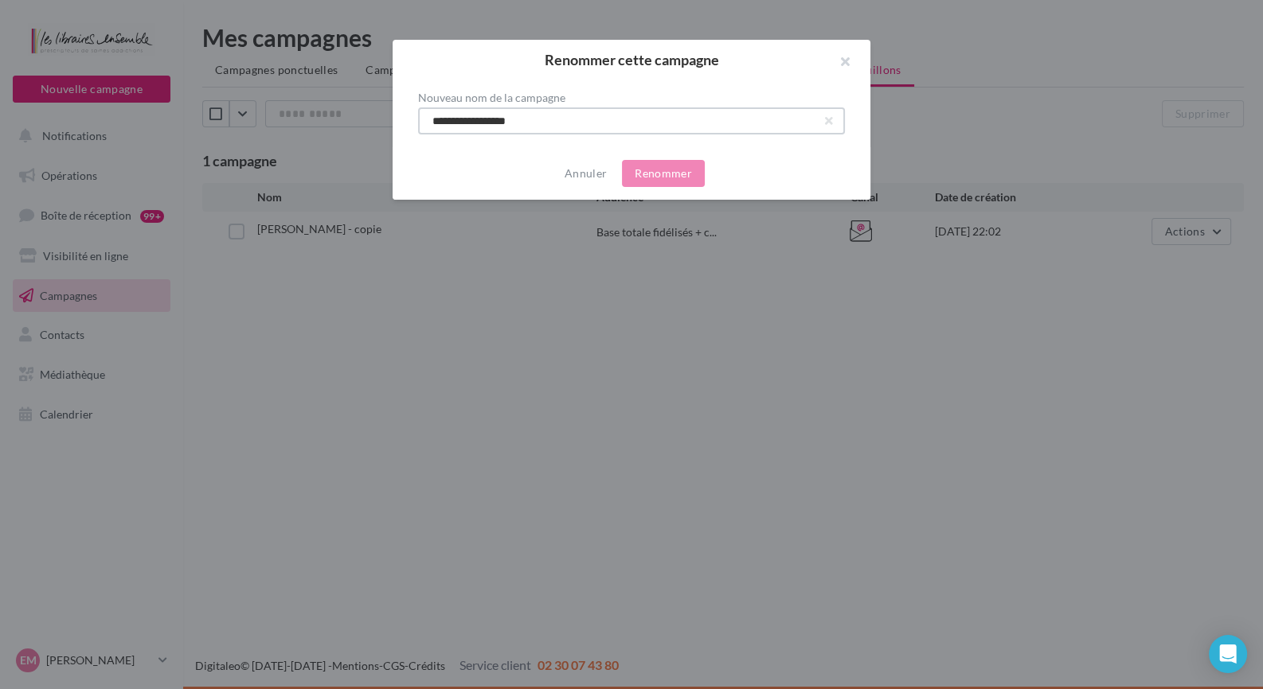
drag, startPoint x: 568, startPoint y: 124, endPoint x: 18, endPoint y: 94, distance: 551.8
click at [102, 118] on div "**********" at bounding box center [631, 344] width 1263 height 689
type input "**********"
click at [663, 158] on div "Annuler Renommer" at bounding box center [631, 173] width 478 height 53
click at [666, 174] on button "Renommer" at bounding box center [663, 173] width 83 height 27
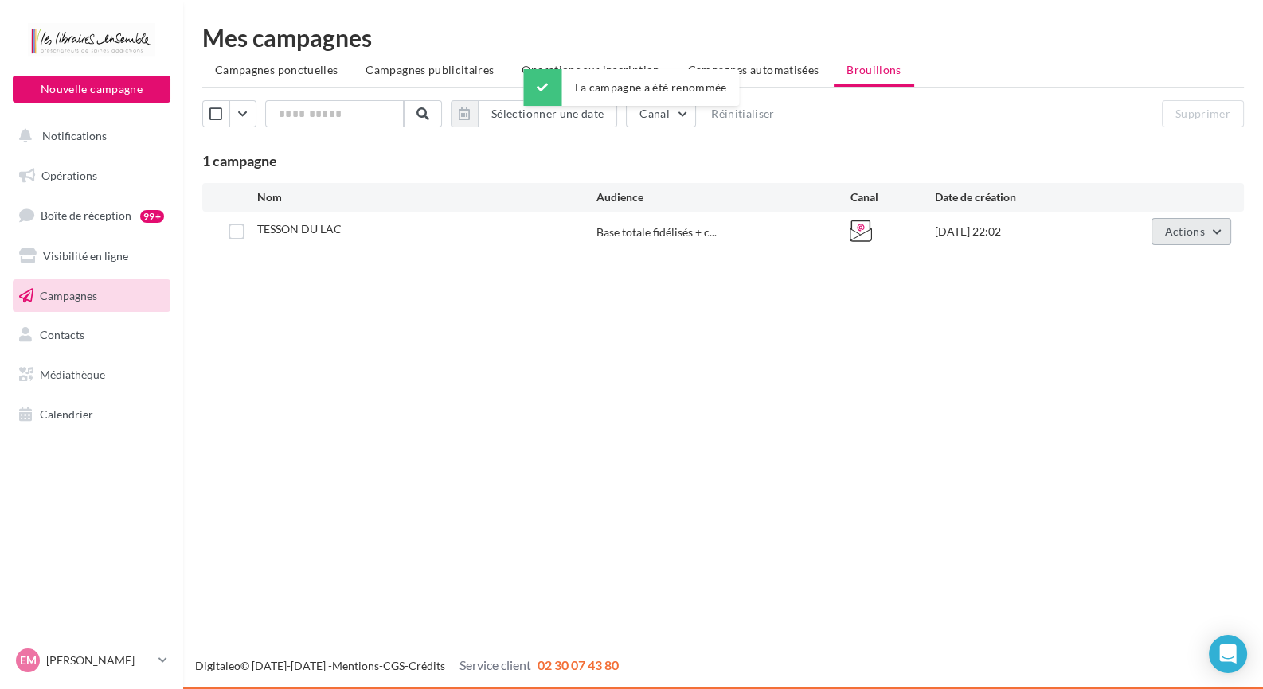
click at [1222, 232] on button "Actions" at bounding box center [1191, 231] width 80 height 27
click at [1178, 269] on button "Editer" at bounding box center [1151, 268] width 159 height 41
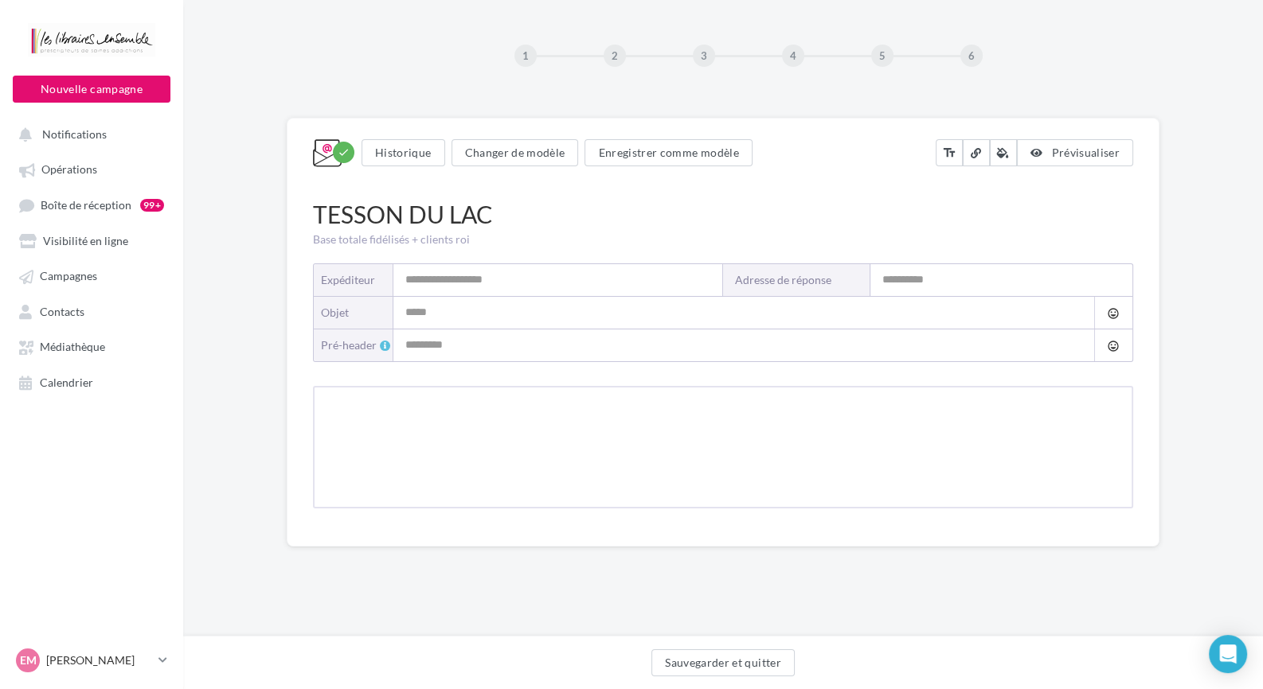
type input "**********"
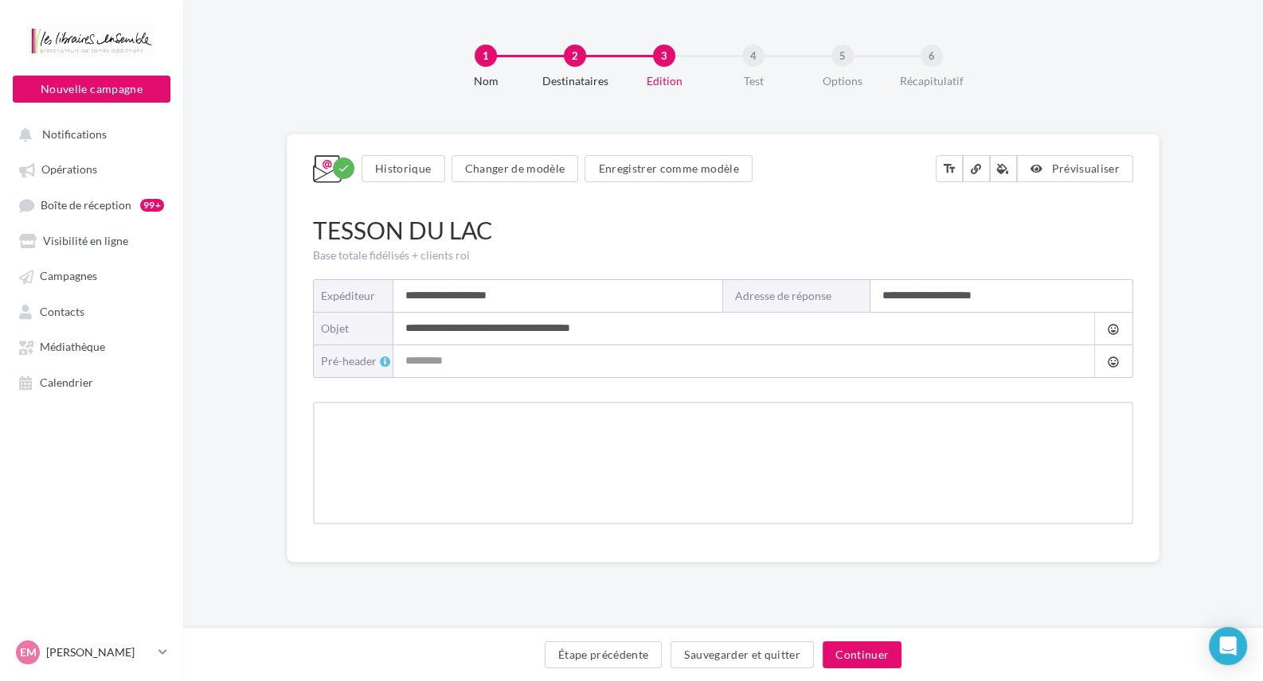
type input "**********"
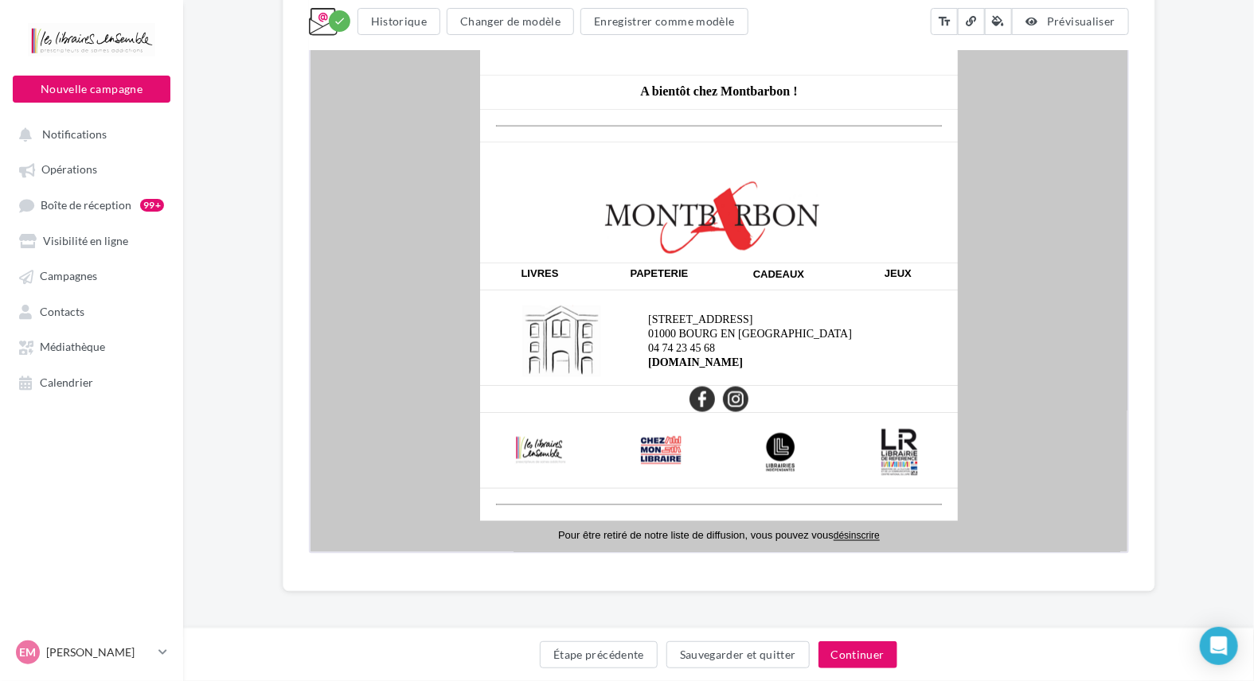
scroll to position [1211, 0]
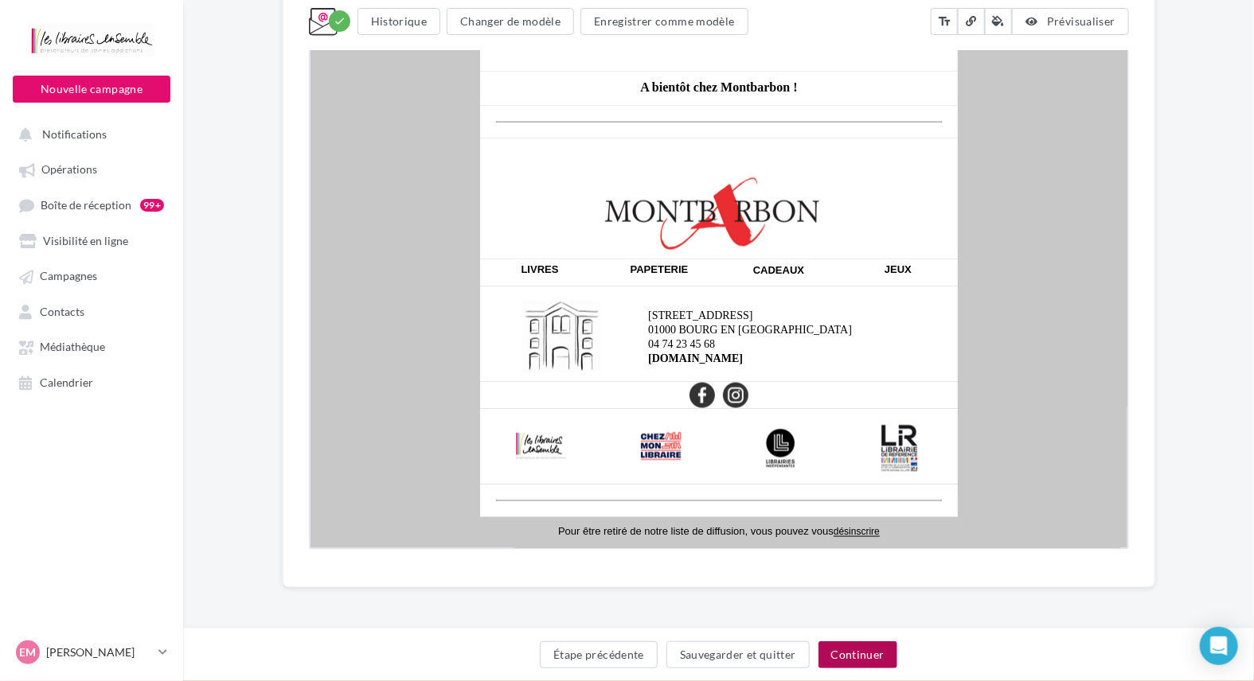
click at [866, 651] on button "Continuer" at bounding box center [857, 655] width 79 height 27
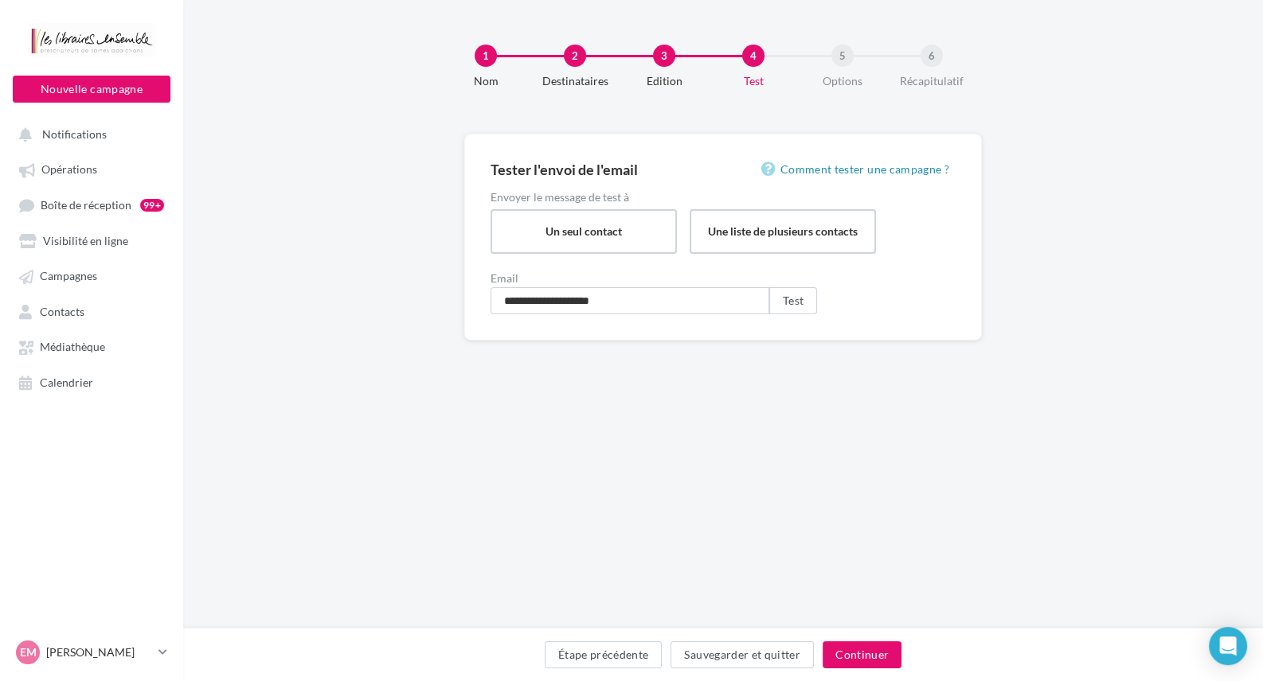
click at [863, 670] on div "Étape précédente Sauvegarder et quitter Continuer" at bounding box center [723, 658] width 1054 height 33
click at [875, 646] on button "Continuer" at bounding box center [861, 655] width 79 height 27
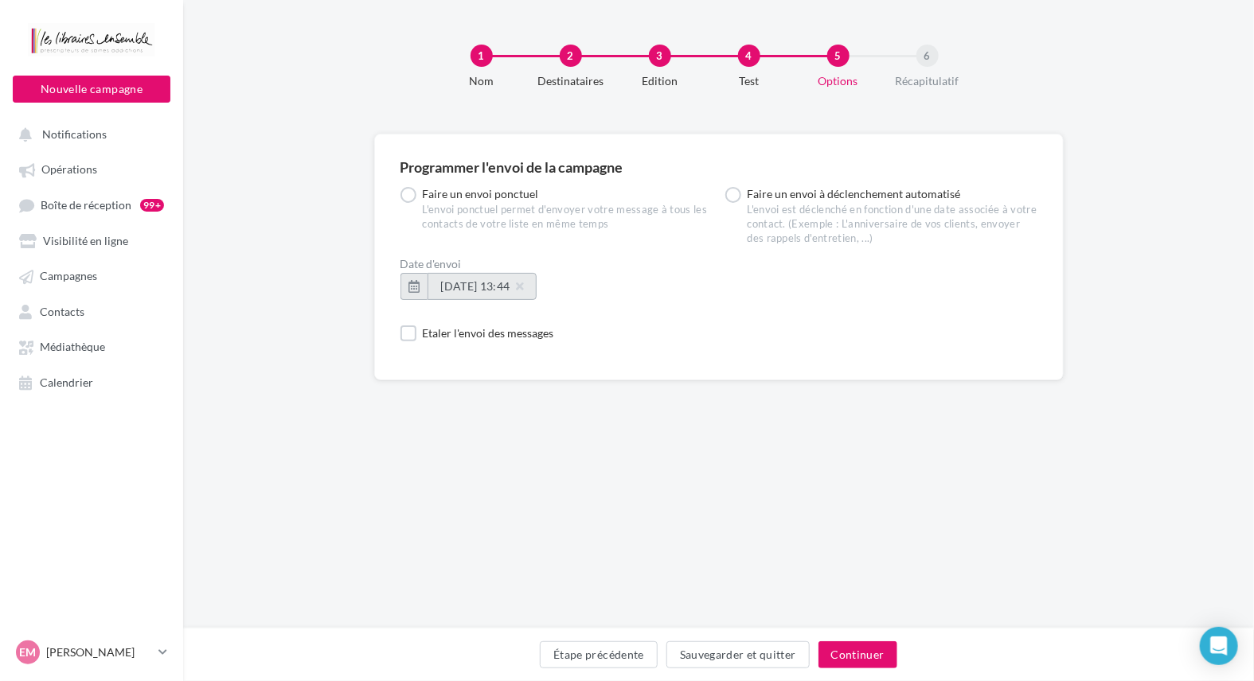
click at [523, 285] on span "[DATE] 13:44" at bounding box center [482, 286] width 82 height 14
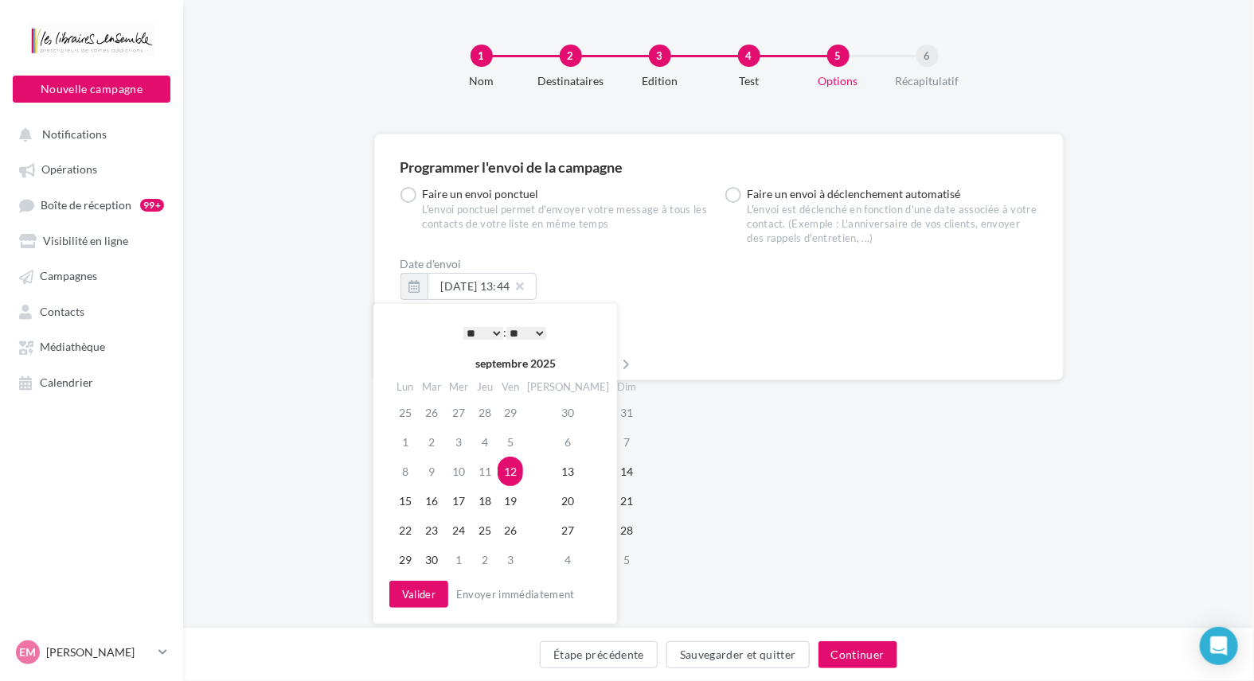
click at [543, 335] on select "** ** ** ** ** **" at bounding box center [526, 333] width 40 height 13
click at [588, 345] on div "**********" at bounding box center [496, 450] width 215 height 258
click at [478, 330] on select "* * * * * * * * * * ** ** ** ** ** ** ** ** ** ** ** ** ** **" at bounding box center [483, 333] width 40 height 13
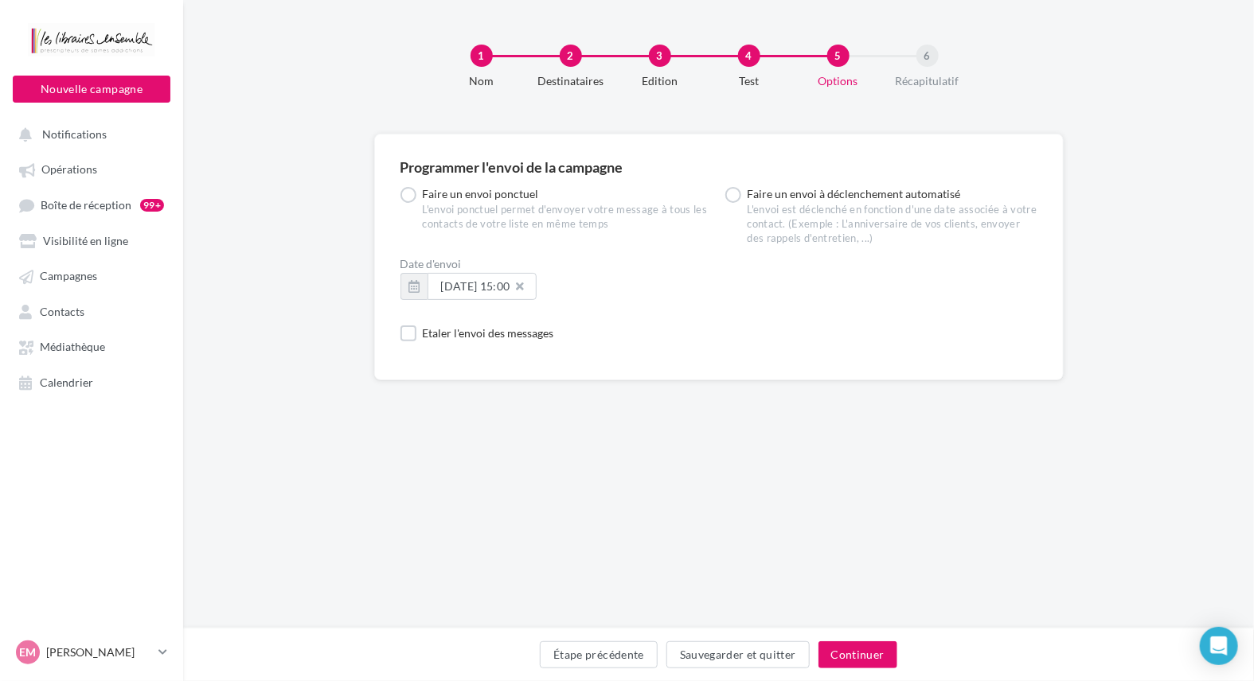
click at [537, 282] on button at bounding box center [523, 287] width 27 height 24
drag, startPoint x: 463, startPoint y: 293, endPoint x: 471, endPoint y: 302, distance: 11.3
click at [465, 293] on button "immédiatement" at bounding box center [482, 286] width 109 height 27
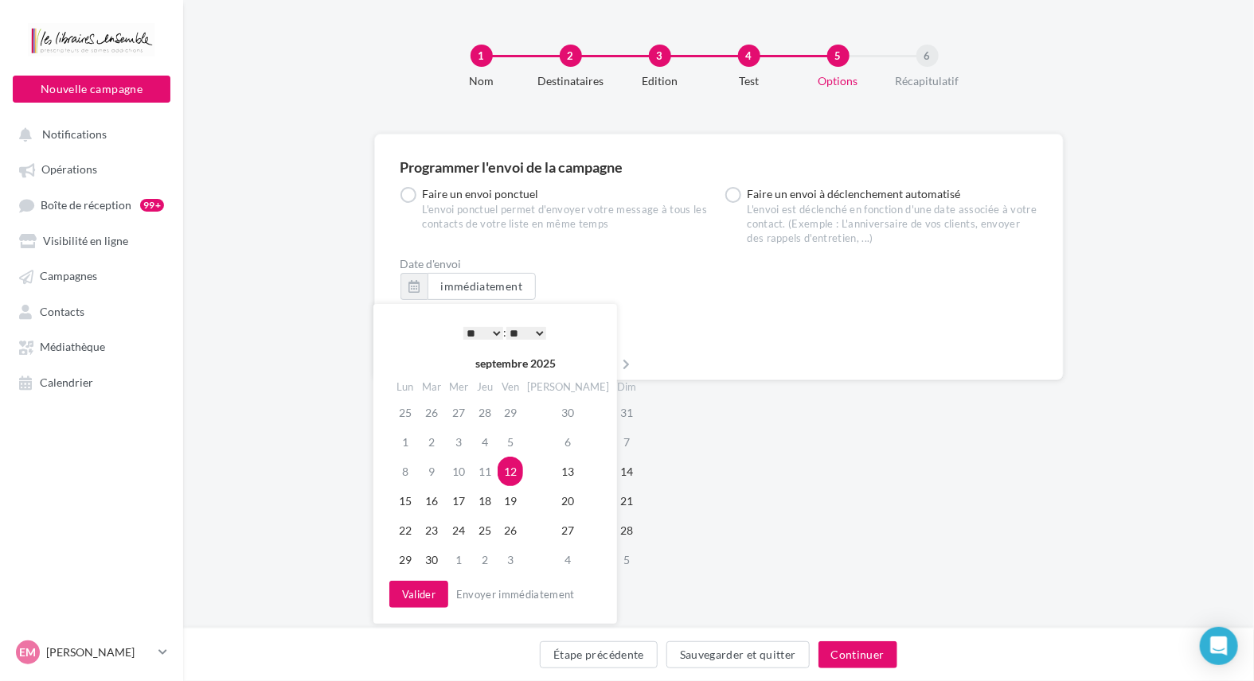
click at [490, 334] on select "* * * * * * * * * * ** ** ** ** ** ** ** ** ** ** ** ** ** **" at bounding box center [483, 333] width 40 height 13
click at [537, 327] on select "** ** ** ** ** **" at bounding box center [526, 333] width 40 height 13
click at [413, 586] on button "Valider" at bounding box center [418, 594] width 59 height 27
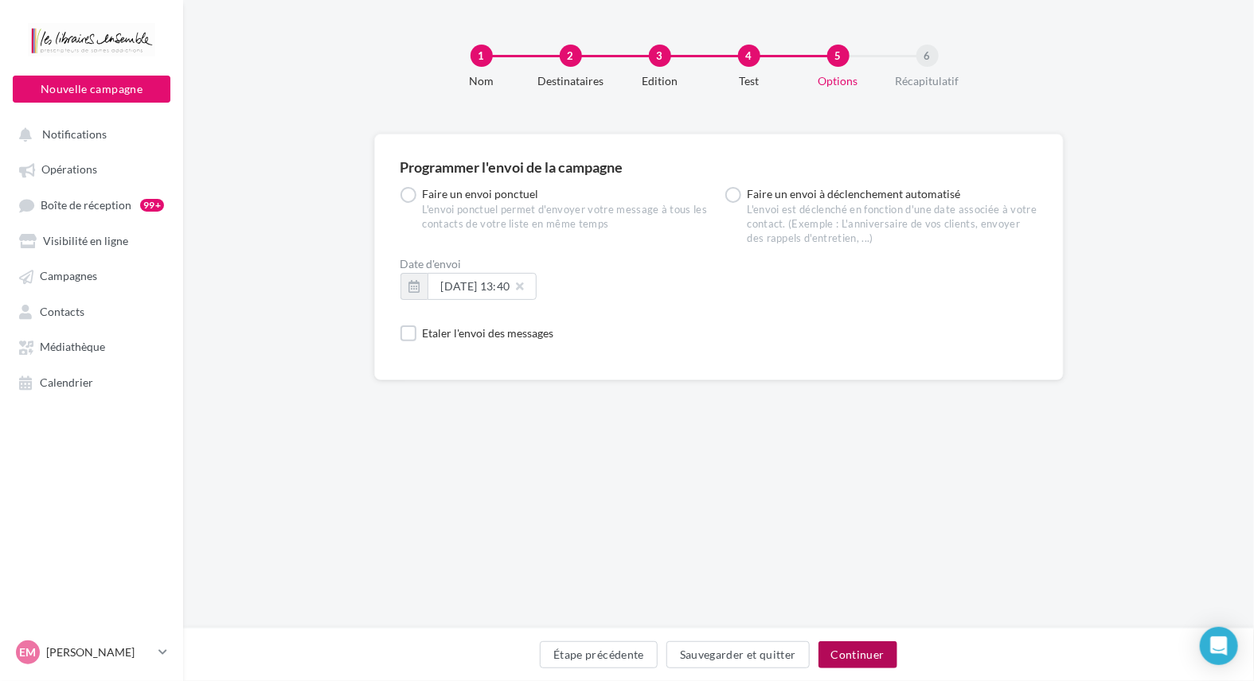
click at [839, 645] on button "Continuer" at bounding box center [857, 655] width 79 height 27
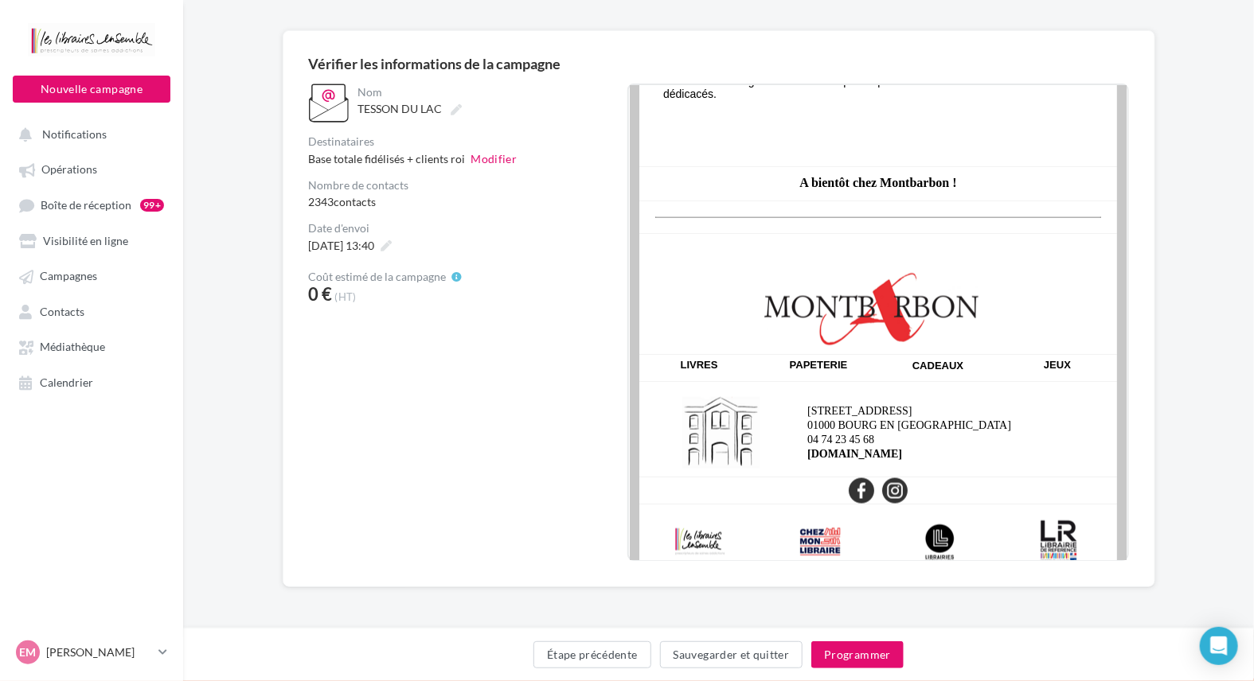
scroll to position [796, 0]
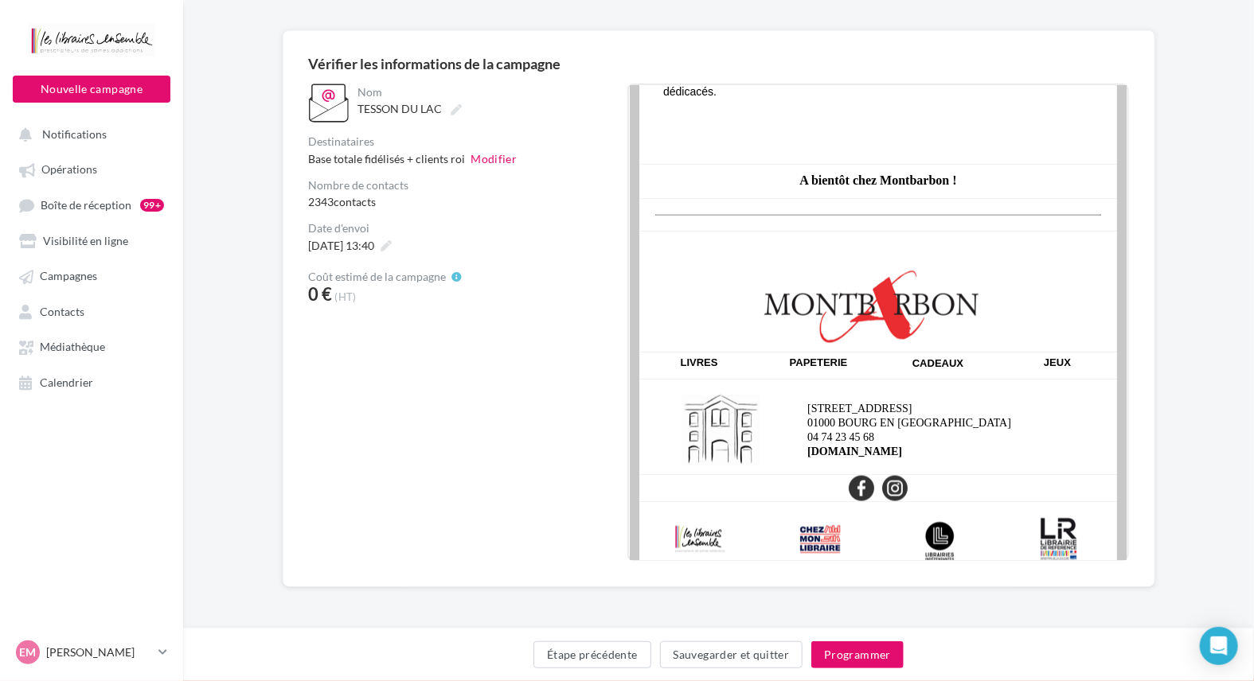
click at [889, 239] on img at bounding box center [877, 291] width 462 height 105
click at [702, 510] on img at bounding box center [697, 540] width 103 height 60
click at [791, 510] on img at bounding box center [817, 540] width 103 height 60
click at [936, 510] on img at bounding box center [936, 540] width 103 height 60
click at [1042, 510] on img at bounding box center [1056, 540] width 103 height 60
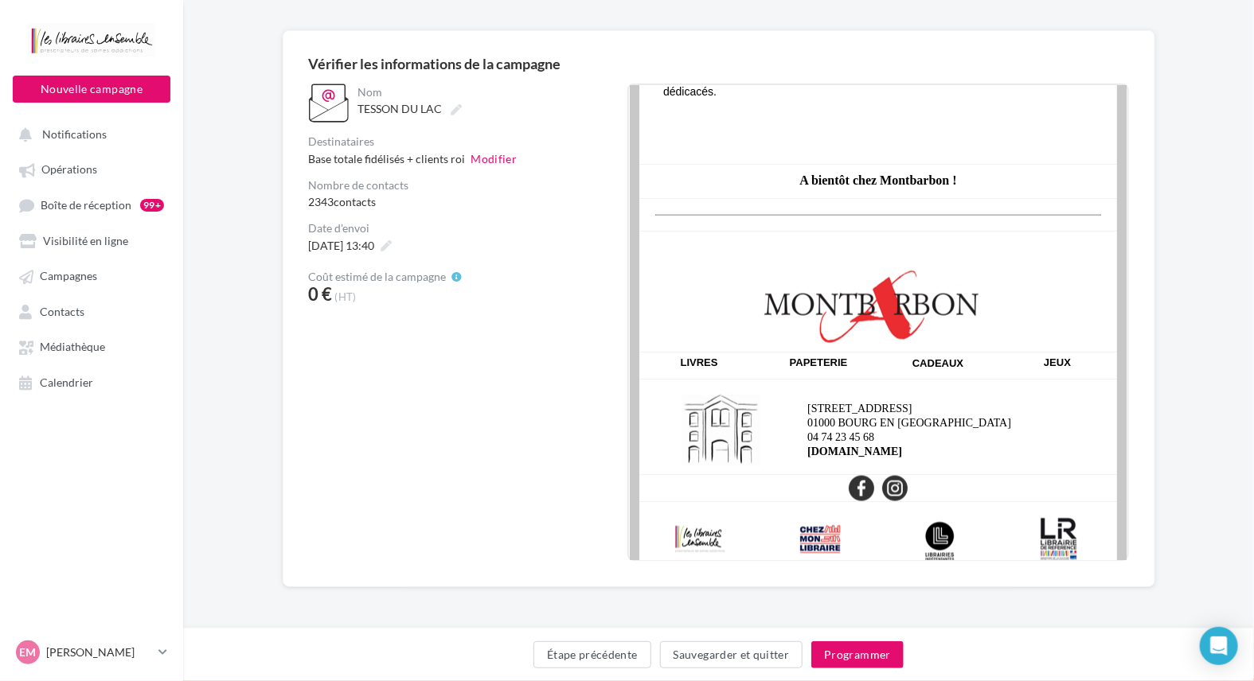
click at [527, 423] on div "**********" at bounding box center [468, 323] width 318 height 478
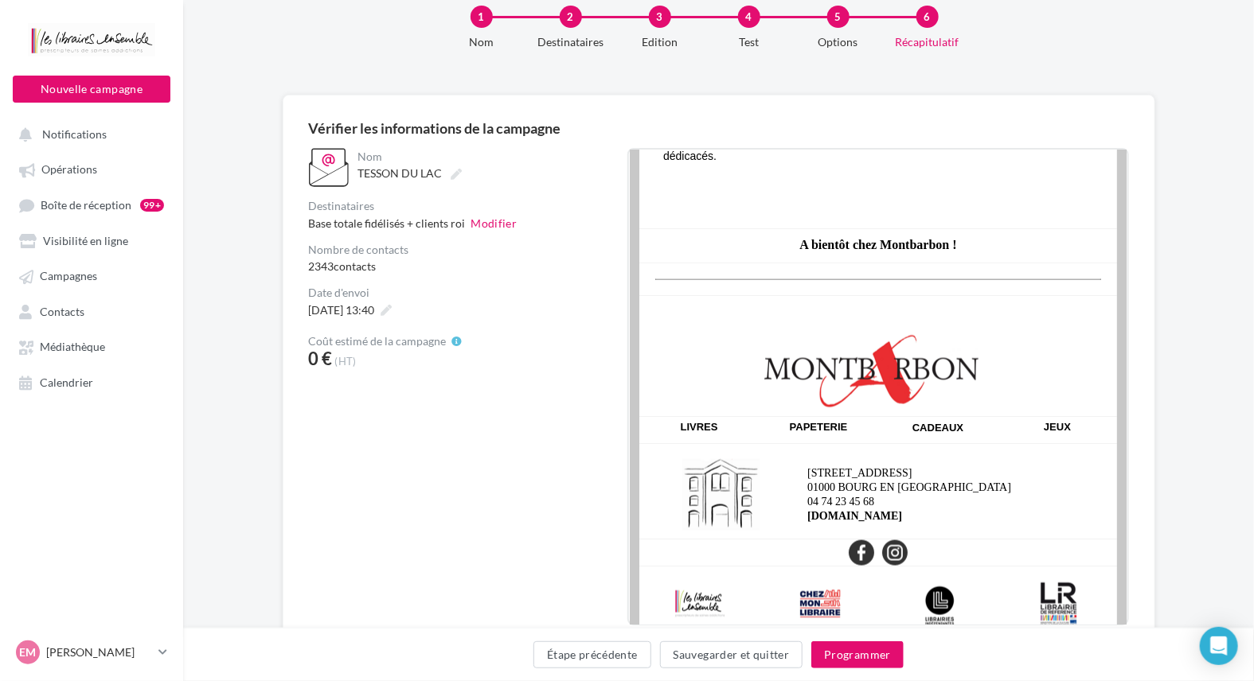
scroll to position [0, 0]
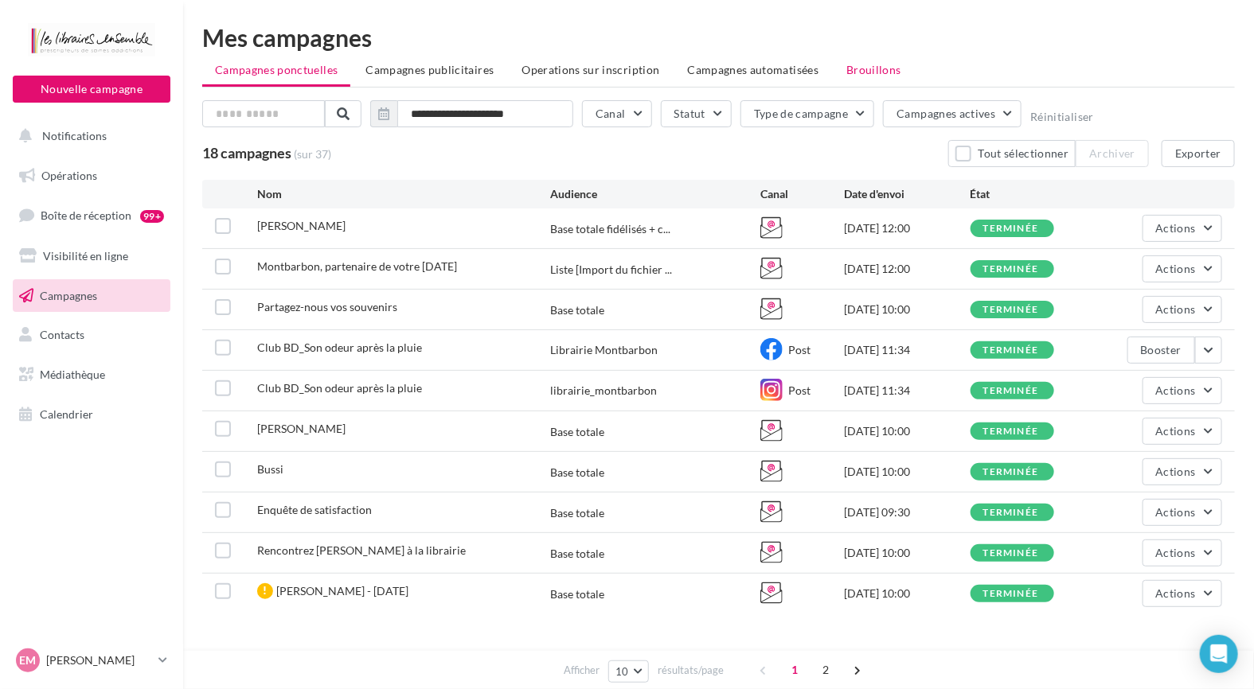
click at [853, 63] on span "Brouillons" at bounding box center [873, 70] width 55 height 14
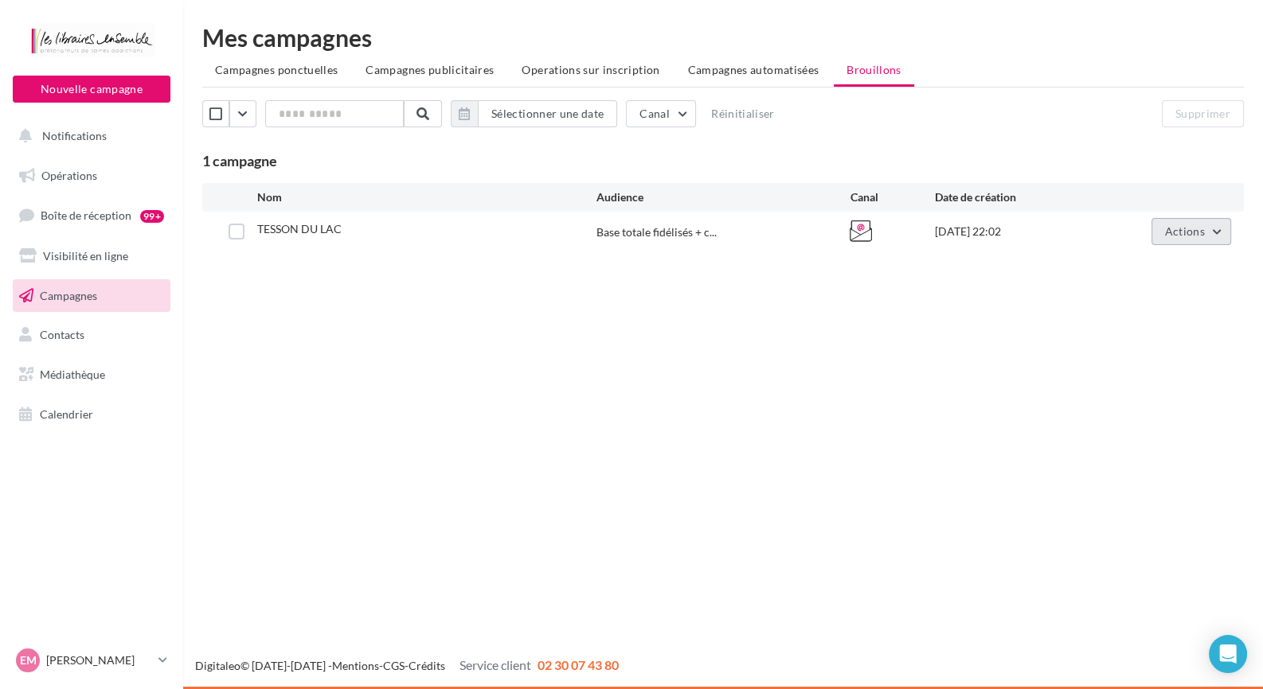
click at [1199, 238] on button "Actions" at bounding box center [1191, 231] width 80 height 27
click at [1134, 304] on button "Renommer" at bounding box center [1151, 310] width 159 height 41
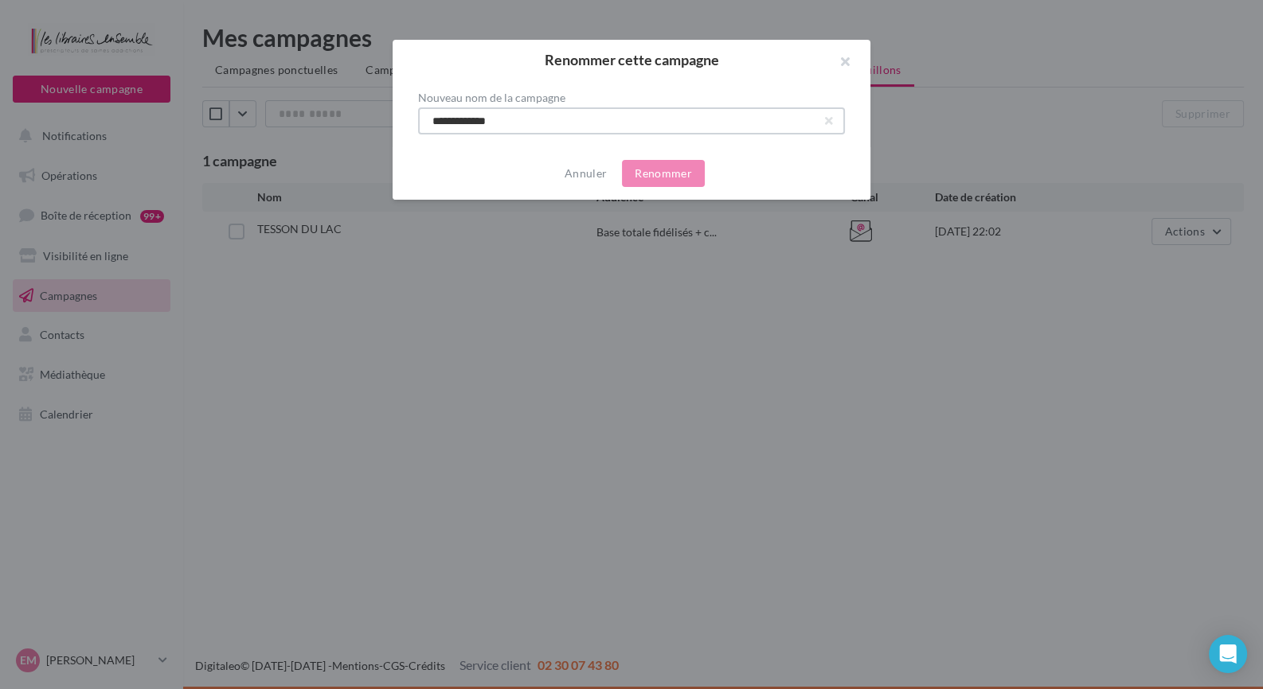
drag, startPoint x: 544, startPoint y: 110, endPoint x: 92, endPoint y: 3, distance: 464.6
click at [92, 3] on div "**********" at bounding box center [631, 344] width 1263 height 689
type input "*"
type input "**********"
click at [662, 177] on button "Renommer" at bounding box center [663, 173] width 83 height 27
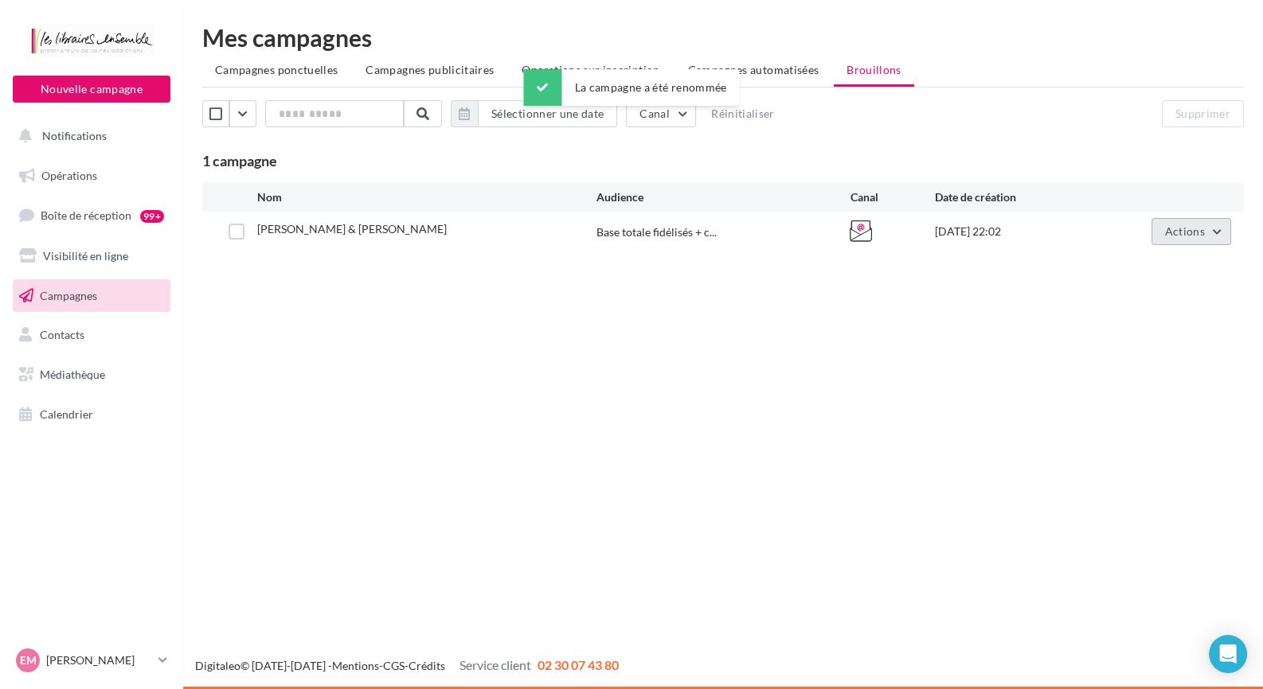
click at [1224, 228] on button "Actions" at bounding box center [1191, 231] width 80 height 27
click at [1166, 267] on button "Editer" at bounding box center [1151, 268] width 159 height 41
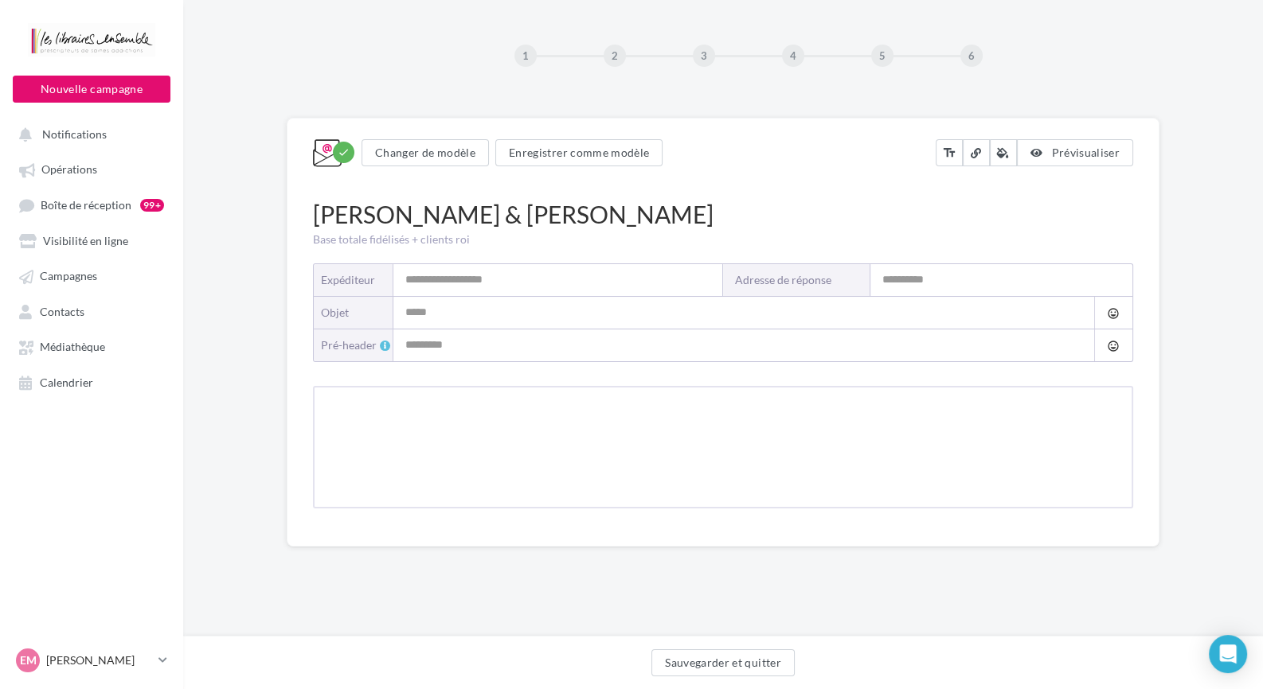
type input "**********"
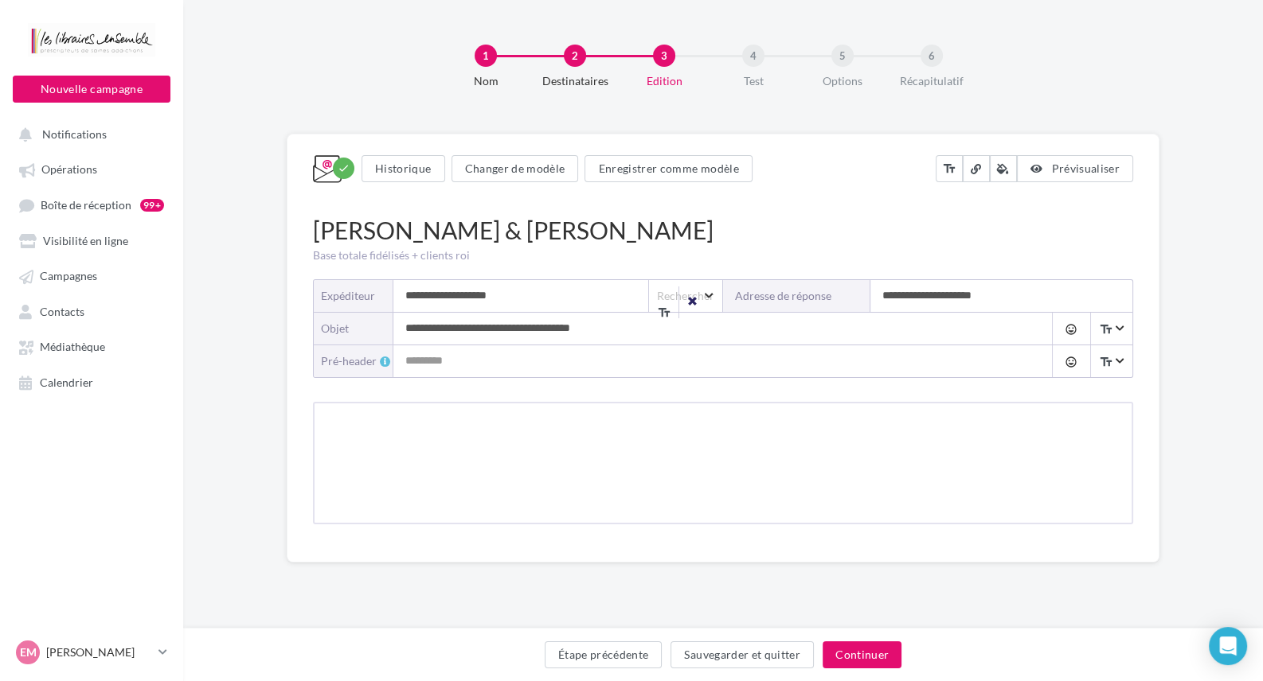
type input "**********"
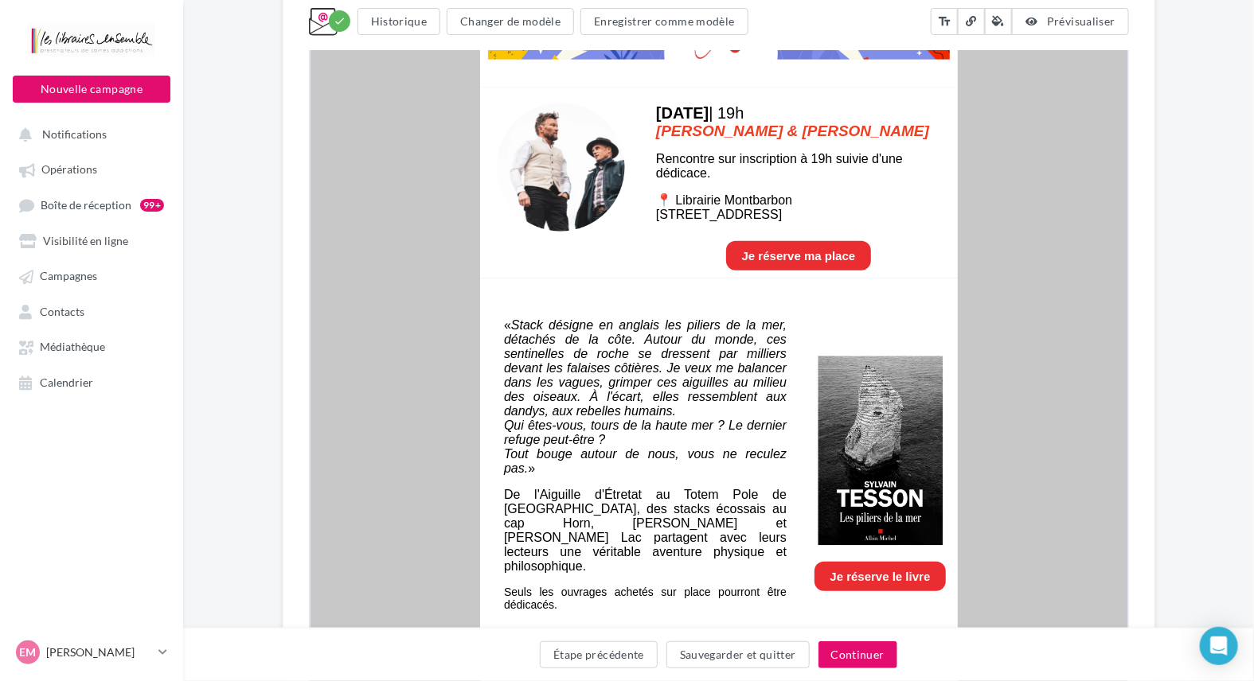
scroll to position [637, 0]
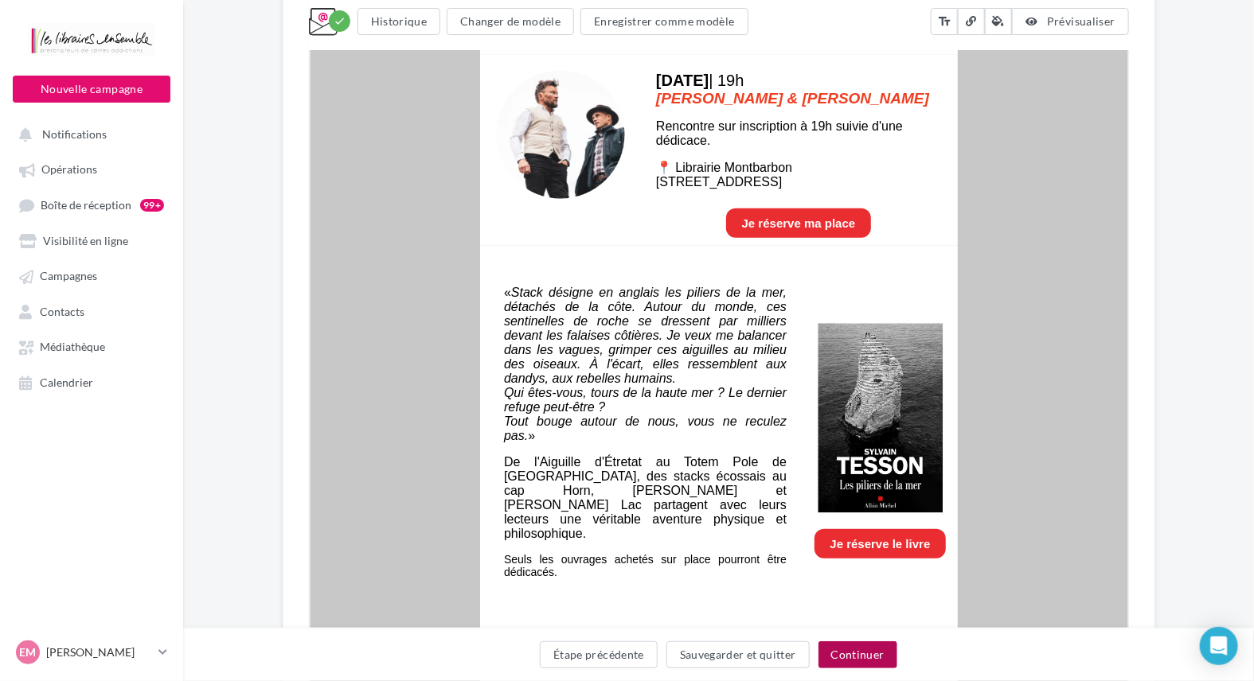
click at [863, 661] on button "Continuer" at bounding box center [857, 655] width 79 height 27
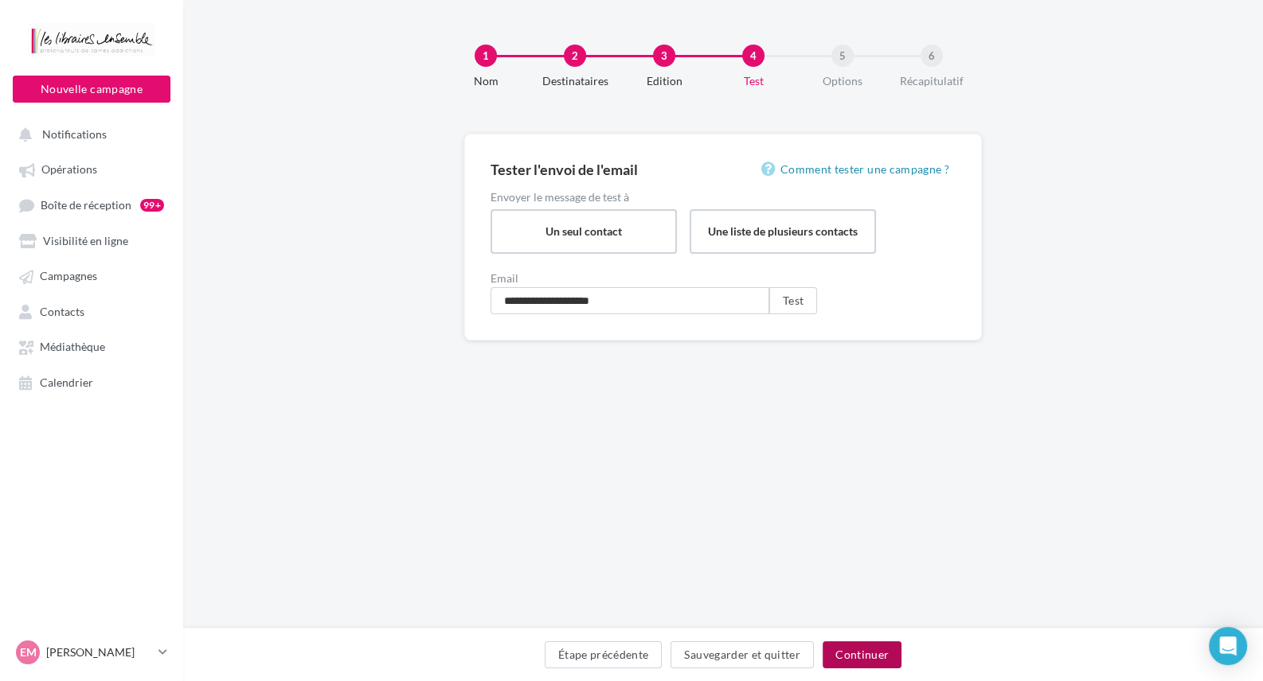
click at [862, 652] on button "Continuer" at bounding box center [861, 655] width 79 height 27
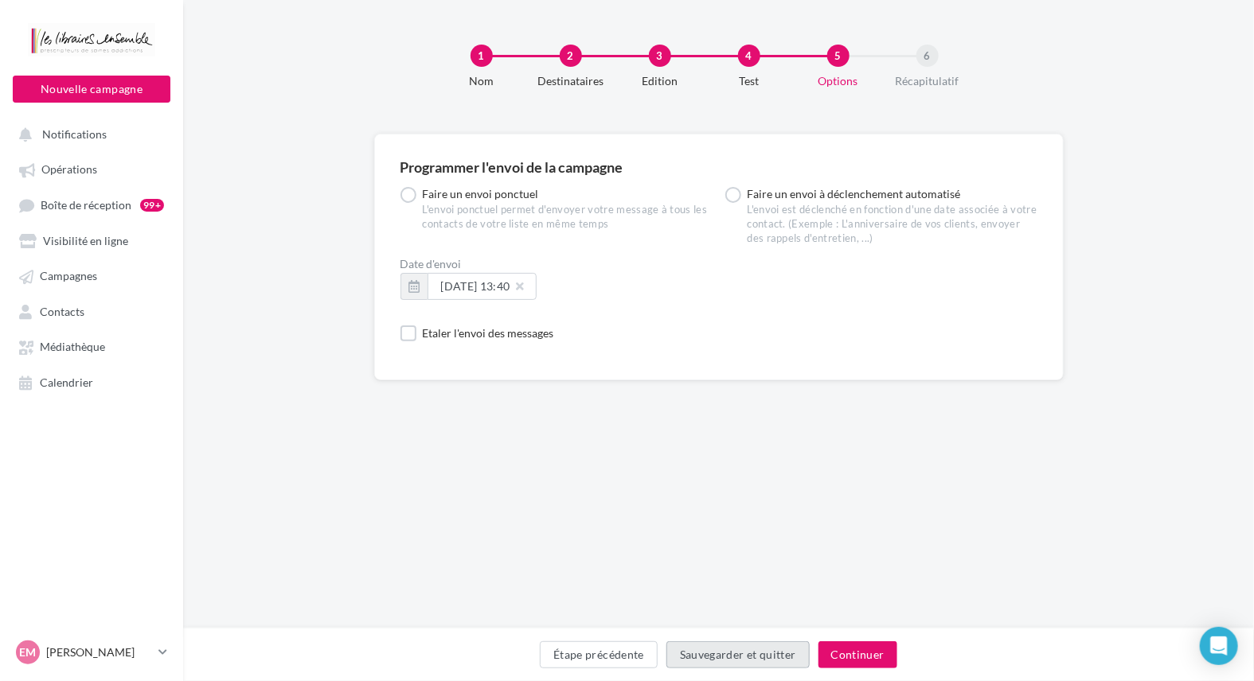
click at [779, 660] on button "Sauvegarder et quitter" at bounding box center [737, 655] width 143 height 27
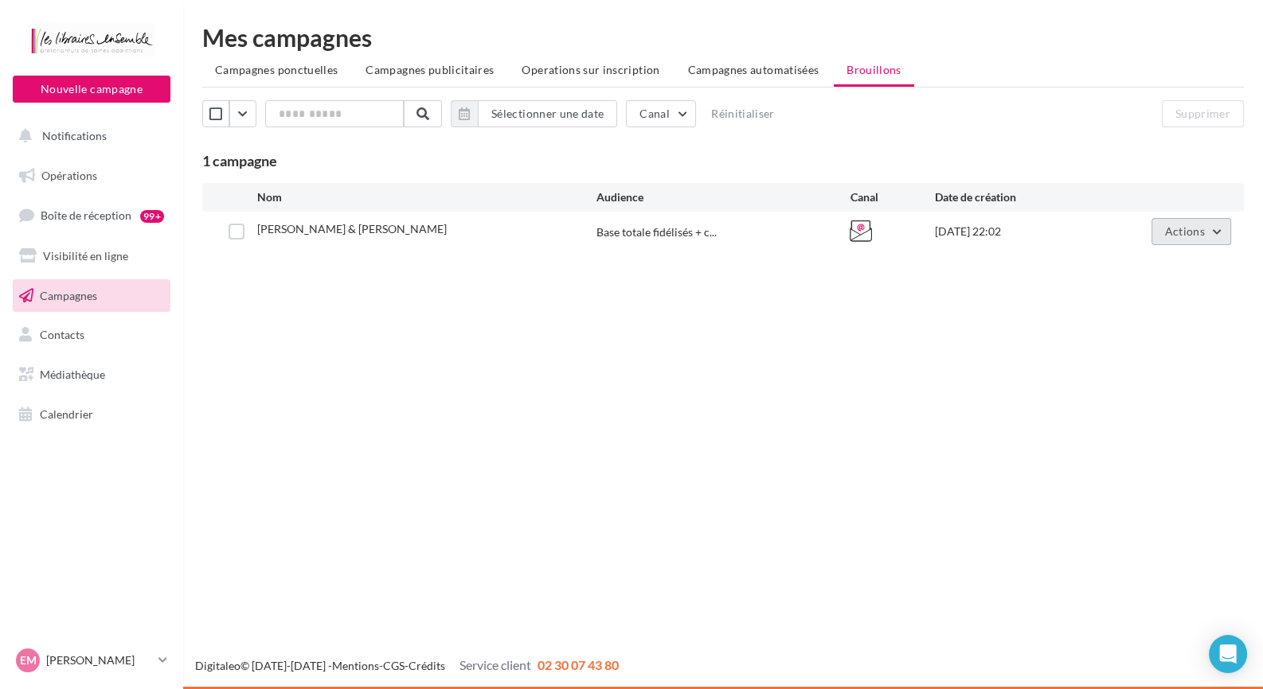
click at [1173, 235] on span "Actions" at bounding box center [1185, 232] width 40 height 14
click at [1154, 264] on button "Editer" at bounding box center [1151, 268] width 159 height 41
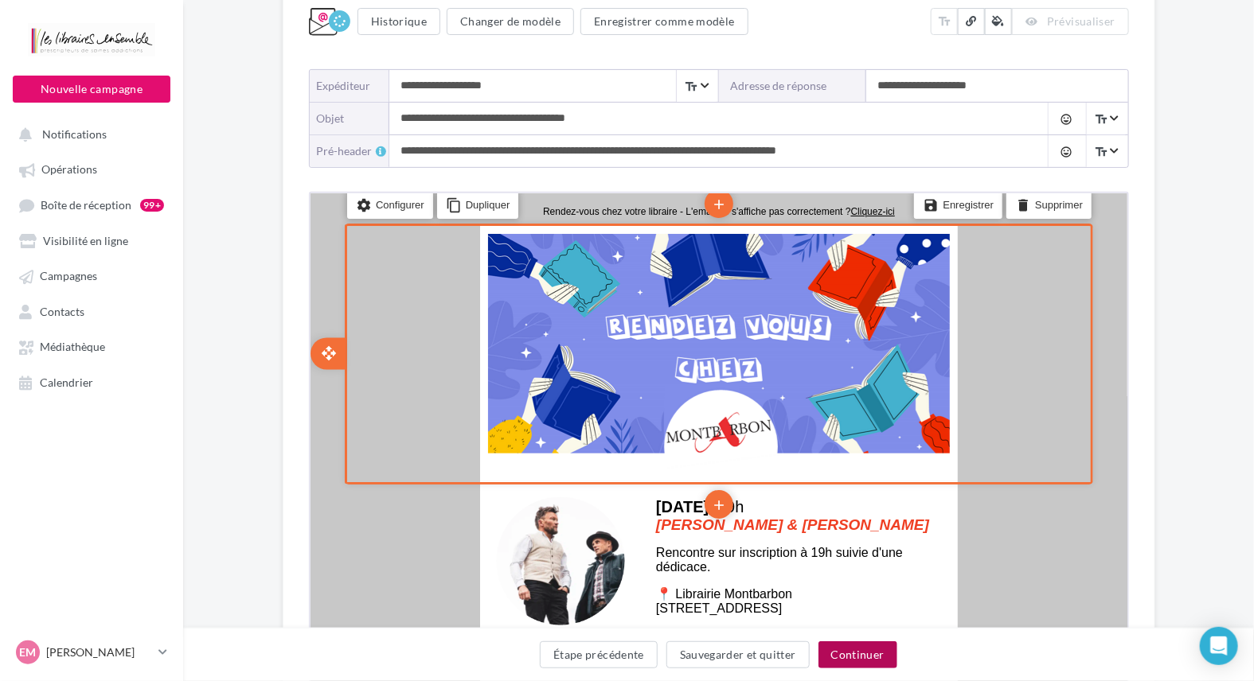
scroll to position [398, 0]
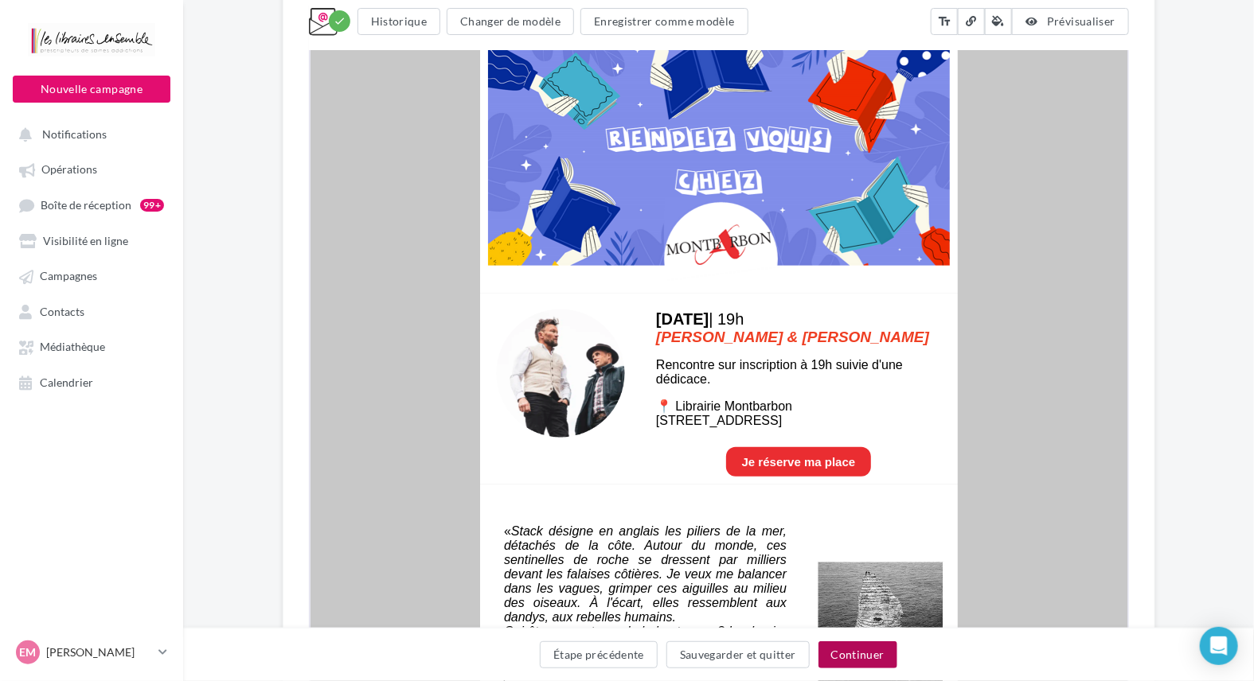
click at [859, 665] on button "Continuer" at bounding box center [857, 655] width 79 height 27
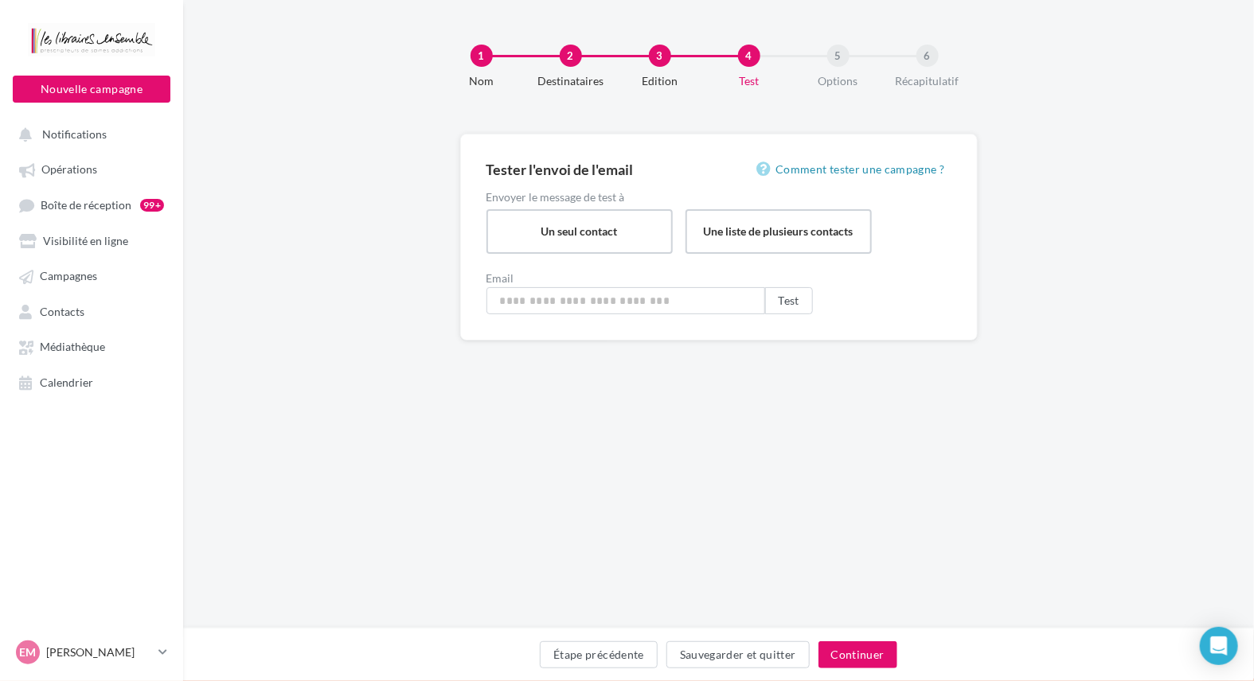
type input "**********"
click at [864, 661] on button "Continuer" at bounding box center [861, 655] width 79 height 27
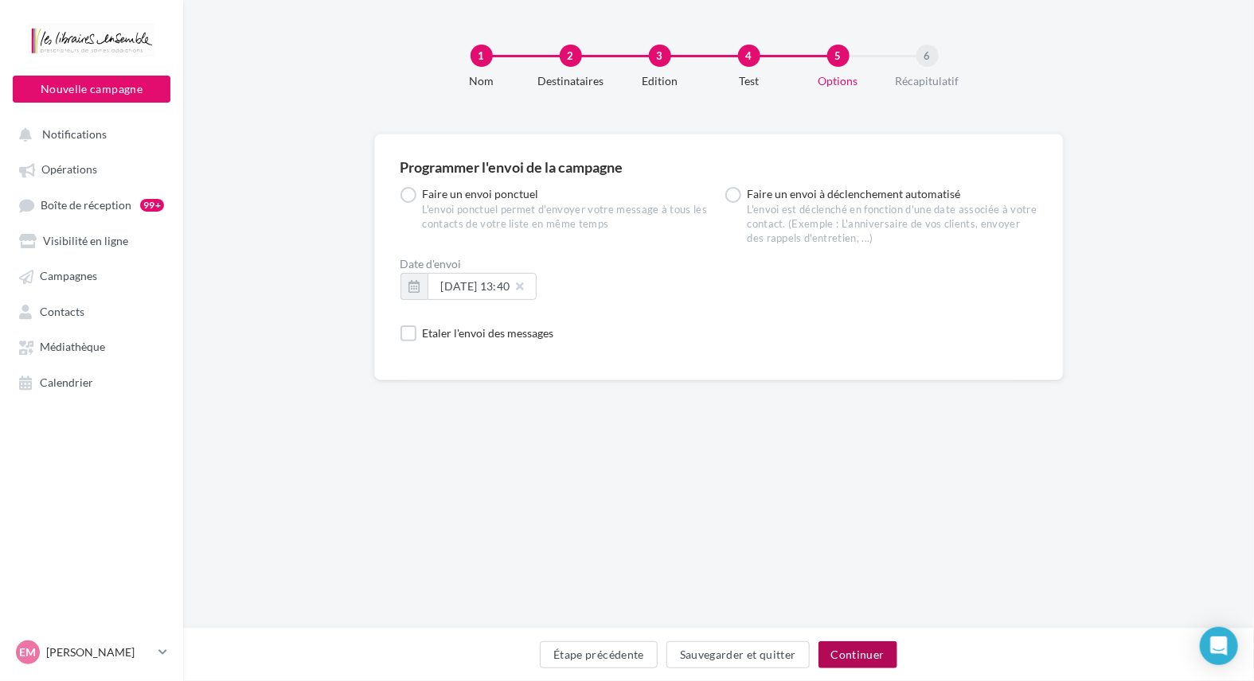
click at [854, 658] on button "Continuer" at bounding box center [857, 655] width 79 height 27
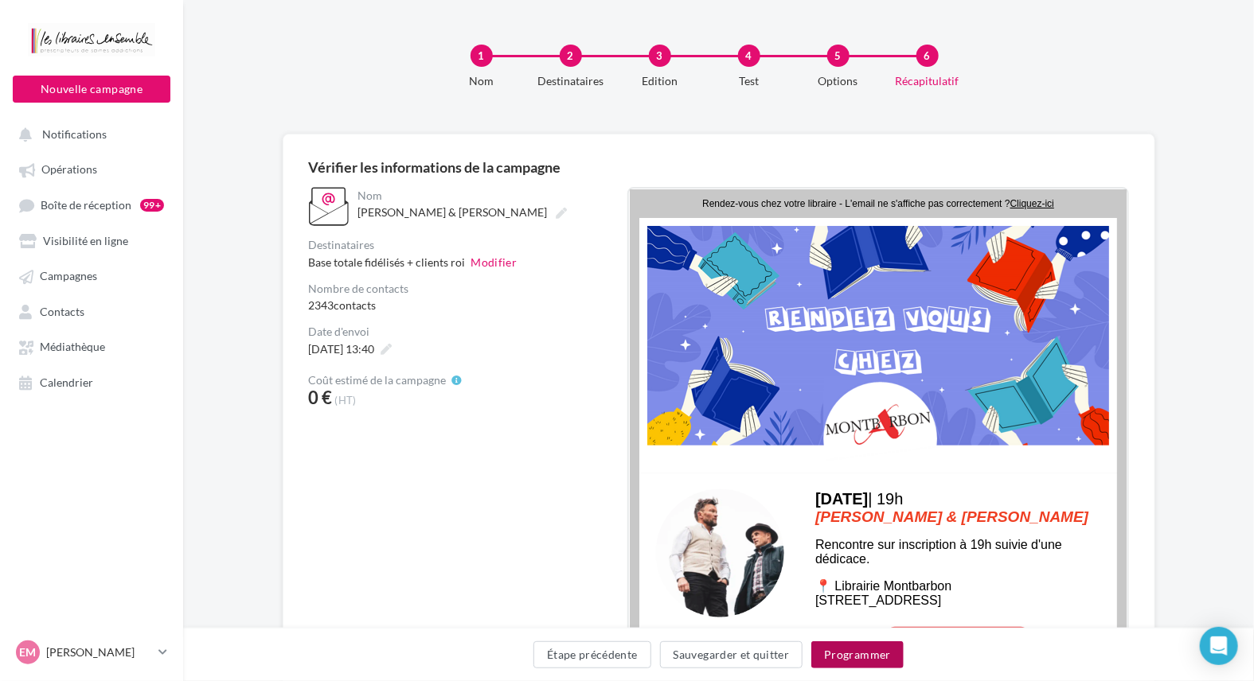
click at [862, 663] on button "Programmer" at bounding box center [857, 655] width 92 height 27
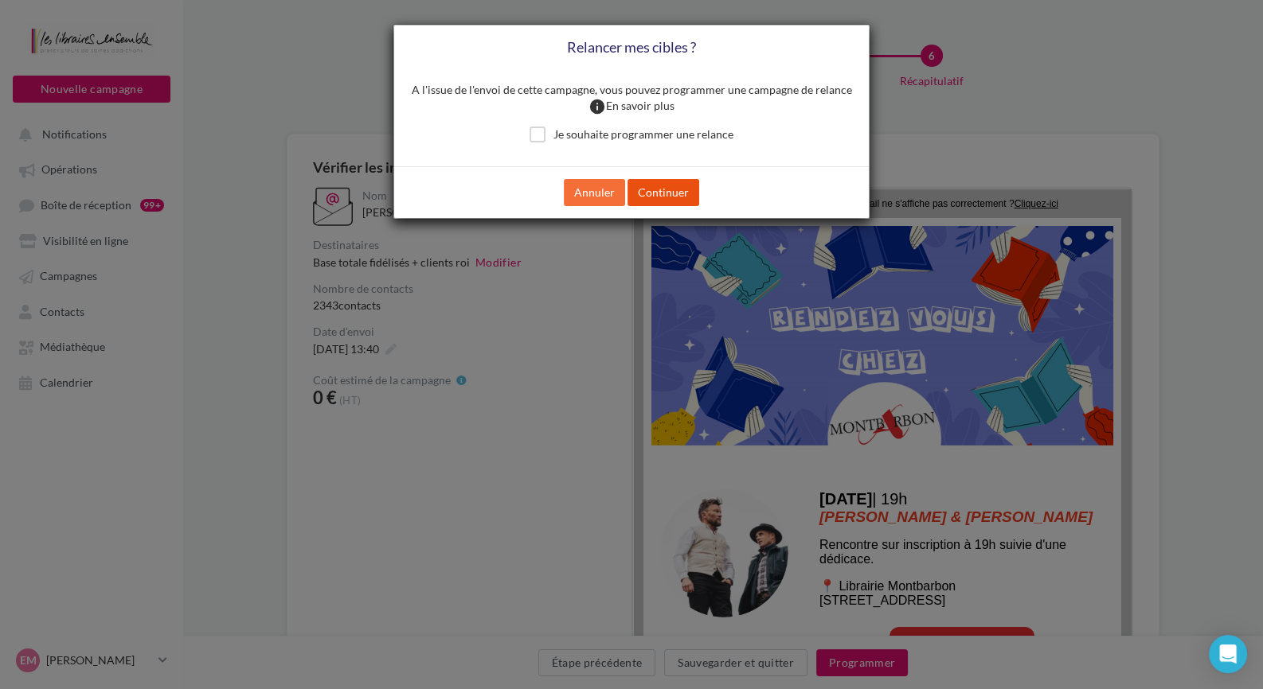
click at [676, 182] on button "Continuer" at bounding box center [663, 192] width 72 height 27
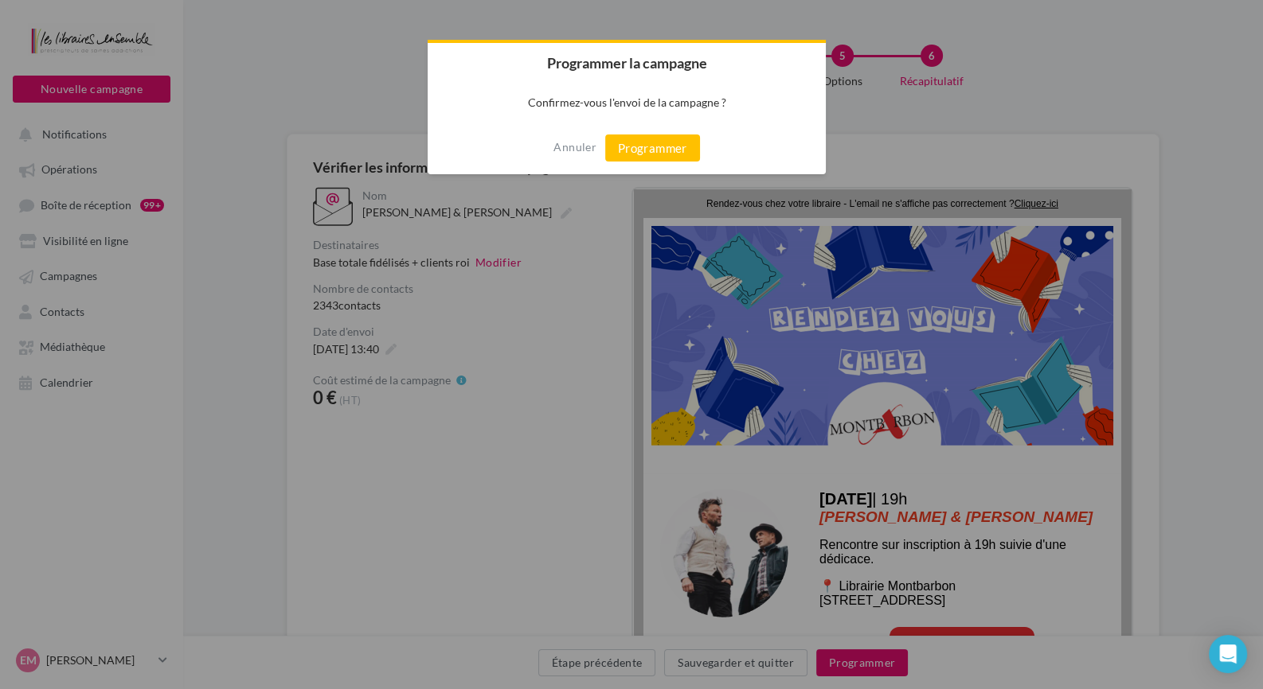
click at [648, 143] on button "Programmer" at bounding box center [652, 148] width 95 height 27
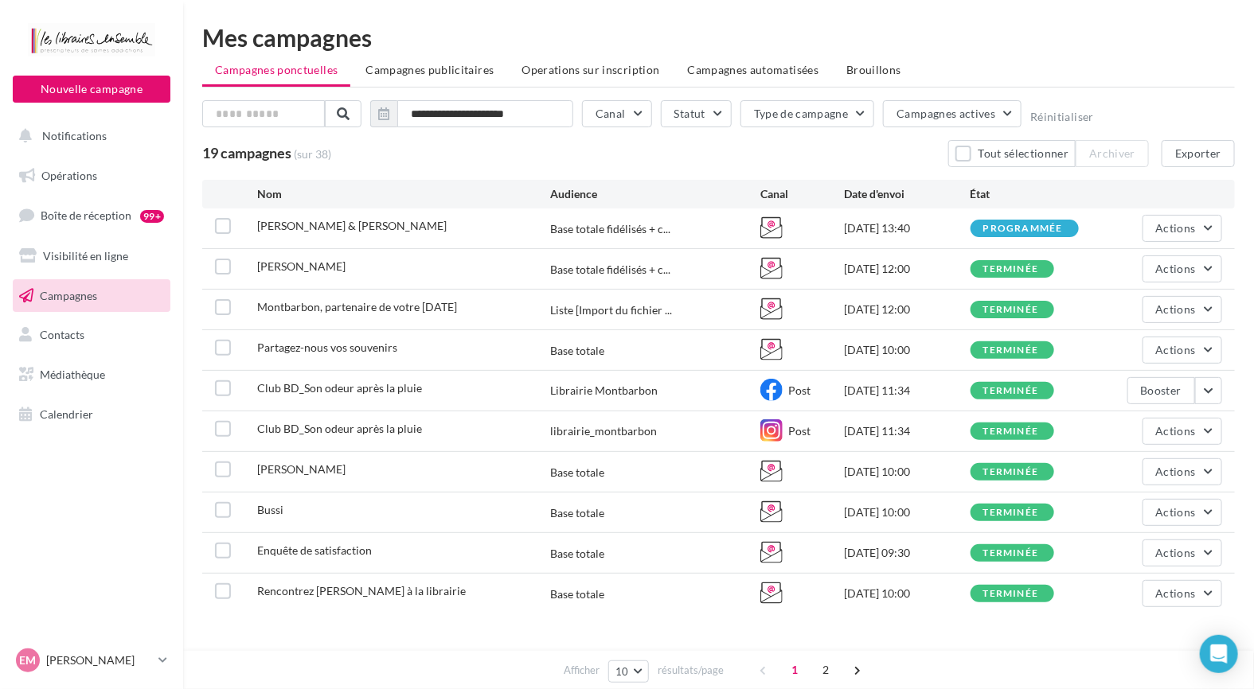
click at [1055, 228] on div "programmée" at bounding box center [1023, 229] width 80 height 10
click at [102, 309] on link "Campagnes" at bounding box center [92, 295] width 164 height 33
click at [1200, 234] on button "Actions" at bounding box center [1182, 228] width 80 height 27
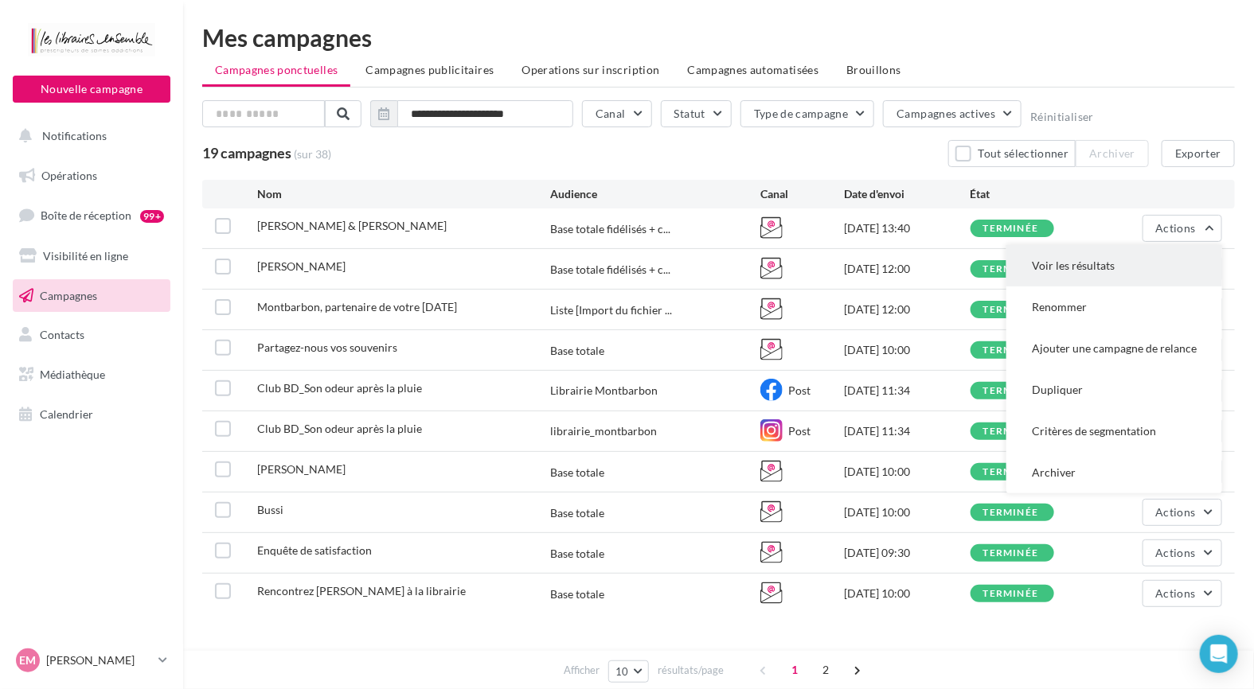
click at [1131, 271] on button "Voir les résultats" at bounding box center [1114, 265] width 216 height 41
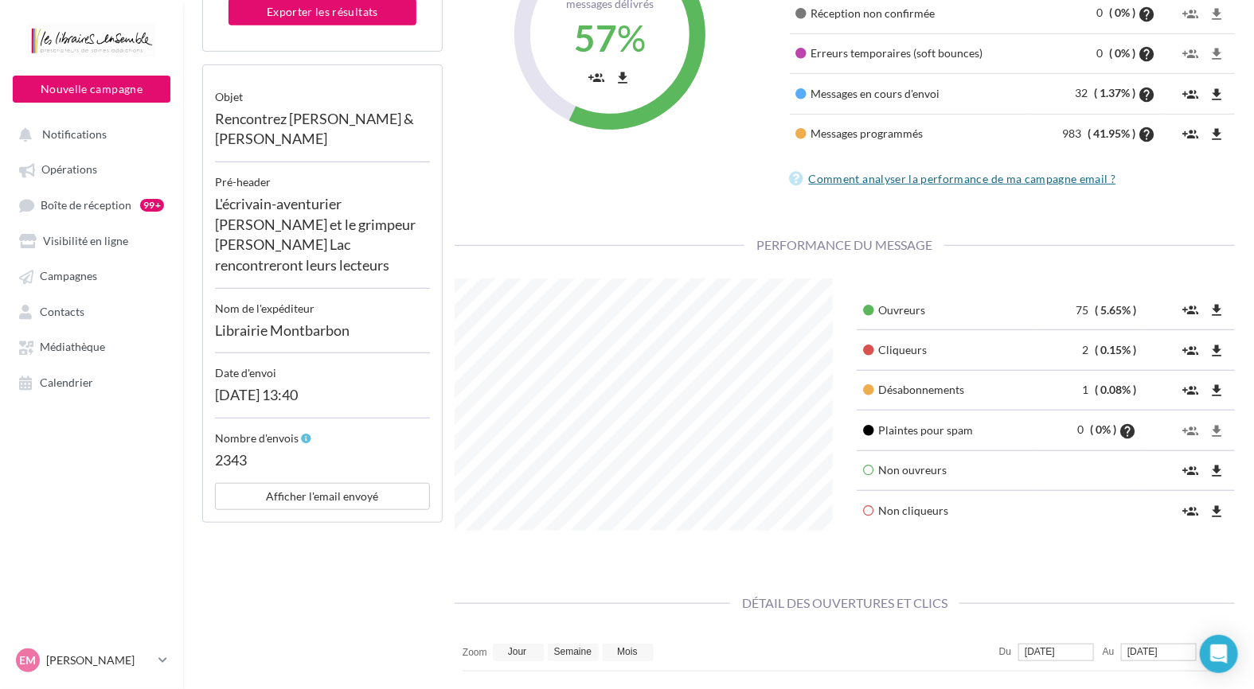
scroll to position [318, 0]
